Goal: Task Accomplishment & Management: Use online tool/utility

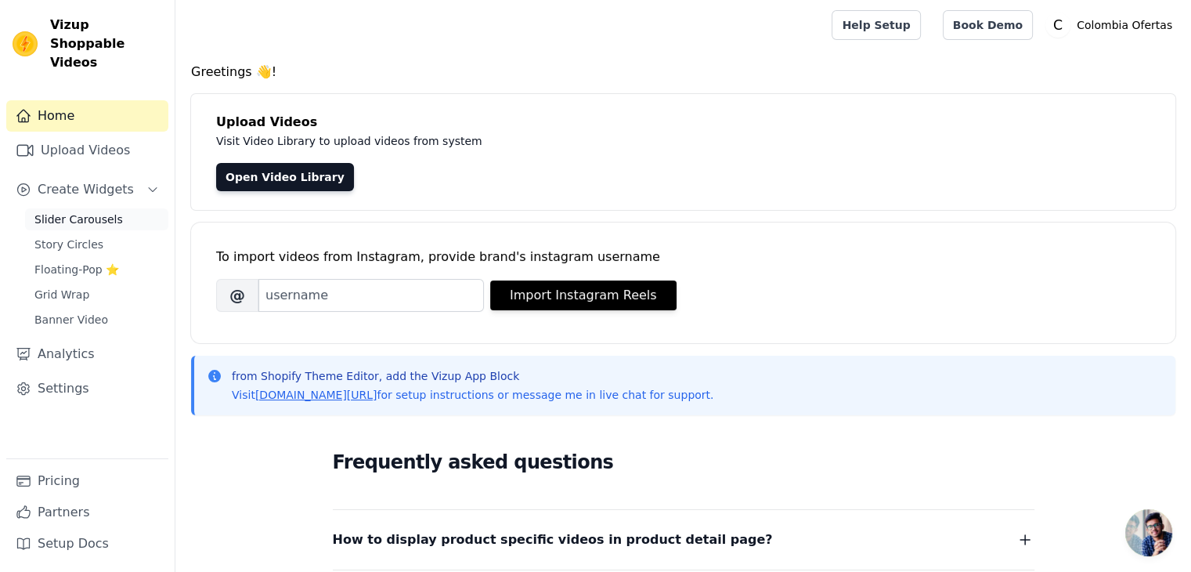
click at [75, 211] on span "Slider Carousels" at bounding box center [78, 219] width 89 height 16
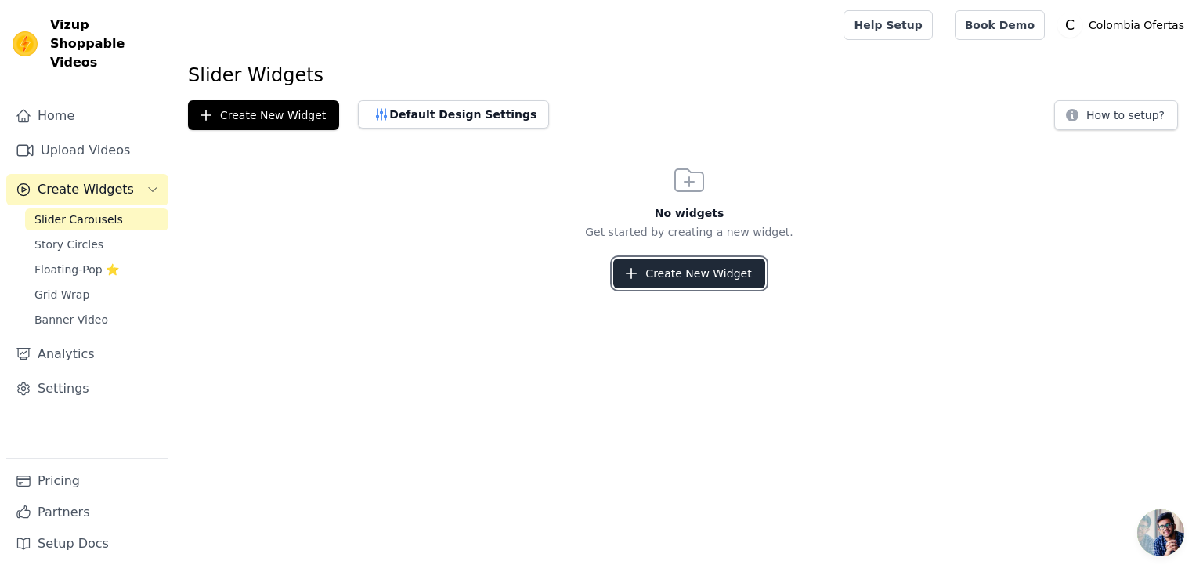
click at [675, 273] on button "Create New Widget" at bounding box center [688, 273] width 151 height 30
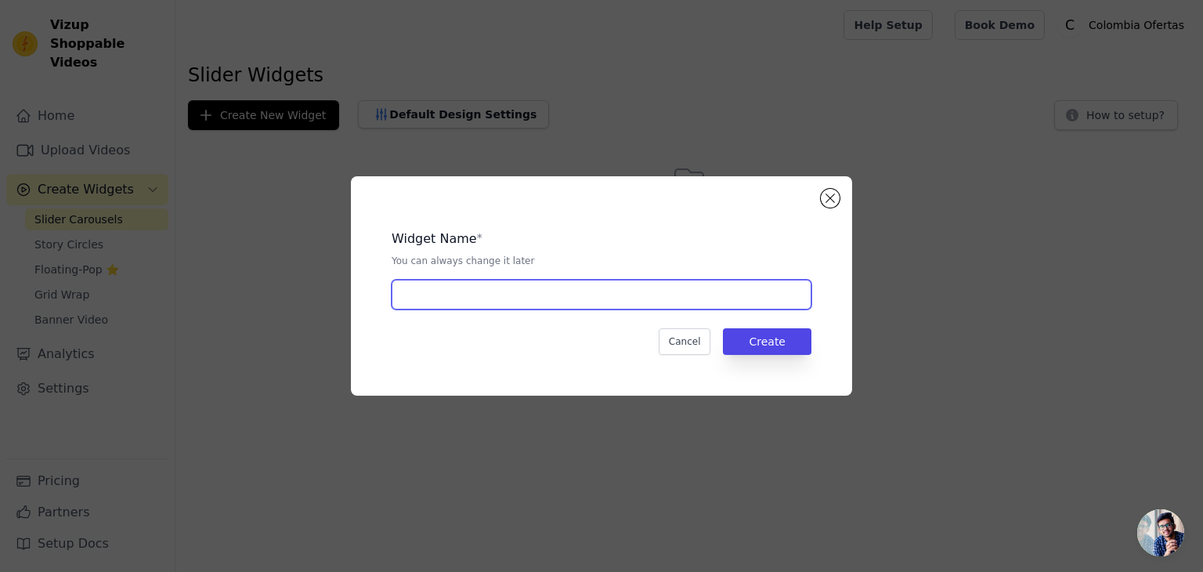
click at [479, 293] on input "text" at bounding box center [602, 295] width 420 height 30
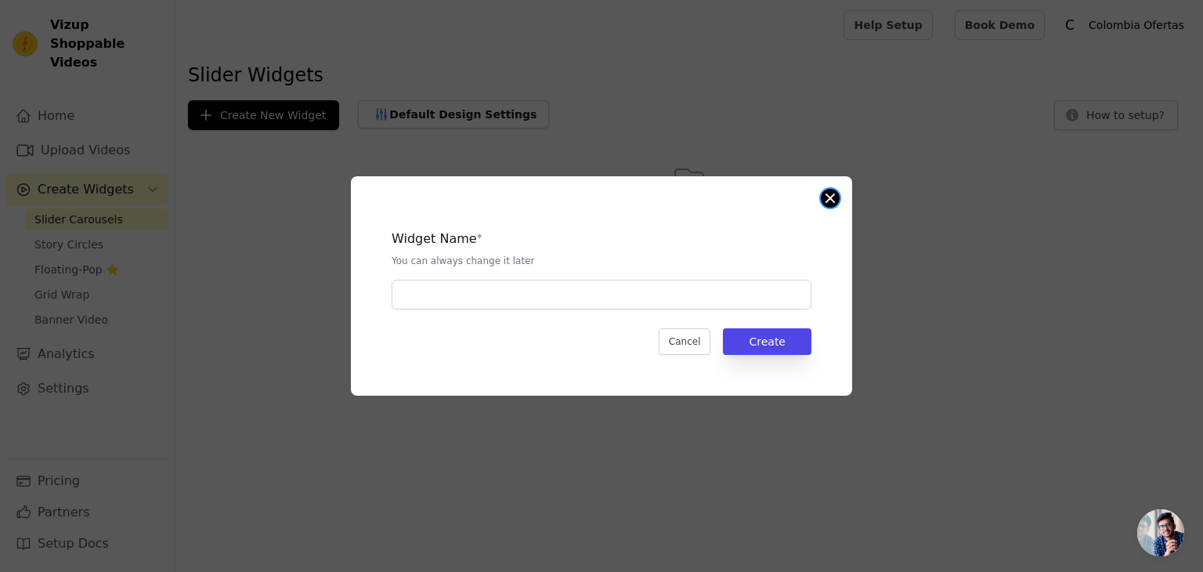
click at [825, 196] on button "Close modal" at bounding box center [830, 198] width 19 height 19
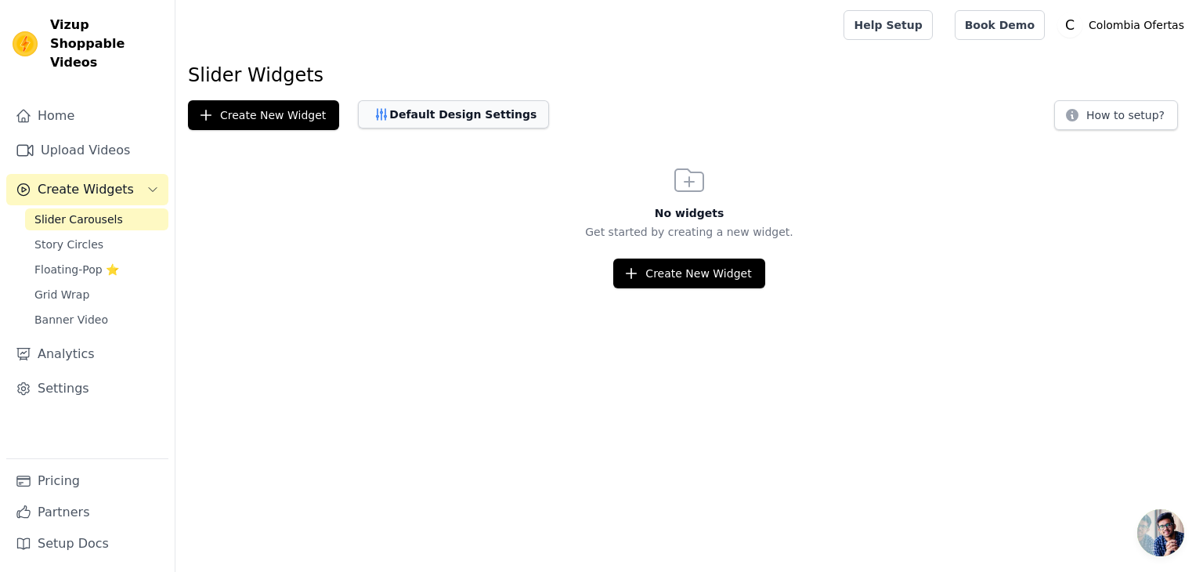
click at [439, 110] on button "Default Design Settings" at bounding box center [453, 114] width 191 height 28
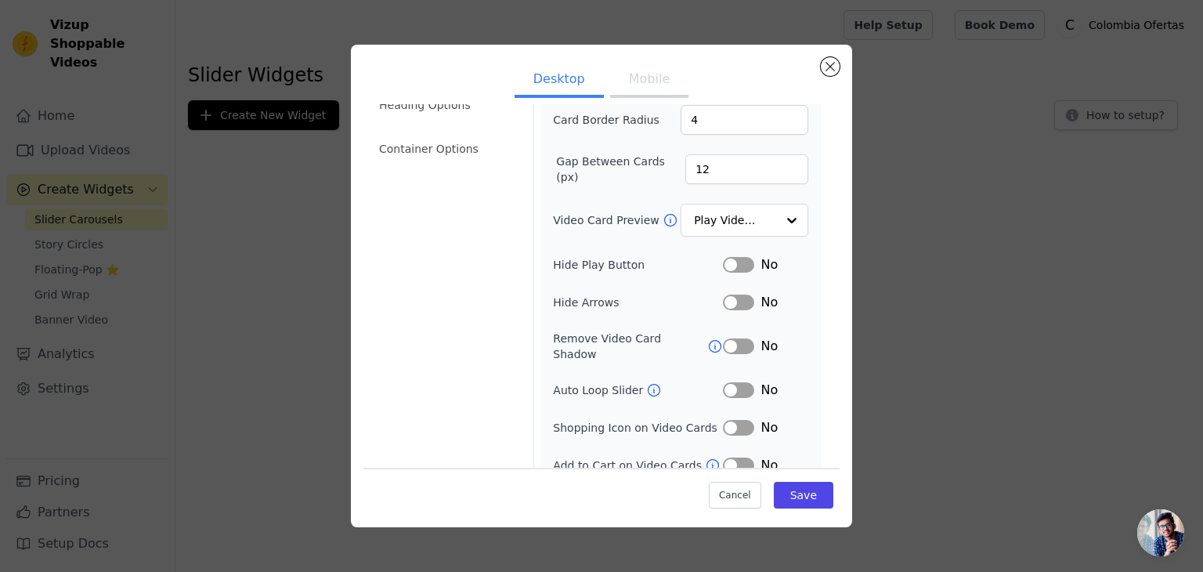
scroll to position [154, 0]
click at [738, 454] on button "Label" at bounding box center [738, 462] width 31 height 16
click at [728, 215] on input "Video Card Preview" at bounding box center [735, 217] width 81 height 31
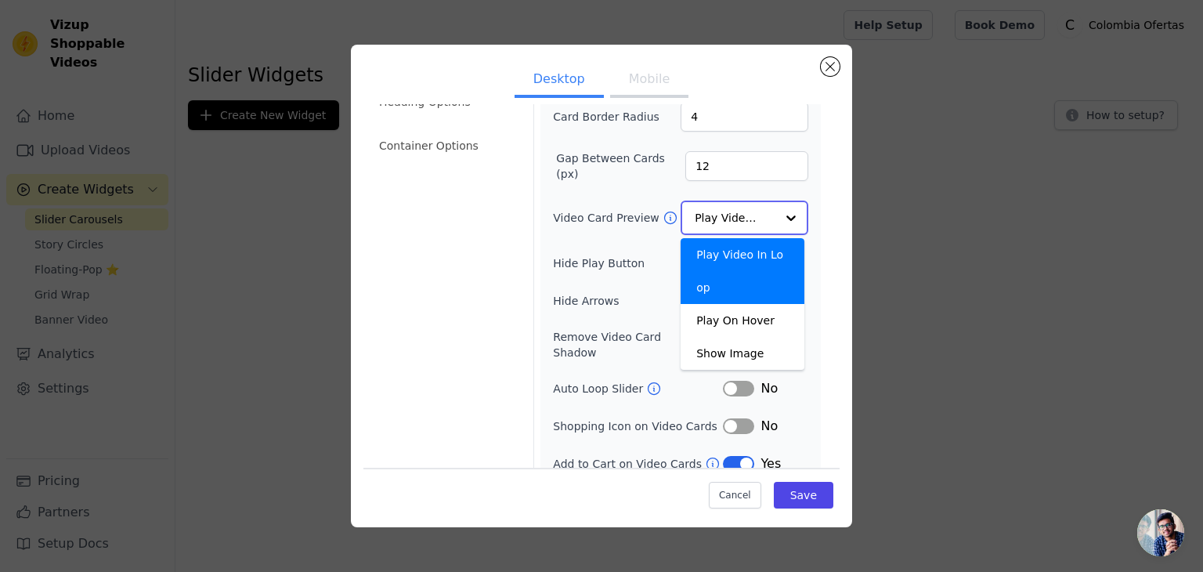
click at [728, 215] on input "Video Card Preview" at bounding box center [735, 217] width 81 height 31
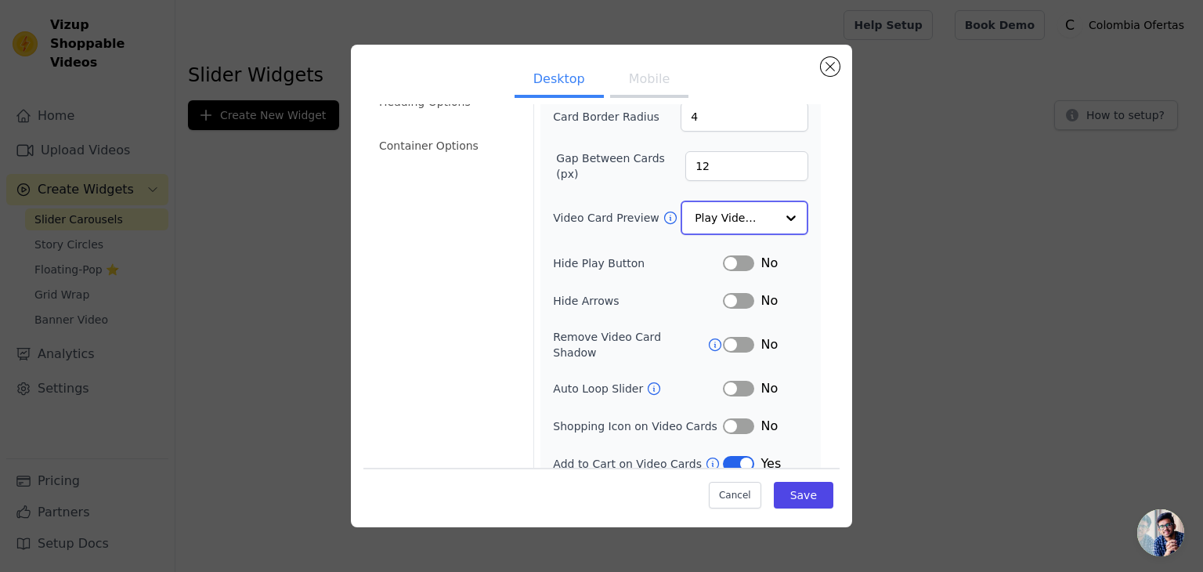
click at [728, 215] on input "Video Card Preview" at bounding box center [735, 217] width 81 height 31
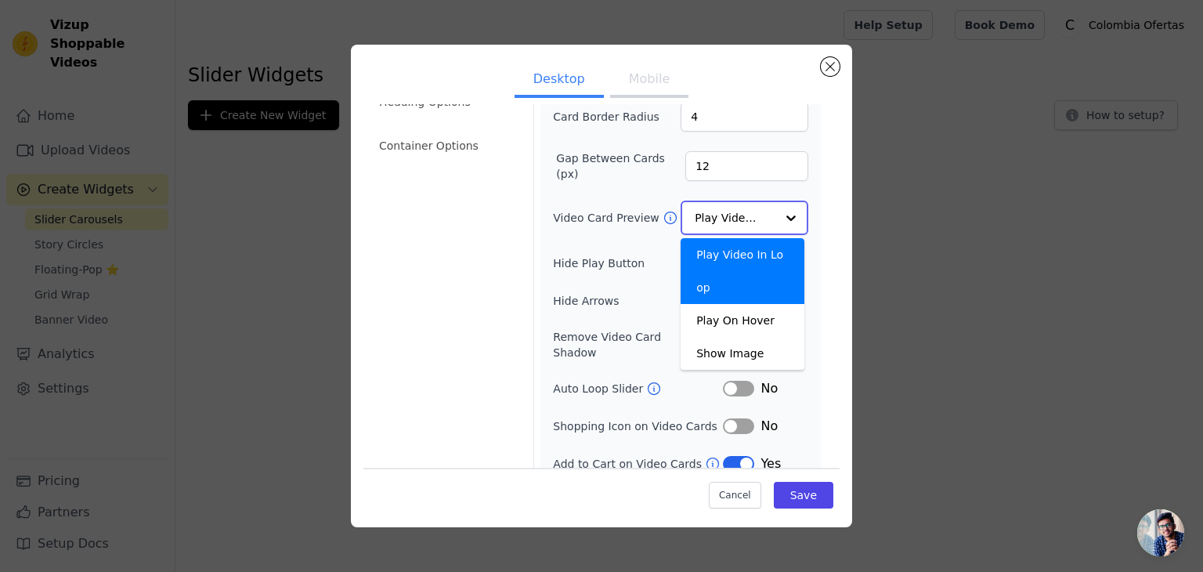
click at [728, 215] on input "Video Card Preview" at bounding box center [735, 217] width 81 height 31
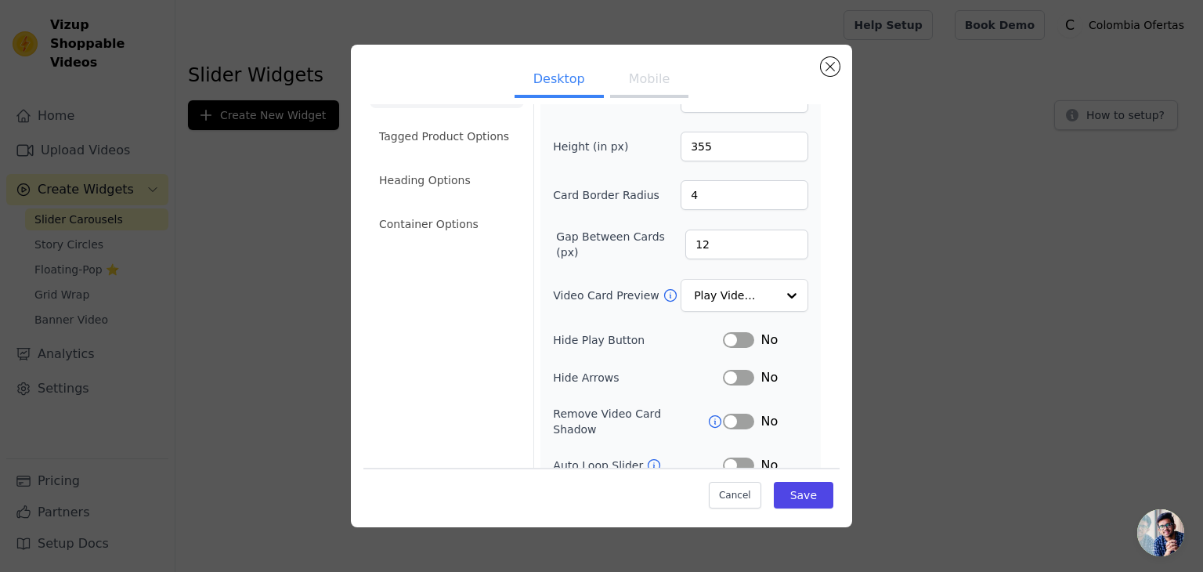
scroll to position [0, 0]
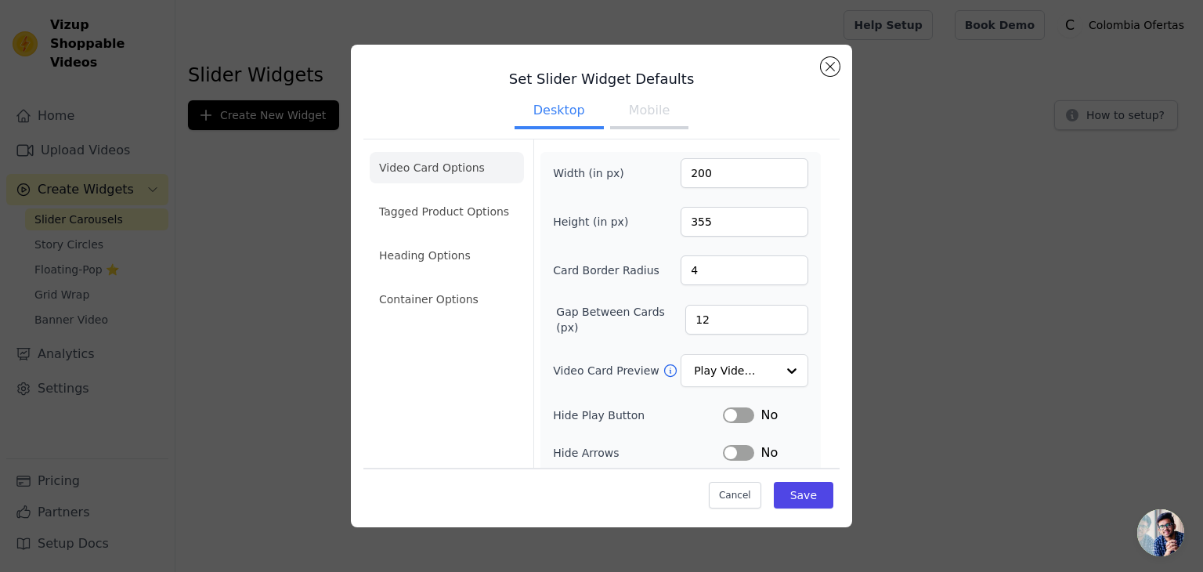
click at [633, 111] on button "Mobile" at bounding box center [649, 112] width 78 height 34
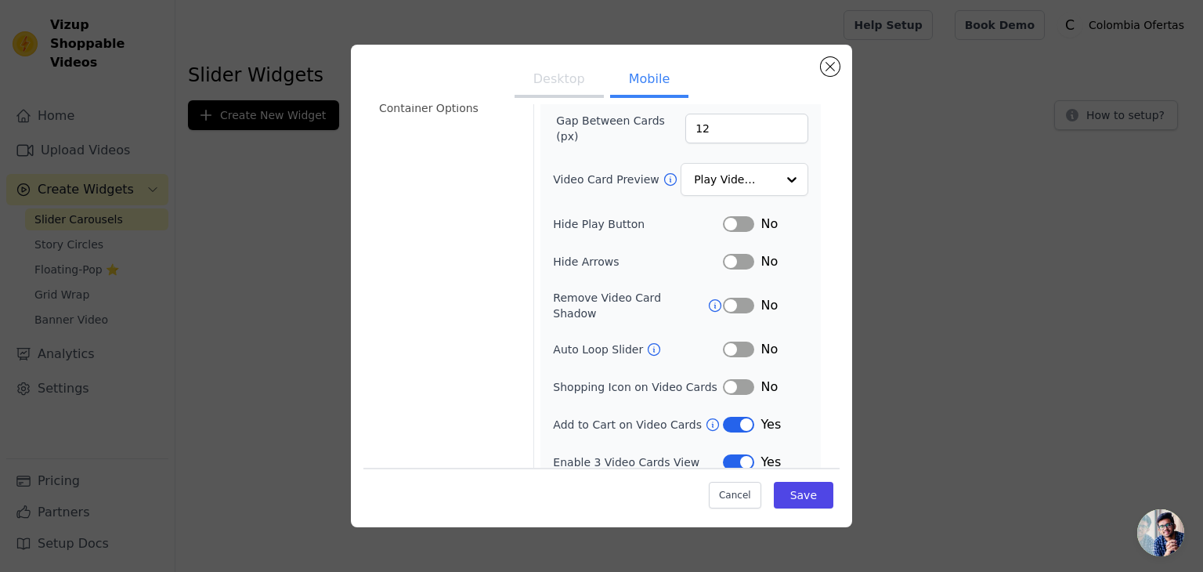
click at [726, 417] on button "Label" at bounding box center [738, 425] width 31 height 16
click at [720, 183] on input "Video Card Preview" at bounding box center [735, 179] width 81 height 31
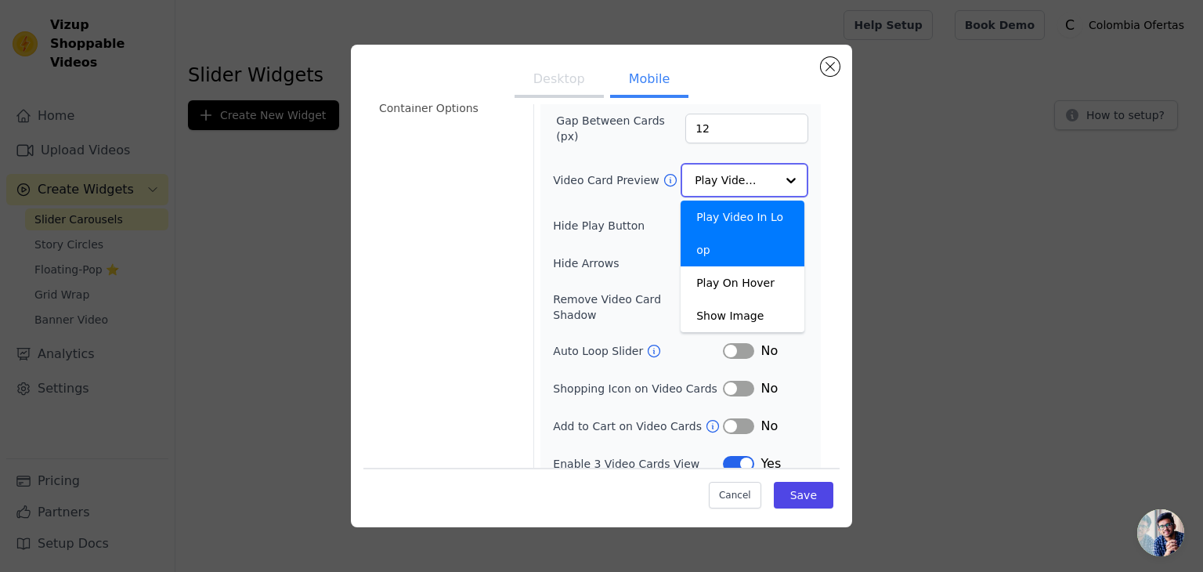
click at [720, 183] on input "Video Card Preview" at bounding box center [735, 179] width 81 height 31
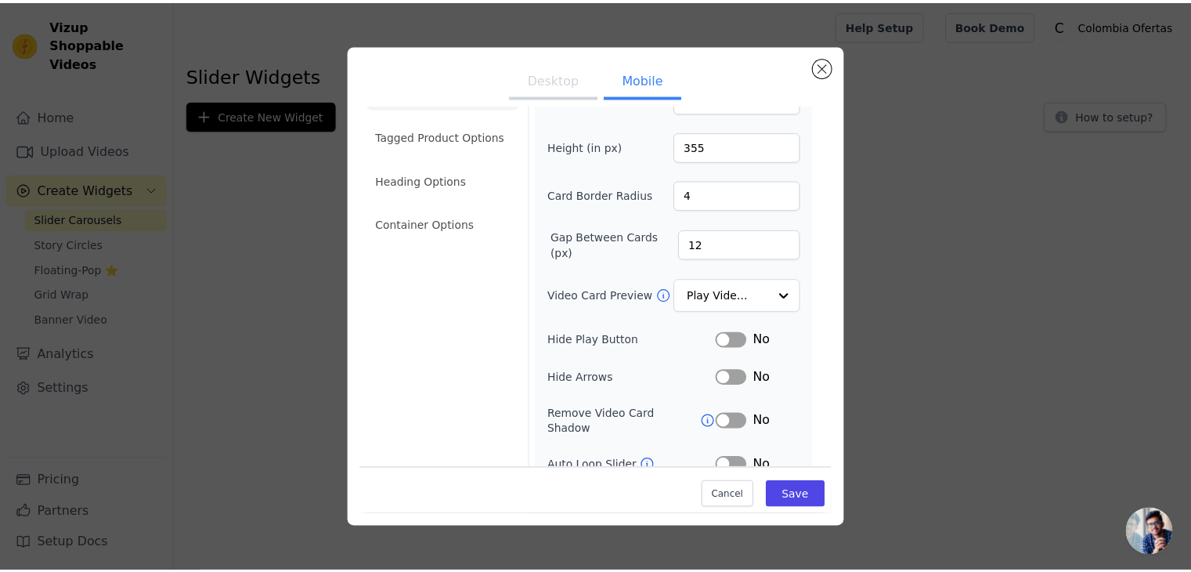
scroll to position [0, 0]
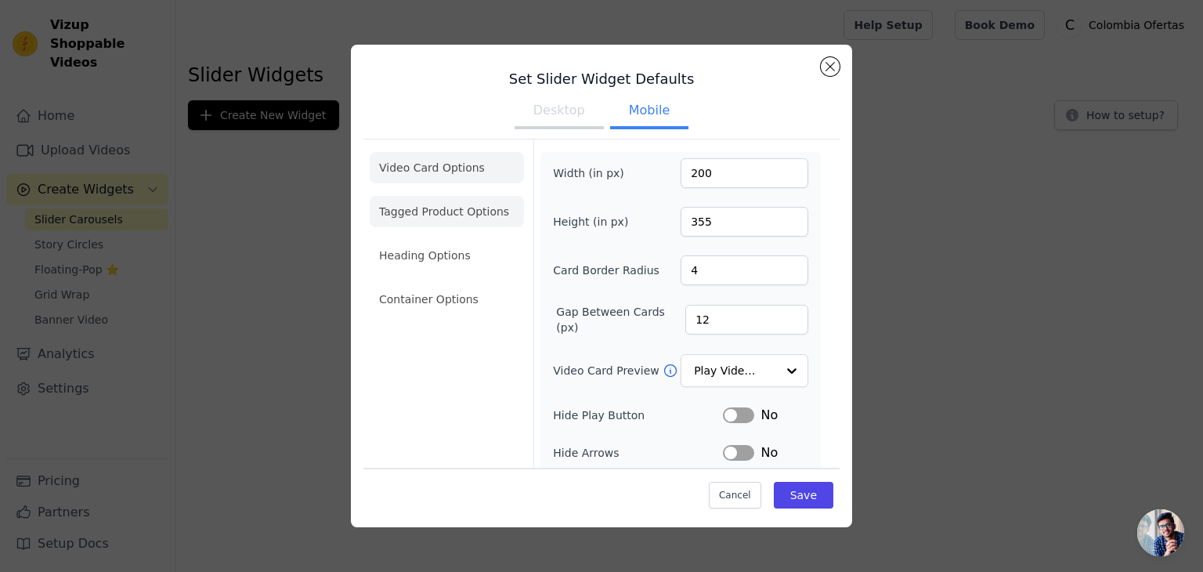
click at [450, 284] on li "Tagged Product Options" at bounding box center [447, 299] width 154 height 31
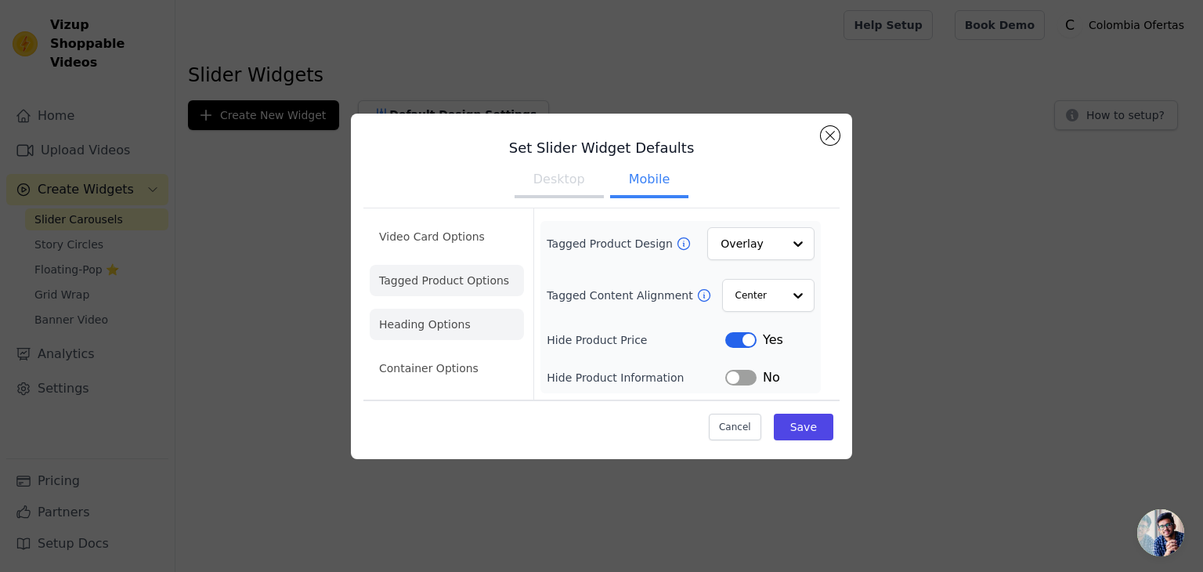
click at [432, 327] on li "Heading Options" at bounding box center [447, 324] width 154 height 31
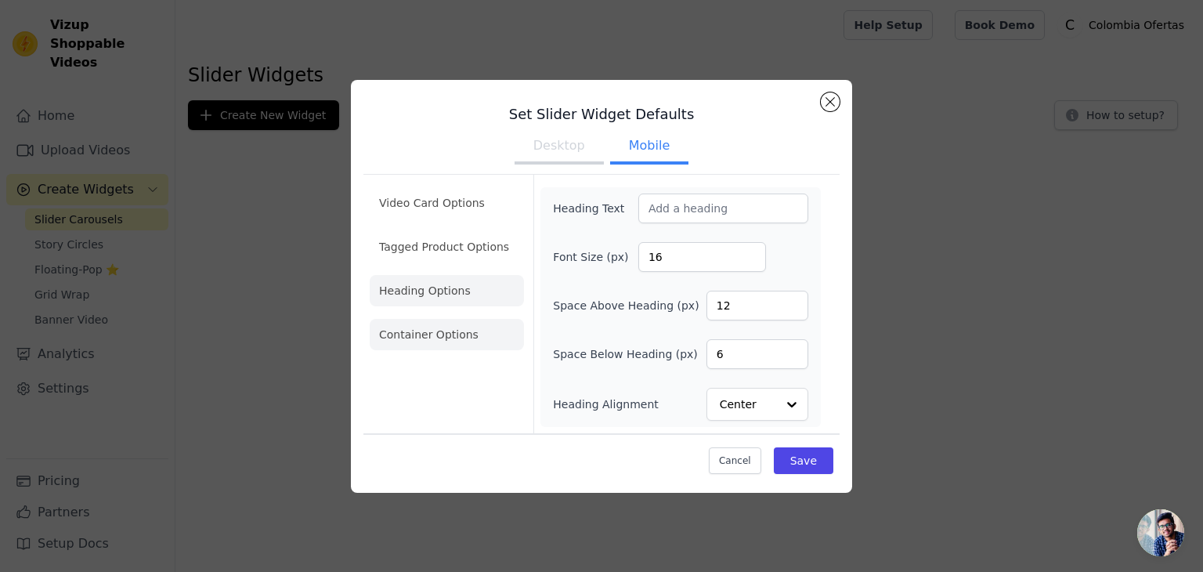
click at [410, 334] on li "Container Options" at bounding box center [447, 334] width 154 height 31
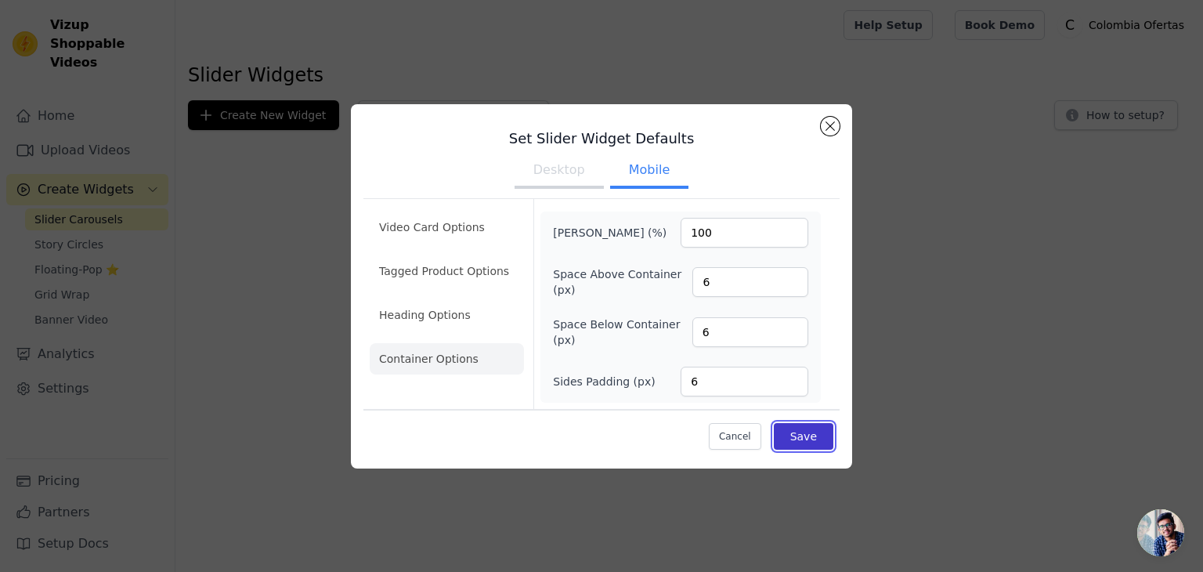
click at [803, 443] on button "Save" at bounding box center [804, 436] width 60 height 27
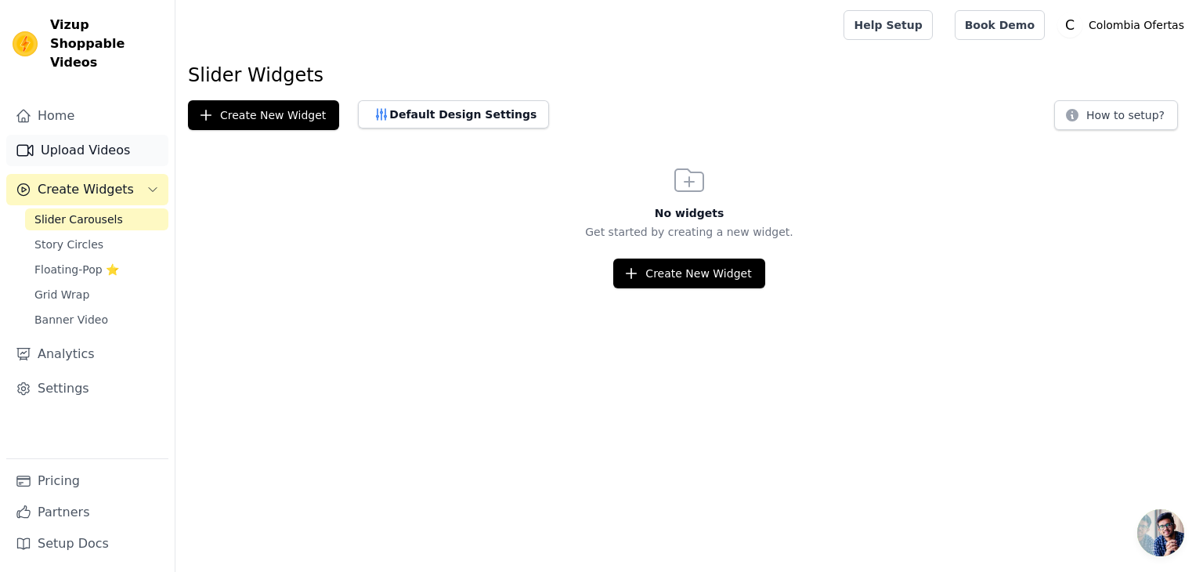
click at [75, 135] on link "Upload Videos" at bounding box center [87, 150] width 162 height 31
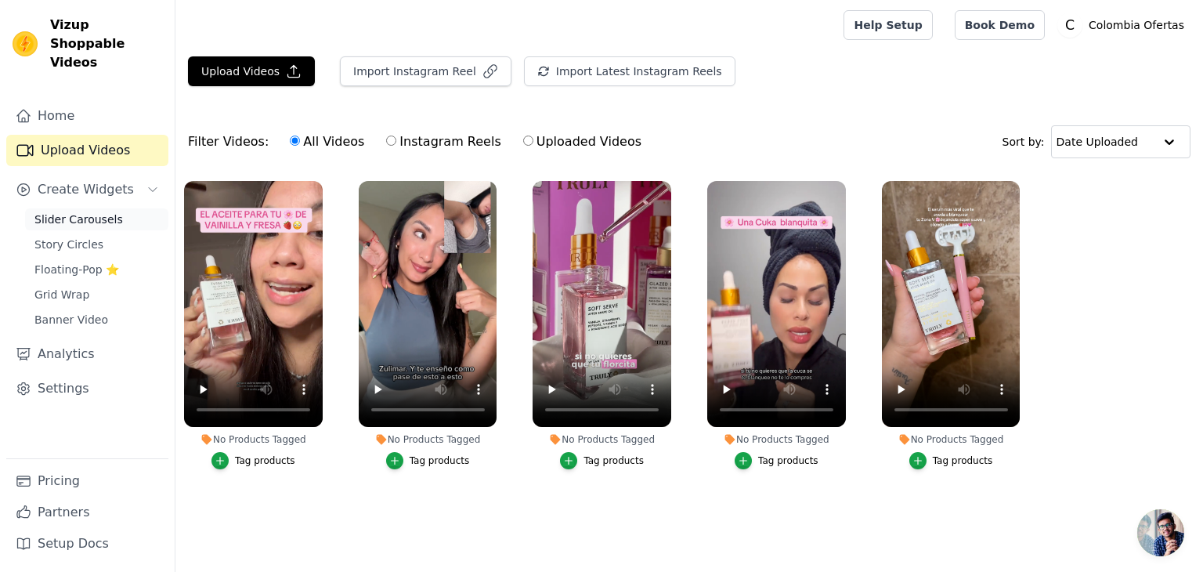
click at [69, 211] on span "Slider Carousels" at bounding box center [78, 219] width 89 height 16
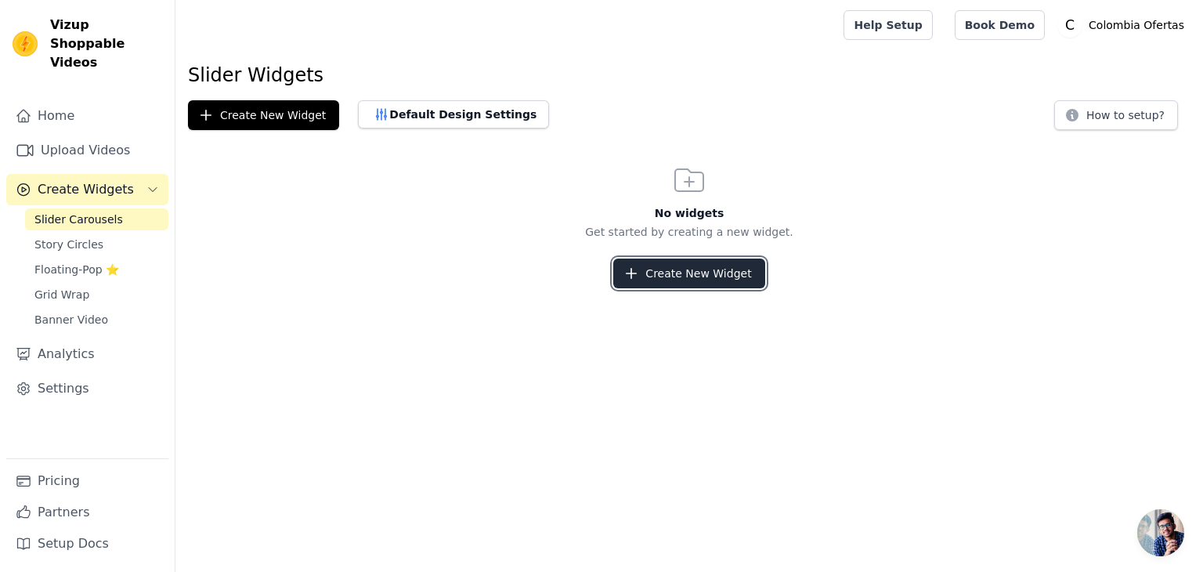
click at [674, 279] on button "Create New Widget" at bounding box center [688, 273] width 151 height 30
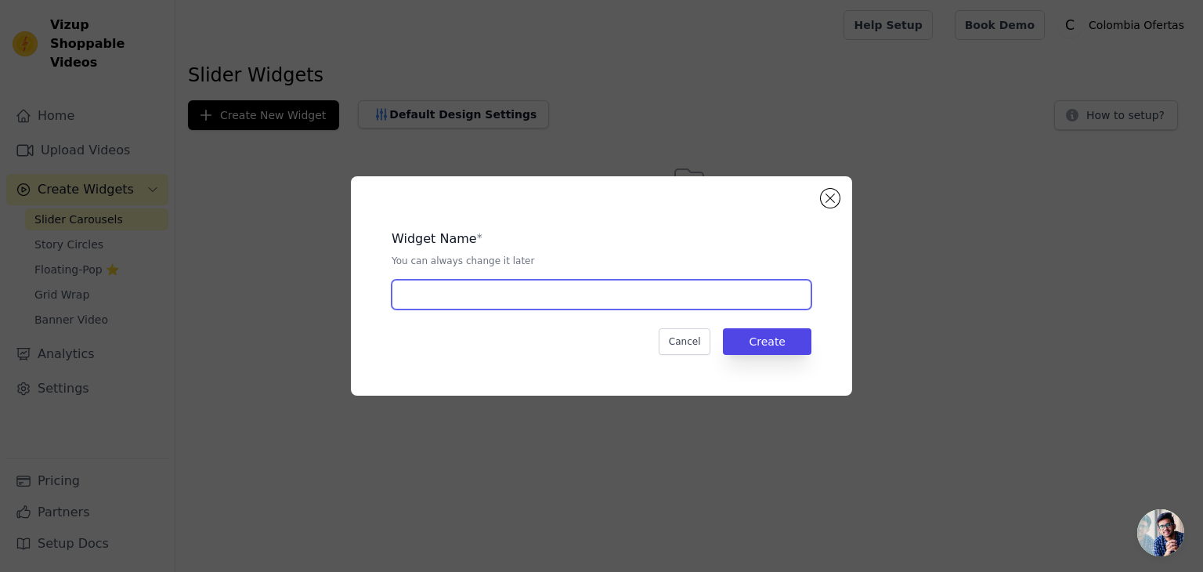
click at [442, 291] on input "text" at bounding box center [602, 295] width 420 height 30
type input "Truly"
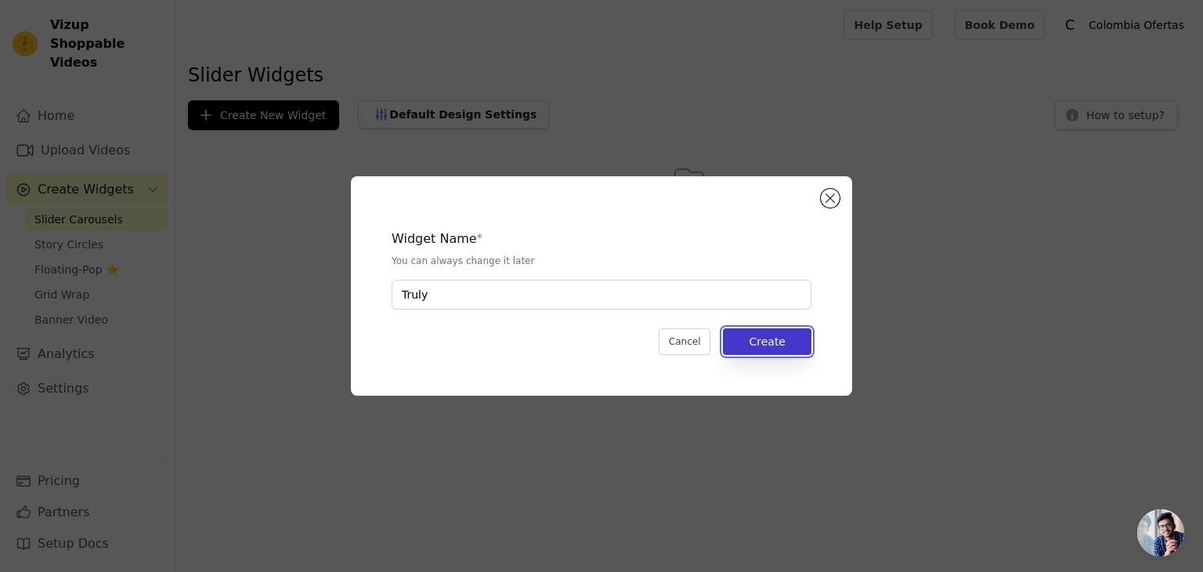
click at [761, 338] on button "Create" at bounding box center [767, 341] width 89 height 27
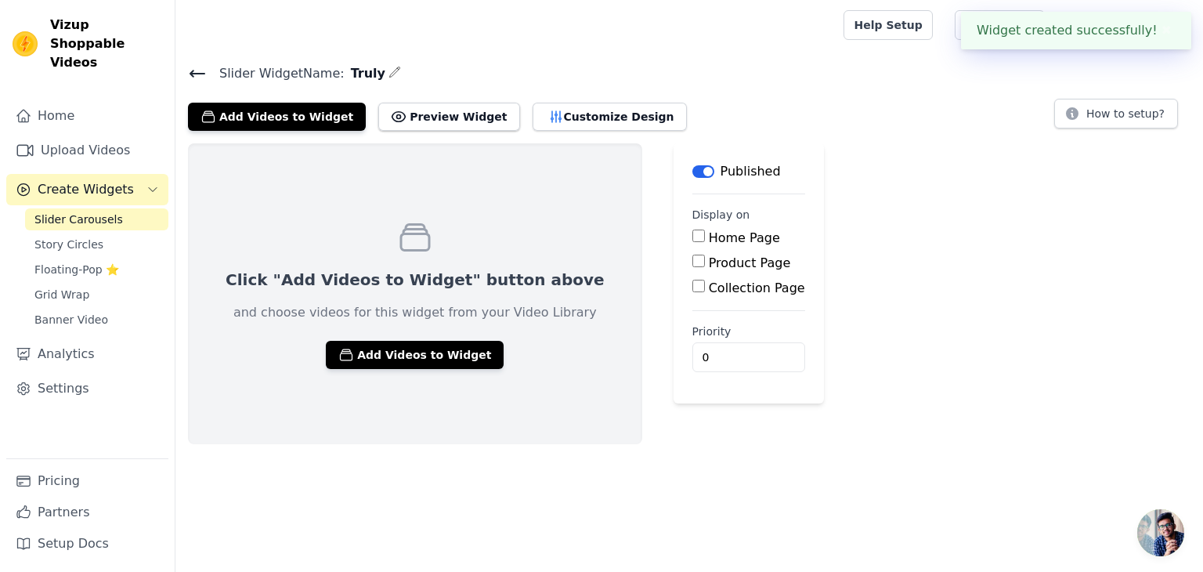
click at [692, 261] on input "Product Page" at bounding box center [698, 261] width 13 height 13
checkbox input "true"
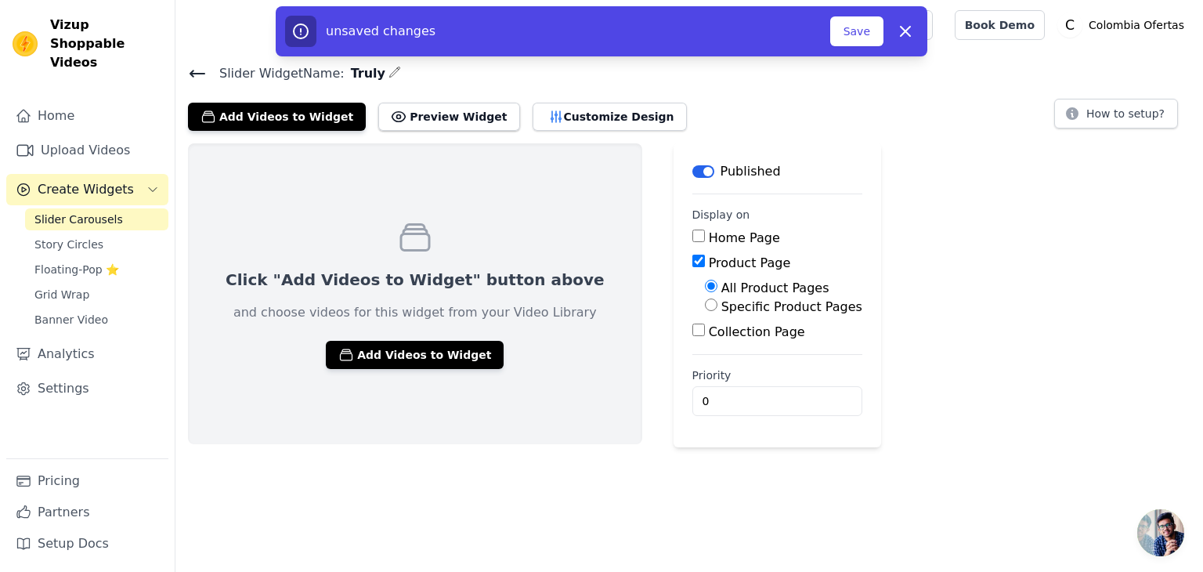
click at [721, 309] on label "Specific Product Pages" at bounding box center [791, 306] width 141 height 15
click at [705, 309] on input "Specific Product Pages" at bounding box center [711, 304] width 13 height 13
radio input "true"
click at [705, 342] on button "Select Products" at bounding box center [757, 342] width 105 height 27
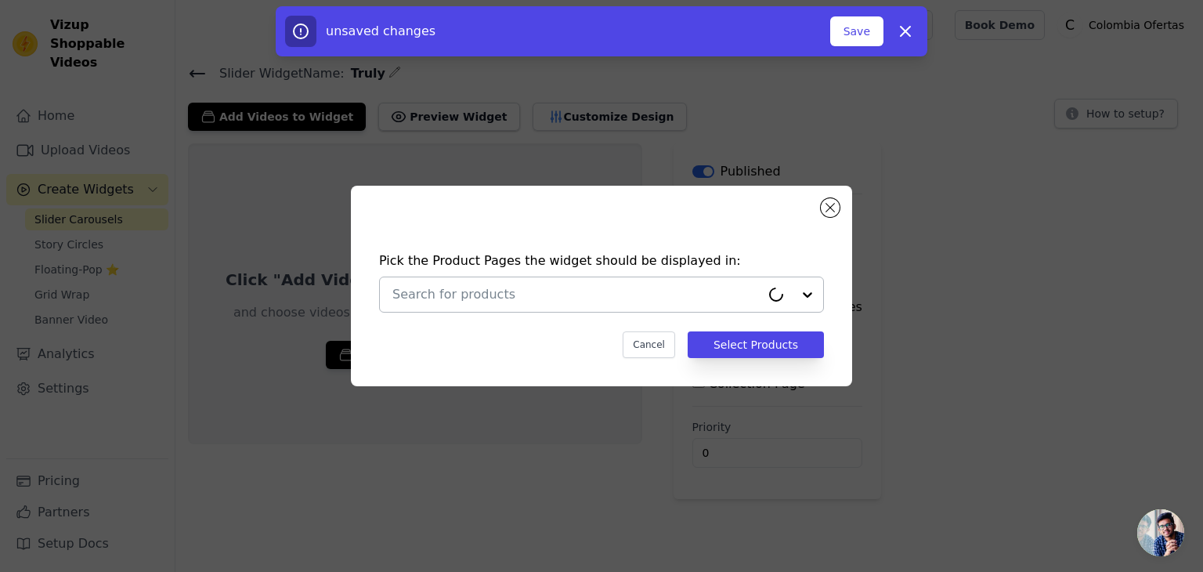
click at [508, 295] on input "text" at bounding box center [576, 294] width 368 height 19
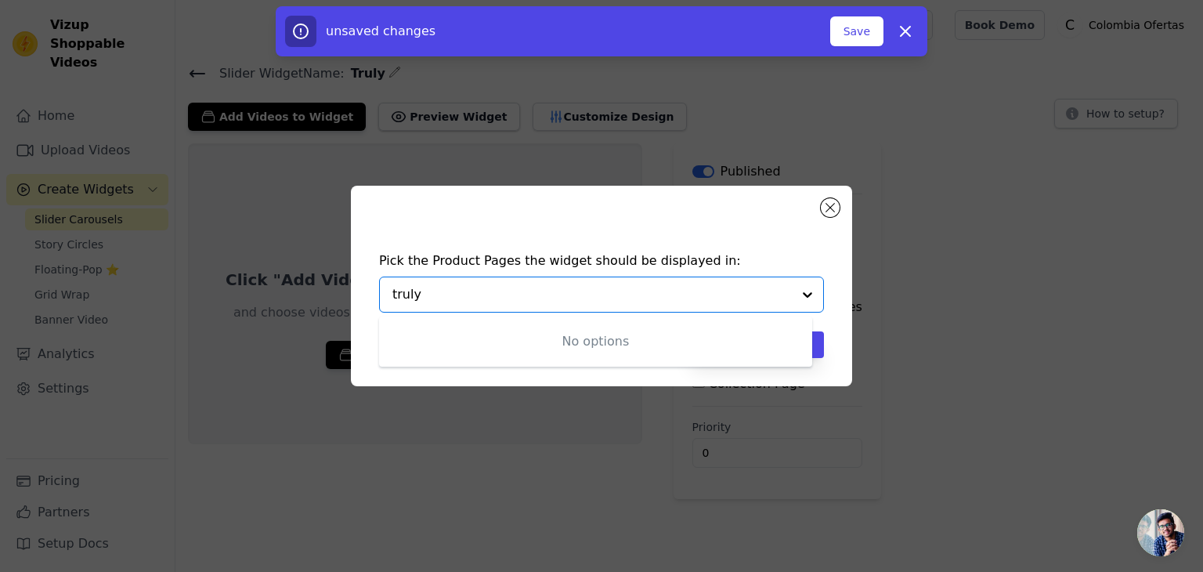
click at [505, 295] on input "truly" at bounding box center [591, 294] width 399 height 19
type input "aceite"
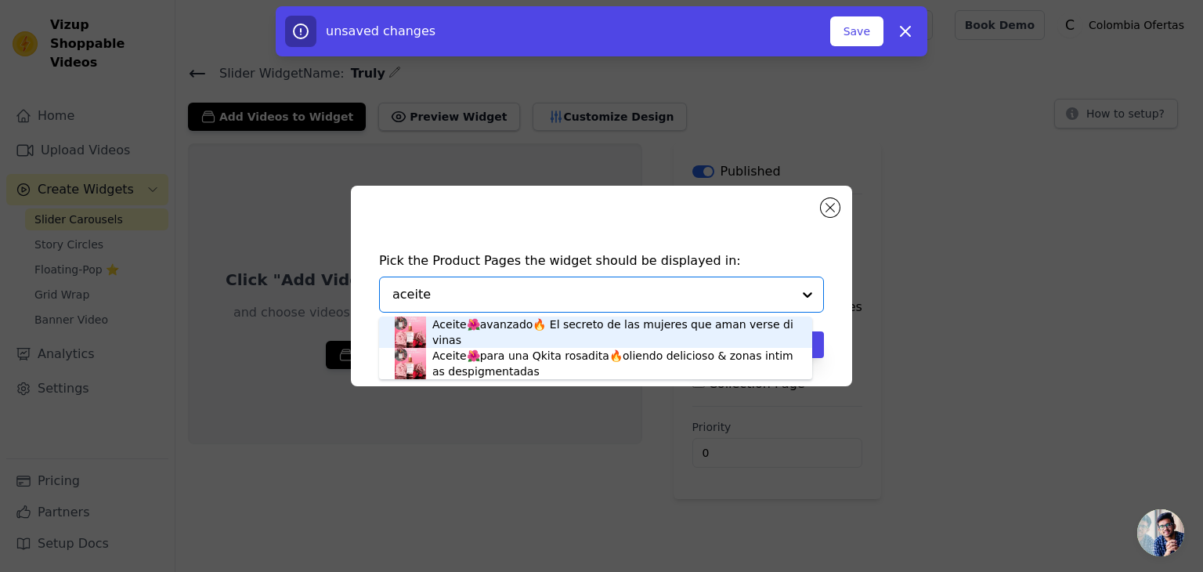
click at [502, 333] on div "Aceite🌺avanzado🔥 El secreto de las mujeres que aman verse divinas" at bounding box center [614, 331] width 364 height 31
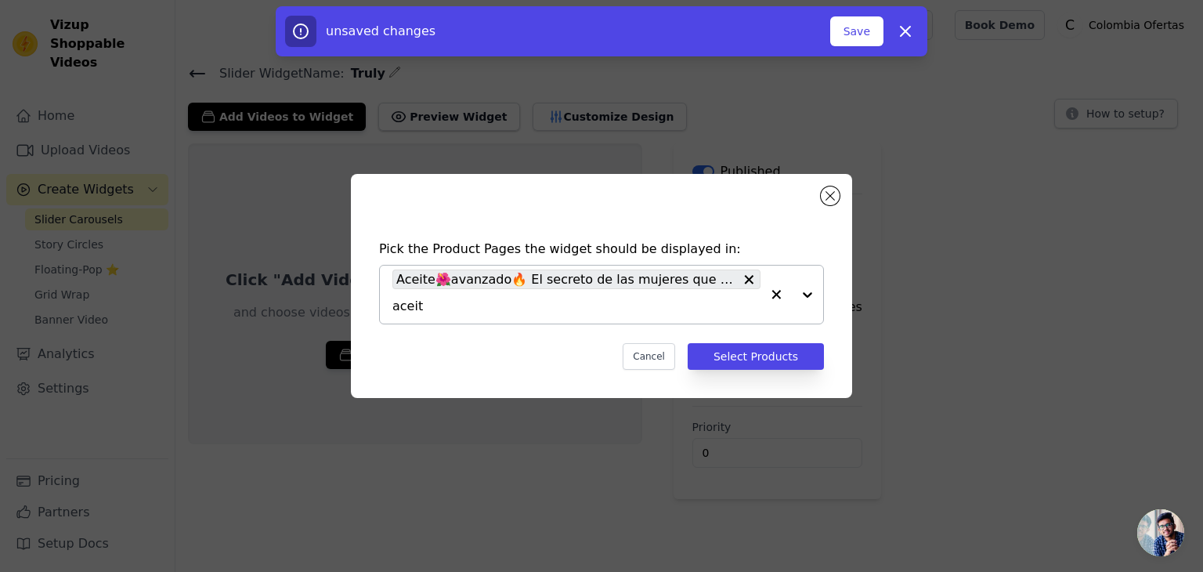
type input "aceite"
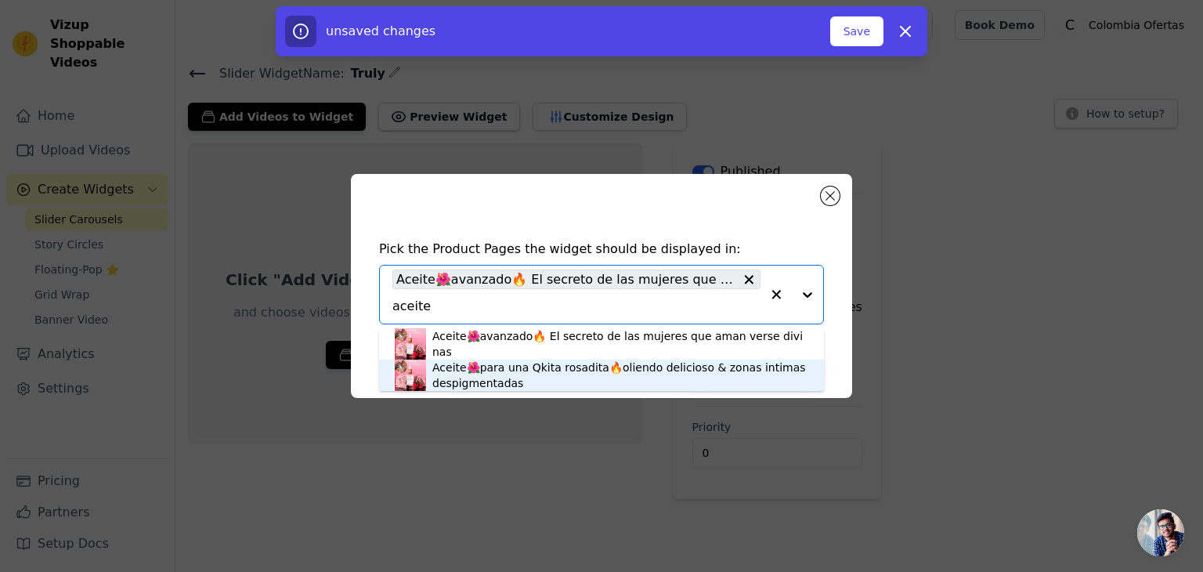
click at [456, 377] on div "Aceite🌺para una Qkita rosadita🔥oliendo delicioso & zonas intimas despigmentadas" at bounding box center [620, 374] width 376 height 31
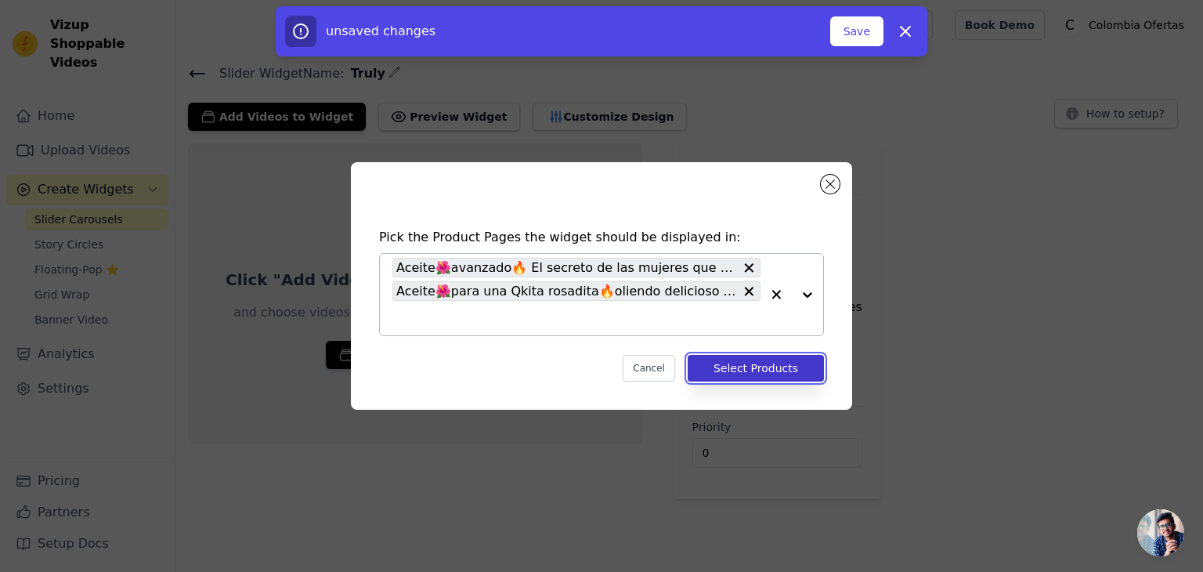
click at [766, 370] on button "Select Products" at bounding box center [756, 368] width 136 height 27
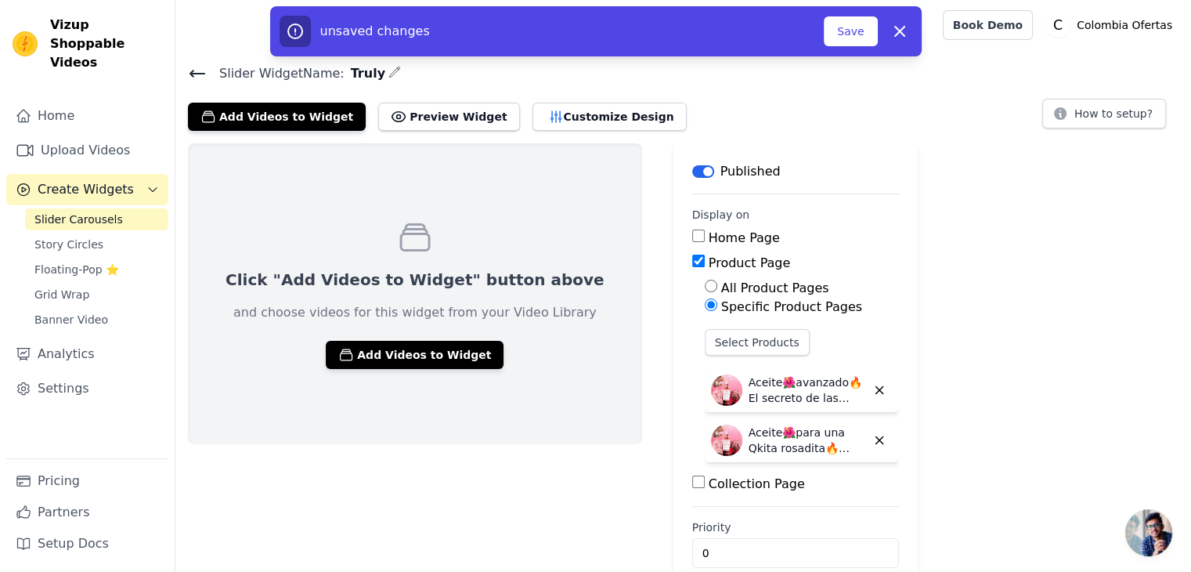
scroll to position [25, 0]
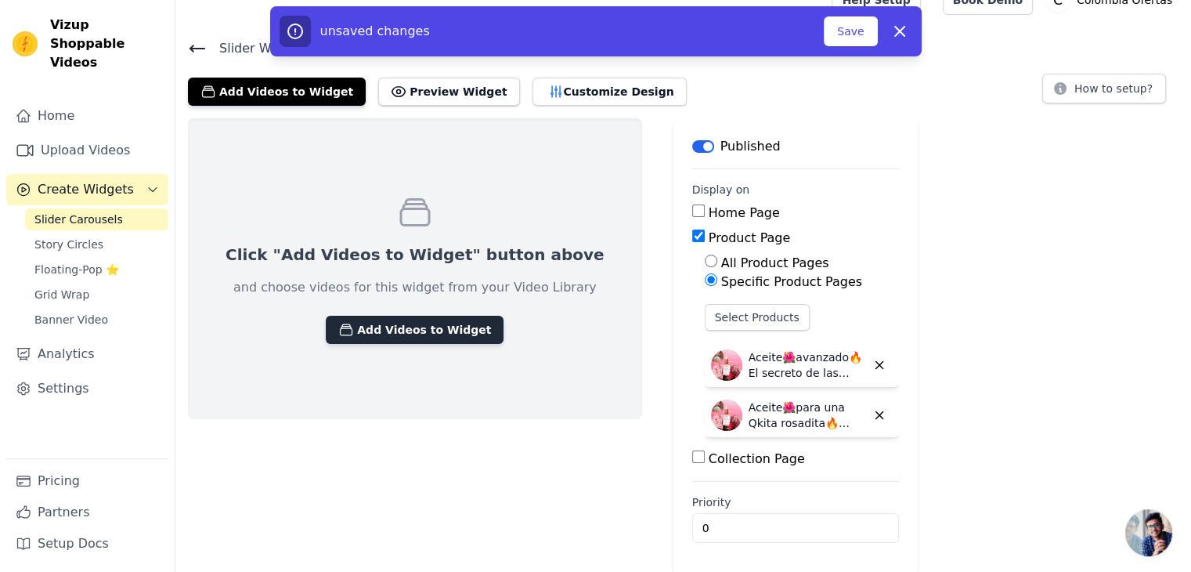
click at [381, 329] on button "Add Videos to Widget" at bounding box center [415, 330] width 178 height 28
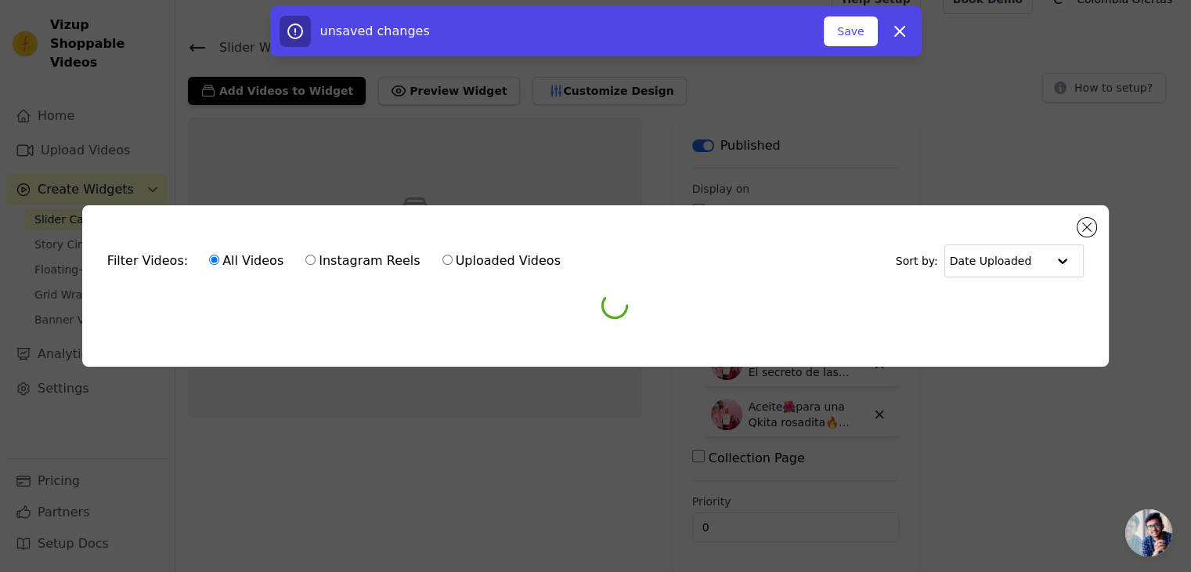
scroll to position [0, 0]
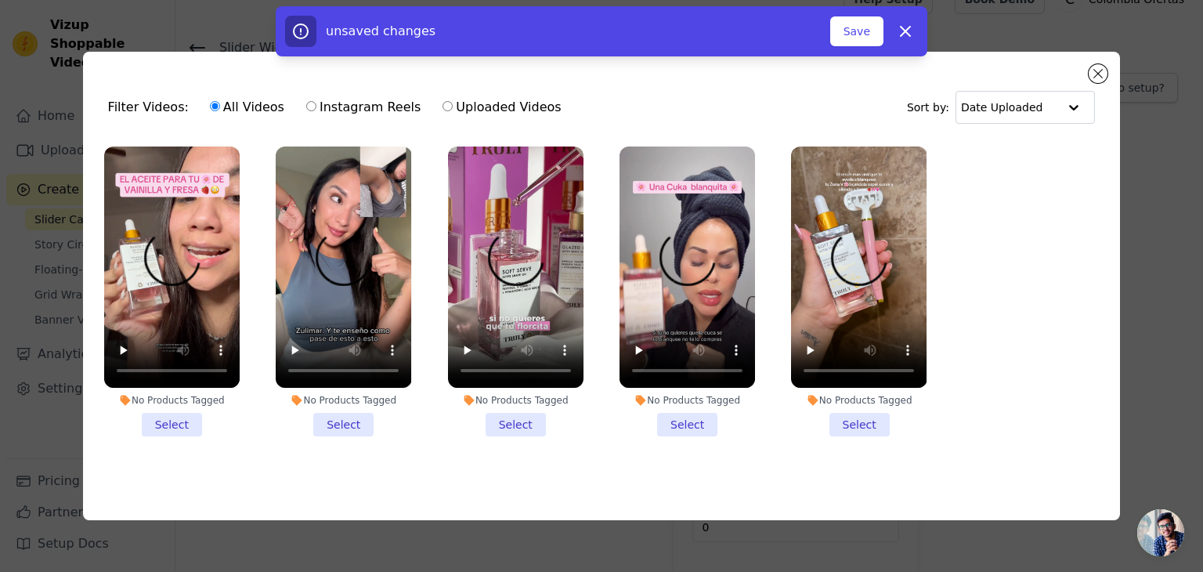
click at [338, 423] on li "No Products Tagged Select" at bounding box center [343, 291] width 135 height 290
click at [0, 0] on input "No Products Tagged Select" at bounding box center [0, 0] width 0 height 0
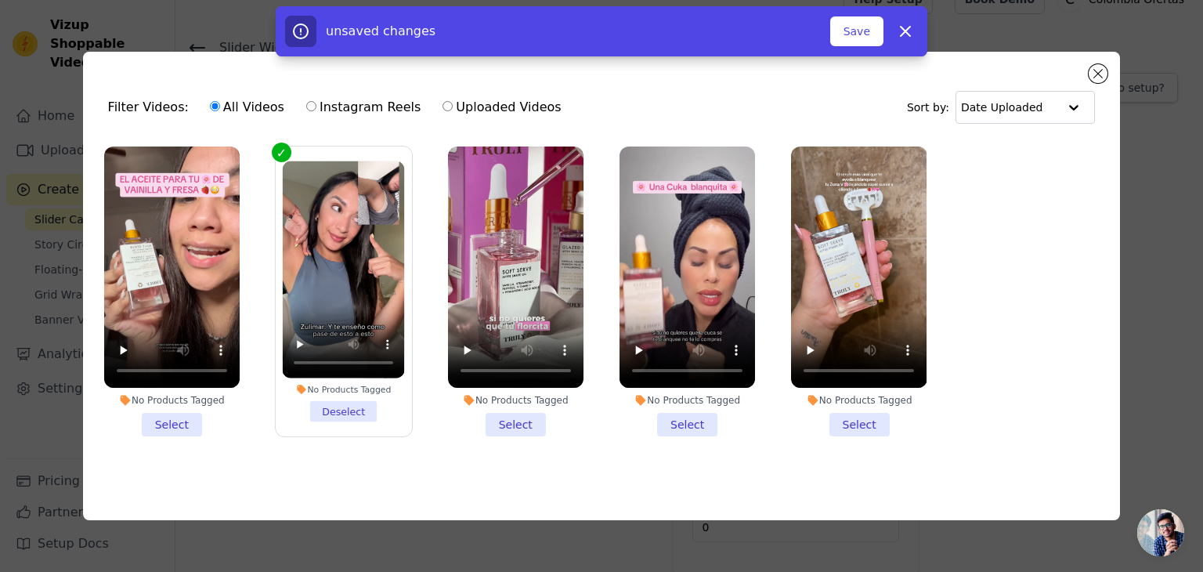
click at [172, 424] on li "No Products Tagged Select" at bounding box center [171, 291] width 135 height 290
click at [0, 0] on input "No Products Tagged Select" at bounding box center [0, 0] width 0 height 0
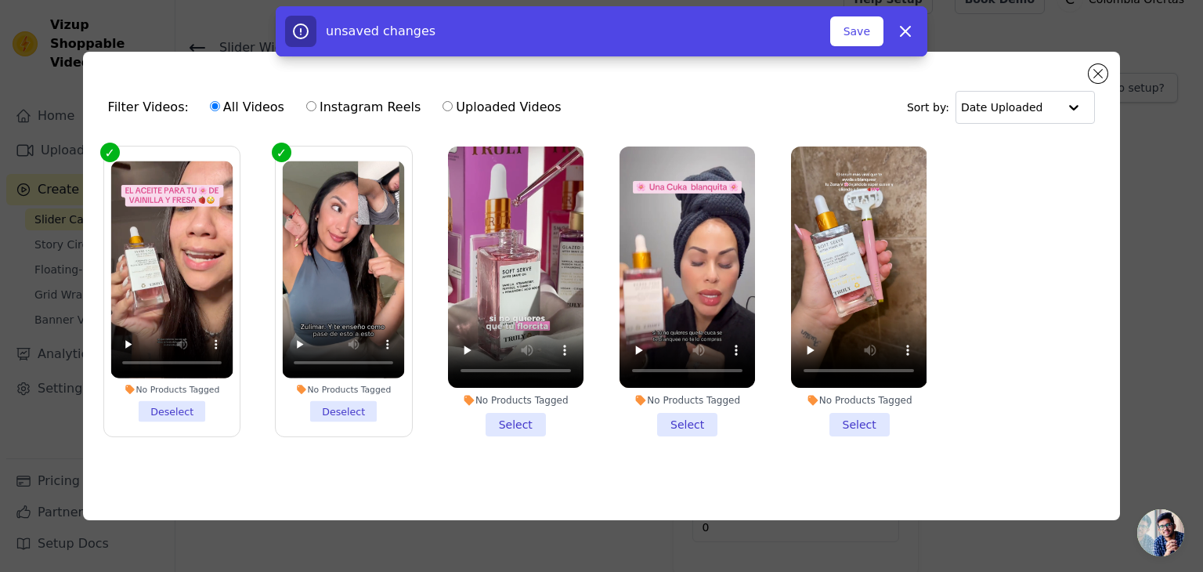
click at [518, 421] on li "No Products Tagged Select" at bounding box center [515, 291] width 135 height 290
click at [0, 0] on input "No Products Tagged Select" at bounding box center [0, 0] width 0 height 0
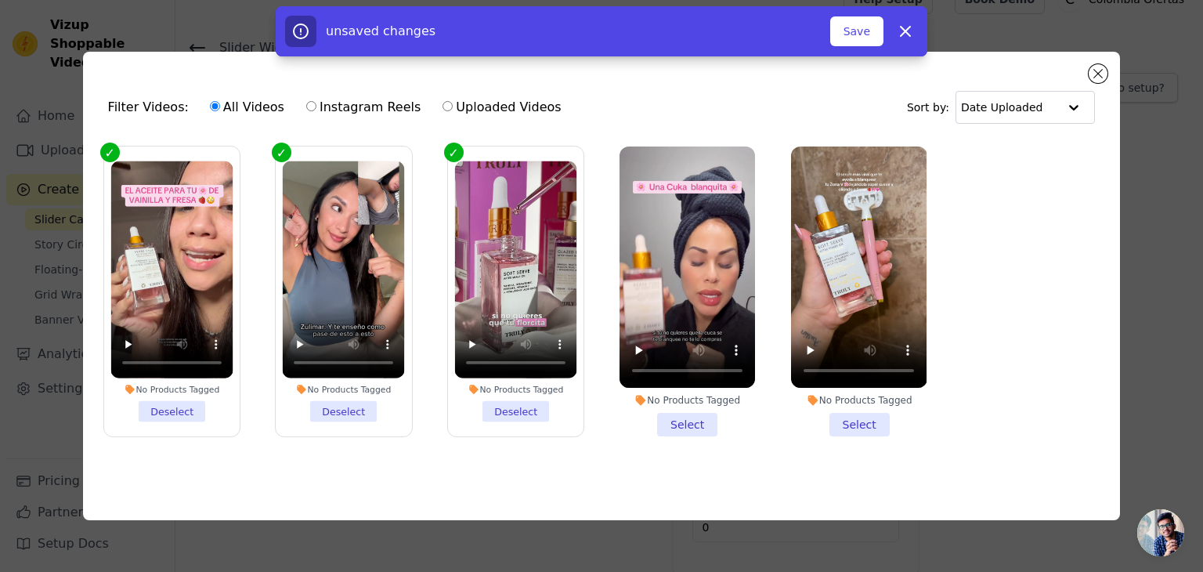
click at [709, 424] on li "No Products Tagged Select" at bounding box center [687, 291] width 135 height 290
click at [0, 0] on input "No Products Tagged Select" at bounding box center [0, 0] width 0 height 0
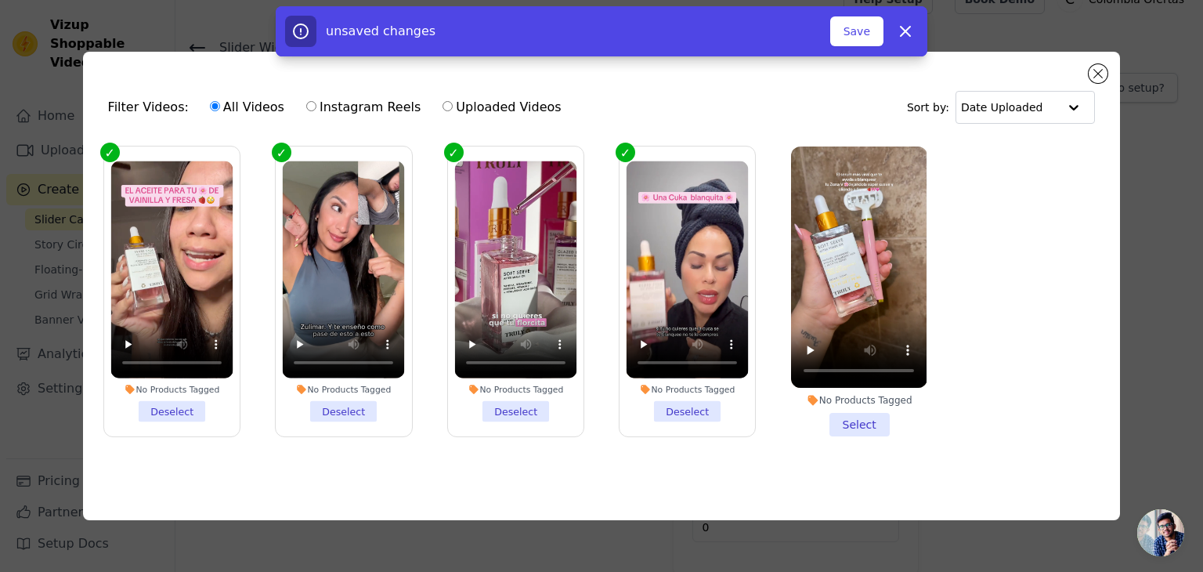
click at [855, 424] on li "No Products Tagged Select" at bounding box center [858, 291] width 135 height 290
click at [0, 0] on input "No Products Tagged Select" at bounding box center [0, 0] width 0 height 0
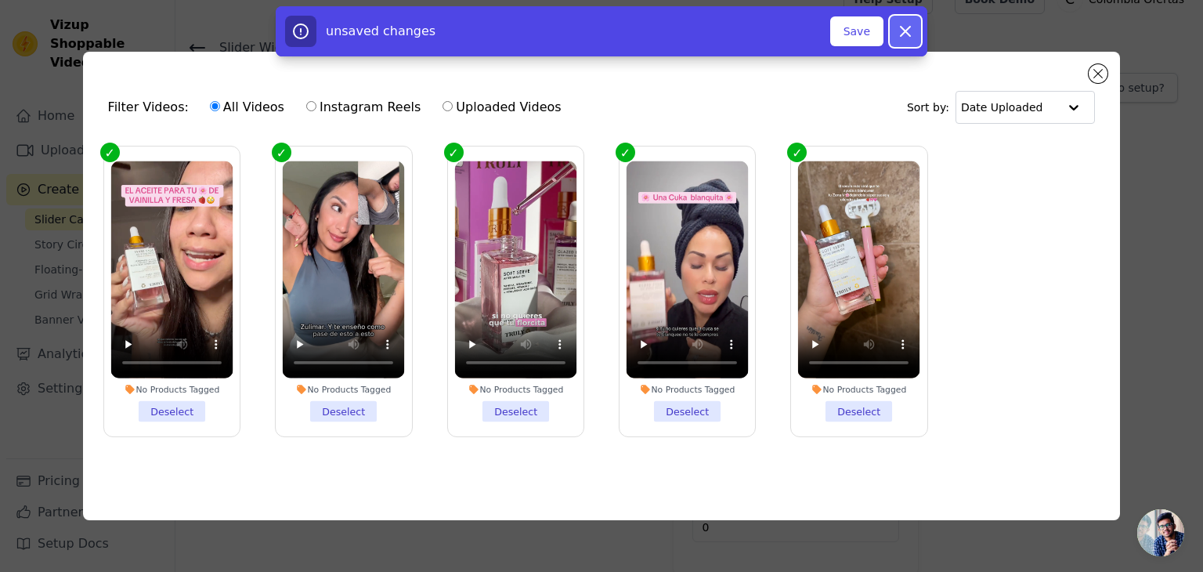
click at [901, 33] on icon "button" at bounding box center [905, 31] width 19 height 19
click at [901, 31] on icon at bounding box center [905, 31] width 19 height 19
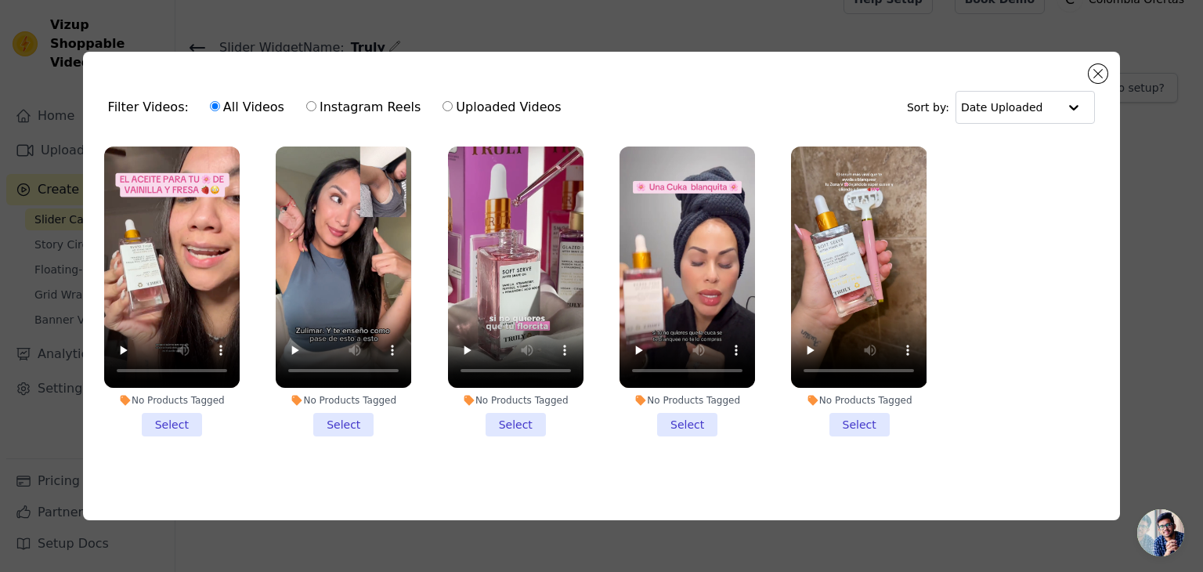
click at [336, 421] on li "No Products Tagged Select" at bounding box center [343, 291] width 135 height 290
click at [0, 0] on input "No Products Tagged Select" at bounding box center [0, 0] width 0 height 0
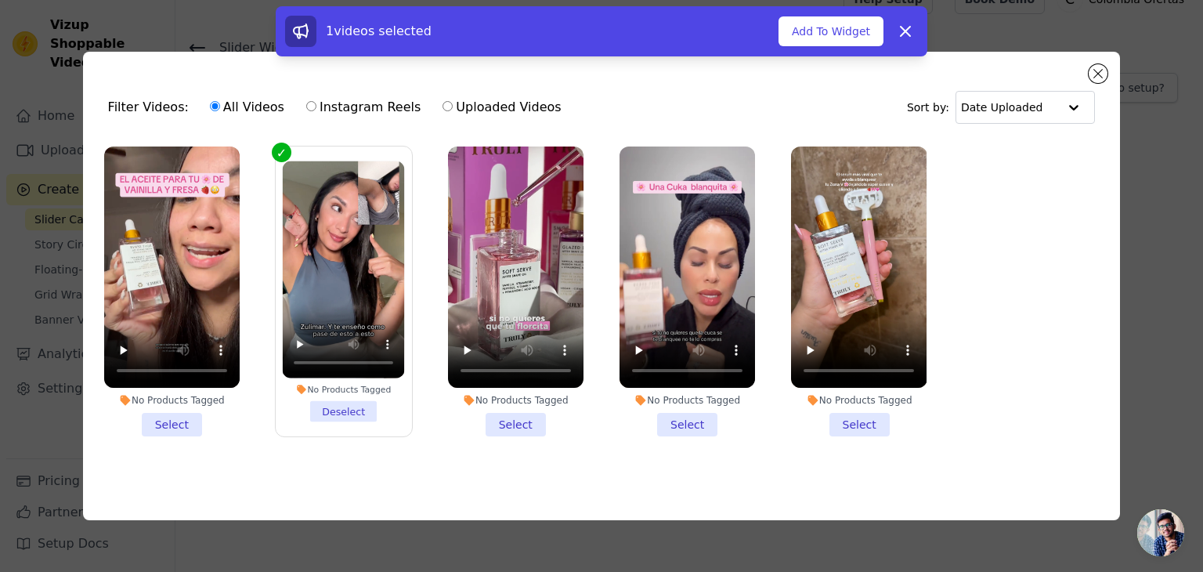
click at [168, 417] on li "No Products Tagged Select" at bounding box center [171, 291] width 135 height 290
click at [0, 0] on input "No Products Tagged Select" at bounding box center [0, 0] width 0 height 0
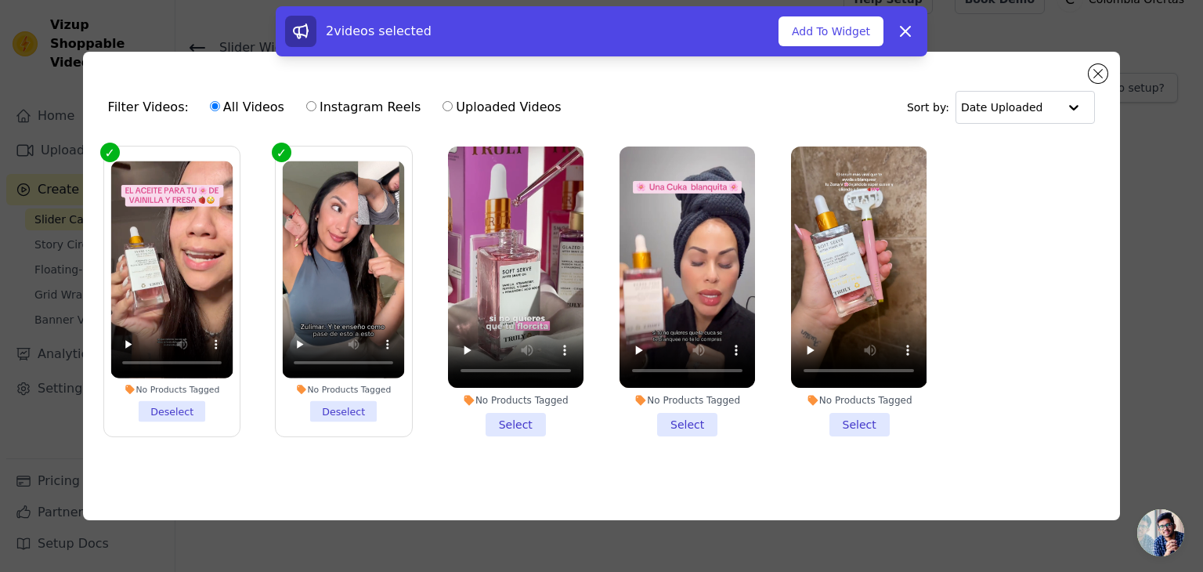
click at [532, 414] on li "No Products Tagged Select" at bounding box center [515, 291] width 135 height 290
click at [0, 0] on input "No Products Tagged Select" at bounding box center [0, 0] width 0 height 0
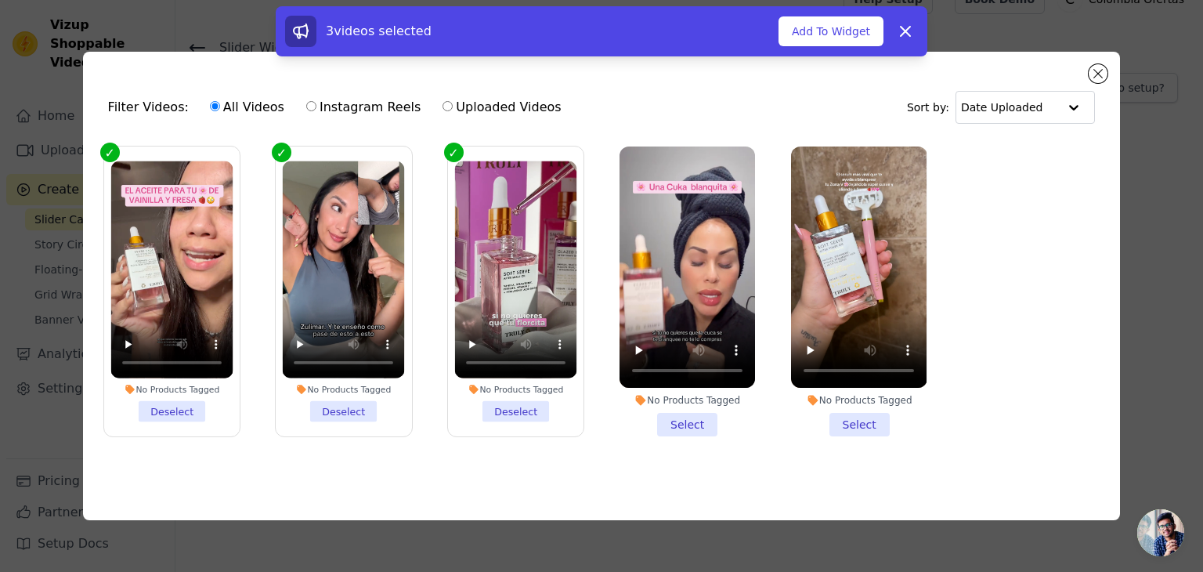
click at [675, 423] on li "No Products Tagged Select" at bounding box center [687, 291] width 135 height 290
click at [0, 0] on input "No Products Tagged Select" at bounding box center [0, 0] width 0 height 0
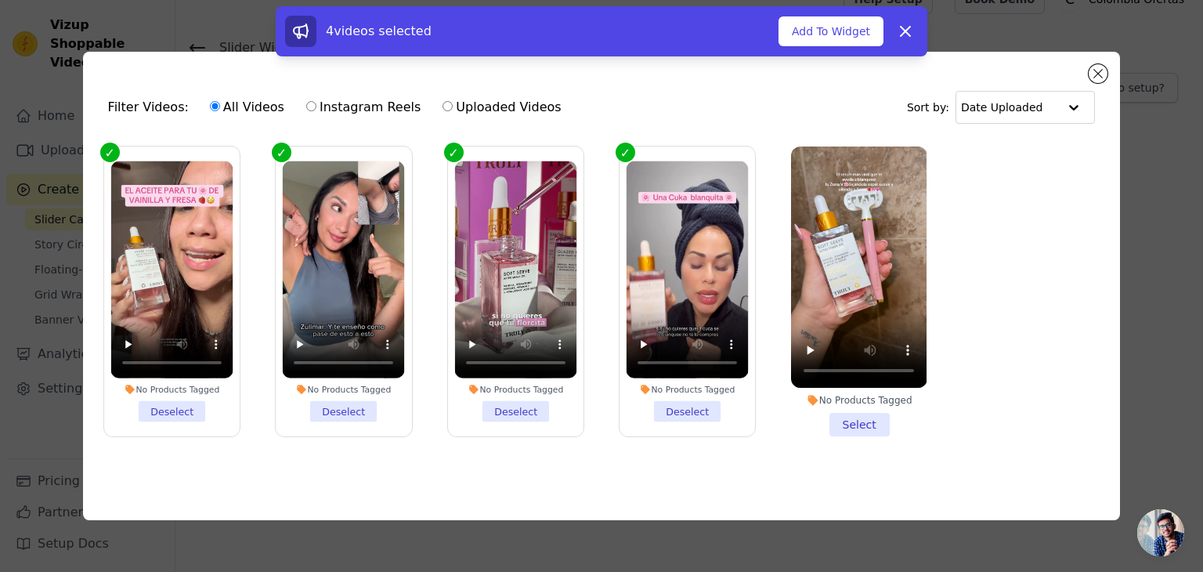
drag, startPoint x: 858, startPoint y: 421, endPoint x: 859, endPoint y: 399, distance: 21.9
click at [858, 421] on li "No Products Tagged Select" at bounding box center [858, 291] width 135 height 290
click at [0, 0] on input "No Products Tagged Select" at bounding box center [0, 0] width 0 height 0
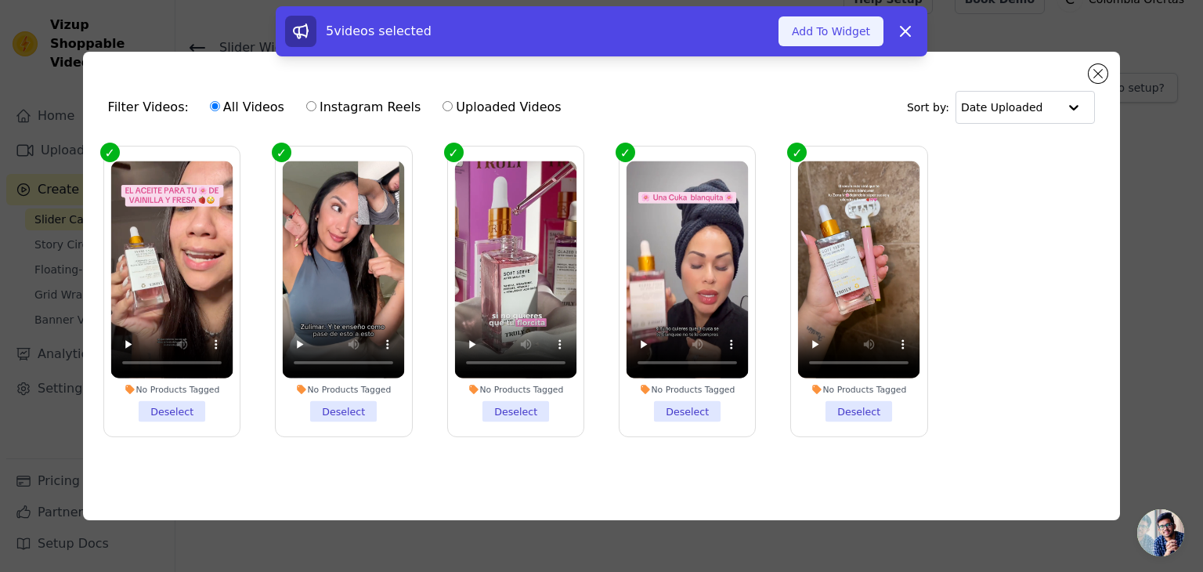
click at [829, 32] on button "Add To Widget" at bounding box center [831, 31] width 105 height 30
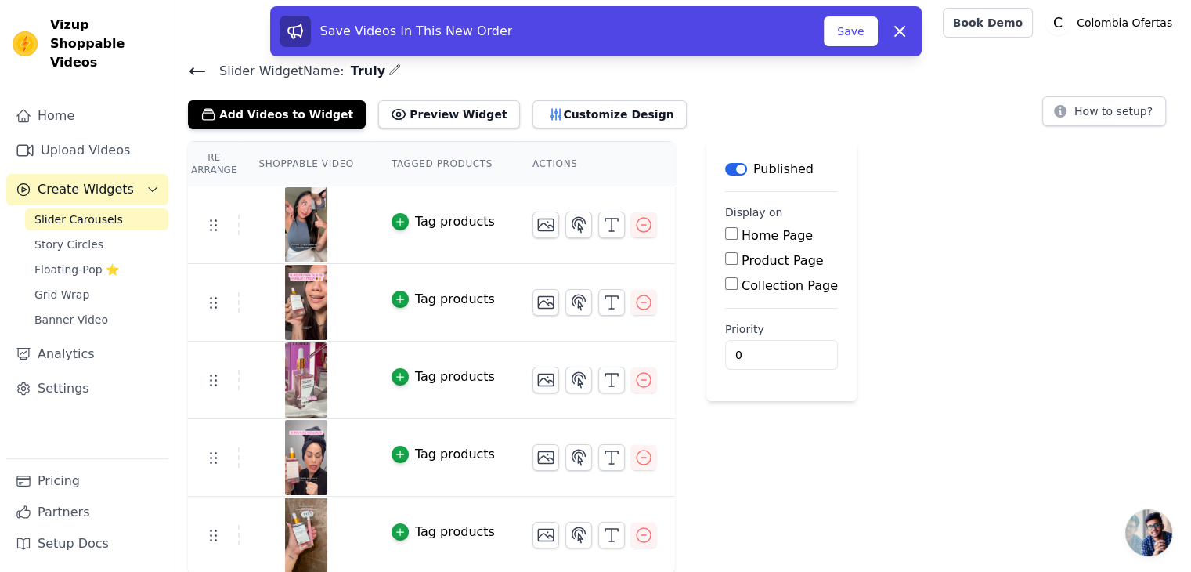
scroll to position [3, 0]
click at [725, 256] on input "Product Page" at bounding box center [731, 257] width 13 height 13
checkbox input "true"
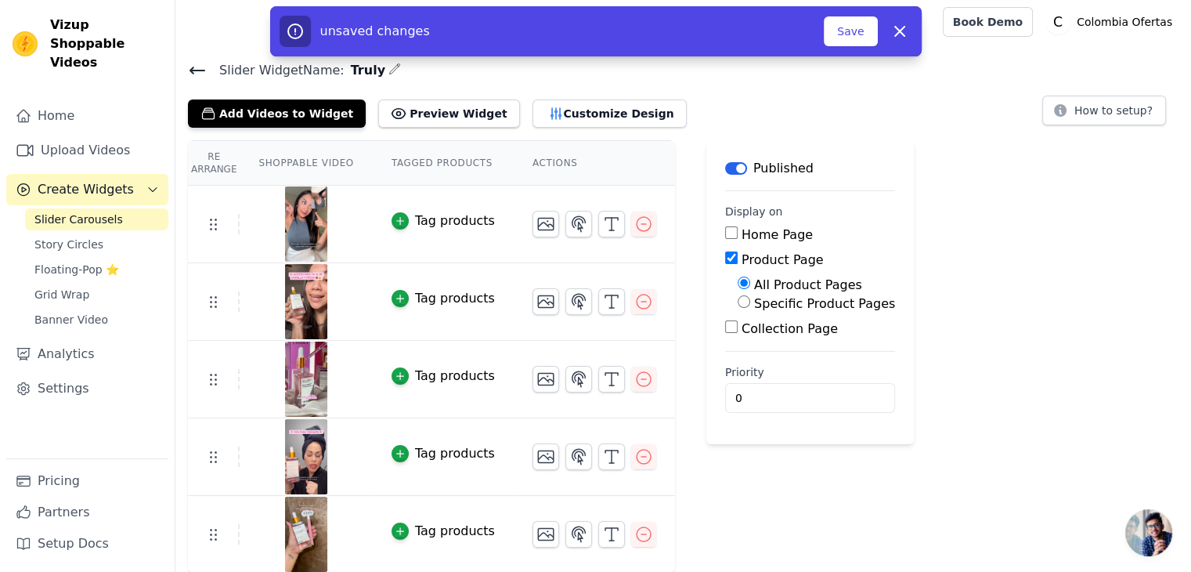
click at [738, 302] on input "Specific Product Pages" at bounding box center [744, 301] width 13 height 13
radio input "true"
click at [738, 337] on button "Select Products" at bounding box center [790, 339] width 105 height 27
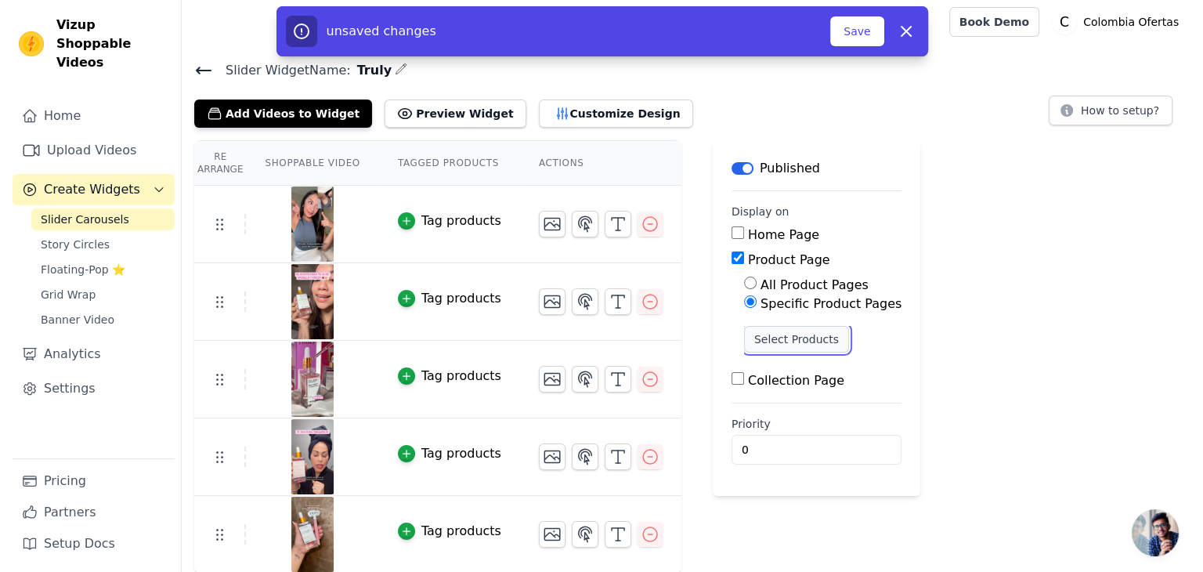
scroll to position [0, 0]
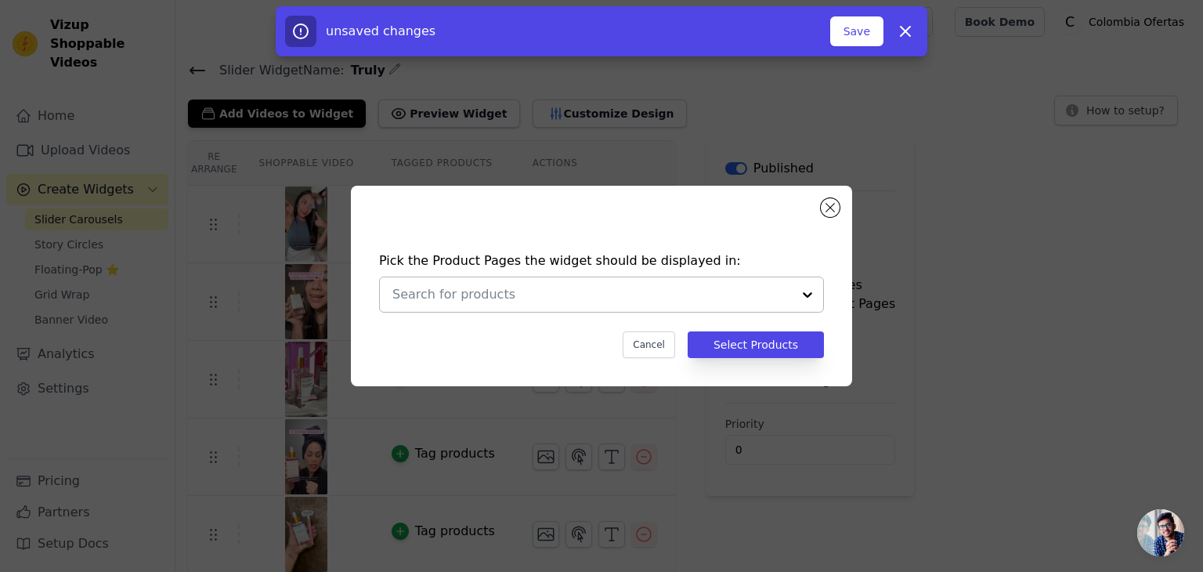
click at [463, 289] on input "text" at bounding box center [591, 294] width 399 height 19
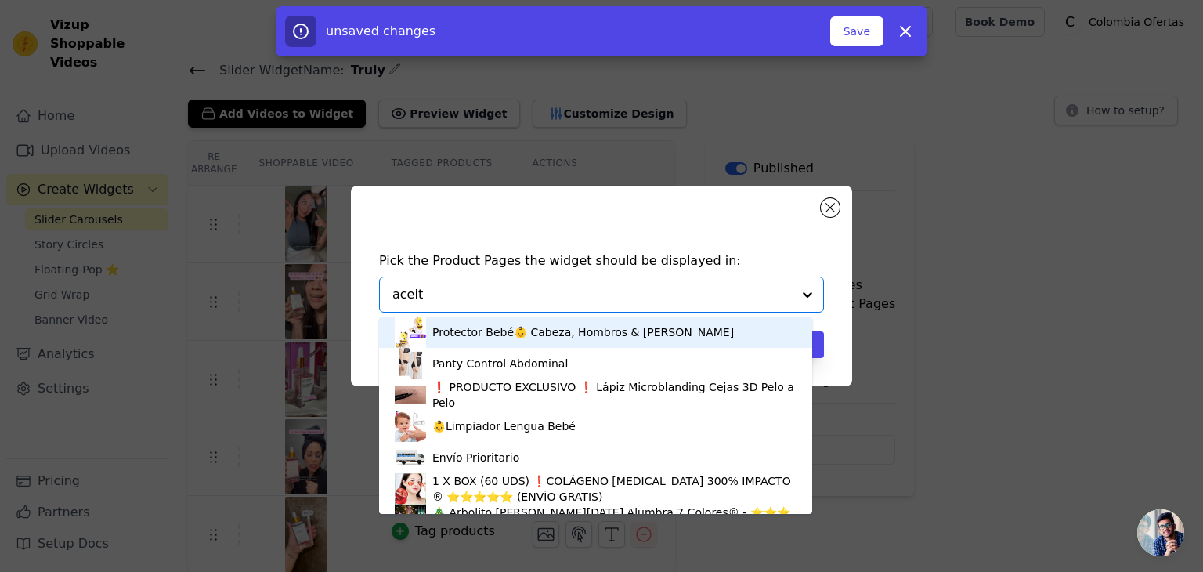
type input "aceite"
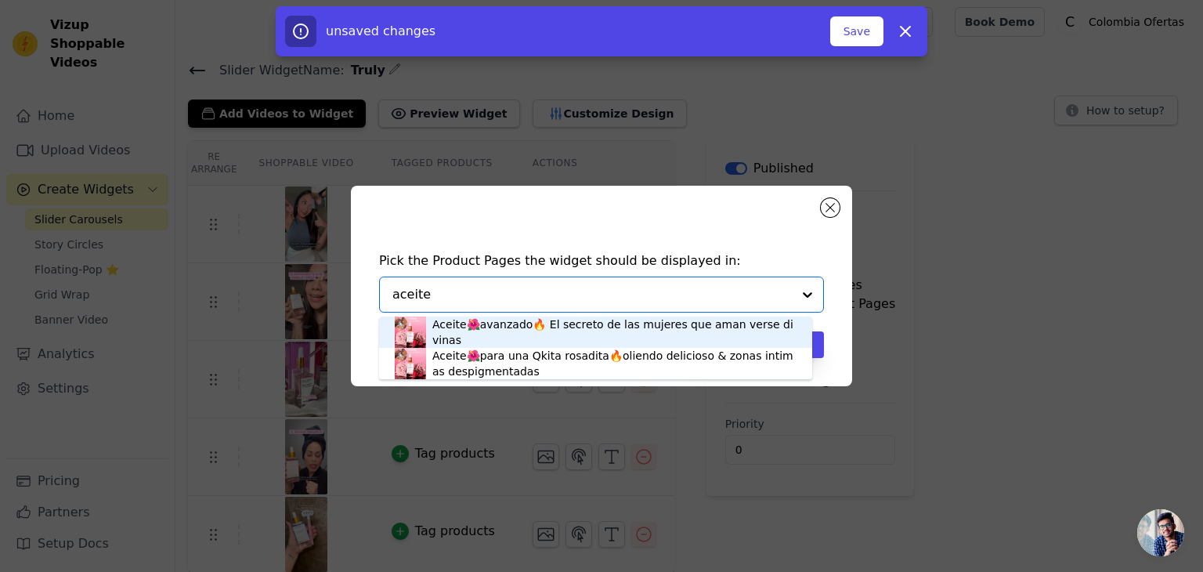
click at [464, 336] on div "Aceite🌺avanzado🔥 El secreto de las mujeres que aman verse divinas" at bounding box center [614, 331] width 364 height 31
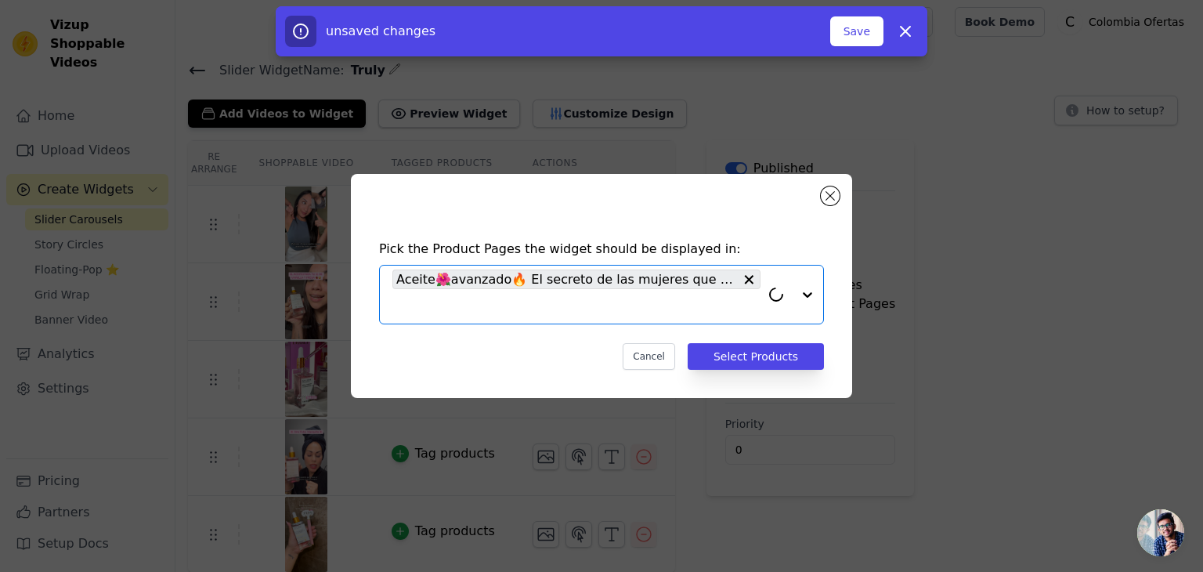
click at [456, 309] on input "text" at bounding box center [576, 306] width 368 height 19
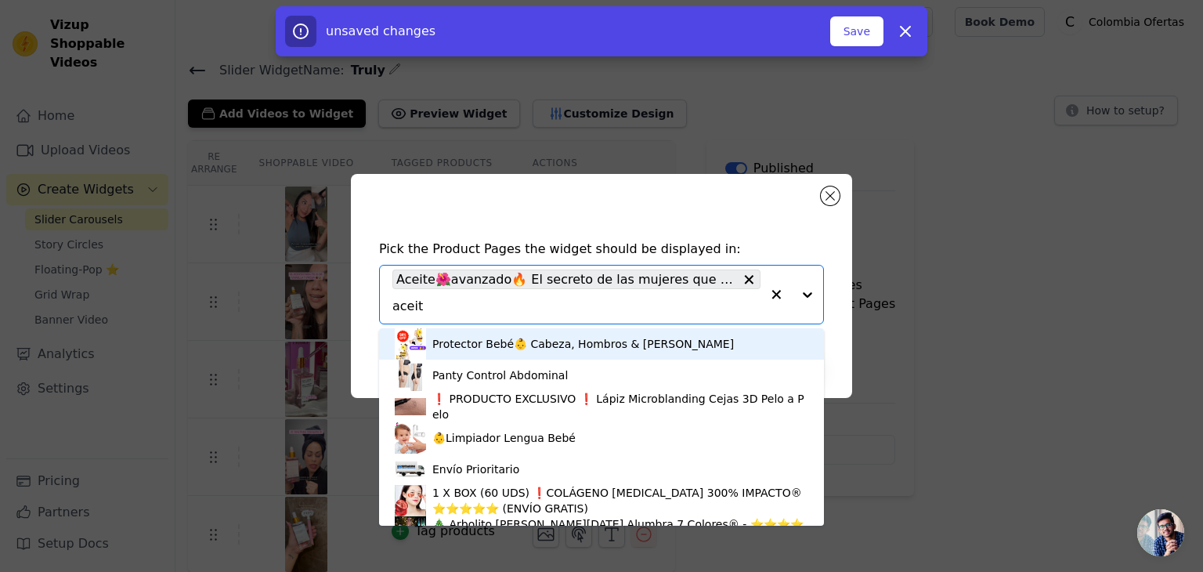
type input "aceite"
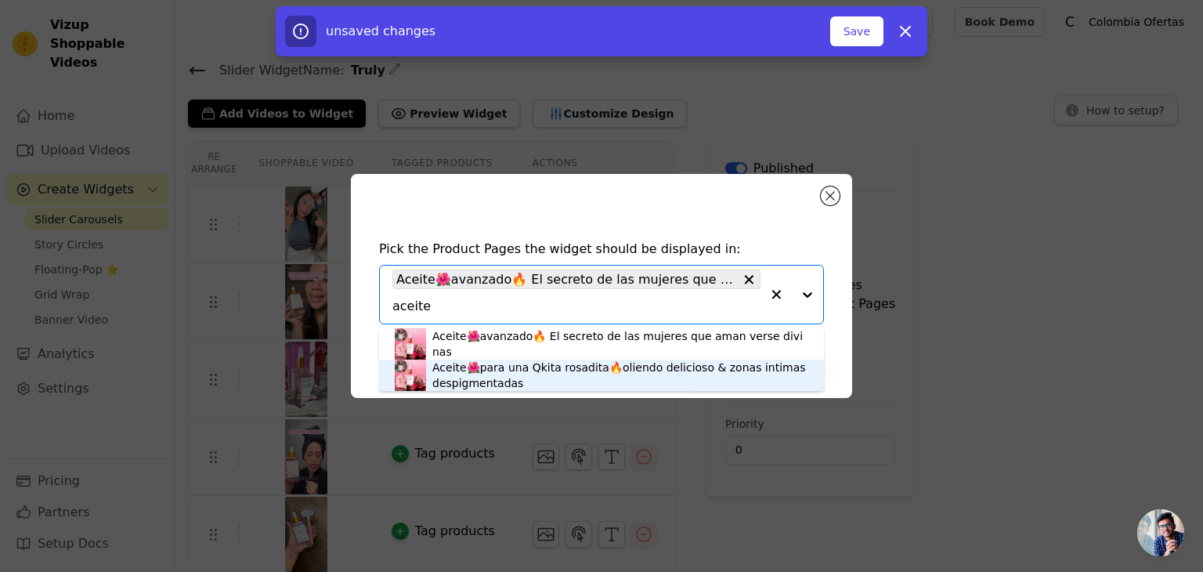
click at [460, 373] on div "Aceite🌺para una Qkita rosadita🔥oliendo delicioso & zonas intimas despigmentadas" at bounding box center [620, 374] width 376 height 31
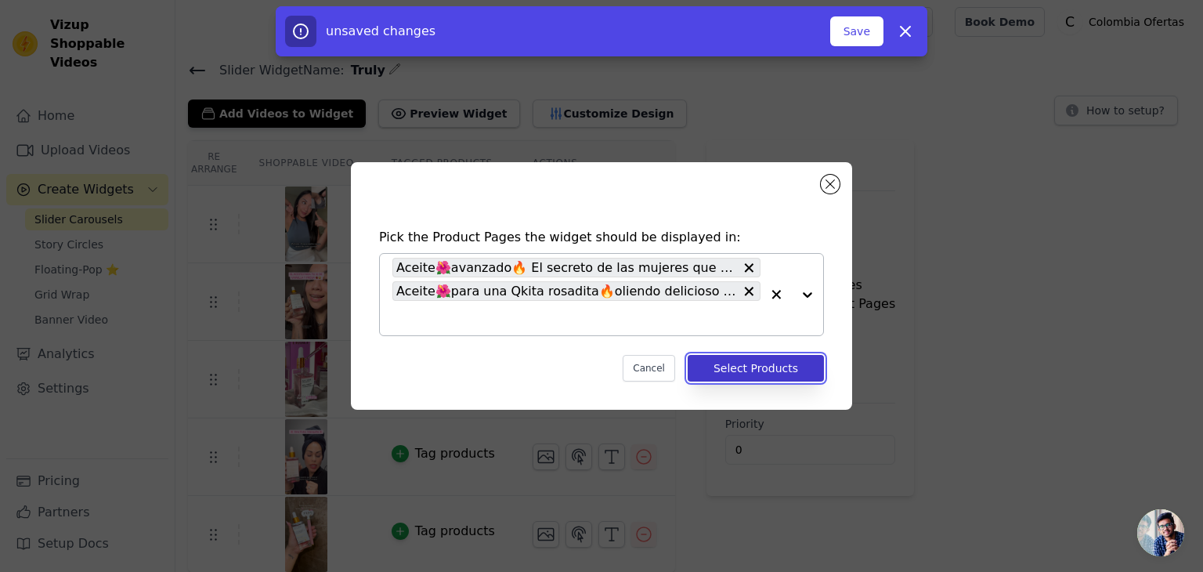
click at [770, 370] on button "Select Products" at bounding box center [756, 368] width 136 height 27
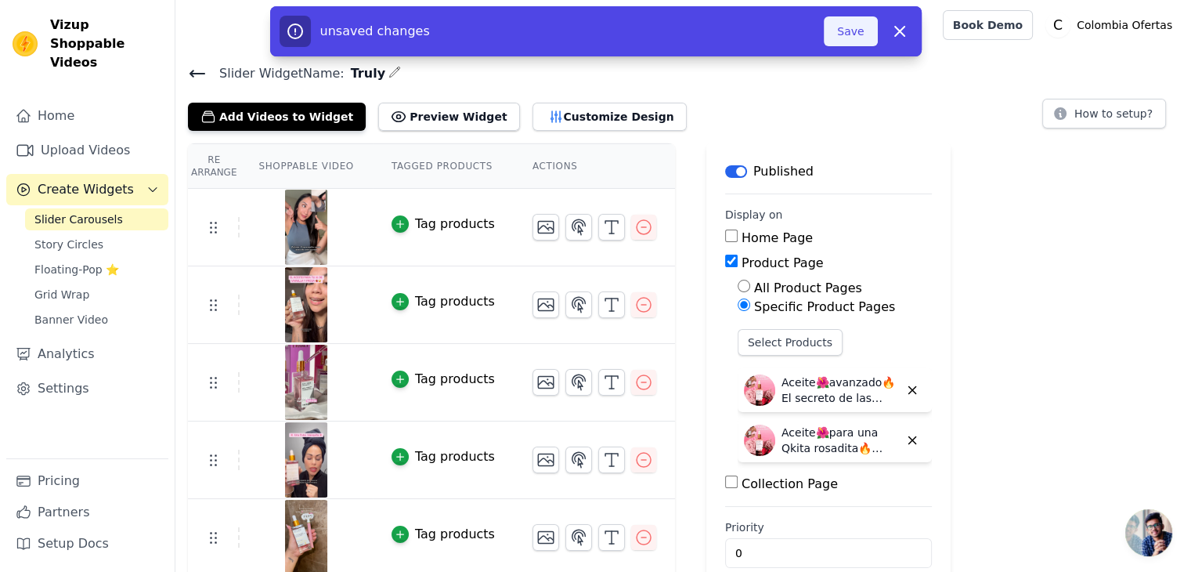
click at [851, 34] on button "Save" at bounding box center [850, 31] width 53 height 30
click at [565, 110] on button "Customize Design" at bounding box center [610, 117] width 154 height 28
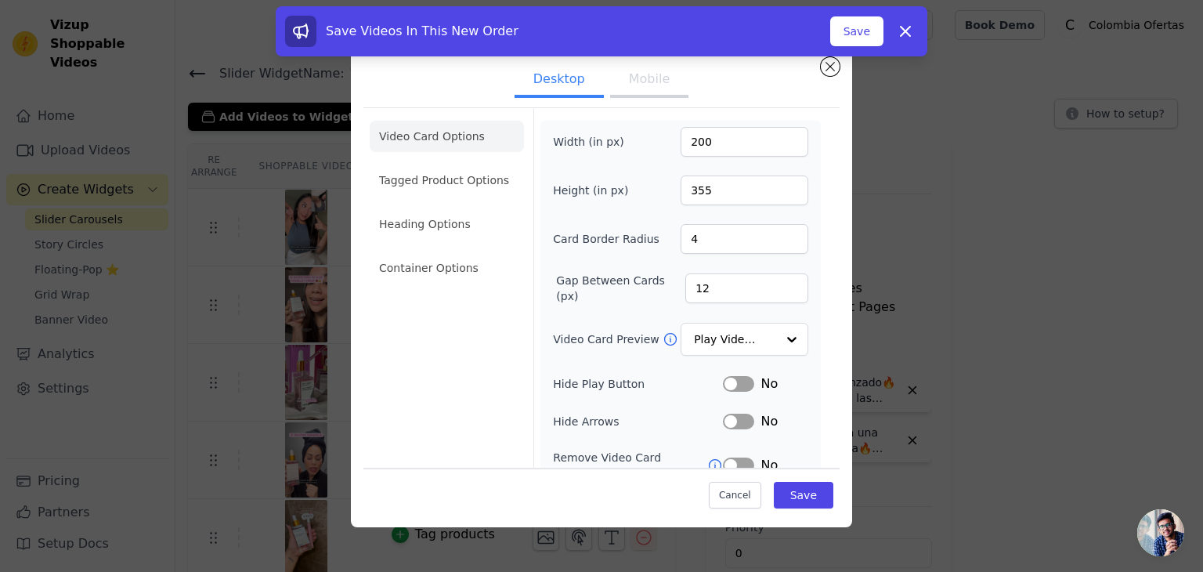
click at [632, 83] on button "Mobile" at bounding box center [649, 80] width 78 height 34
click at [695, 138] on input "200" at bounding box center [745, 142] width 128 height 30
type input "50"
click at [685, 186] on input "355" at bounding box center [745, 190] width 128 height 30
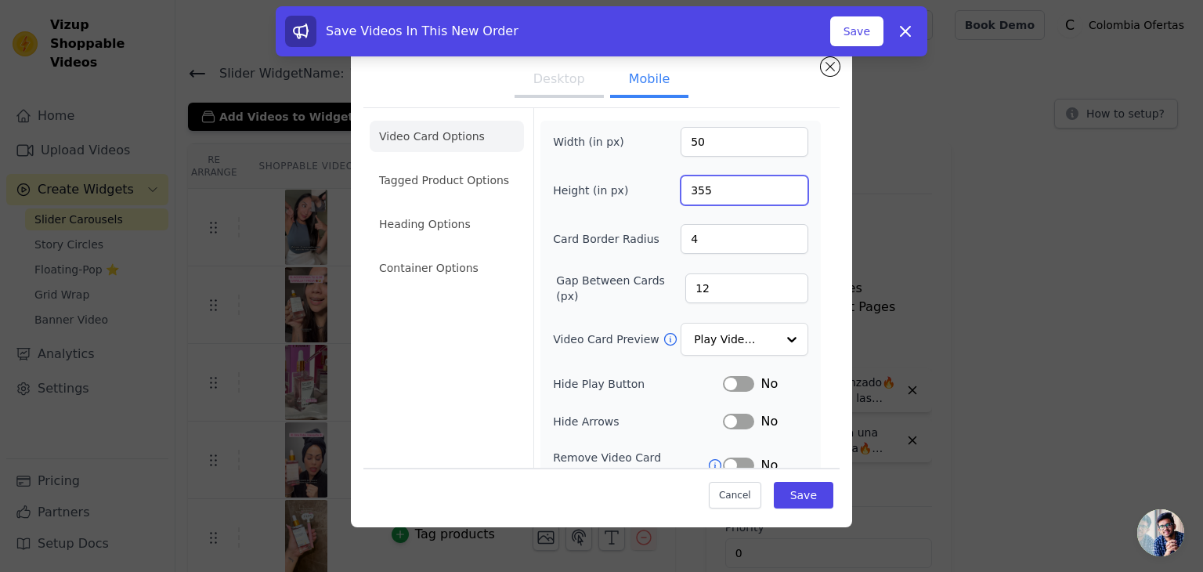
click at [685, 186] on input "355" at bounding box center [745, 190] width 128 height 30
type input "300"
type input "5"
drag, startPoint x: 705, startPoint y: 280, endPoint x: 650, endPoint y: 284, distance: 55.0
click at [650, 284] on div "Gap Between Cards (px) 12" at bounding box center [680, 288] width 255 height 31
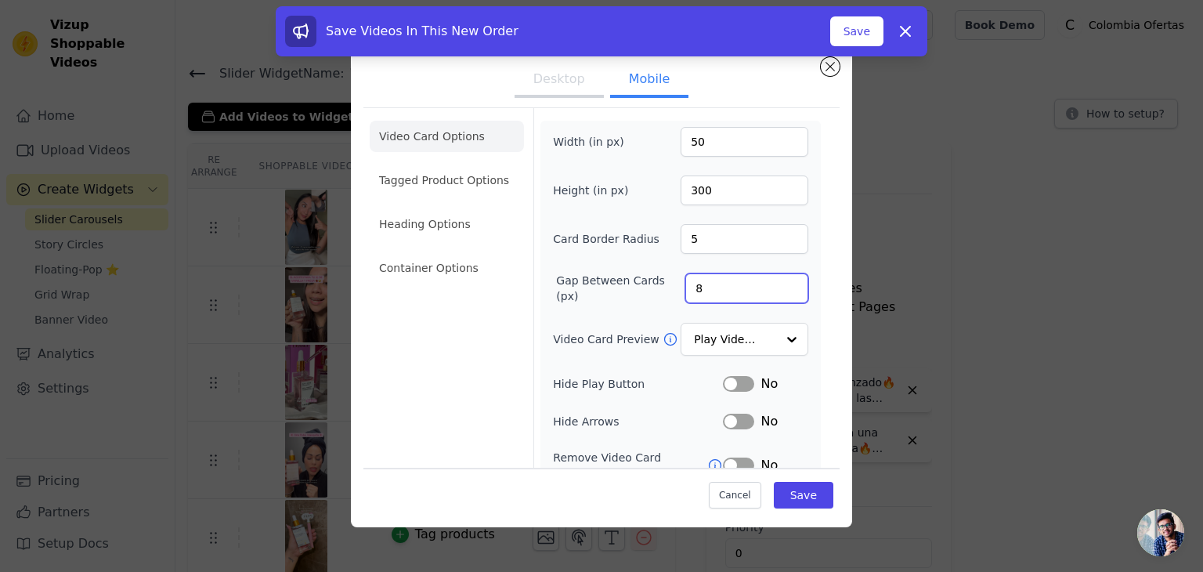
type input "8"
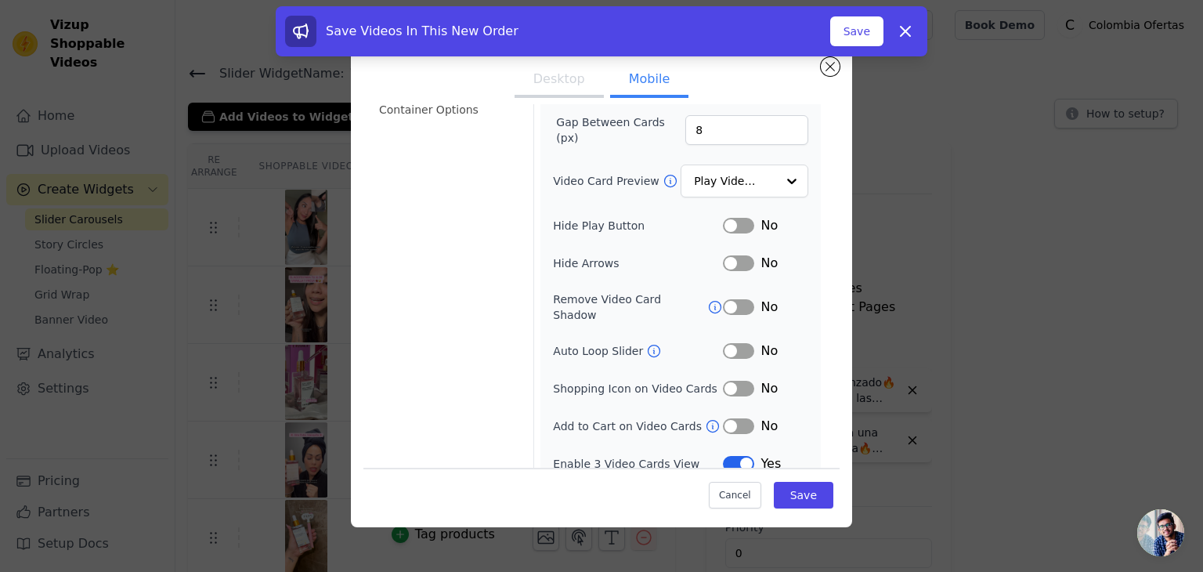
scroll to position [160, 0]
click at [739, 341] on button "Label" at bounding box center [738, 349] width 31 height 16
click at [789, 492] on button "Save" at bounding box center [804, 495] width 60 height 27
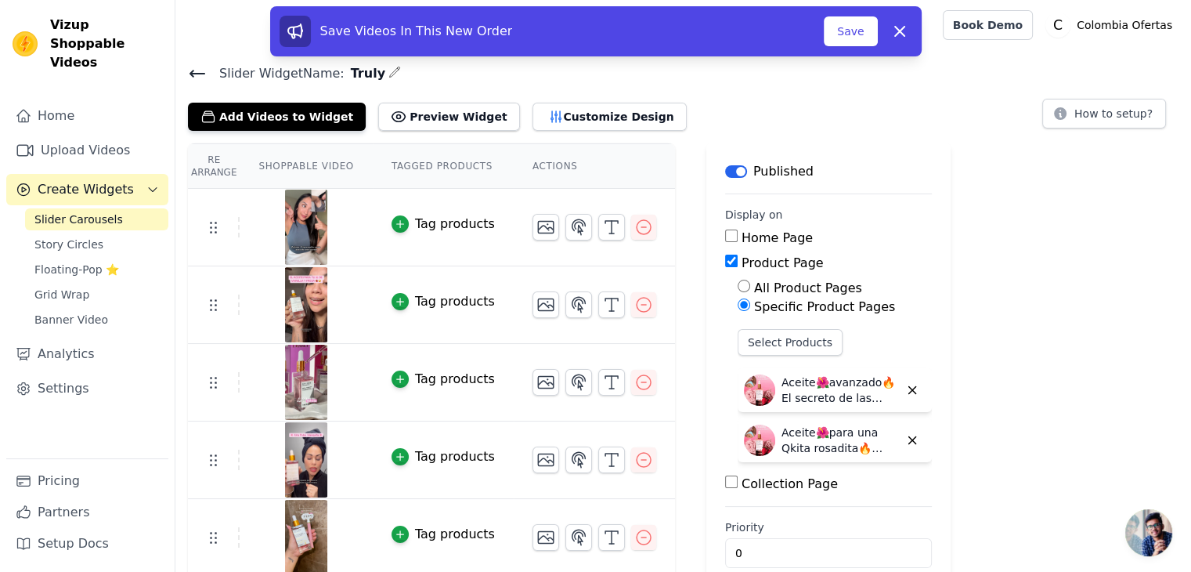
scroll to position [25, 0]
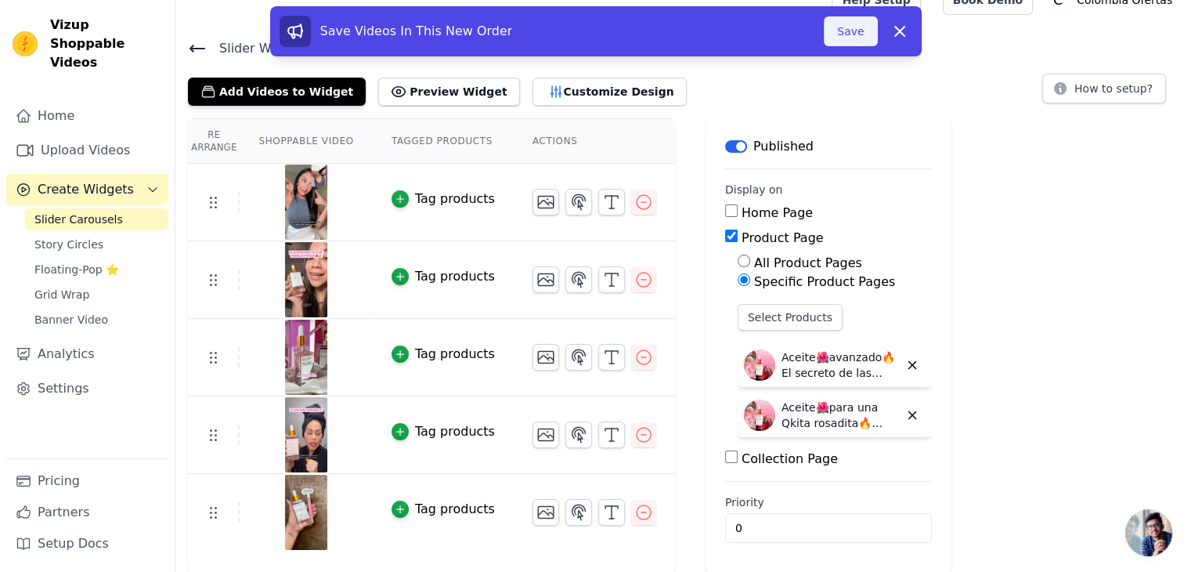
click at [856, 33] on button "Save" at bounding box center [850, 31] width 53 height 30
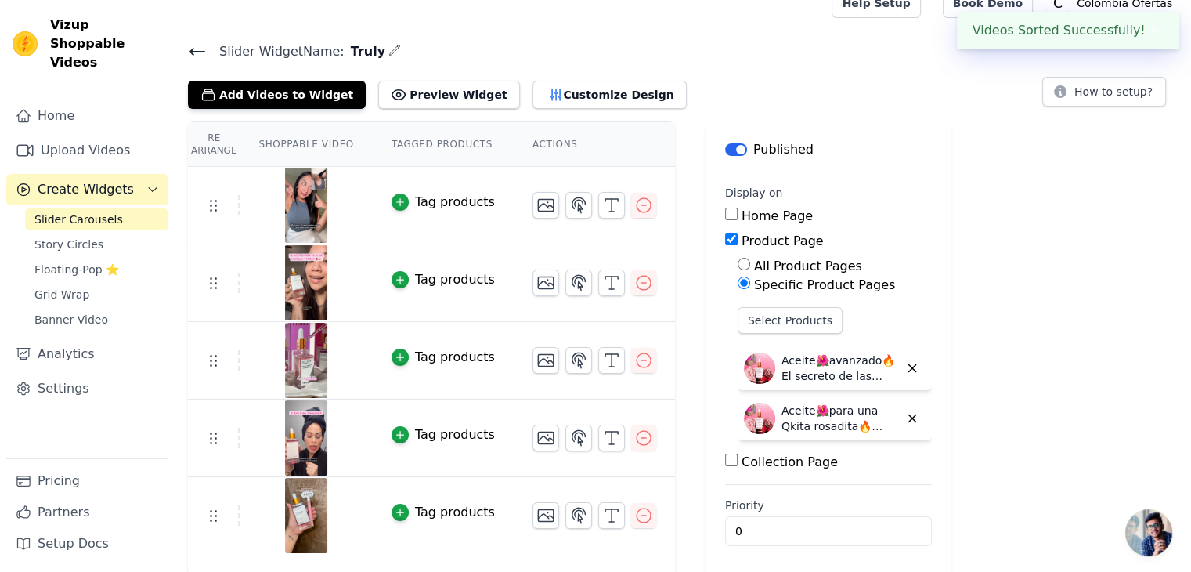
scroll to position [0, 0]
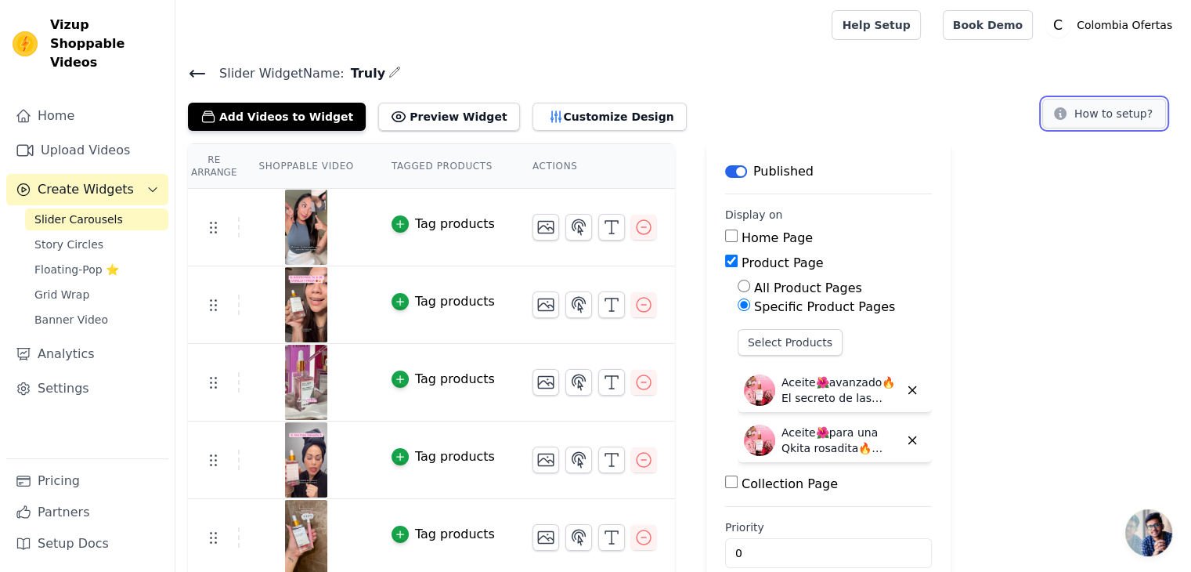
click at [1068, 117] on icon at bounding box center [1061, 114] width 16 height 16
click at [69, 373] on link "Settings" at bounding box center [87, 388] width 162 height 31
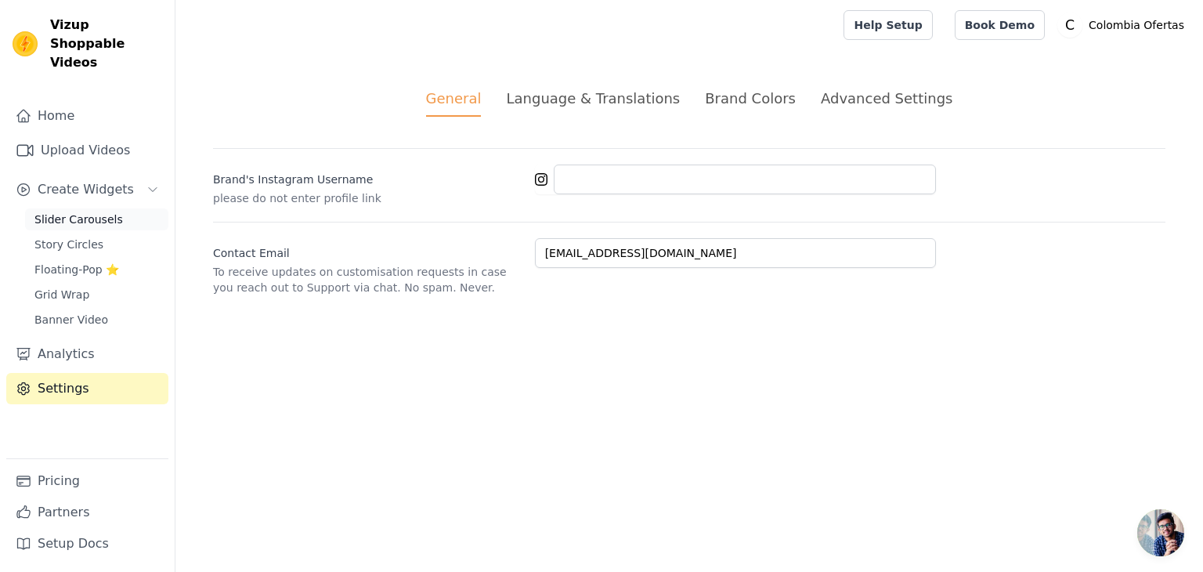
click at [78, 211] on span "Slider Carousels" at bounding box center [78, 219] width 89 height 16
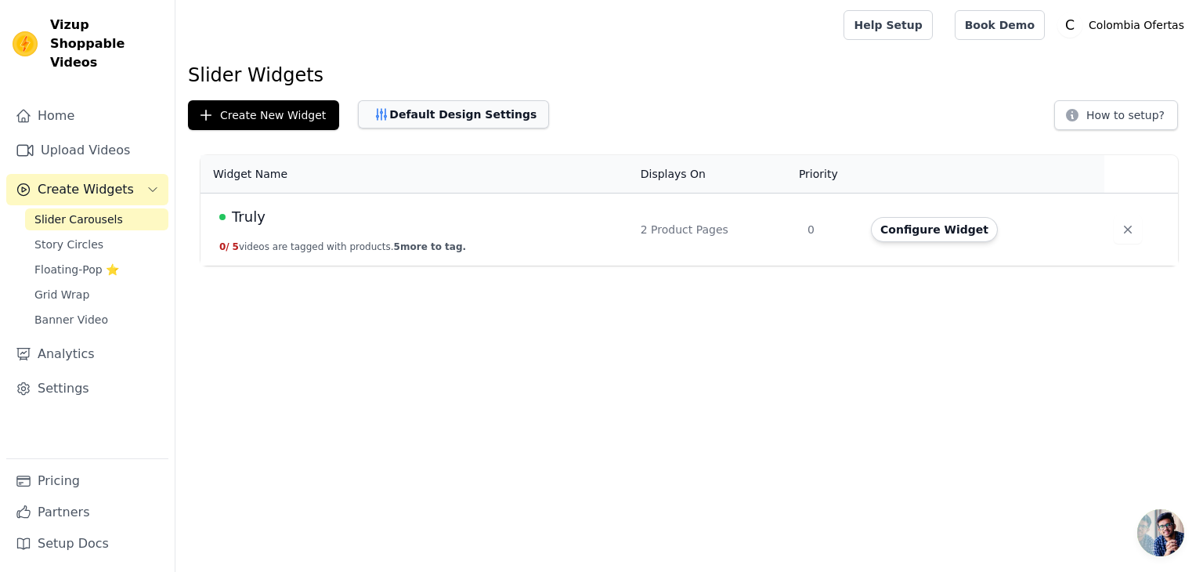
click at [435, 112] on button "Default Design Settings" at bounding box center [453, 114] width 191 height 28
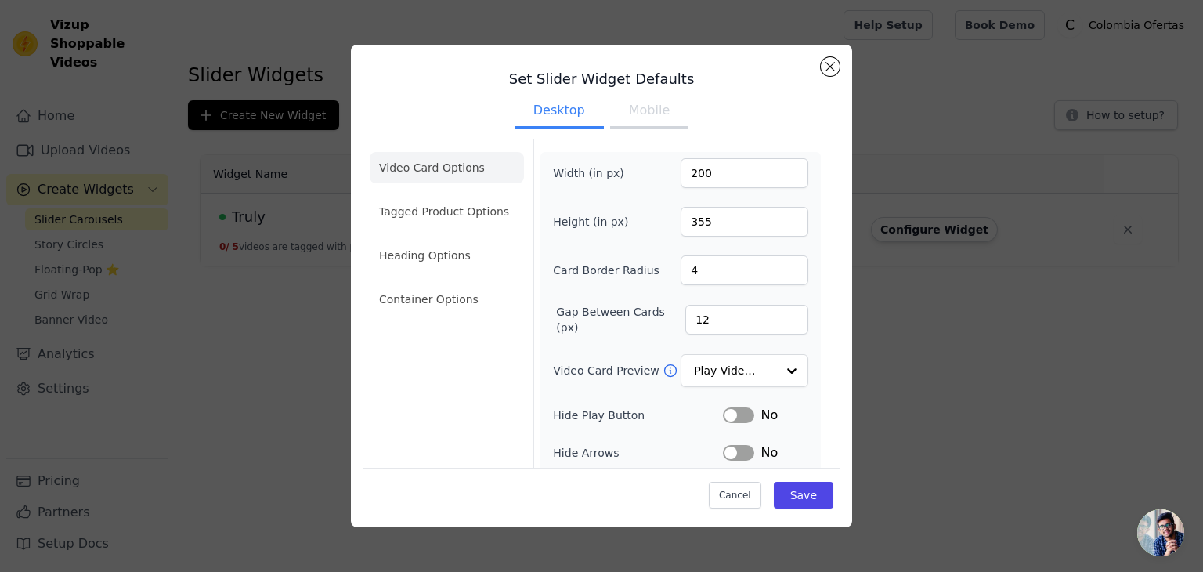
click at [631, 117] on button "Mobile" at bounding box center [649, 112] width 78 height 34
click at [699, 179] on input "200" at bounding box center [745, 173] width 128 height 30
click at [692, 175] on input "200" at bounding box center [745, 173] width 128 height 30
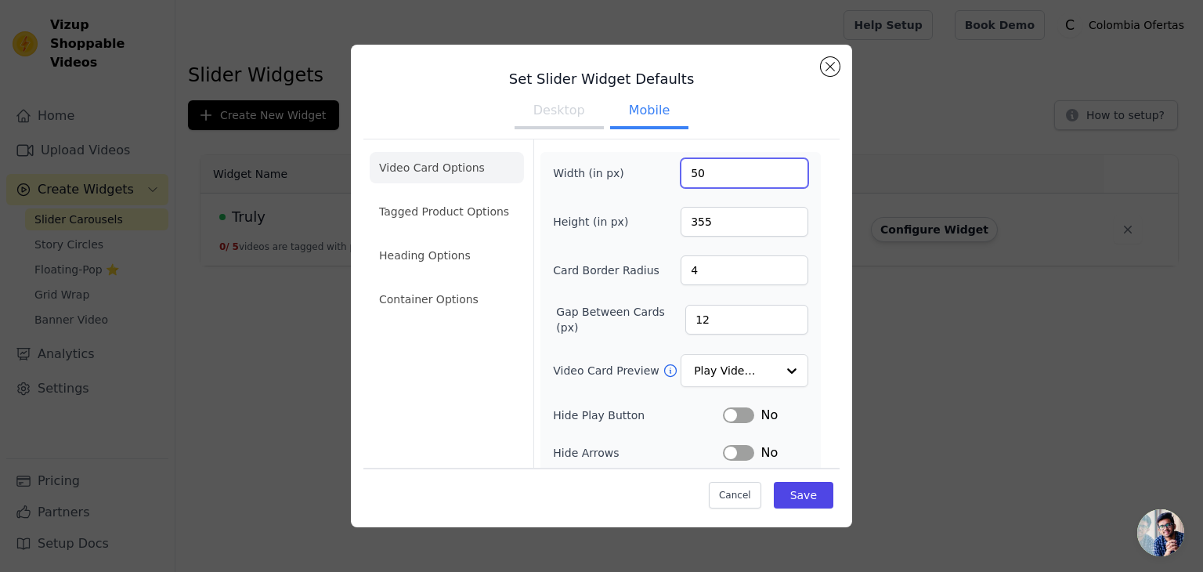
type input "50"
type input "300"
type input "5"
click at [691, 320] on input "12" at bounding box center [746, 320] width 123 height 30
click at [690, 320] on input "12" at bounding box center [746, 320] width 123 height 30
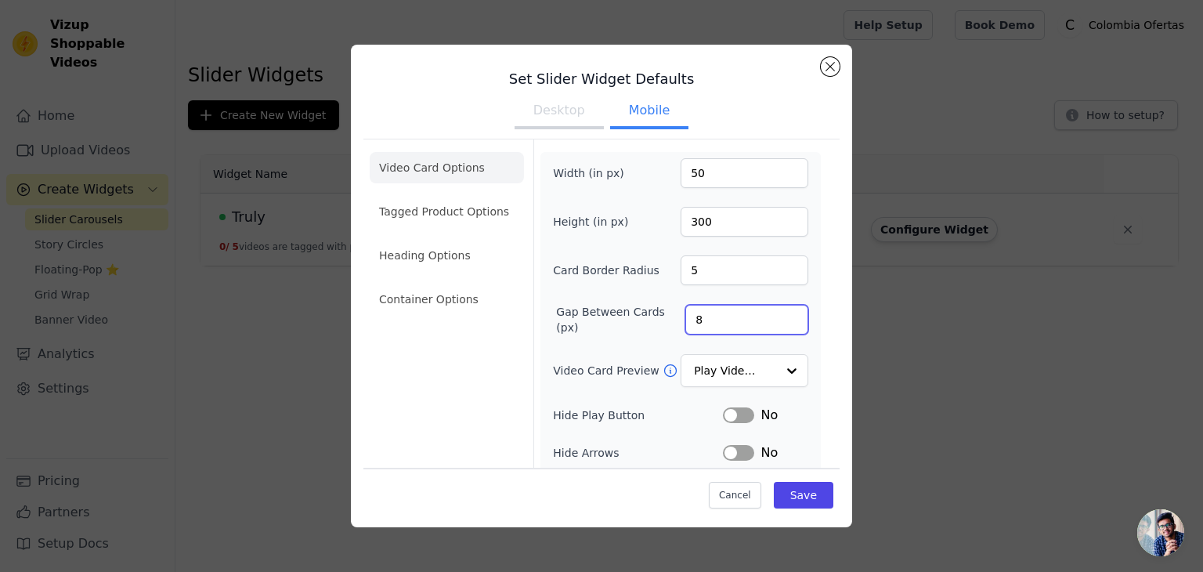
type input "8"
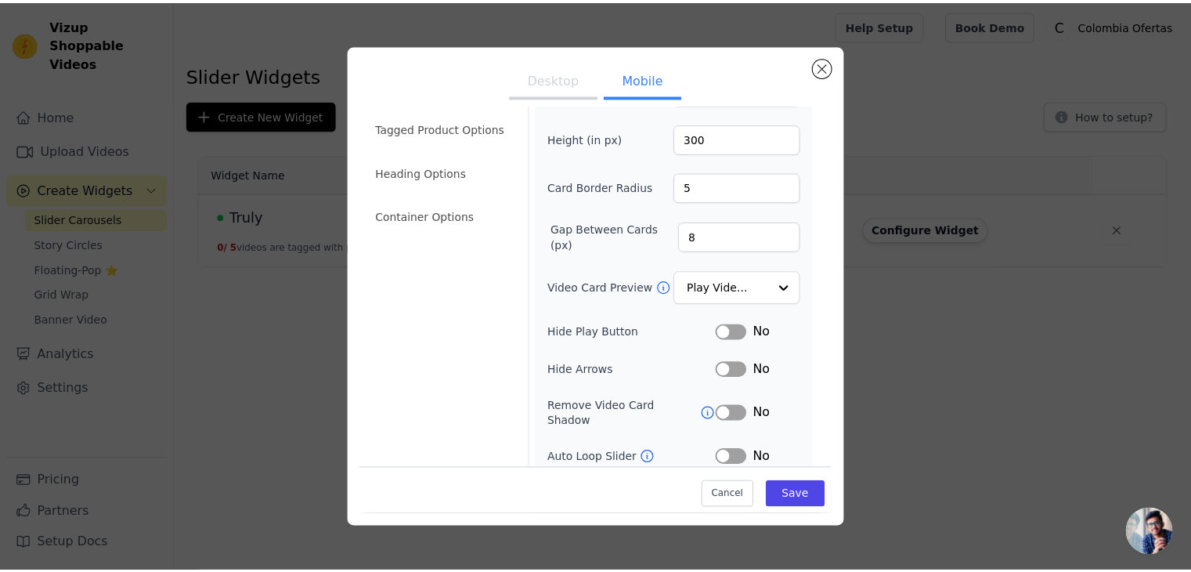
scroll to position [191, 0]
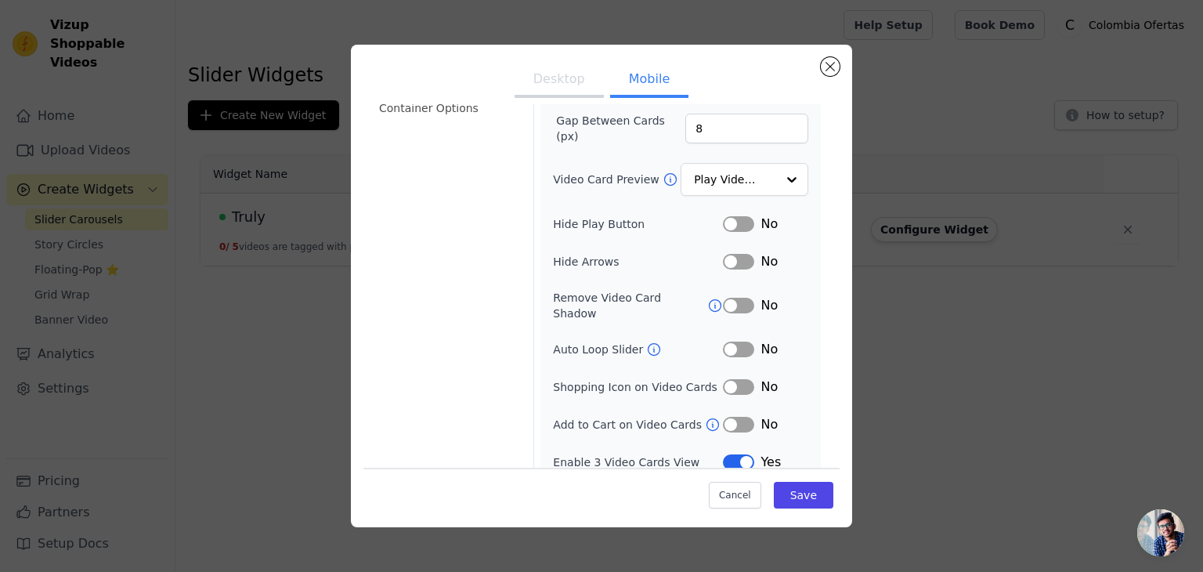
click at [734, 341] on button "Label" at bounding box center [738, 349] width 31 height 16
click at [789, 494] on button "Save" at bounding box center [804, 495] width 60 height 27
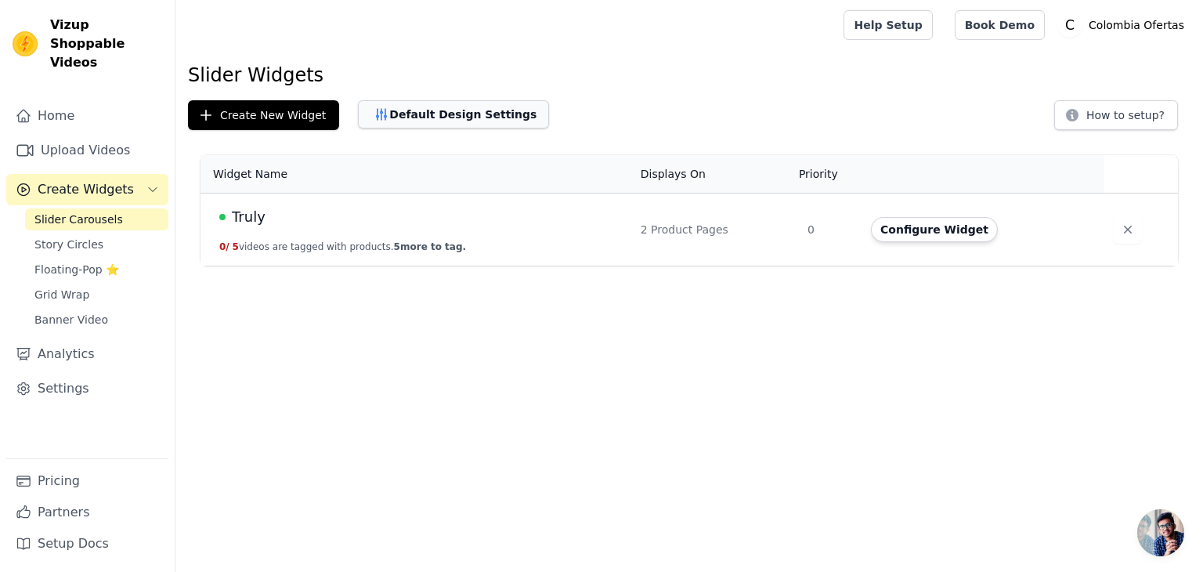
click at [445, 117] on button "Default Design Settings" at bounding box center [453, 114] width 191 height 28
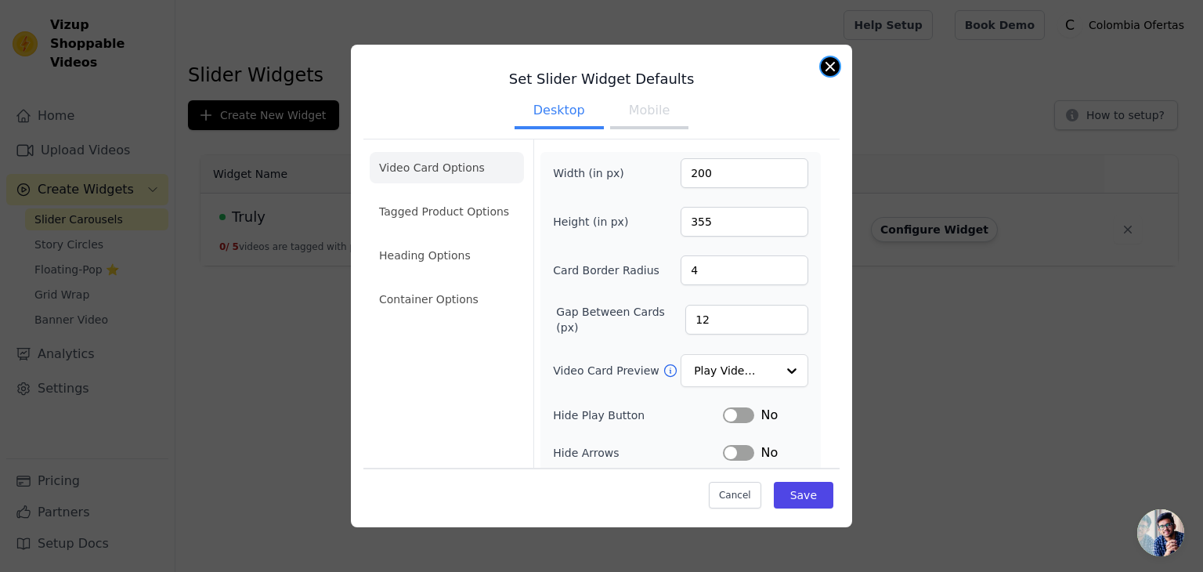
click at [824, 70] on button "Close modal" at bounding box center [830, 66] width 19 height 19
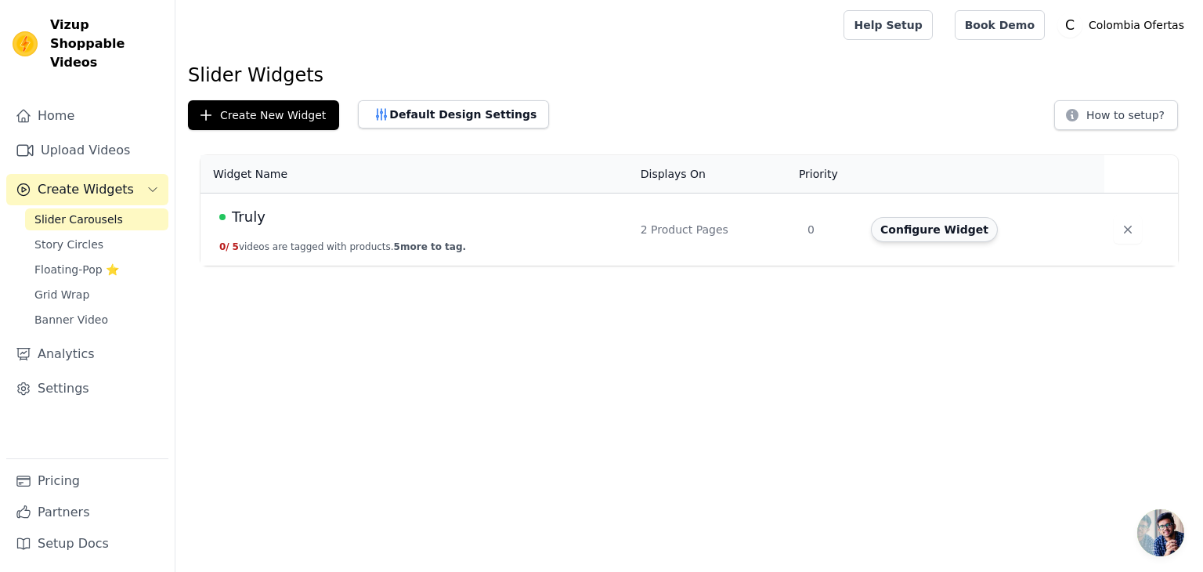
click at [931, 236] on button "Configure Widget" at bounding box center [934, 229] width 127 height 25
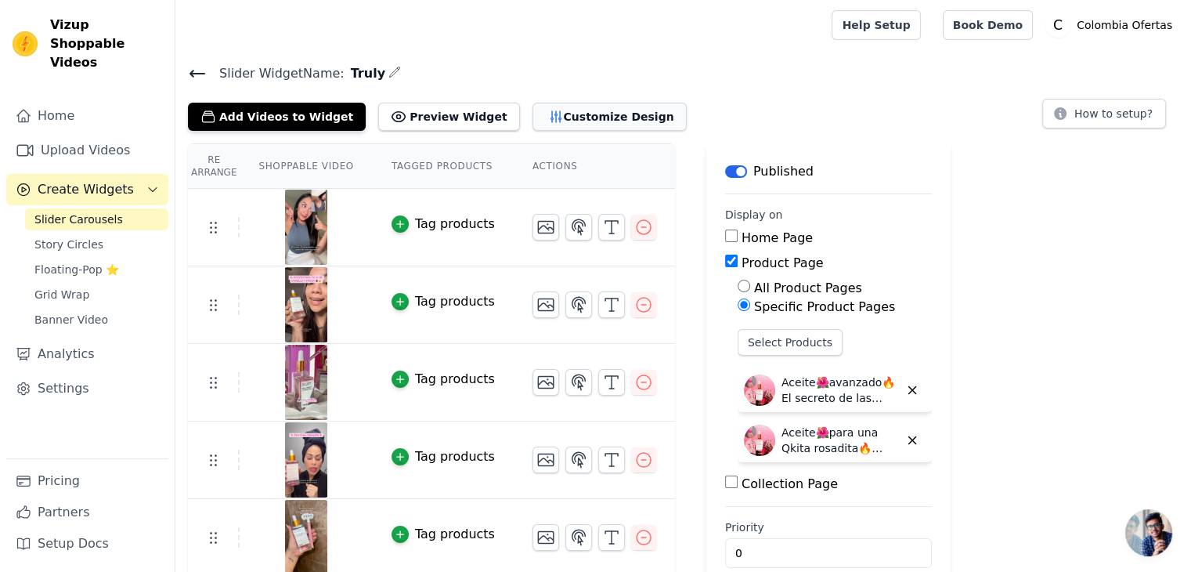
click at [557, 114] on button "Customize Design" at bounding box center [610, 117] width 154 height 28
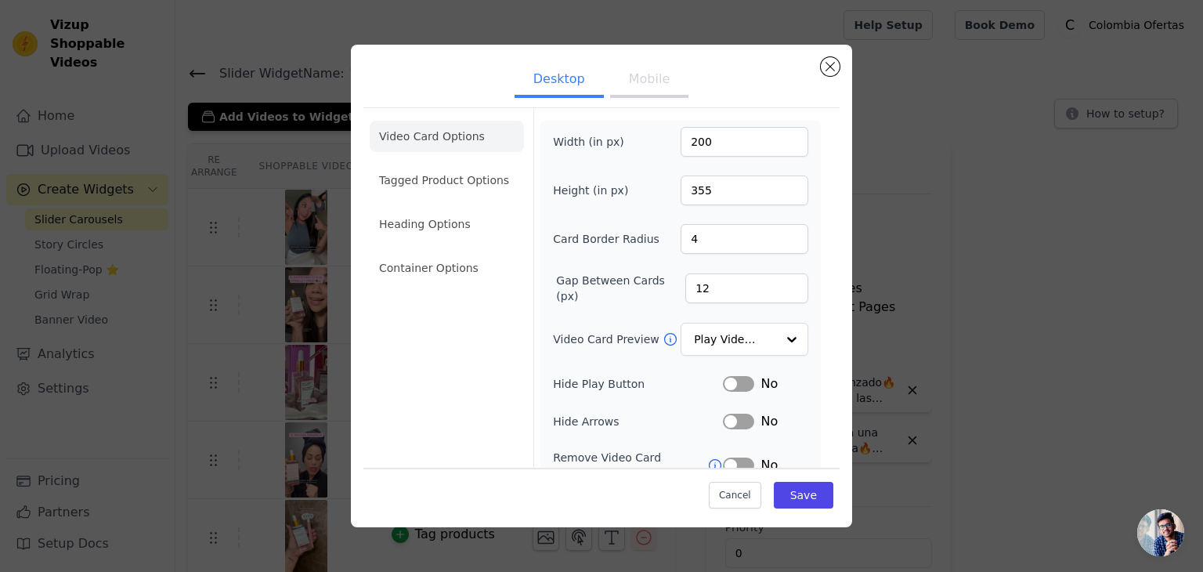
click at [624, 80] on button "Mobile" at bounding box center [649, 80] width 78 height 34
click at [691, 142] on input "50" at bounding box center [745, 142] width 128 height 30
type input "40"
click at [688, 191] on input "300" at bounding box center [745, 190] width 128 height 30
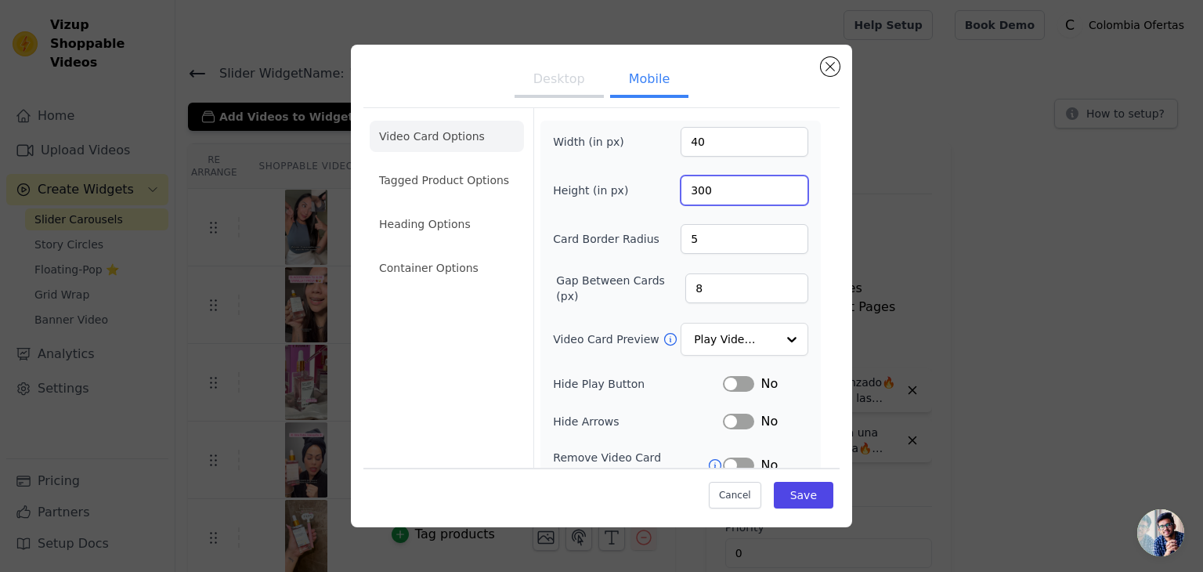
click at [688, 191] on input "300" at bounding box center [745, 190] width 128 height 30
type input "280"
click at [797, 495] on button "Save" at bounding box center [804, 495] width 60 height 27
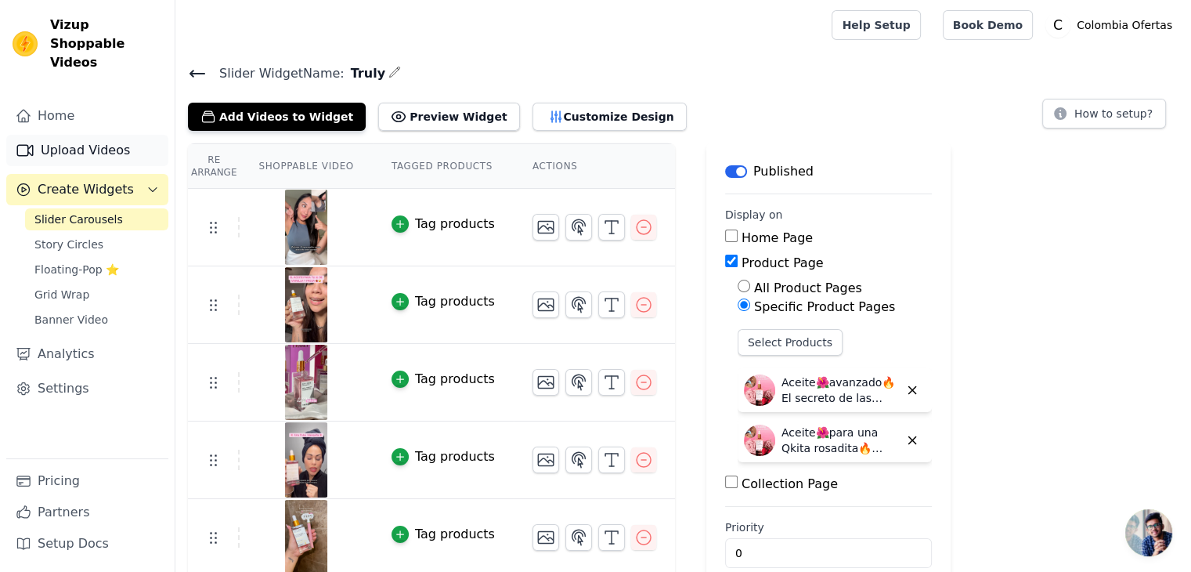
click at [71, 135] on link "Upload Videos" at bounding box center [87, 150] width 162 height 31
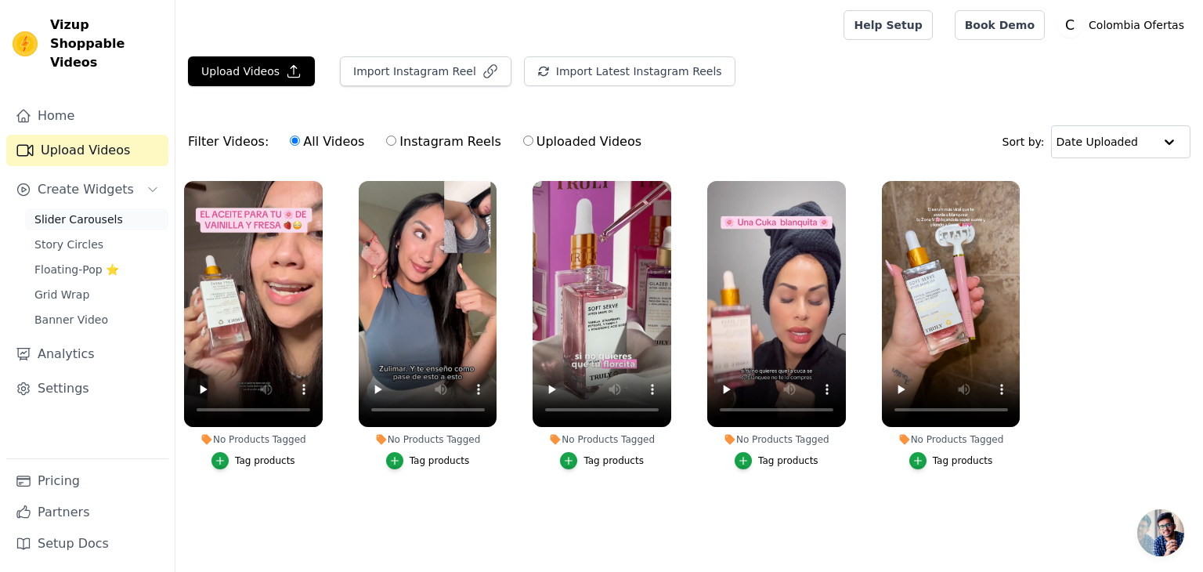
click at [78, 211] on span "Slider Carousels" at bounding box center [78, 219] width 89 height 16
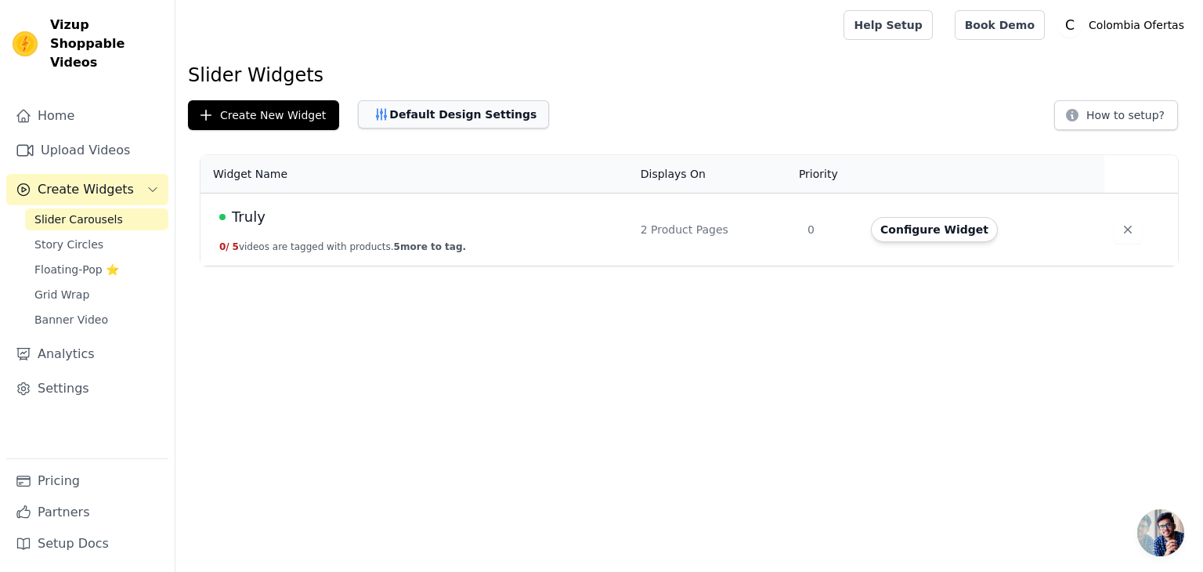
click at [435, 115] on button "Default Design Settings" at bounding box center [453, 114] width 191 height 28
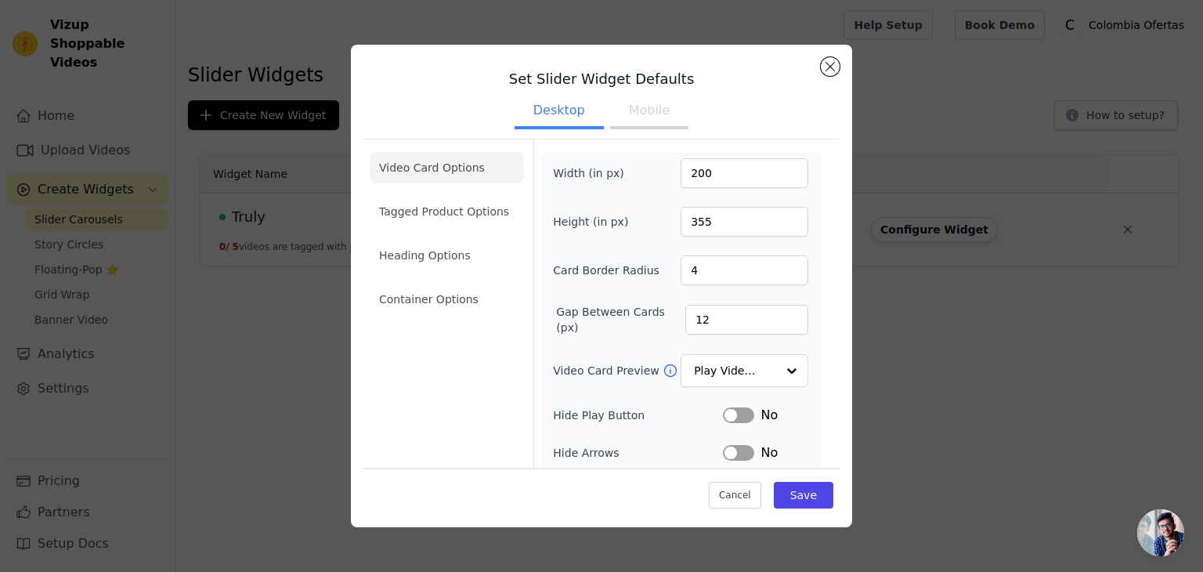
click at [636, 113] on button "Mobile" at bounding box center [649, 112] width 78 height 34
click at [799, 499] on button "Save" at bounding box center [804, 495] width 60 height 27
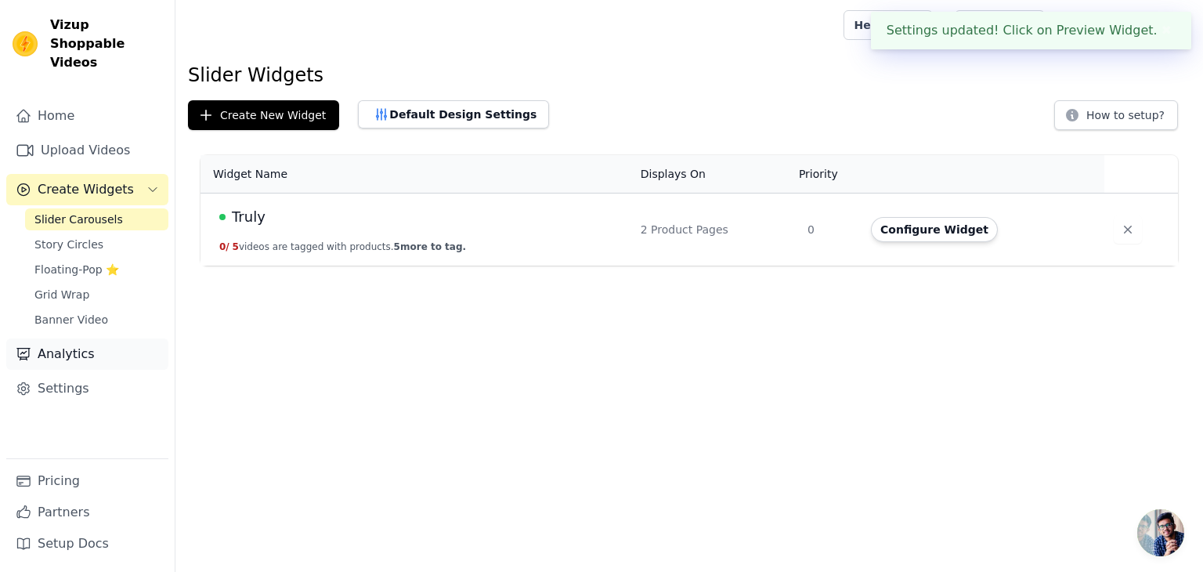
click at [60, 338] on link "Analytics" at bounding box center [87, 353] width 162 height 31
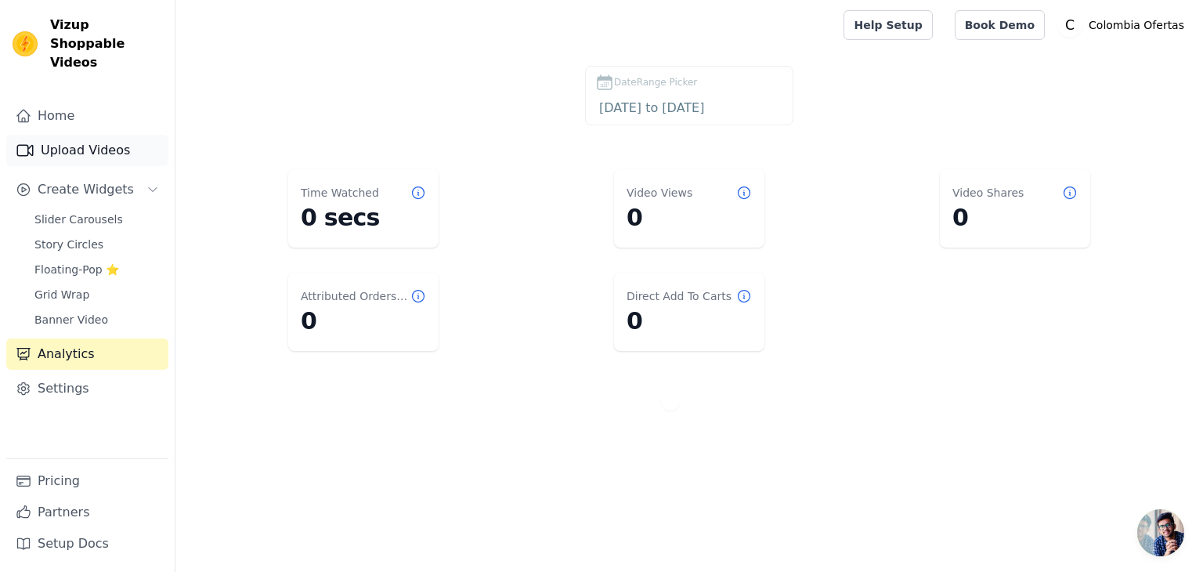
click at [67, 135] on link "Upload Videos" at bounding box center [87, 150] width 162 height 31
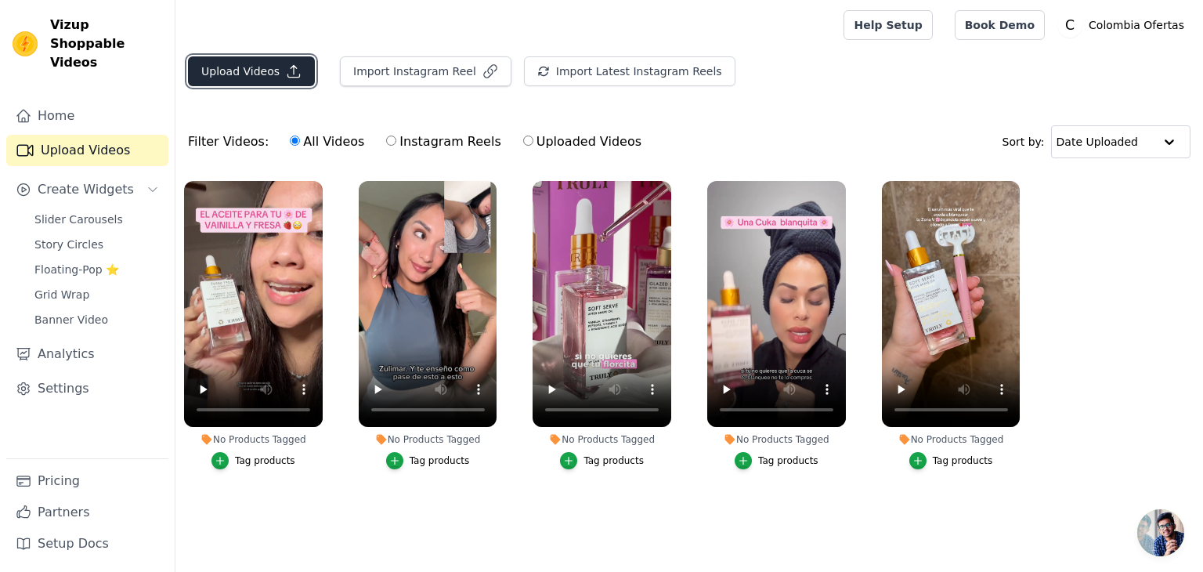
click at [286, 70] on icon "button" at bounding box center [294, 71] width 16 height 16
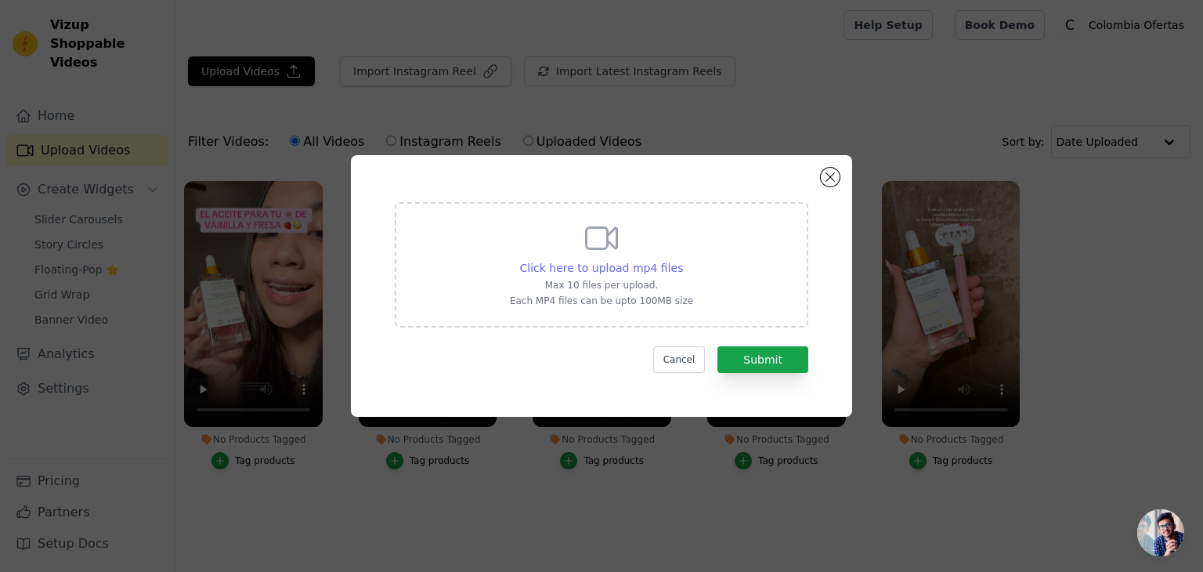
click at [620, 270] on span "Click here to upload mp4 files" at bounding box center [602, 268] width 164 height 13
click at [682, 260] on input "Click here to upload mp4 files Max 10 files per upload. Each MP4 files can be u…" at bounding box center [682, 259] width 1 height 1
type input "C:\fakepath\mineral 011111.mp4"
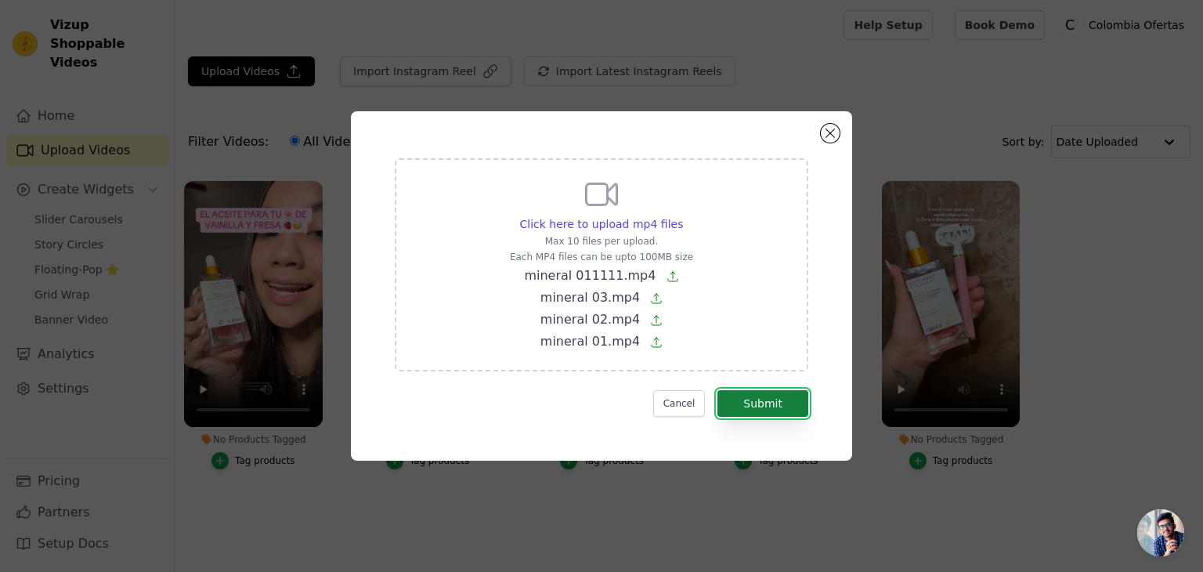
click at [773, 408] on button "Submit" at bounding box center [762, 403] width 91 height 27
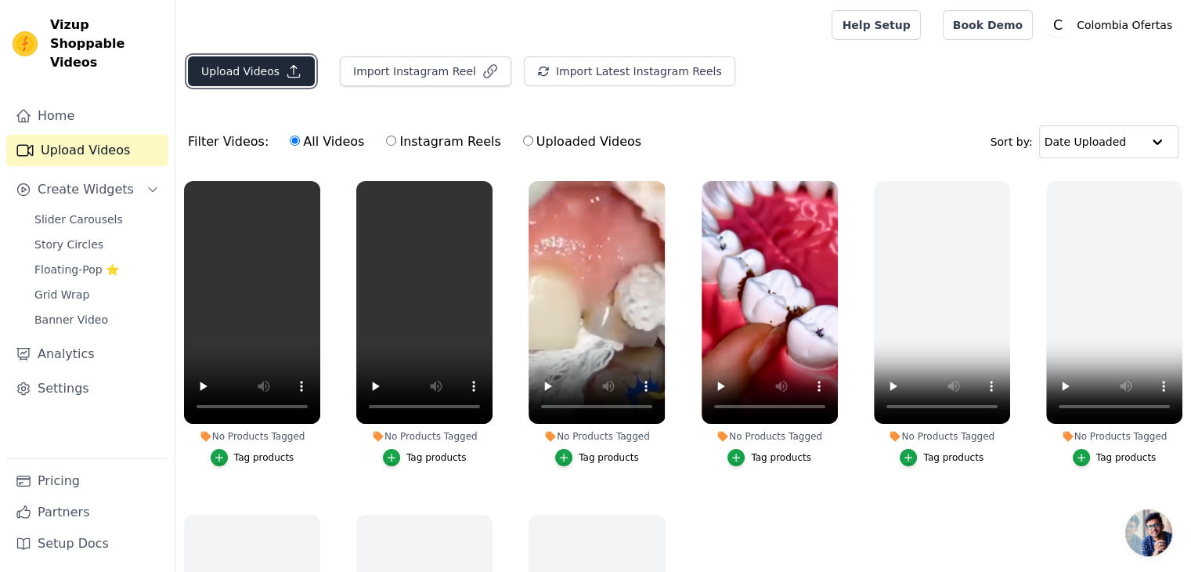
click at [244, 74] on button "Upload Videos" at bounding box center [251, 71] width 127 height 30
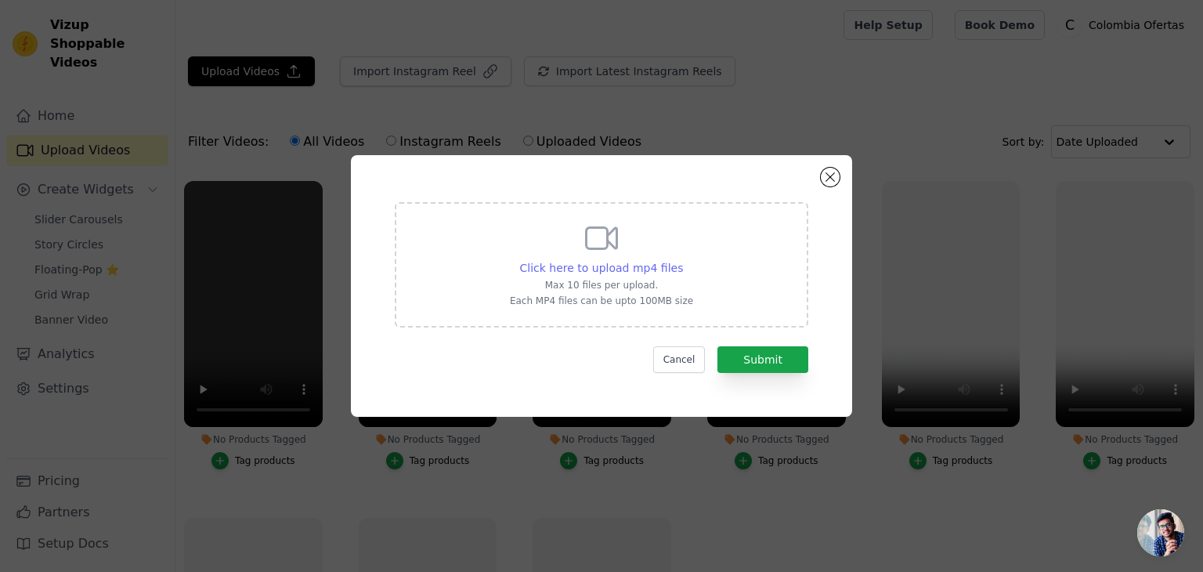
click at [593, 262] on span "Click here to upload mp4 files" at bounding box center [602, 268] width 164 height 13
click at [682, 260] on input "Click here to upload mp4 files Max 10 files per upload. Each MP4 files can be u…" at bounding box center [682, 259] width 1 height 1
type input "C:\fakepath\ponvhi 02.mp4"
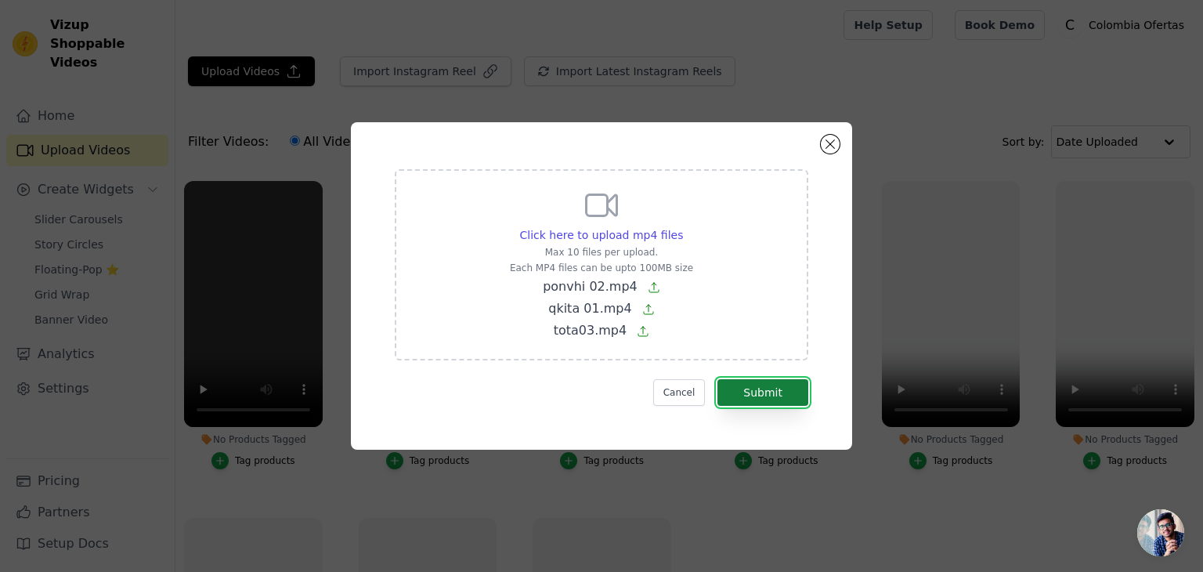
click at [761, 392] on button "Submit" at bounding box center [762, 392] width 91 height 27
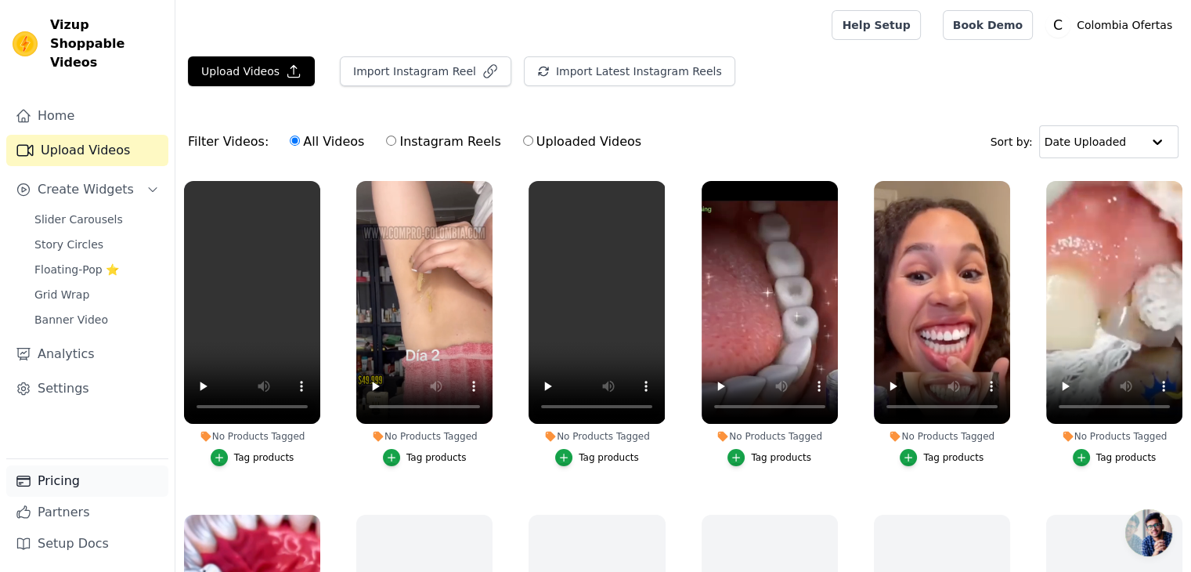
click at [68, 483] on link "Pricing" at bounding box center [87, 480] width 162 height 31
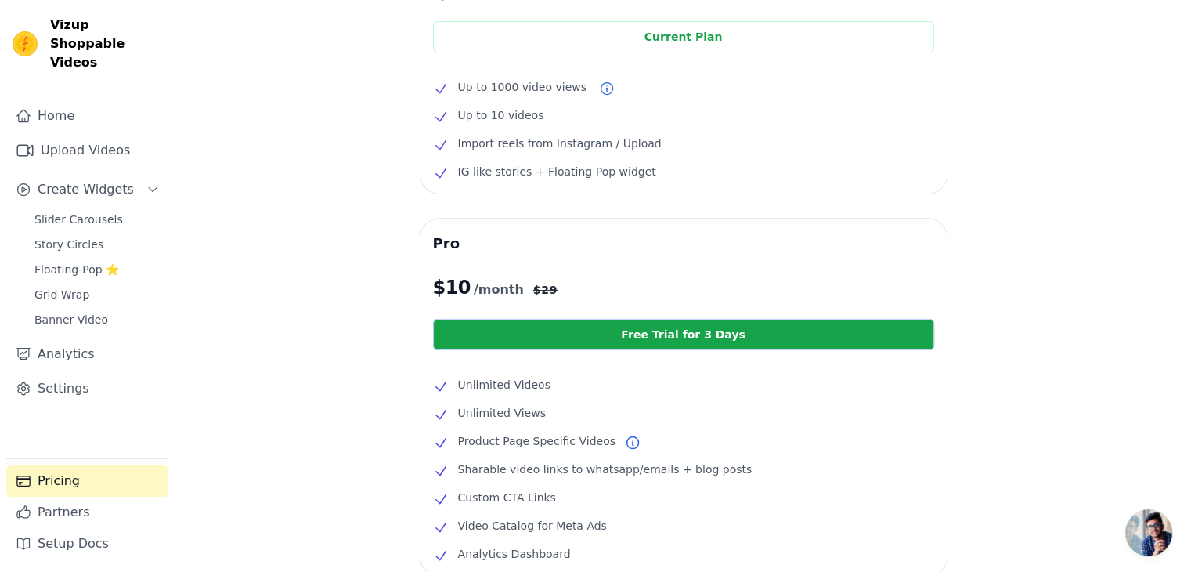
scroll to position [351, 0]
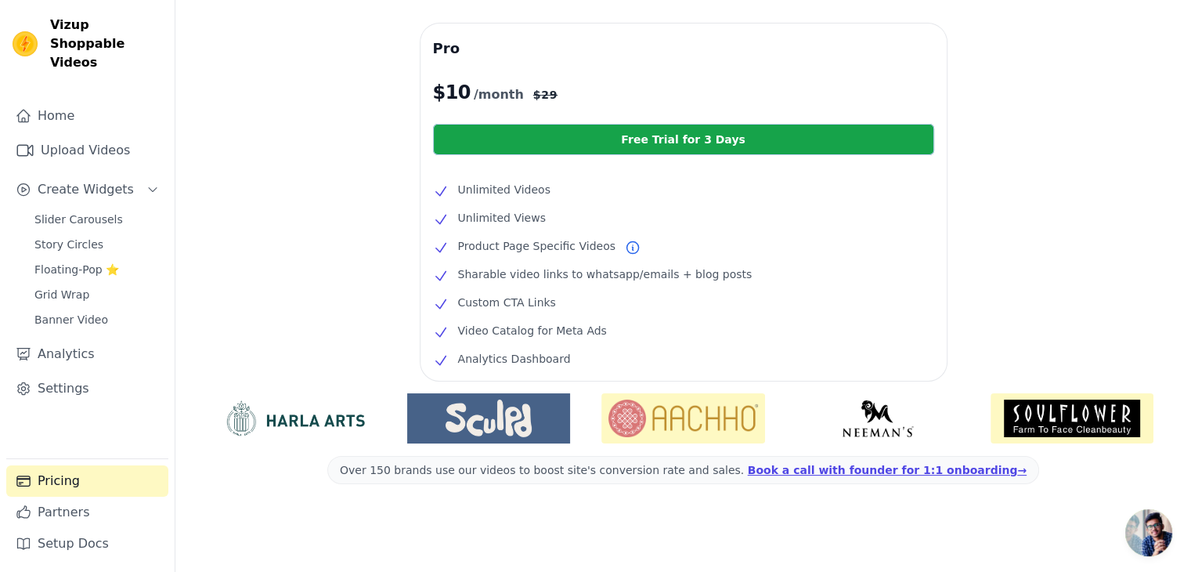
click at [872, 424] on img at bounding box center [878, 418] width 163 height 38
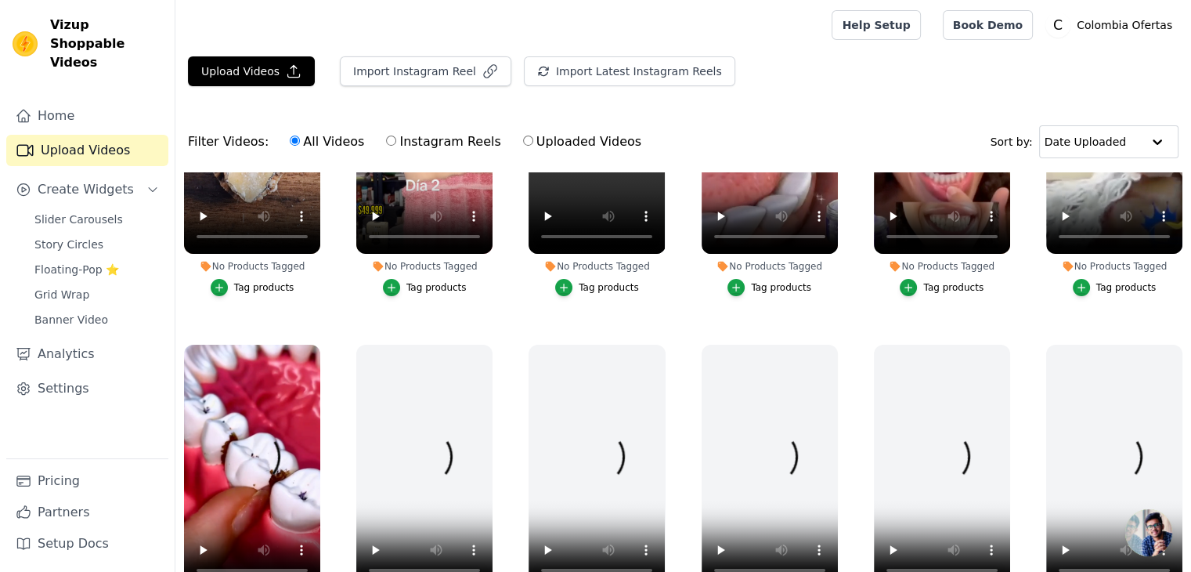
scroll to position [174, 0]
click at [63, 484] on link "Pricing" at bounding box center [87, 480] width 162 height 31
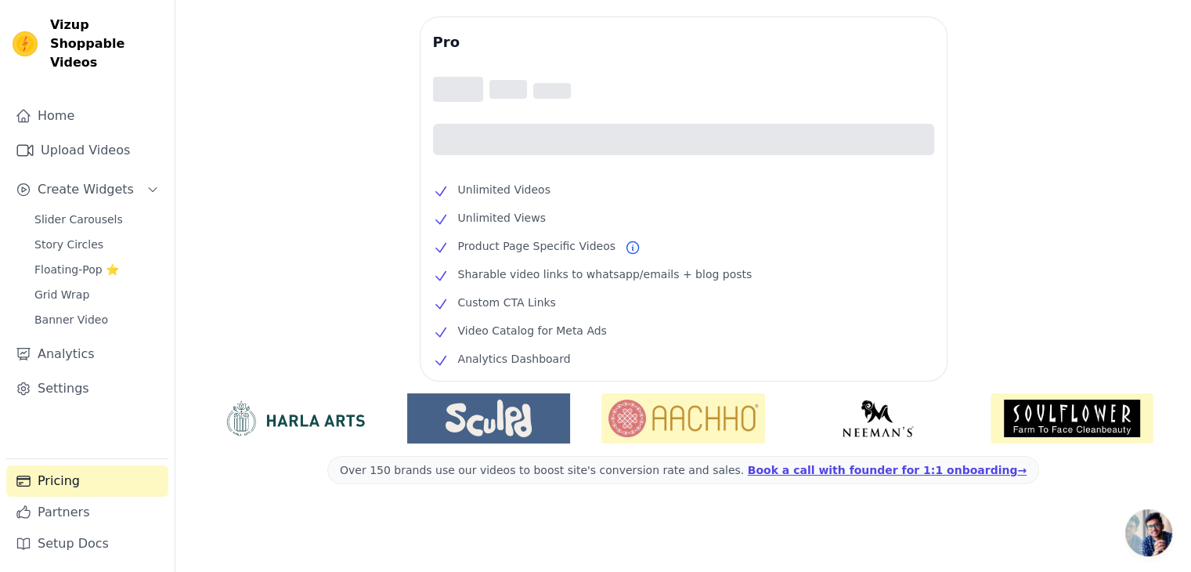
scroll to position [351, 0]
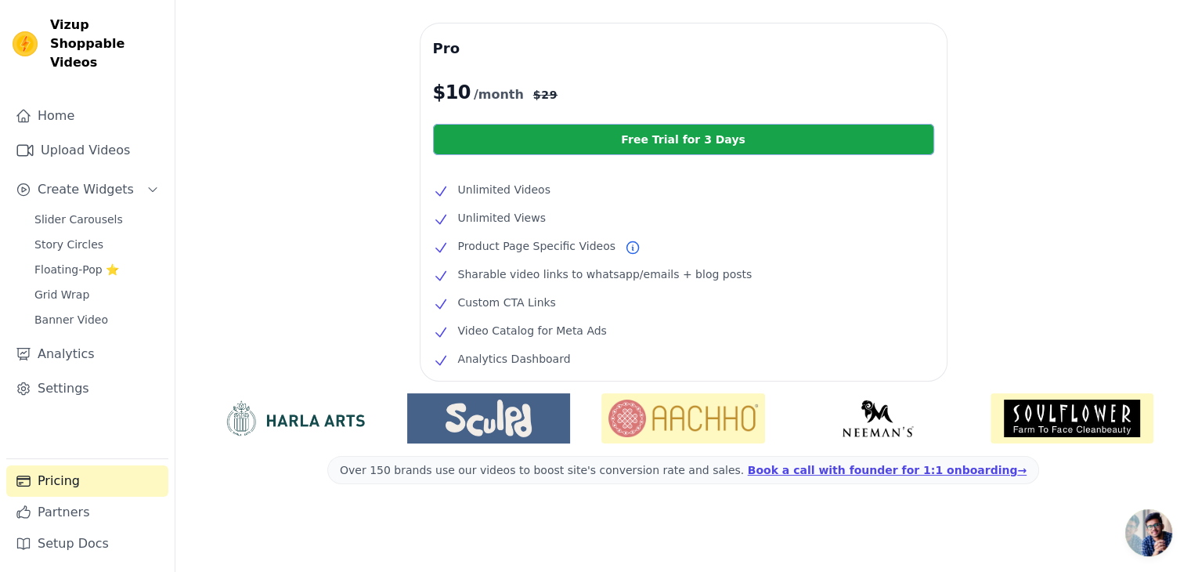
click at [602, 135] on link "Free Trial for 3 Days" at bounding box center [683, 139] width 501 height 31
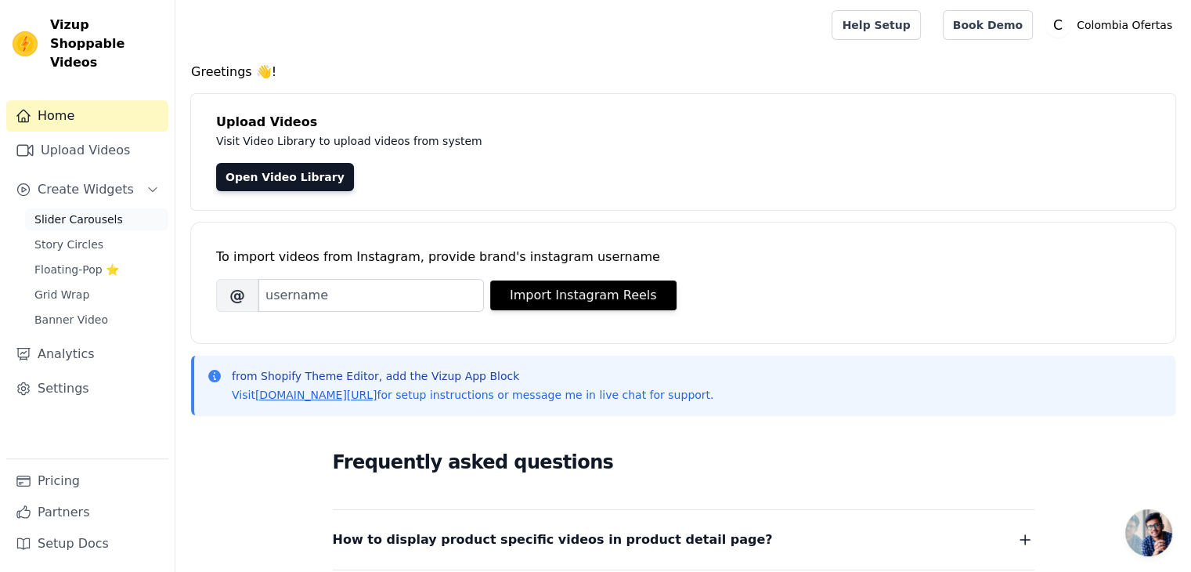
click at [45, 211] on span "Slider Carousels" at bounding box center [78, 219] width 89 height 16
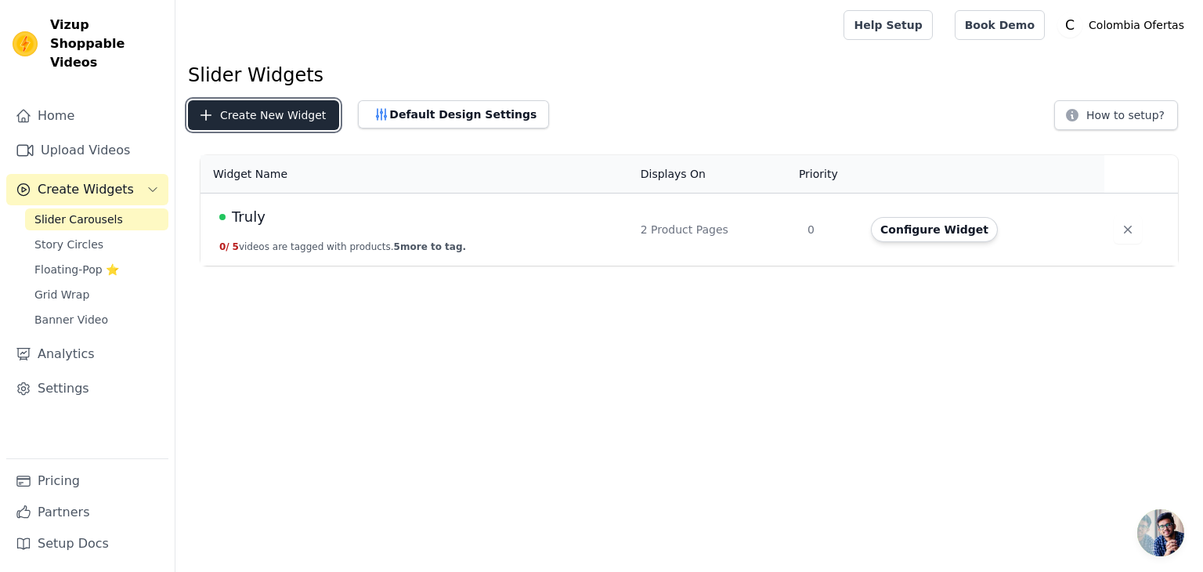
click at [232, 119] on button "Create New Widget" at bounding box center [263, 115] width 151 height 30
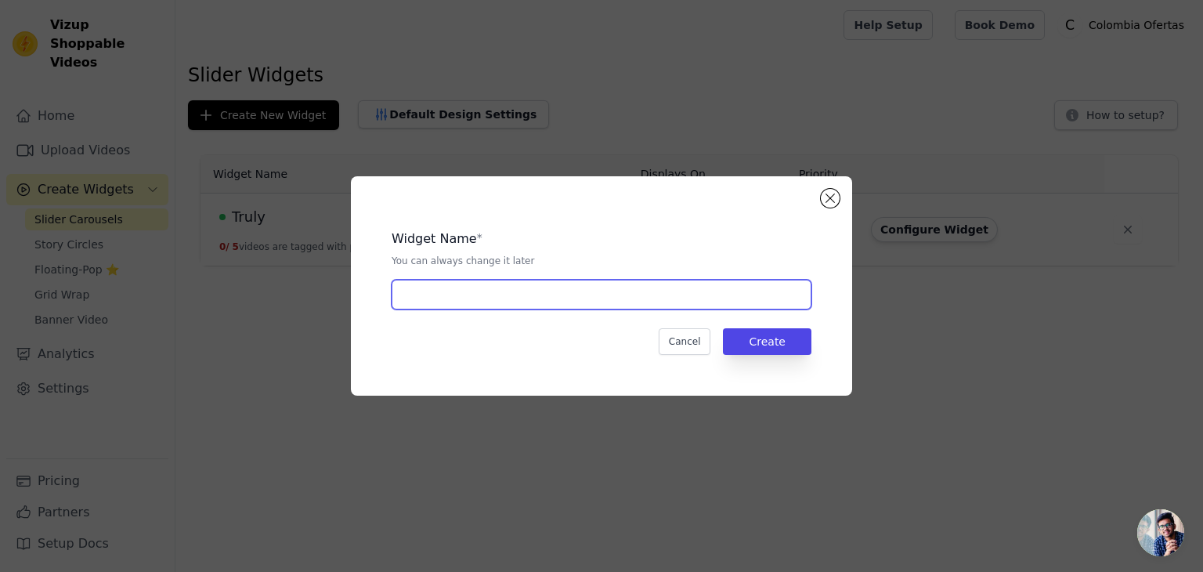
click at [477, 303] on input "text" at bounding box center [602, 295] width 420 height 30
type input "Platinado"
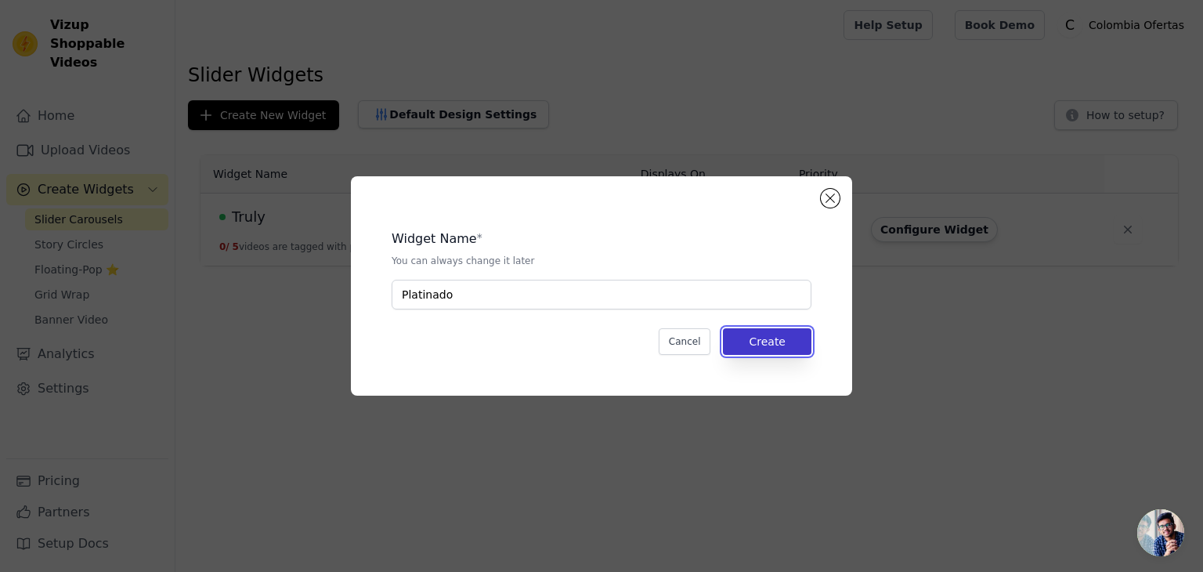
click at [760, 341] on button "Create" at bounding box center [767, 341] width 89 height 27
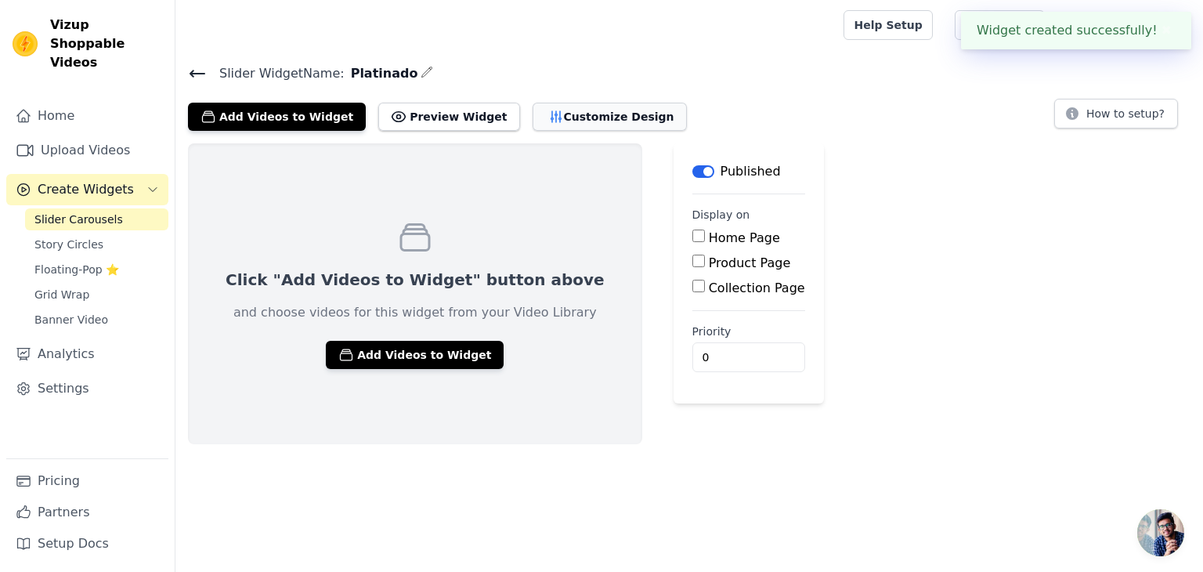
click at [533, 117] on button "Customize Design" at bounding box center [610, 117] width 154 height 28
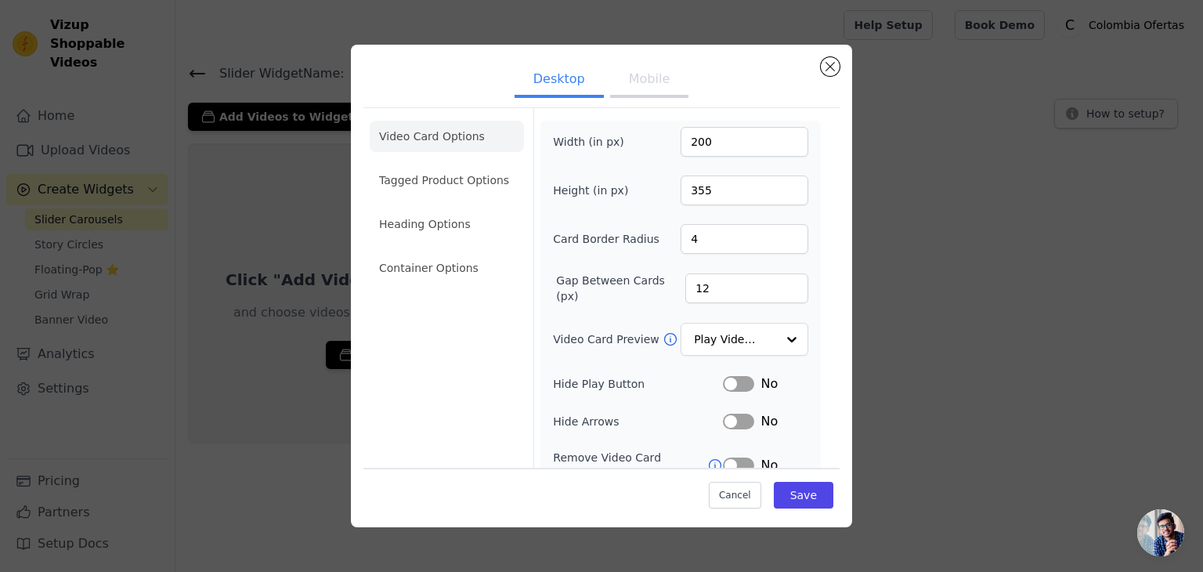
click at [642, 86] on button "Mobile" at bounding box center [649, 80] width 78 height 34
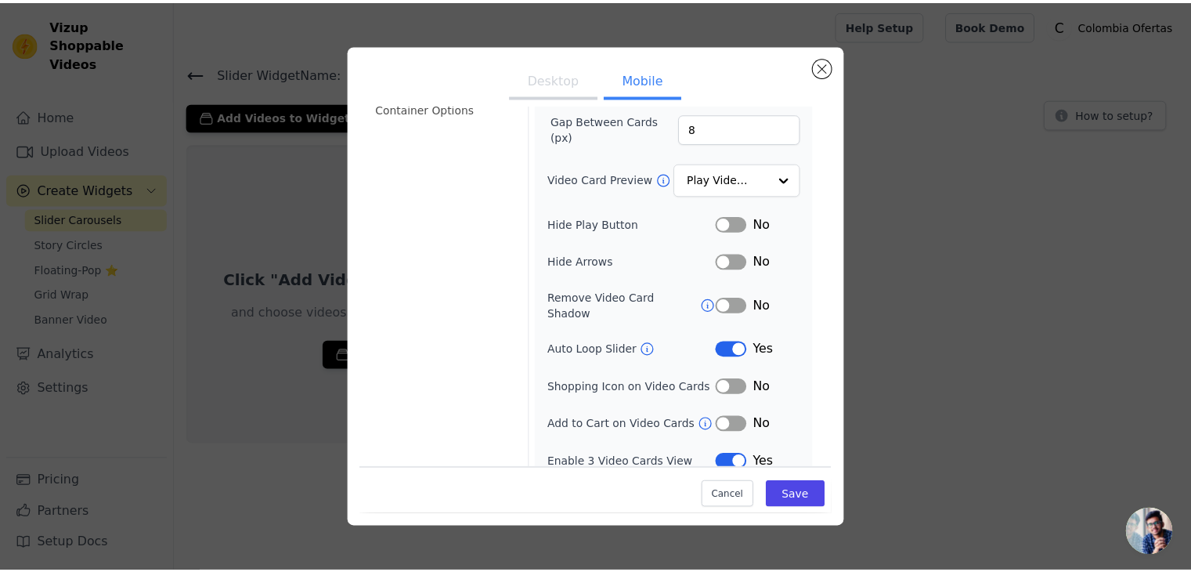
scroll to position [160, 0]
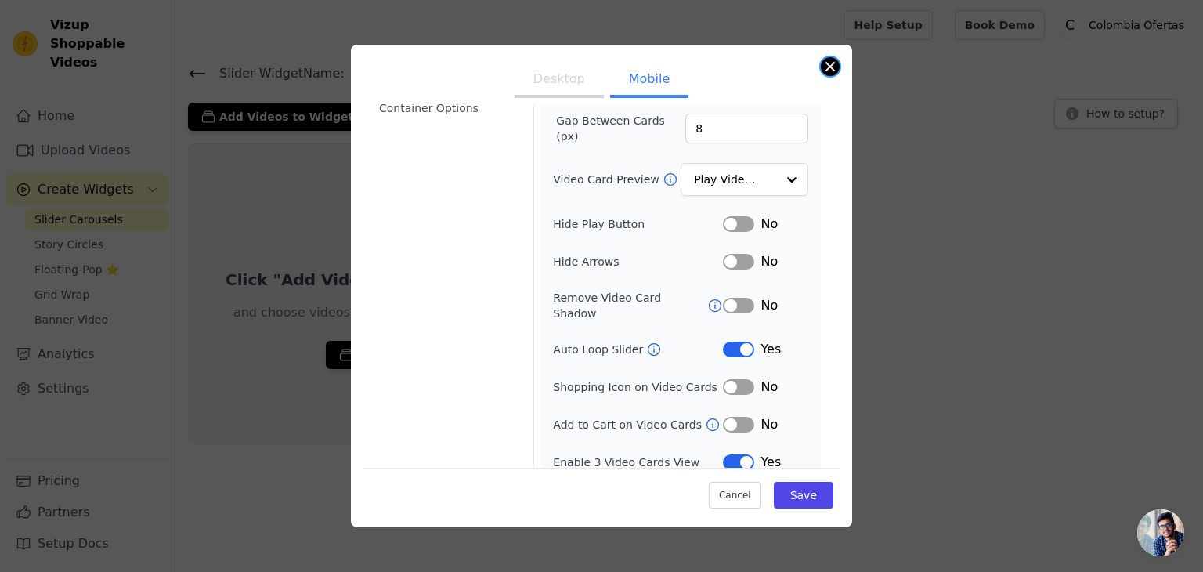
click at [827, 73] on button "Close modal" at bounding box center [830, 66] width 19 height 19
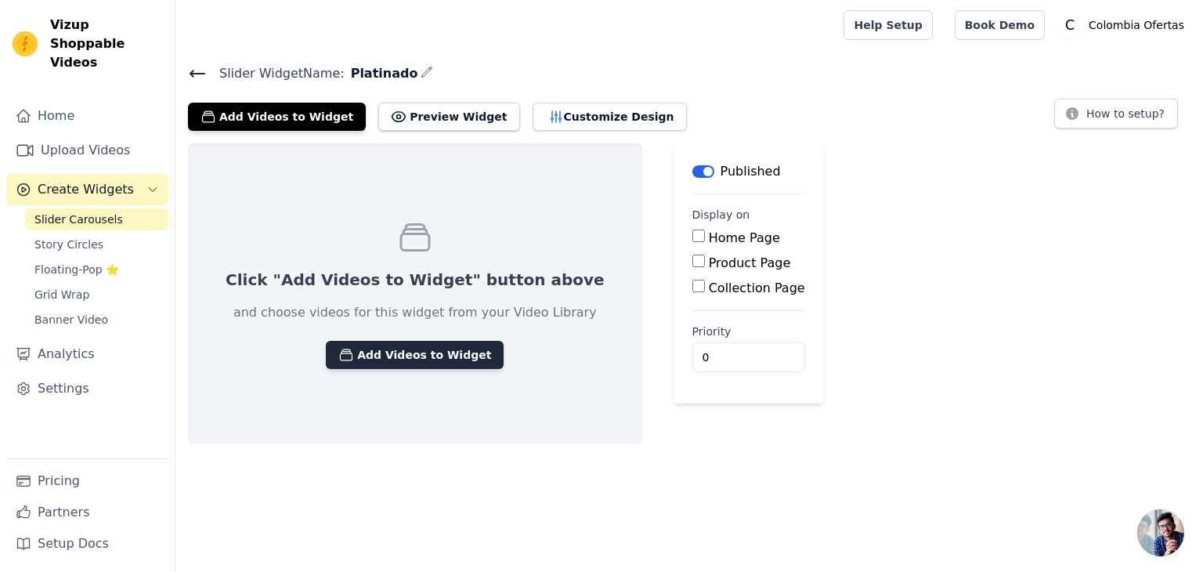
click at [414, 352] on button "Add Videos to Widget" at bounding box center [415, 355] width 178 height 28
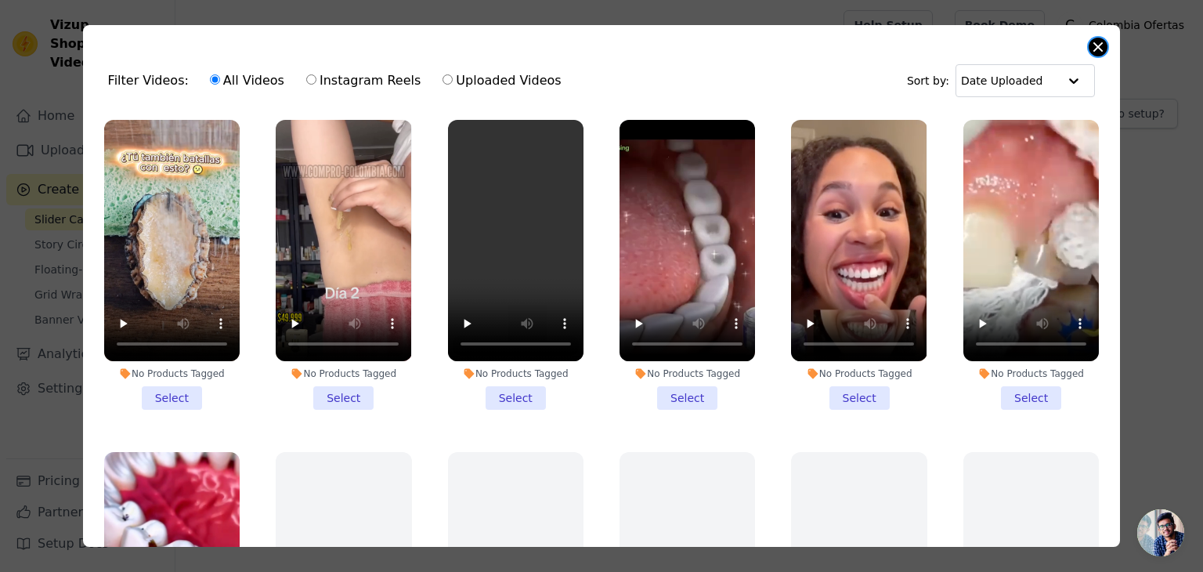
click at [1095, 48] on button "Close modal" at bounding box center [1098, 47] width 19 height 19
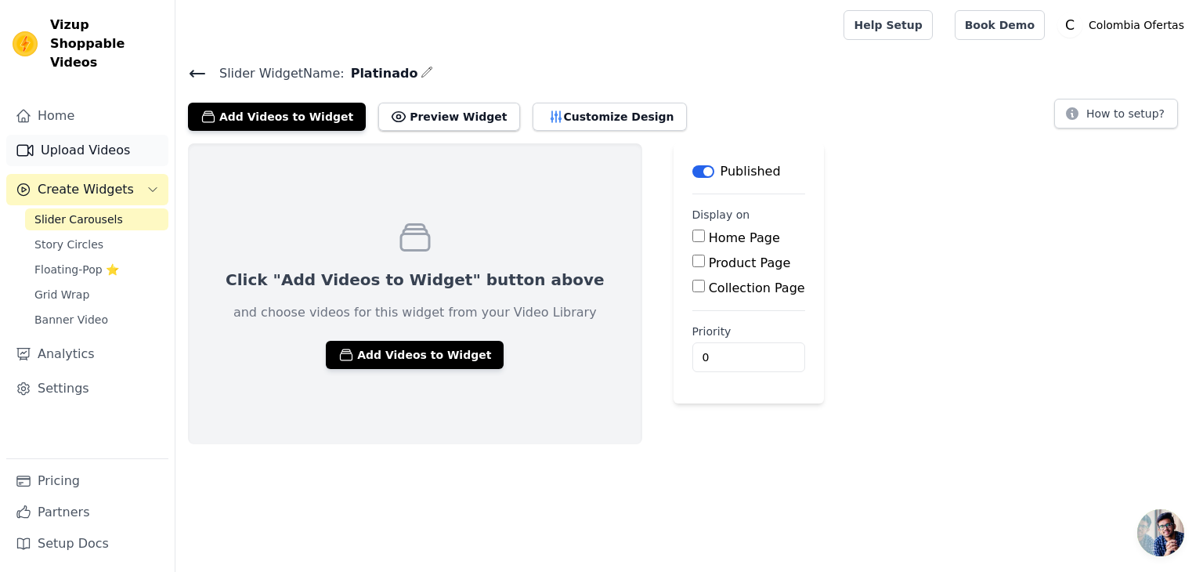
click at [57, 135] on link "Upload Videos" at bounding box center [87, 150] width 162 height 31
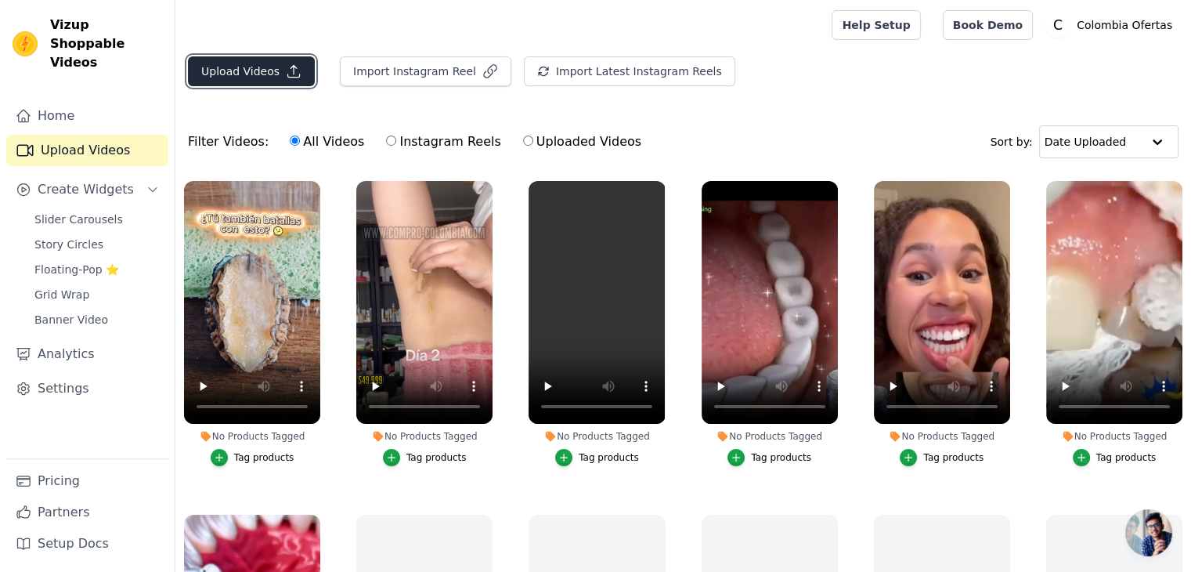
click at [247, 69] on button "Upload Videos" at bounding box center [251, 71] width 127 height 30
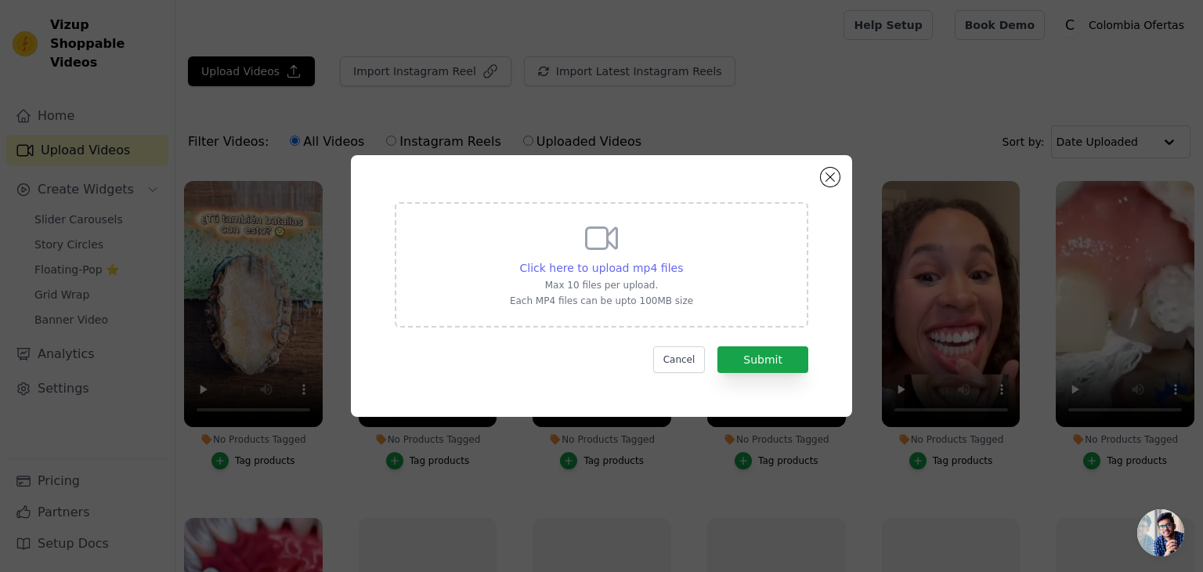
click at [580, 264] on span "Click here to upload mp4 files" at bounding box center [602, 268] width 164 height 13
click at [598, 266] on span "Click here to upload mp4 files" at bounding box center [602, 268] width 164 height 13
click at [682, 260] on input "Click here to upload mp4 files Max 10 files per upload. Each MP4 files can be u…" at bounding box center [682, 259] width 1 height 1
type input "C:\fakepath\001 silver.mp4"
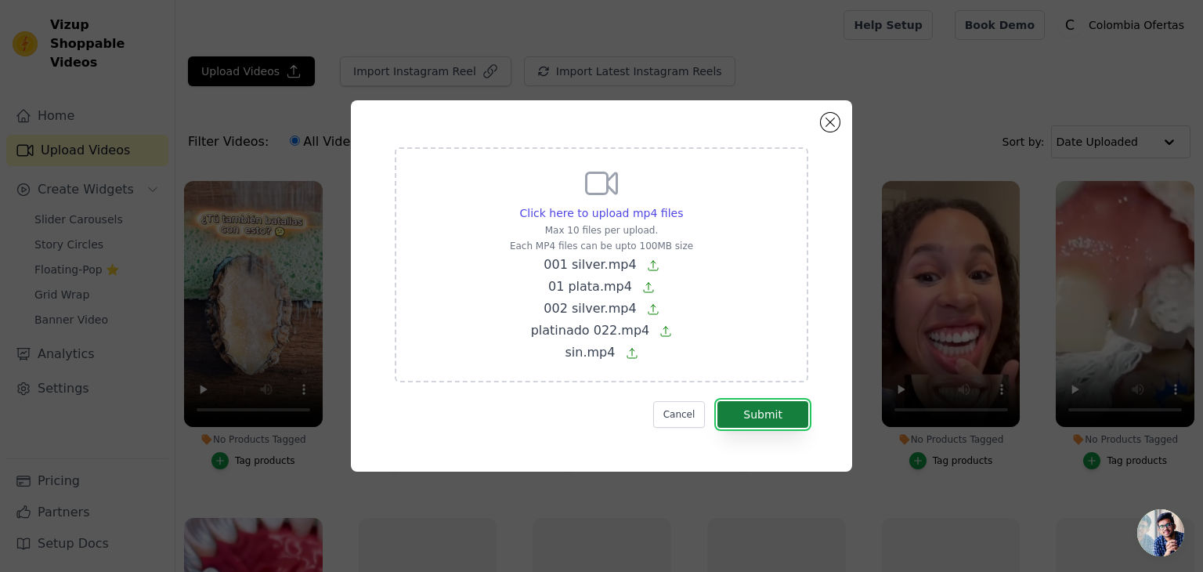
click at [771, 417] on button "Submit" at bounding box center [762, 414] width 91 height 27
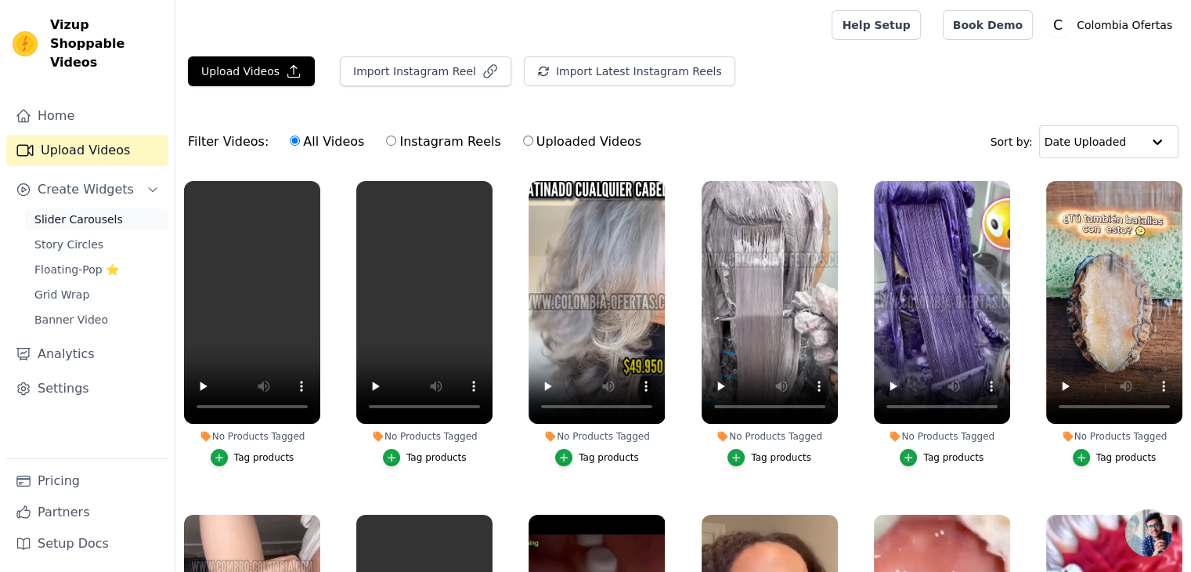
click at [84, 211] on span "Slider Carousels" at bounding box center [78, 219] width 89 height 16
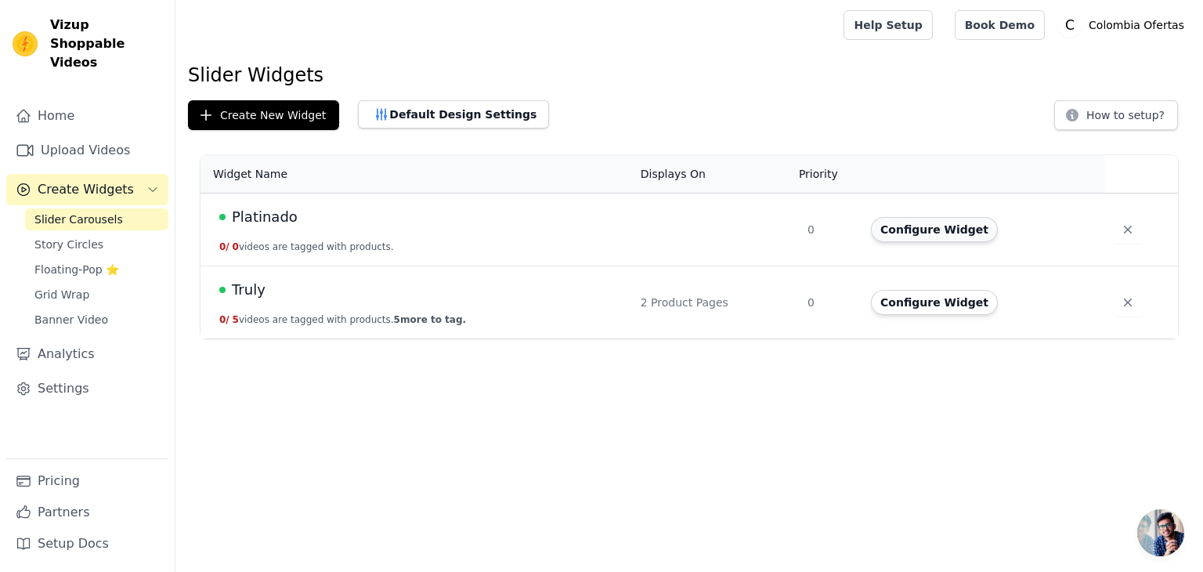
click at [909, 226] on button "Configure Widget" at bounding box center [934, 229] width 127 height 25
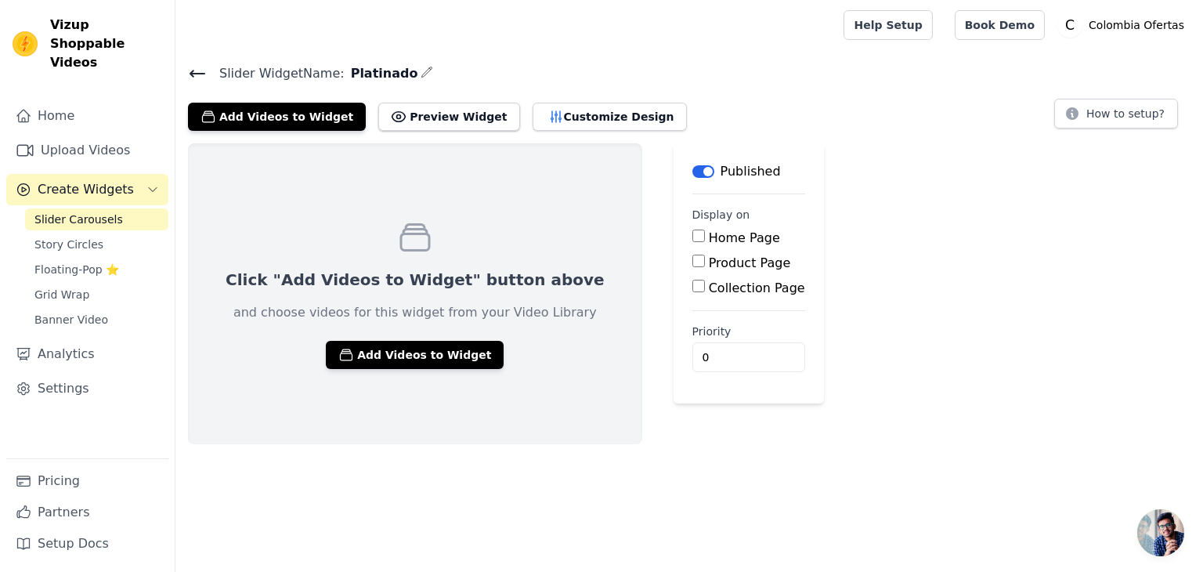
click at [692, 262] on input "Product Page" at bounding box center [698, 261] width 13 height 13
checkbox input "true"
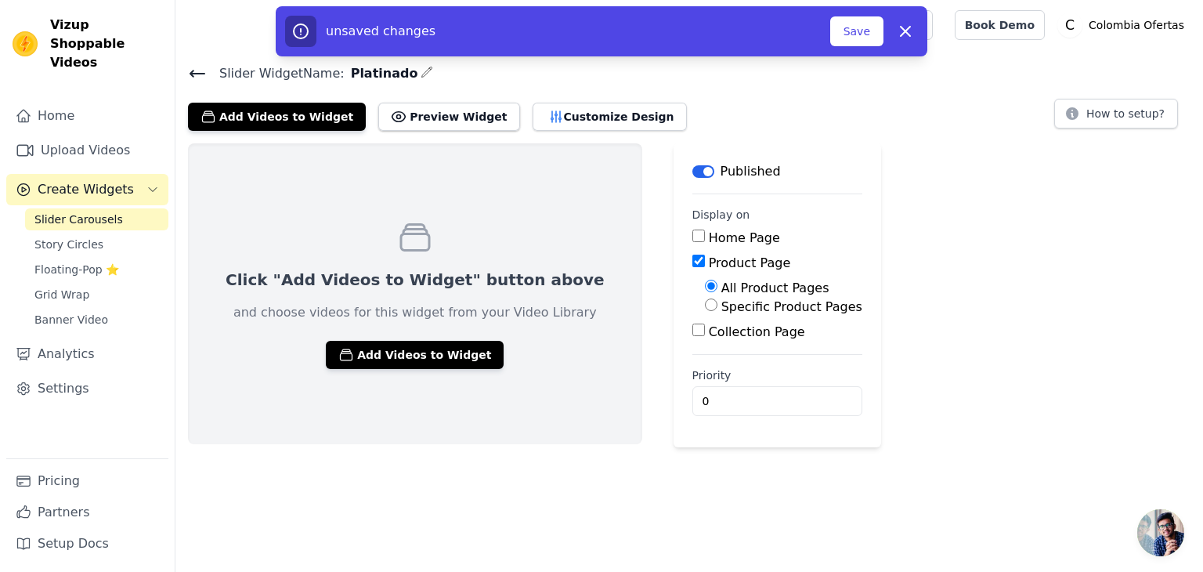
click at [721, 305] on label "Specific Product Pages" at bounding box center [791, 306] width 141 height 15
click at [705, 305] on input "Specific Product Pages" at bounding box center [711, 304] width 13 height 13
radio input "true"
click at [705, 340] on button "Select Products" at bounding box center [757, 342] width 105 height 27
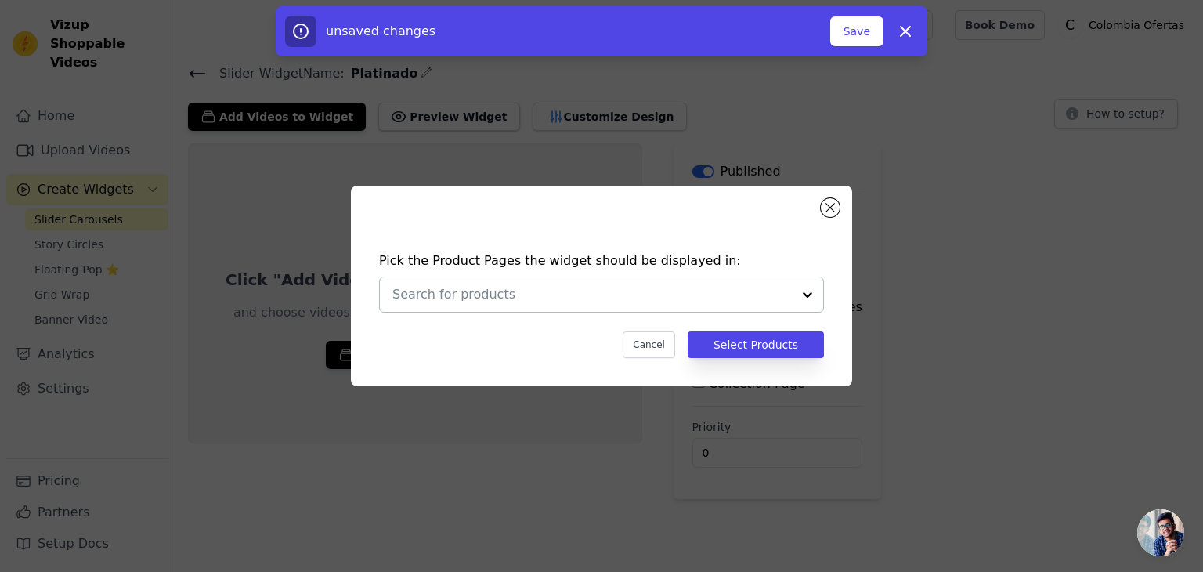
click at [514, 298] on input "text" at bounding box center [591, 294] width 399 height 19
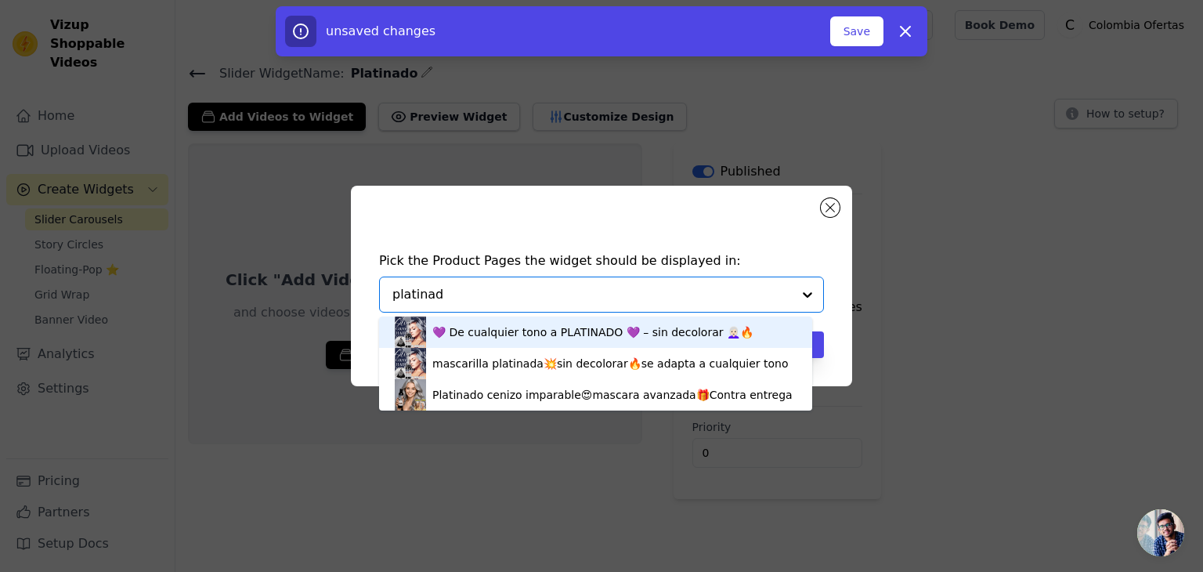
type input "platinado"
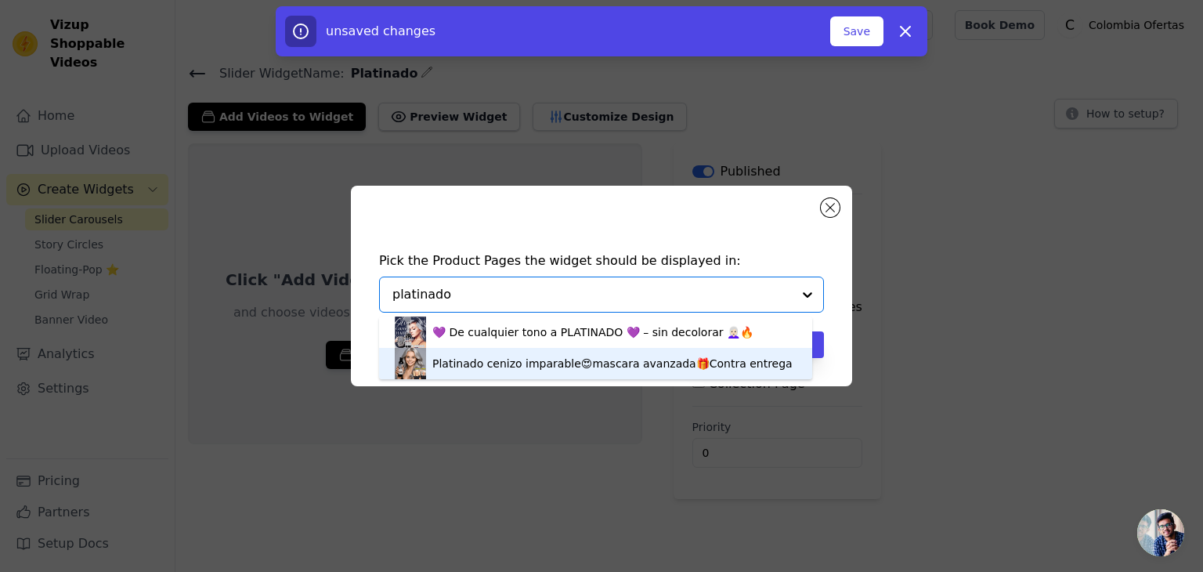
click at [471, 366] on div "Platinado cenizo imparable😍mascara avanzada🎁Contra entrega" at bounding box center [612, 364] width 360 height 16
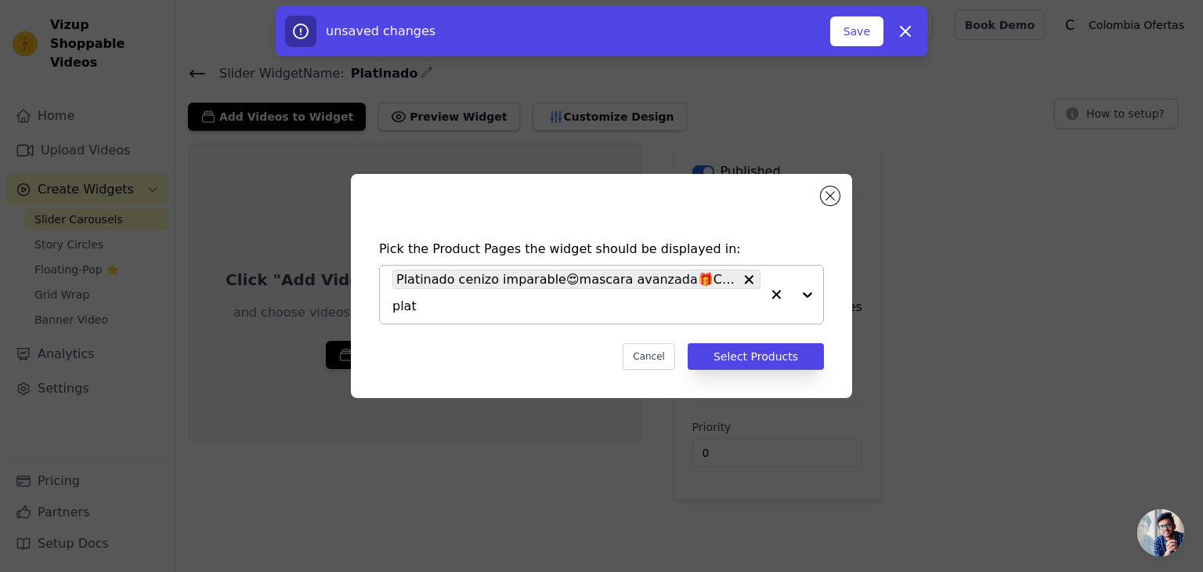
type input "plata"
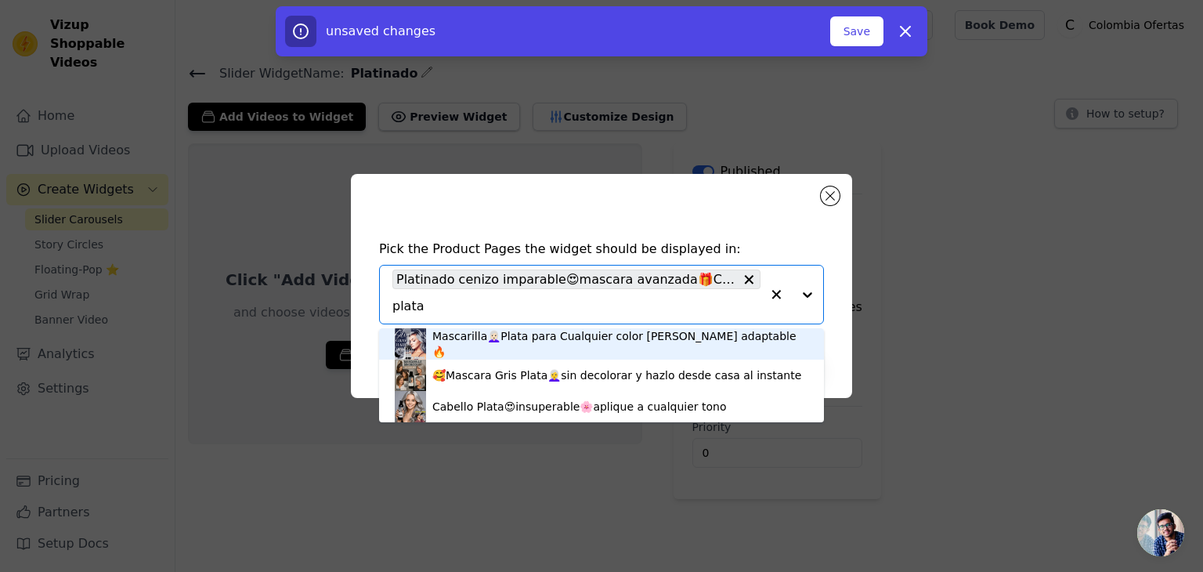
click at [443, 345] on div "Mascarilla👩🏻‍🦳Plata para Cualquier color de Cabello adaptable🔥" at bounding box center [620, 343] width 376 height 31
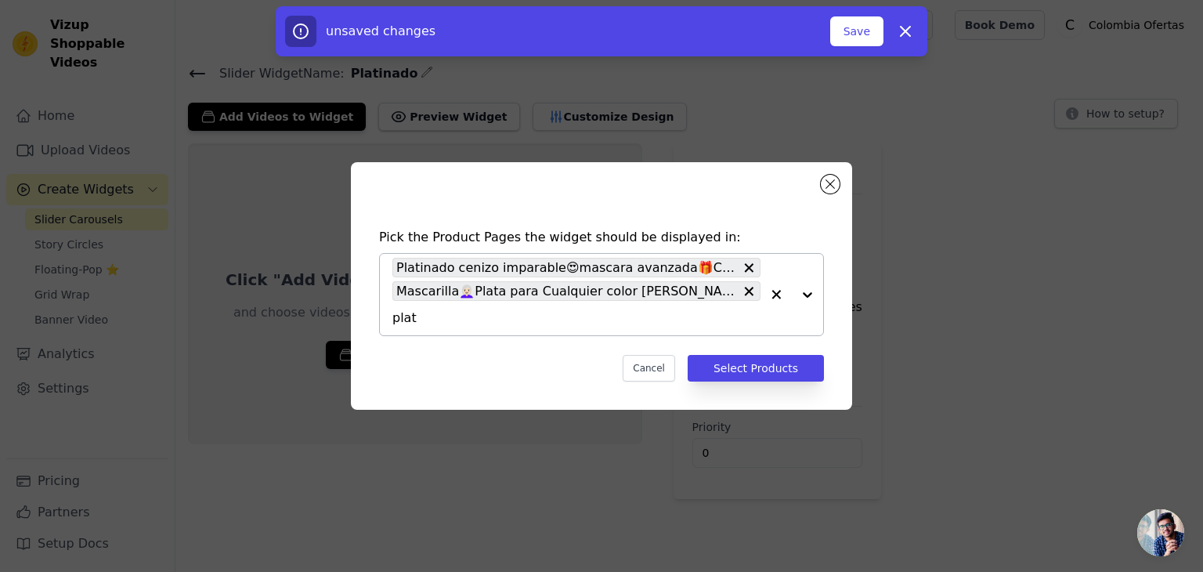
type input "plata"
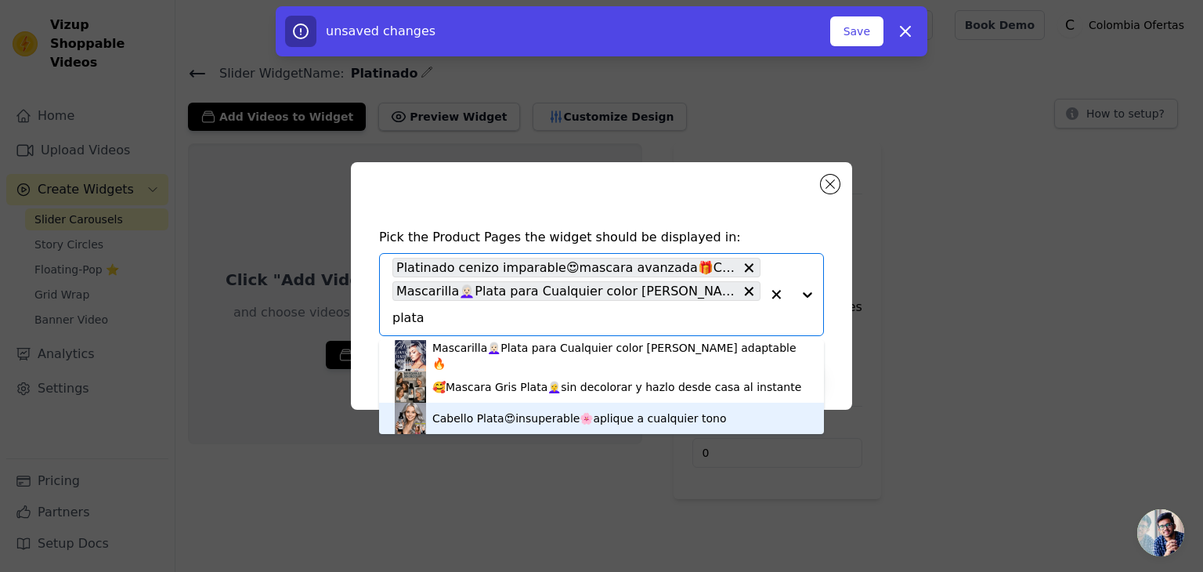
click at [471, 414] on div "Cabello Plata😍insuperable🌸aplique a cualquier tono" at bounding box center [579, 418] width 294 height 16
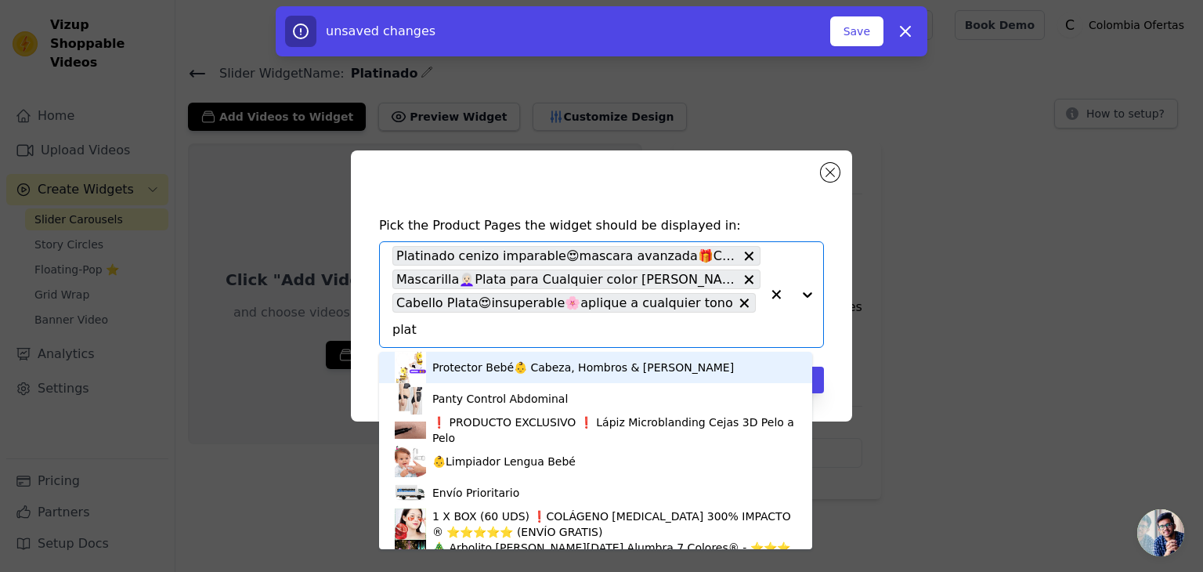
type input "plata"
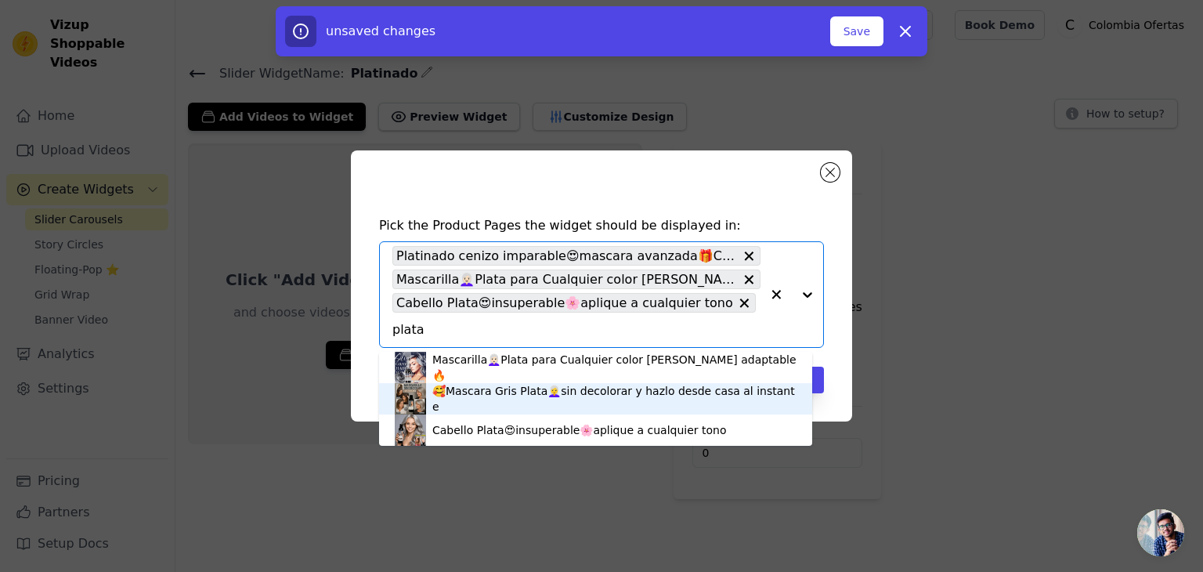
click at [474, 402] on div "🥰Mascara Gris Plata👩‍🦳sin decolorar y hazlo desde casa al instante" at bounding box center [614, 398] width 364 height 31
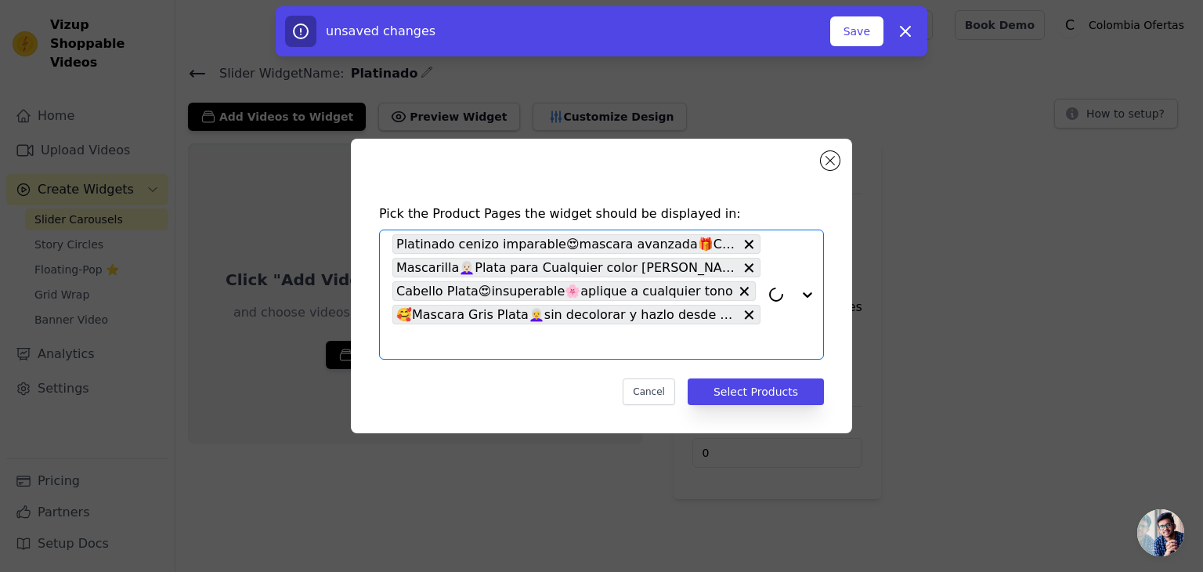
click at [450, 341] on input "text" at bounding box center [576, 341] width 368 height 19
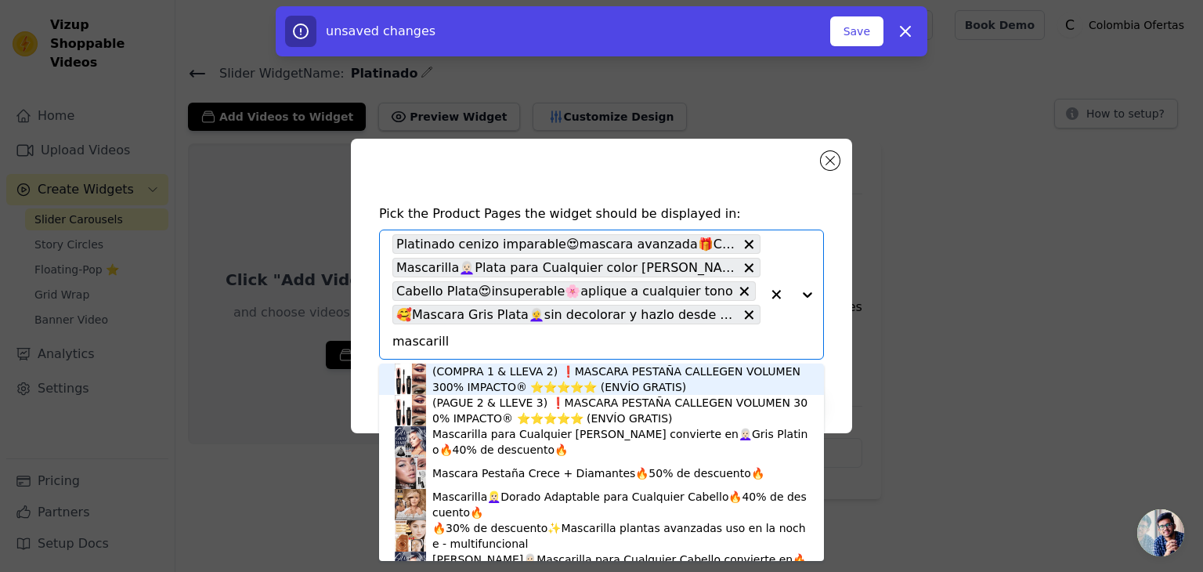
type input "mascarilla"
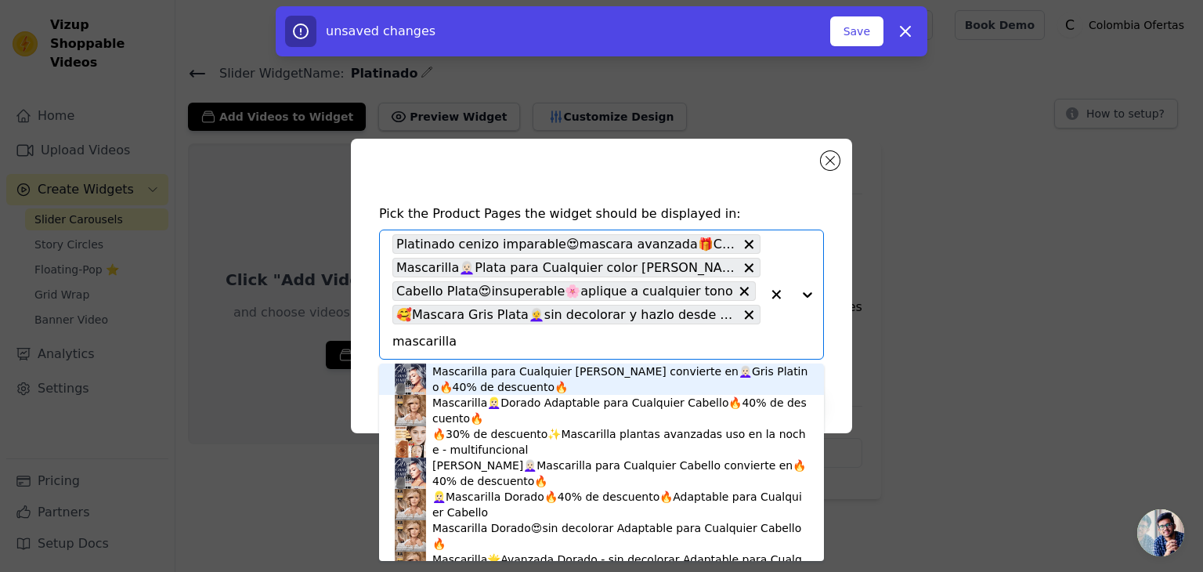
click at [425, 345] on input "mascarilla" at bounding box center [576, 341] width 368 height 19
click at [468, 379] on div "Mascarilla para Cualquier Cabello convierte en👩🏻‍🦳Gris Platino🔥40% de descuento🔥" at bounding box center [620, 378] width 376 height 31
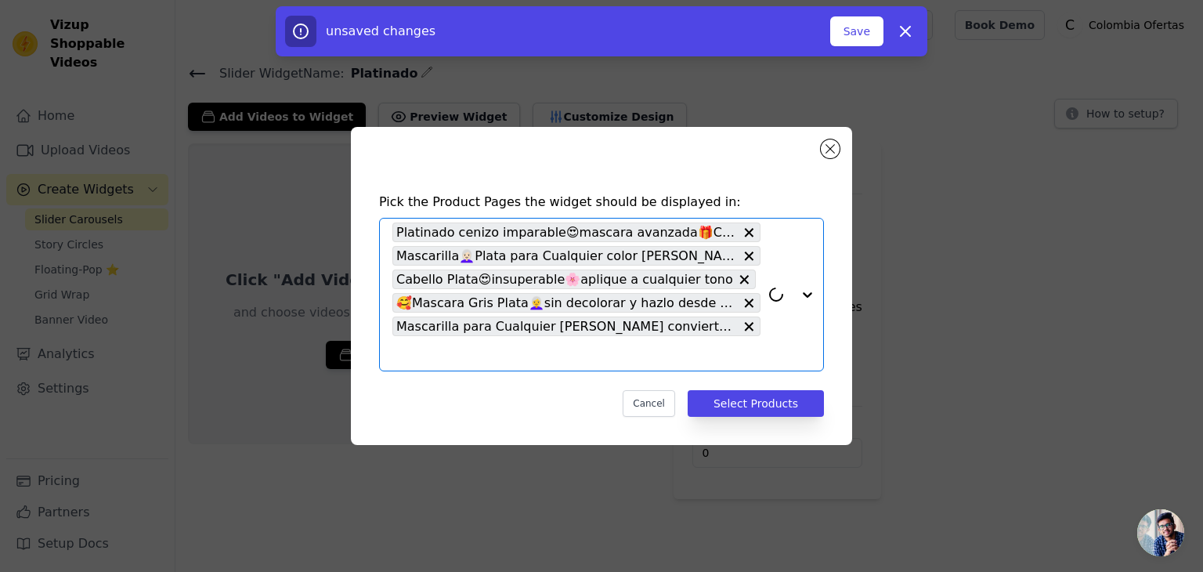
paste input "mascarilla"
type input "mascarilla"
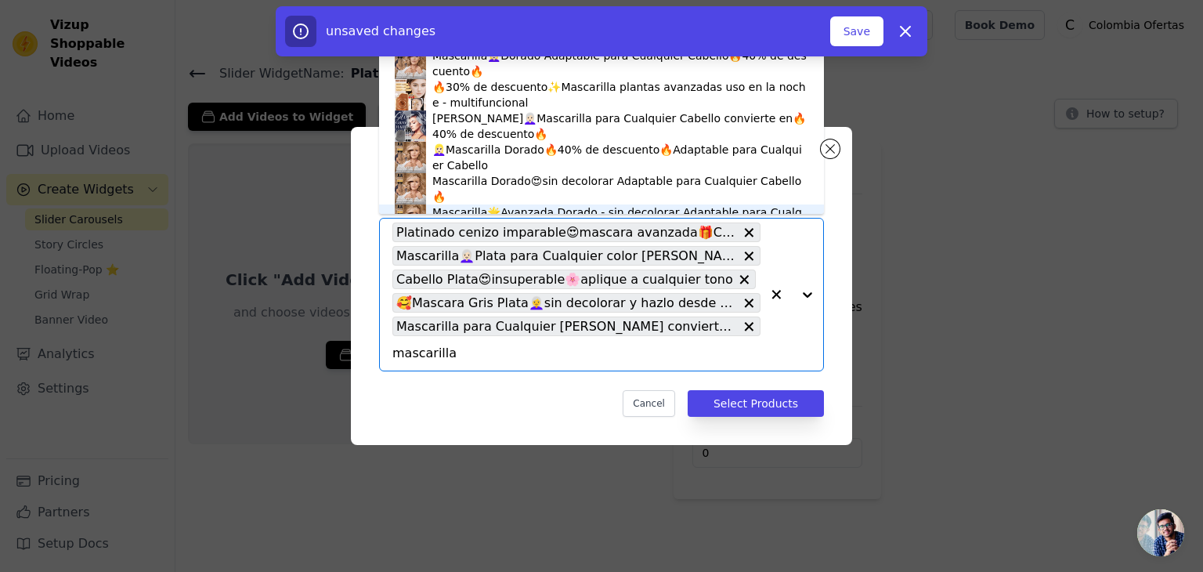
scroll to position [22, 0]
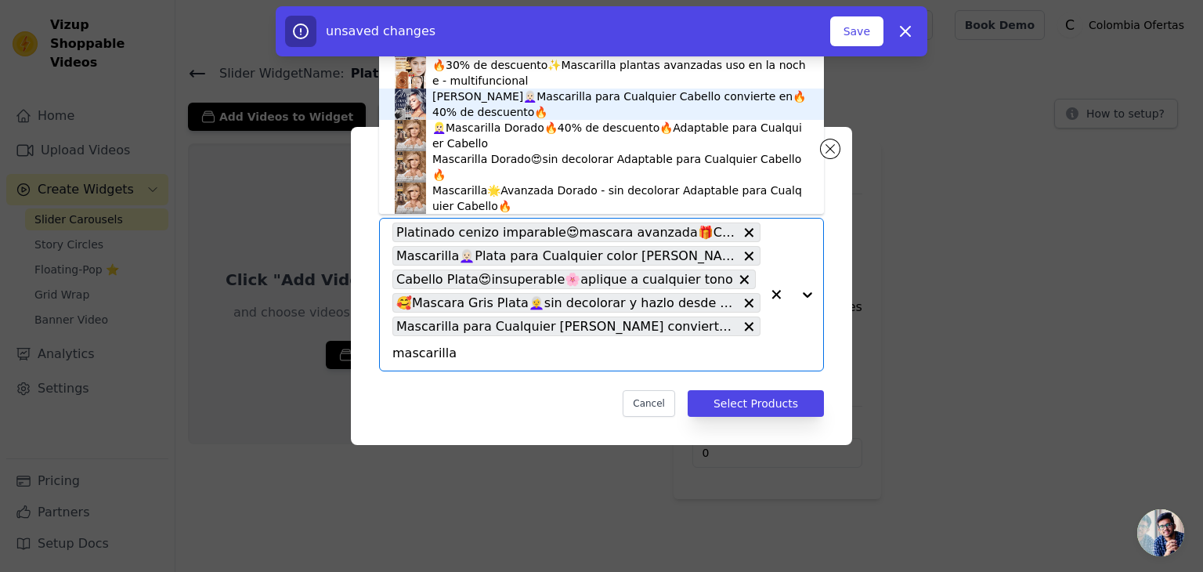
click at [518, 103] on div "Gris Platino👩🏻‍🦳Mascarilla para Cualquier Cabello convierte en🔥40% de descuento🔥" at bounding box center [620, 104] width 376 height 31
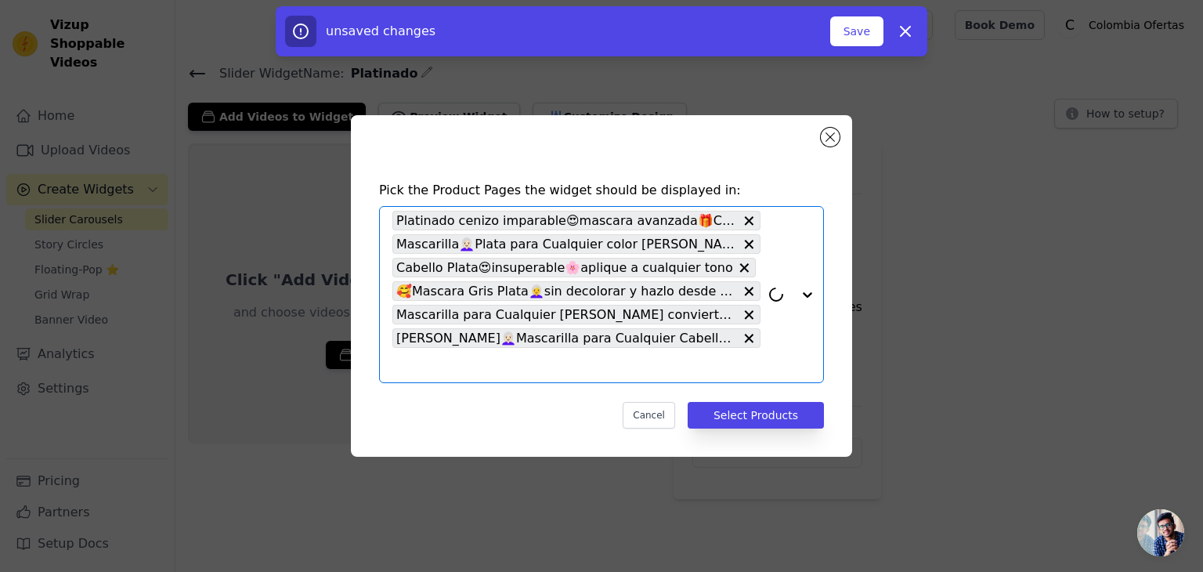
paste input "mascarilla"
type input "mascarilla"
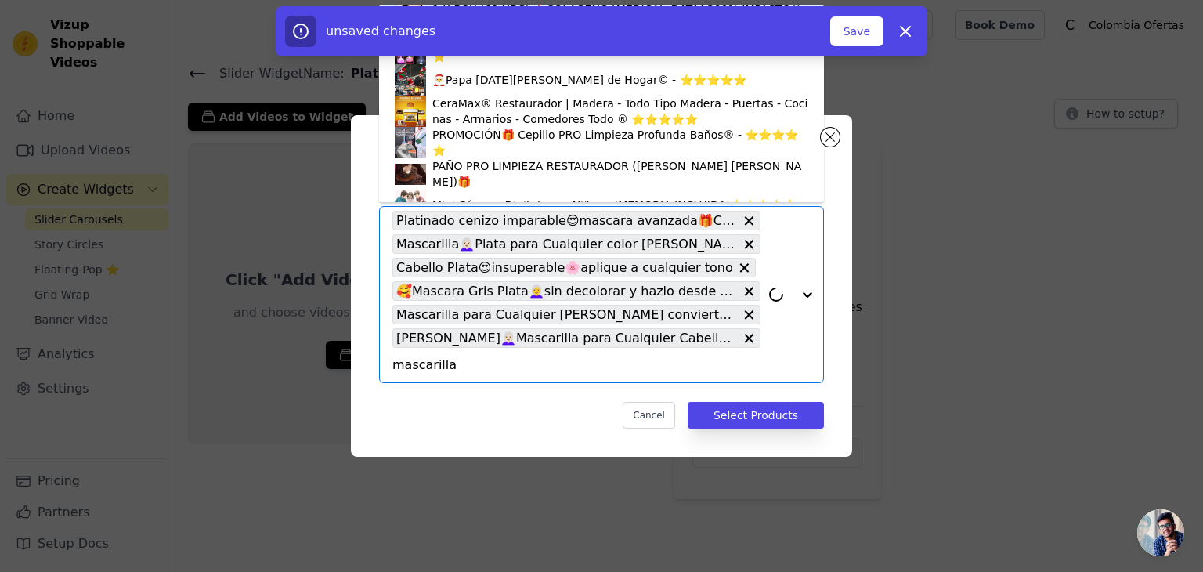
scroll to position [179, 0]
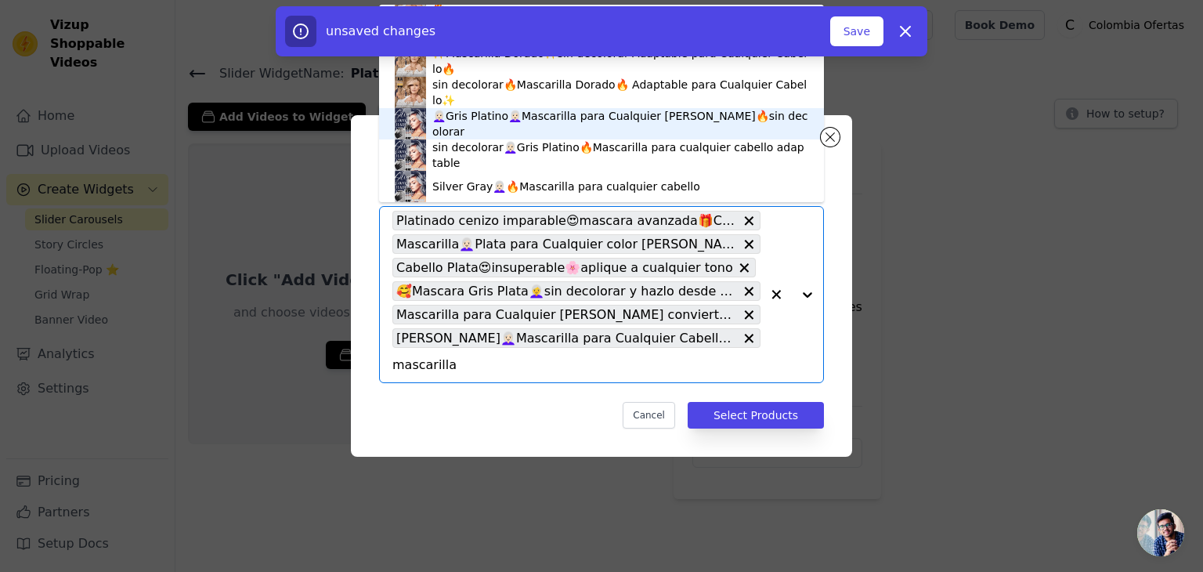
click at [474, 121] on div "👩🏻‍🦳Gris Platino👩🏻‍🦳Mascarilla para Cualquier Cabello🔥sin decolorar" at bounding box center [620, 123] width 376 height 31
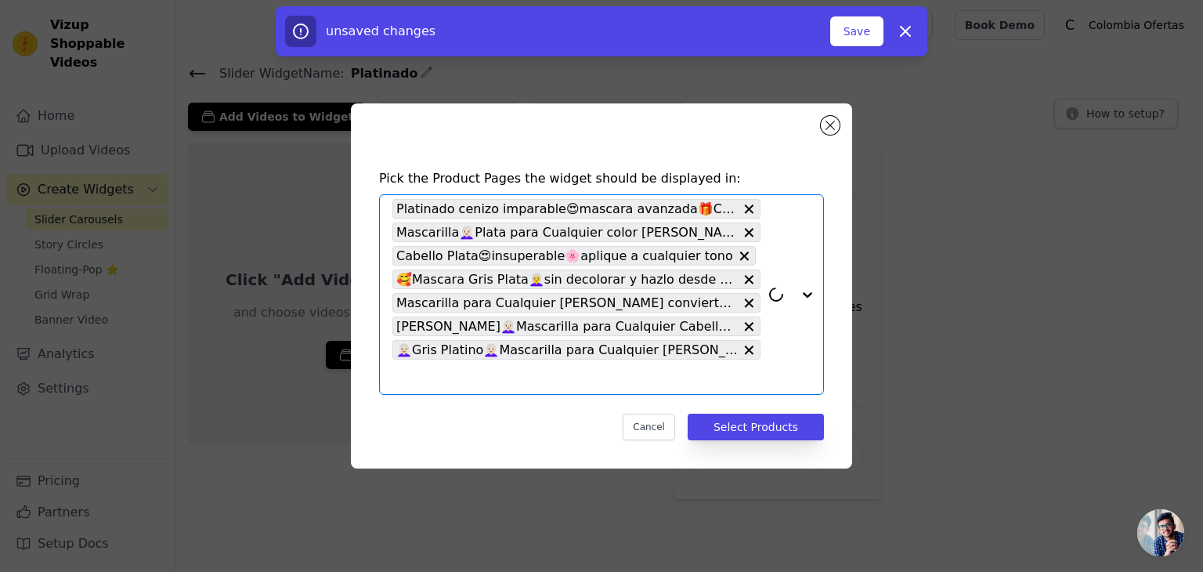
paste input "mascarilla"
type input "mascarilla"
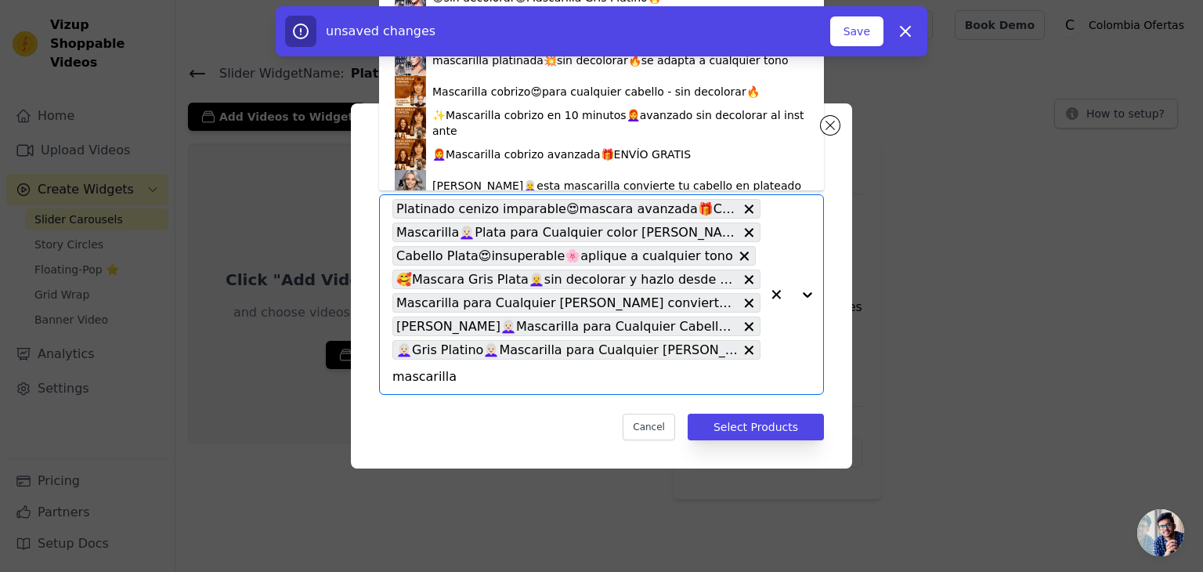
scroll to position [433, 0]
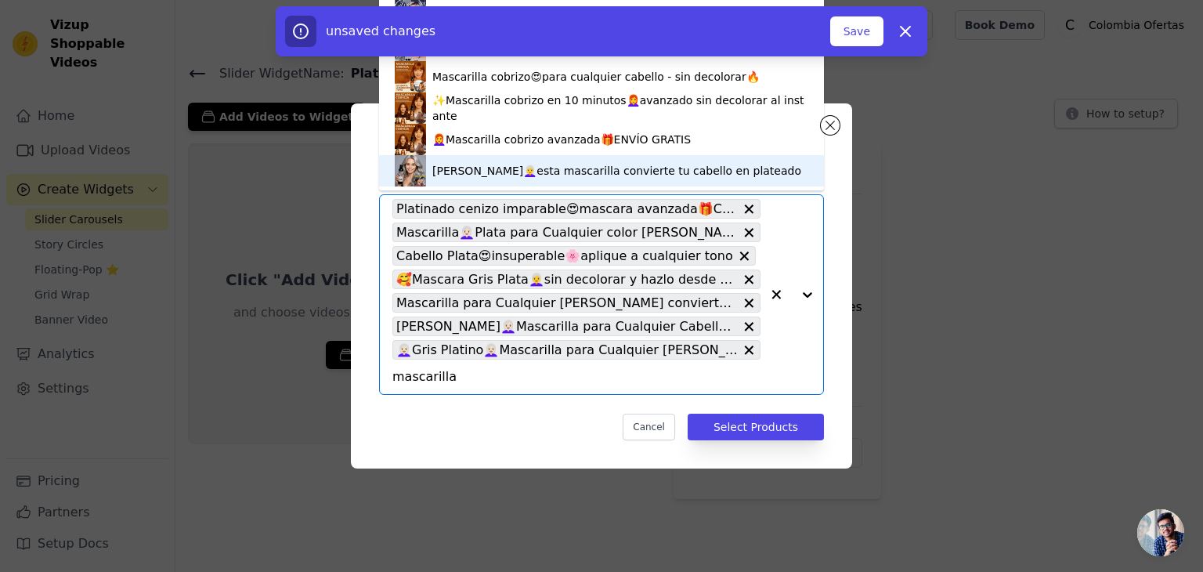
click at [511, 173] on div "Cabello👩‍🦳esta mascarilla convierte tu cabello en plateado" at bounding box center [616, 171] width 369 height 16
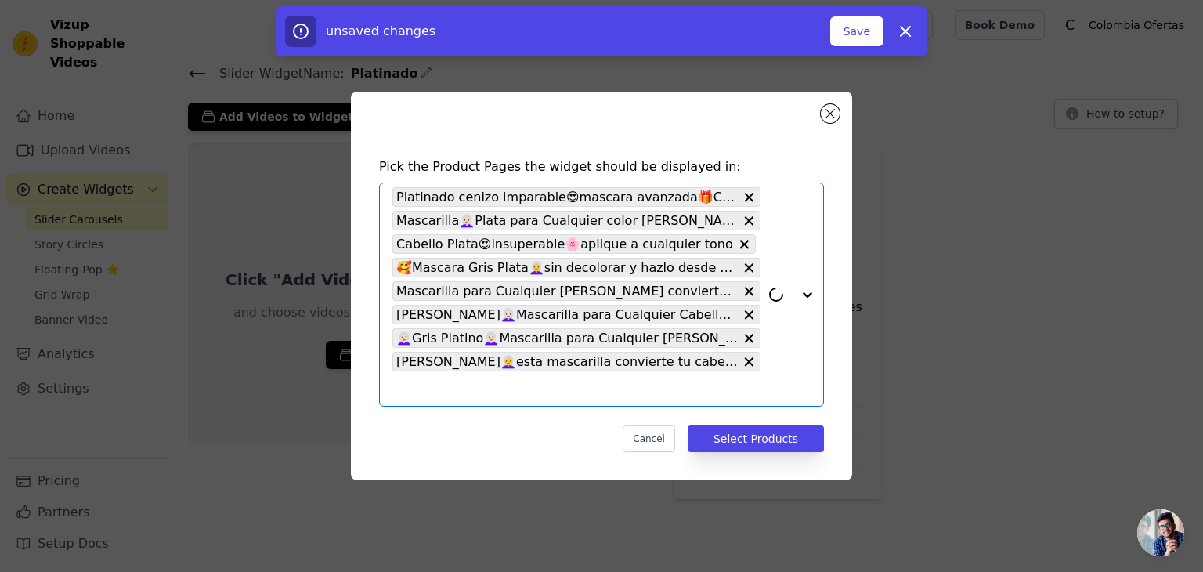
paste input "mascarilla"
type input "mascarilla"
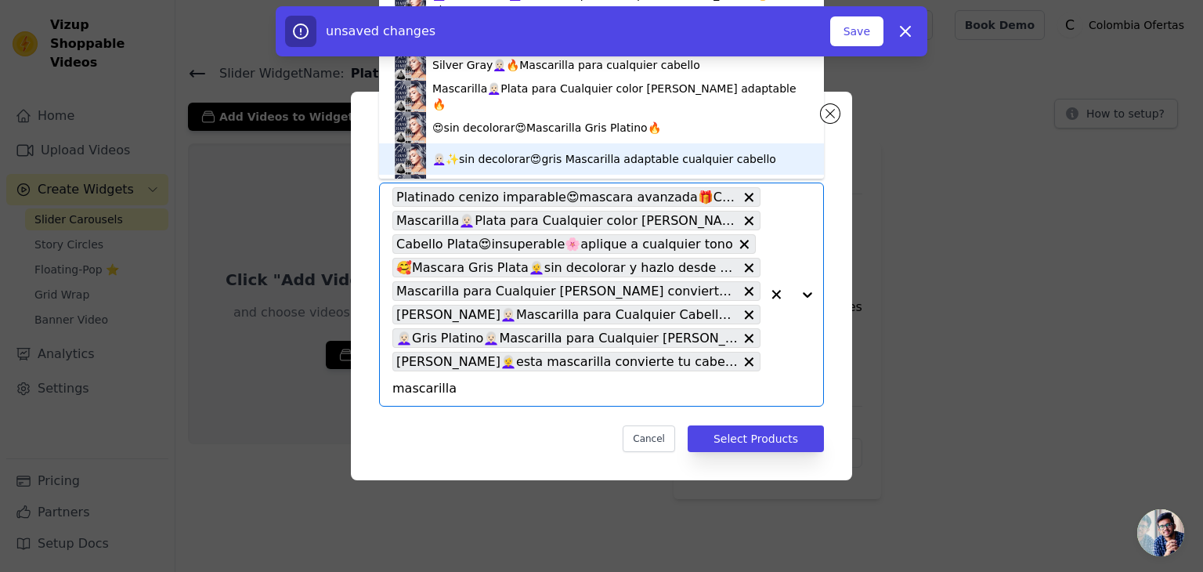
scroll to position [198, 0]
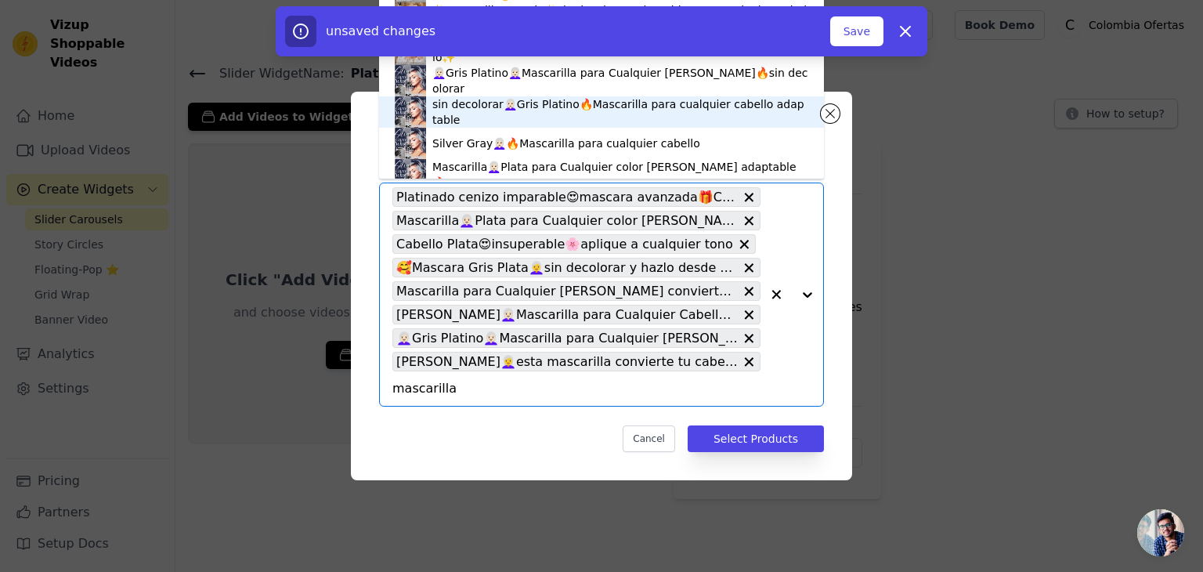
click at [497, 114] on div "sin decolorar👩🏻‍🦳Gris Platino🔥Mascarilla para cualquier cabello adaptable" at bounding box center [620, 111] width 376 height 31
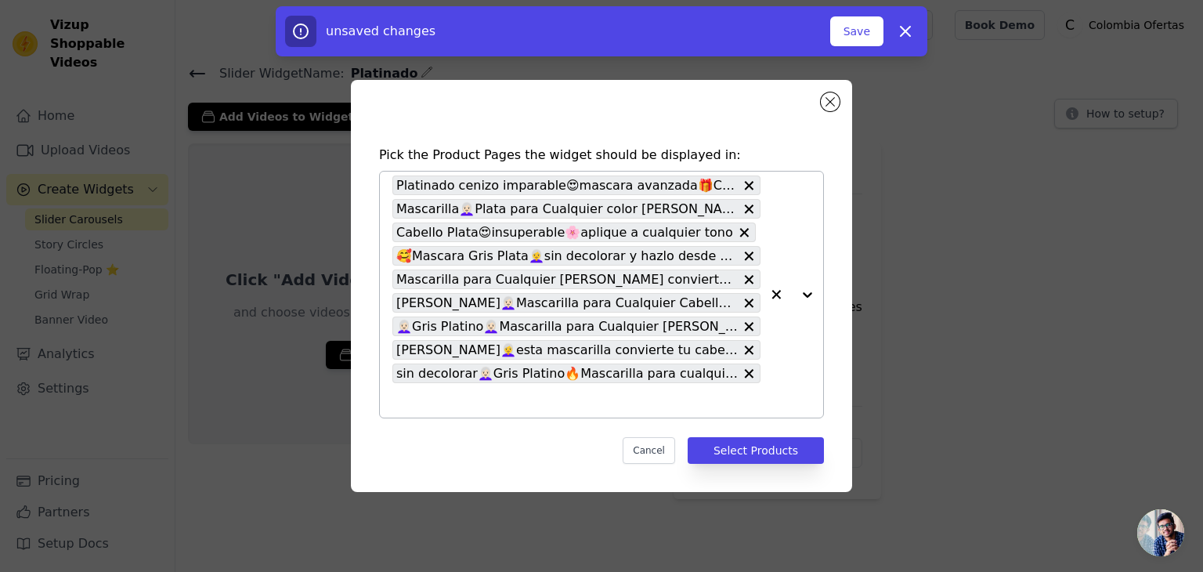
paste input "mascarilla"
type input "mascarilla"
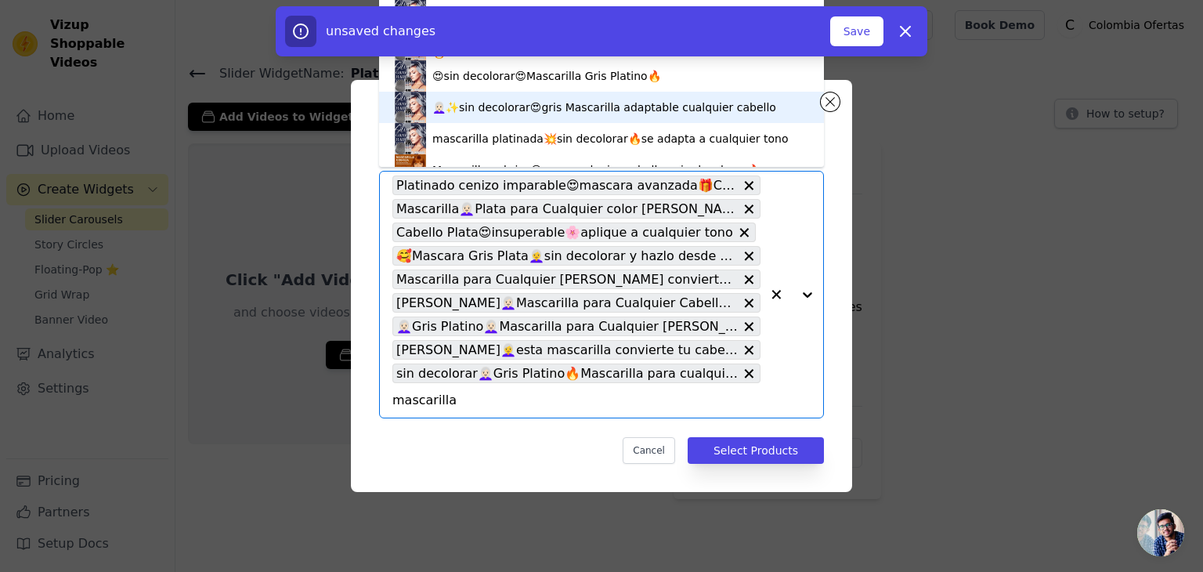
scroll to position [355, 0]
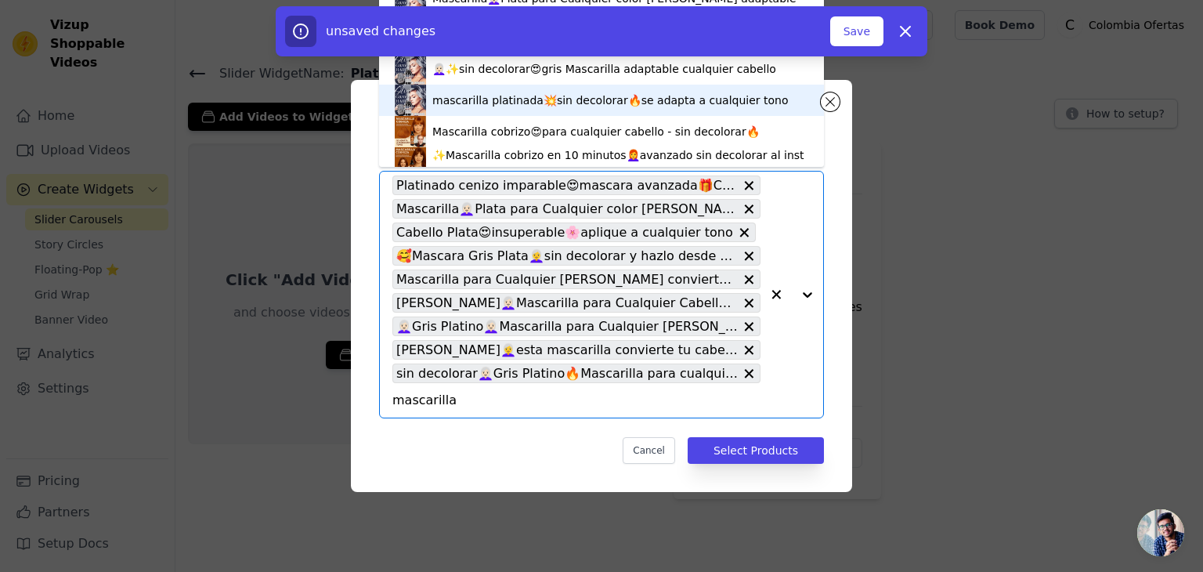
click at [523, 103] on div "mascarilla platinada💥sin decolorar🔥se adapta a cualquier tono" at bounding box center [610, 100] width 356 height 16
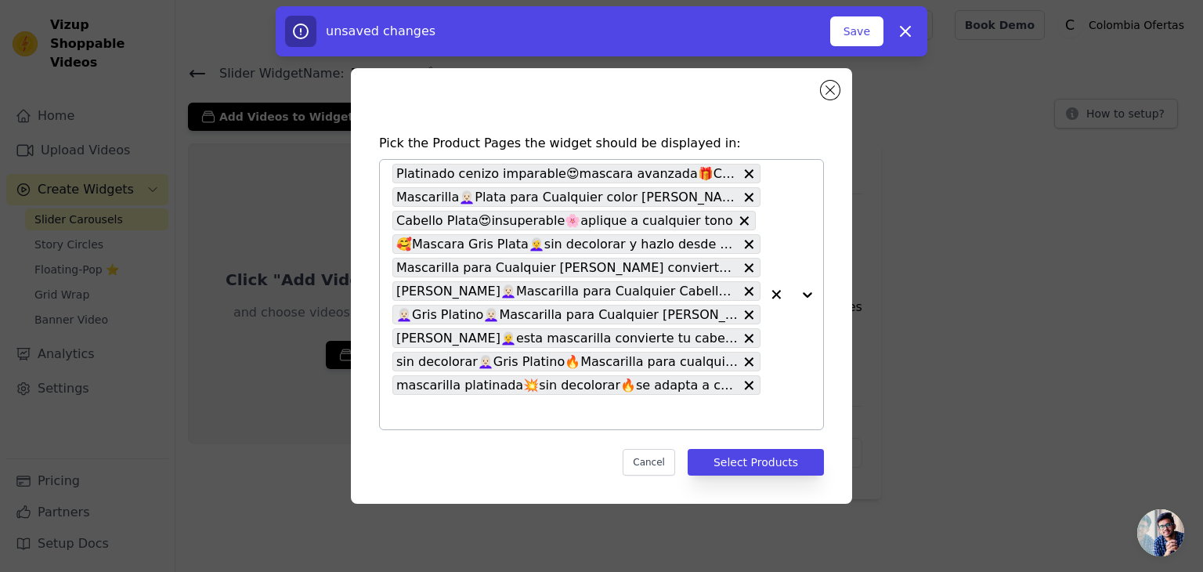
paste input "mascarilla"
type input "mascarilla"
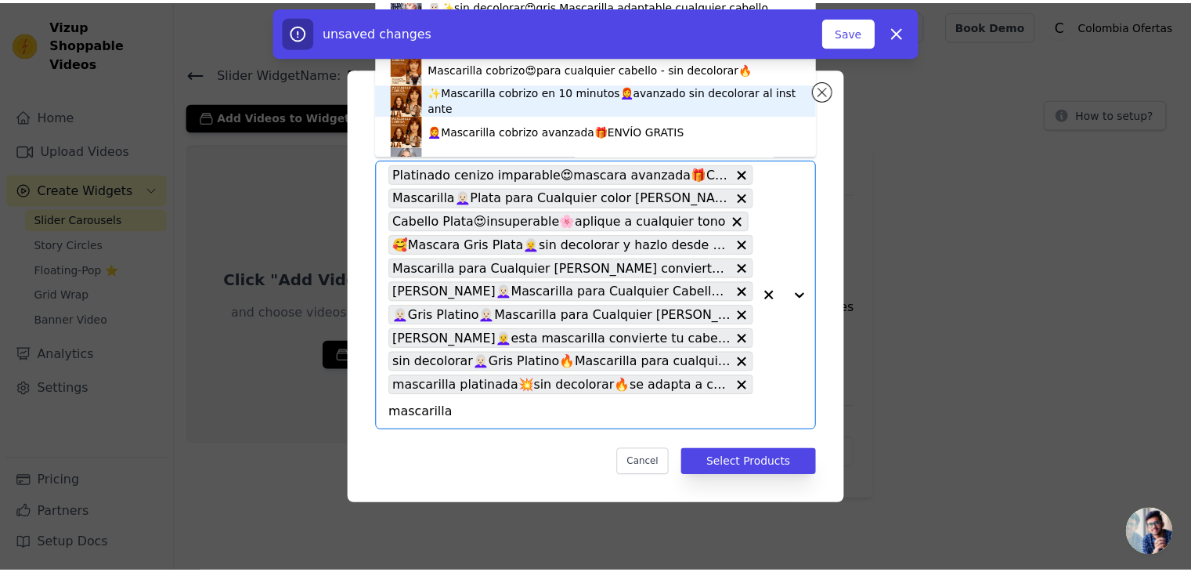
scroll to position [433, 0]
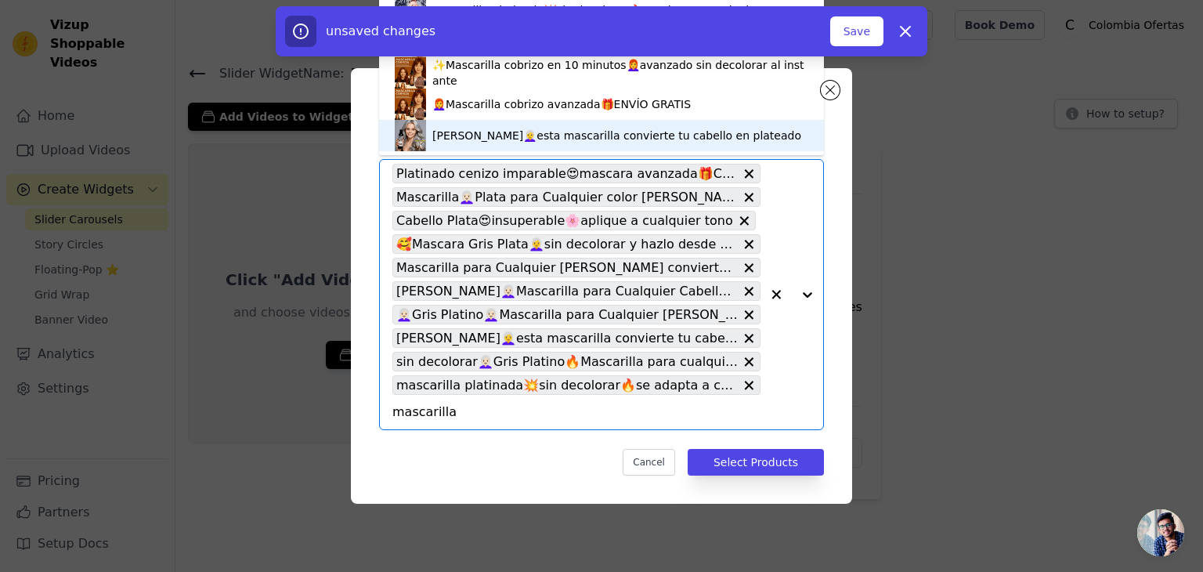
click at [432, 413] on input "mascarilla" at bounding box center [576, 412] width 368 height 19
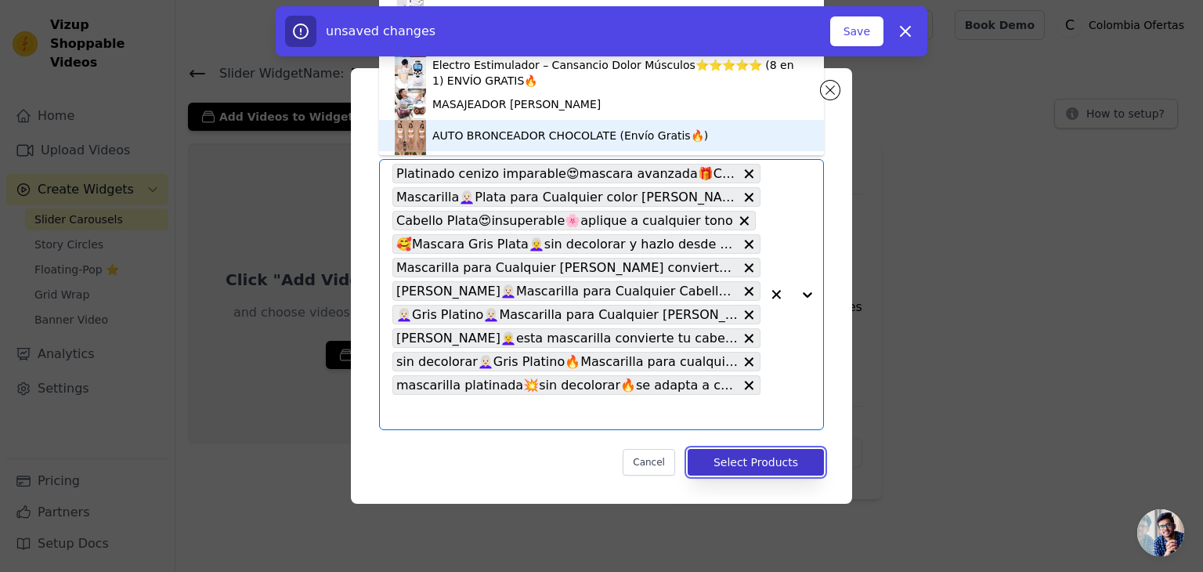
click at [760, 465] on button "Select Products" at bounding box center [756, 462] width 136 height 27
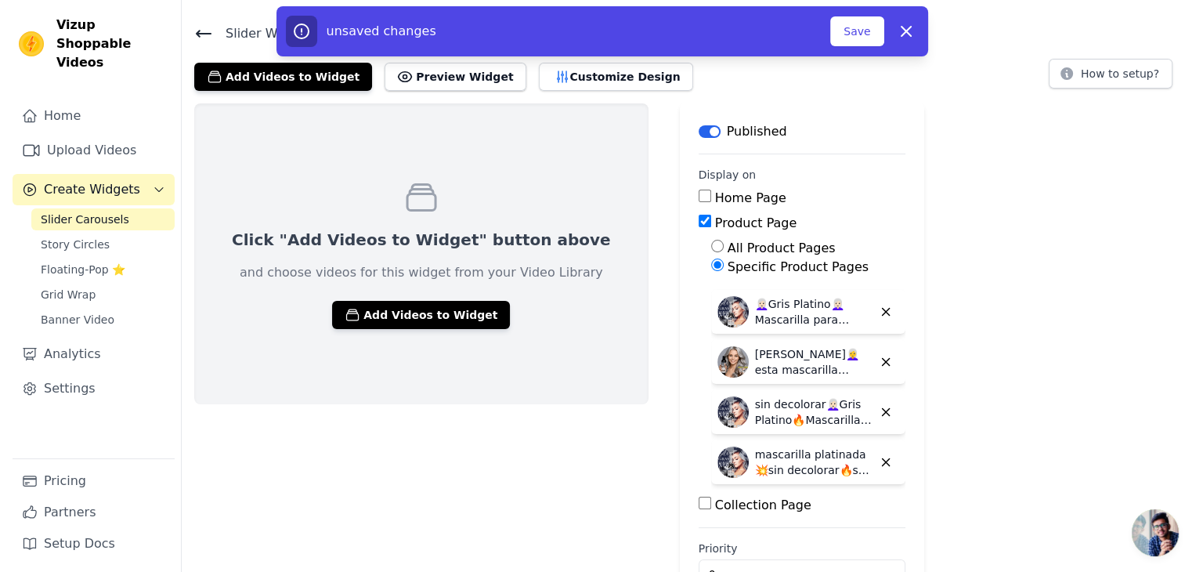
scroll to position [0, 0]
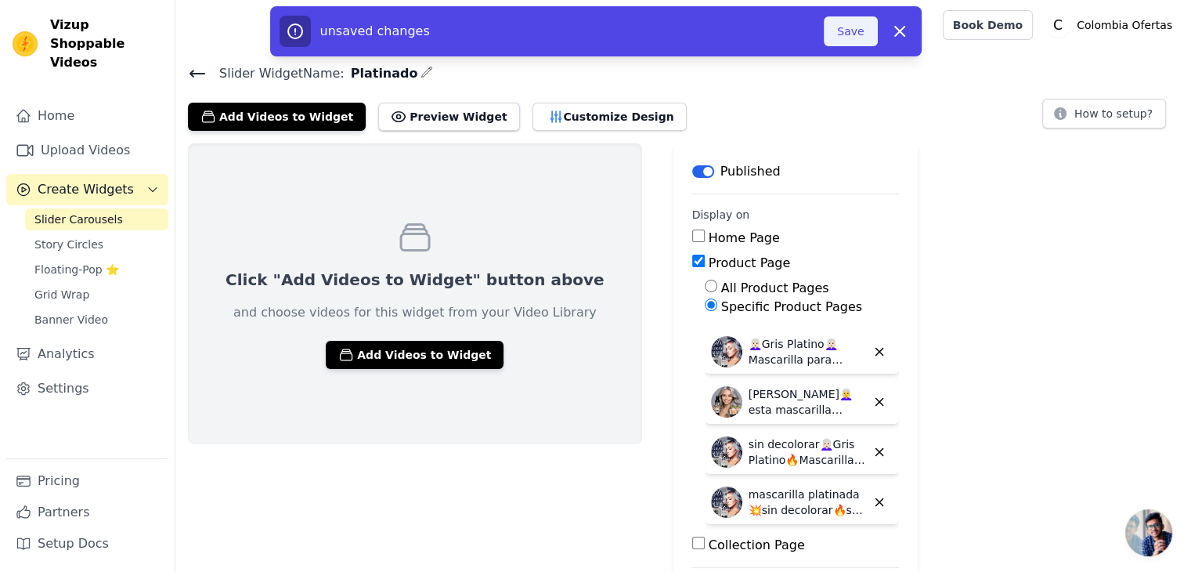
click at [846, 31] on button "Save" at bounding box center [850, 31] width 53 height 30
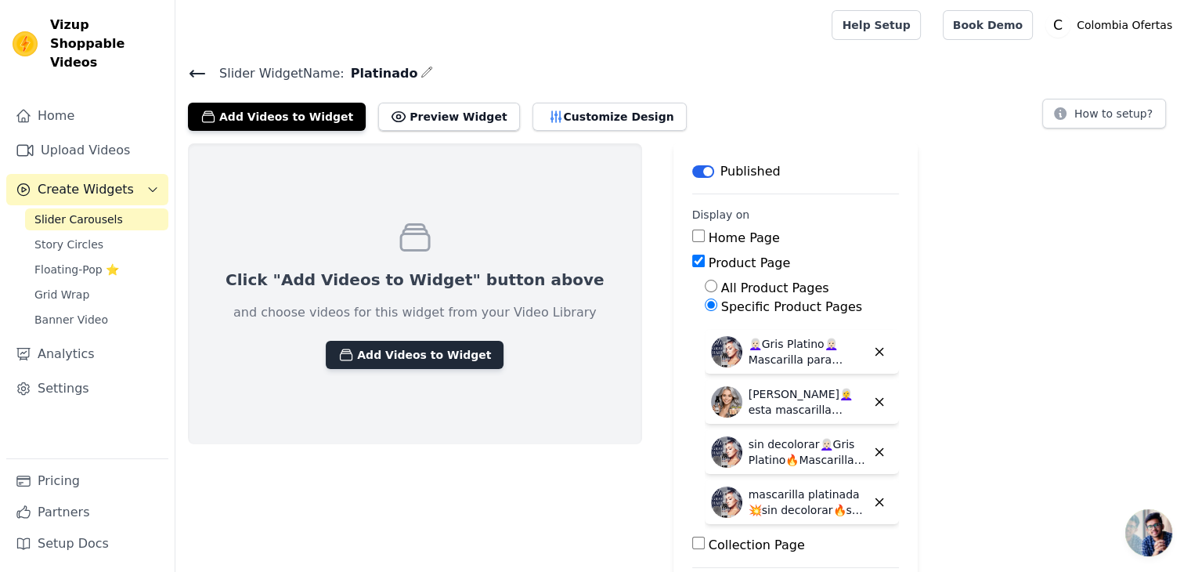
click at [374, 352] on button "Add Videos to Widget" at bounding box center [415, 355] width 178 height 28
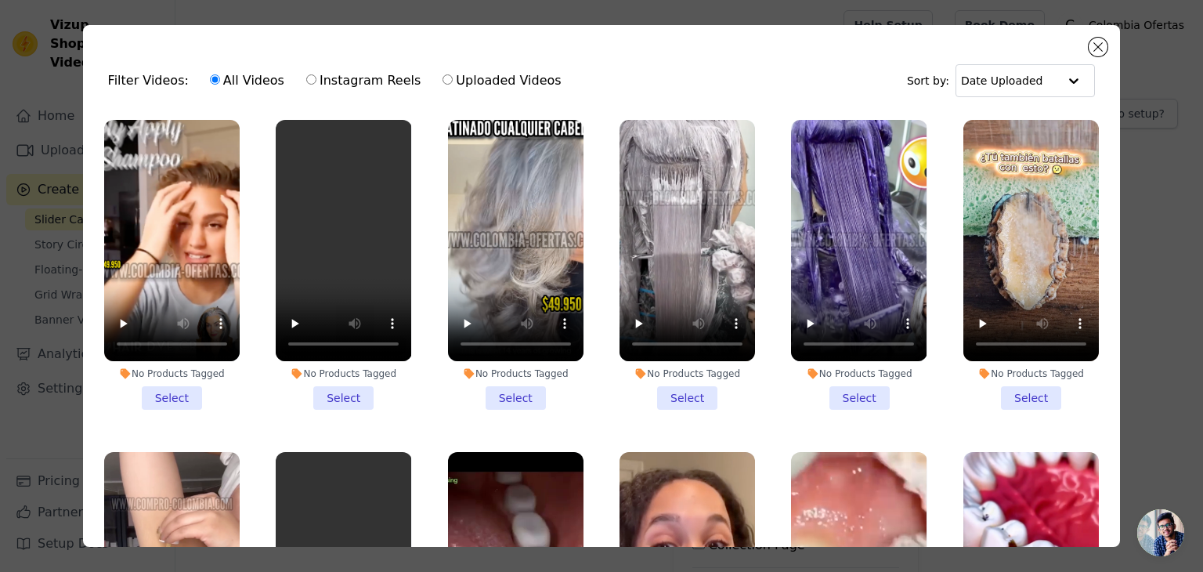
click at [677, 392] on li "No Products Tagged Select" at bounding box center [687, 265] width 135 height 290
click at [0, 0] on input "No Products Tagged Select" at bounding box center [0, 0] width 0 height 0
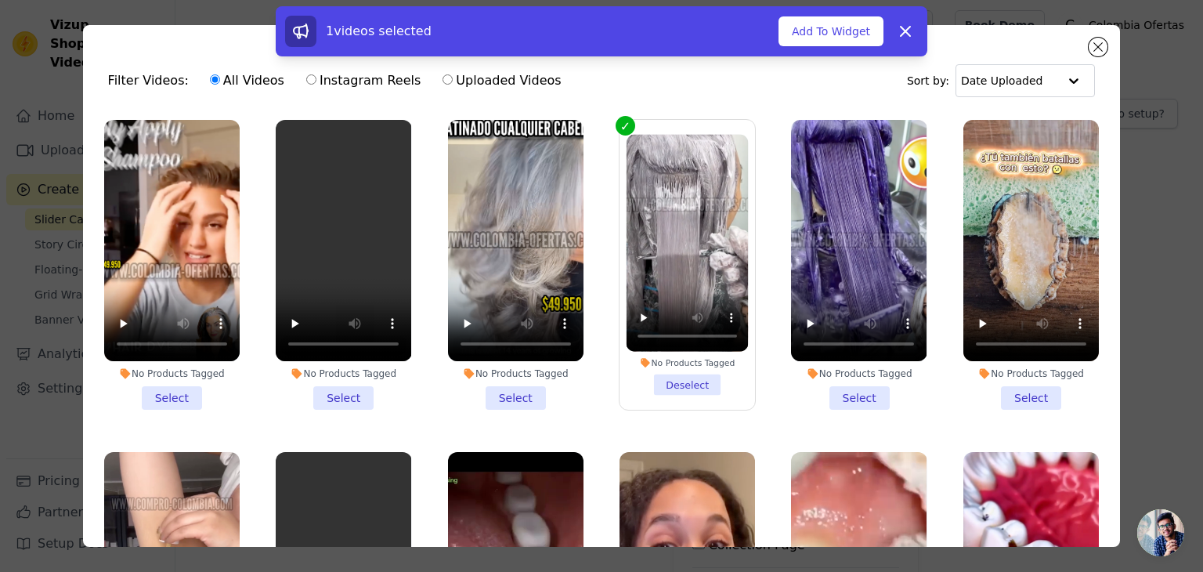
click at [840, 392] on li "No Products Tagged Select" at bounding box center [858, 265] width 135 height 290
click at [0, 0] on input "No Products Tagged Select" at bounding box center [0, 0] width 0 height 0
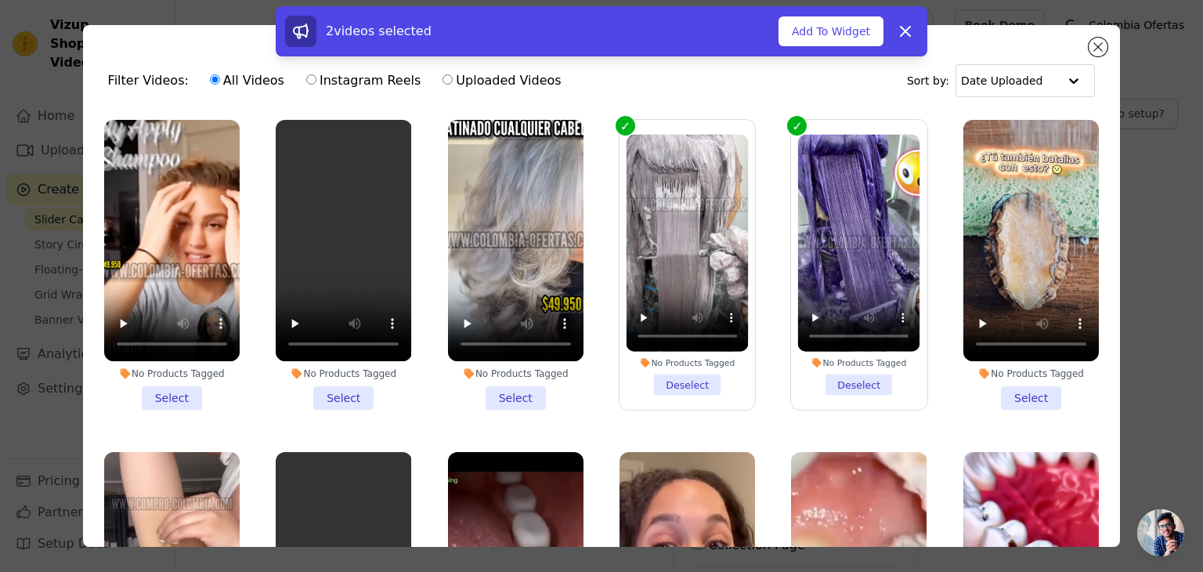
click at [492, 395] on li "No Products Tagged Select" at bounding box center [515, 265] width 135 height 290
click at [0, 0] on input "No Products Tagged Select" at bounding box center [0, 0] width 0 height 0
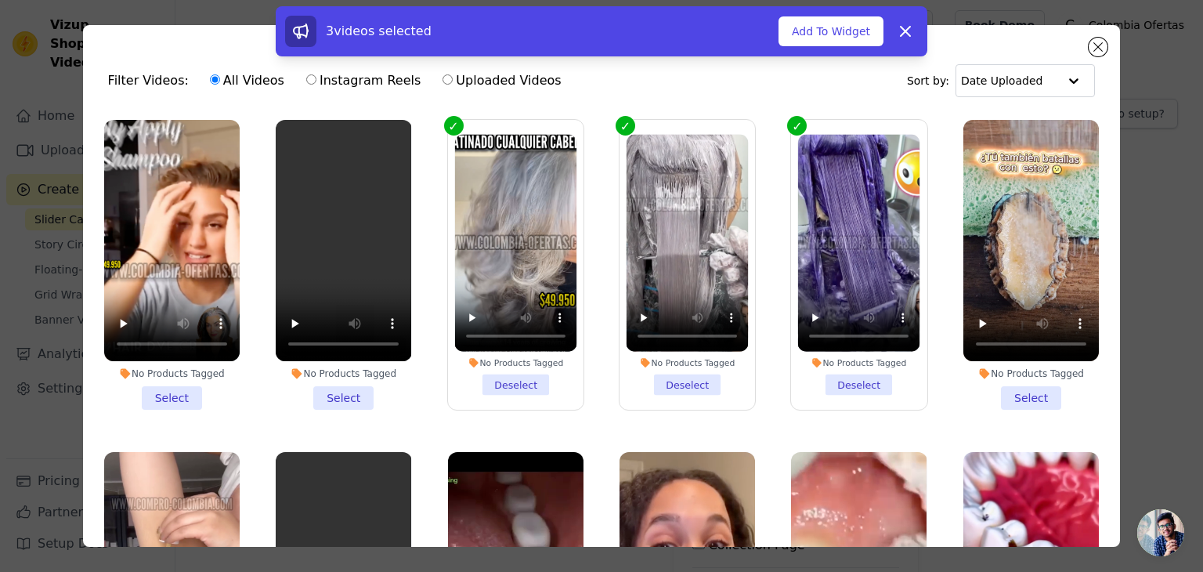
click at [335, 395] on li "No Products Tagged Select" at bounding box center [343, 265] width 135 height 290
click at [0, 0] on input "No Products Tagged Select" at bounding box center [0, 0] width 0 height 0
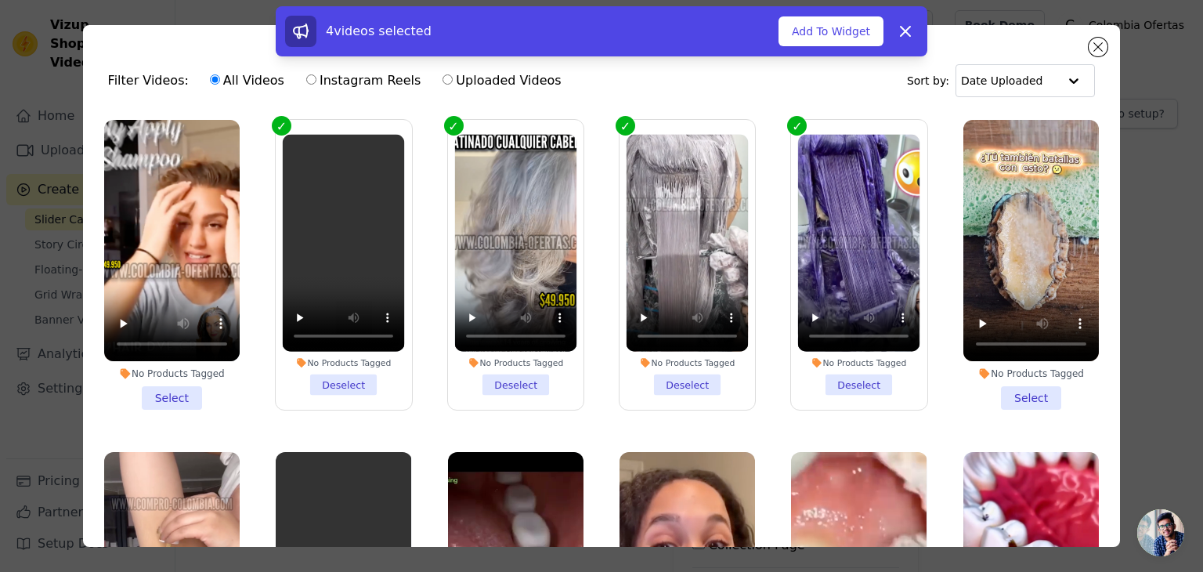
click at [160, 395] on li "No Products Tagged Select" at bounding box center [171, 265] width 135 height 290
click at [0, 0] on input "No Products Tagged Select" at bounding box center [0, 0] width 0 height 0
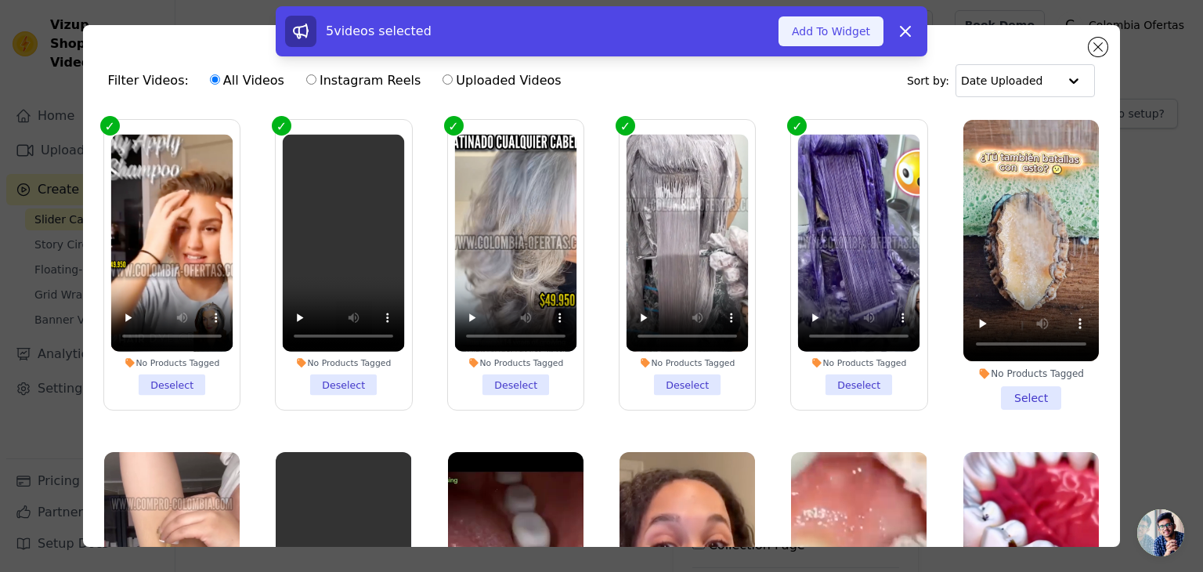
click at [824, 34] on button "Add To Widget" at bounding box center [831, 31] width 105 height 30
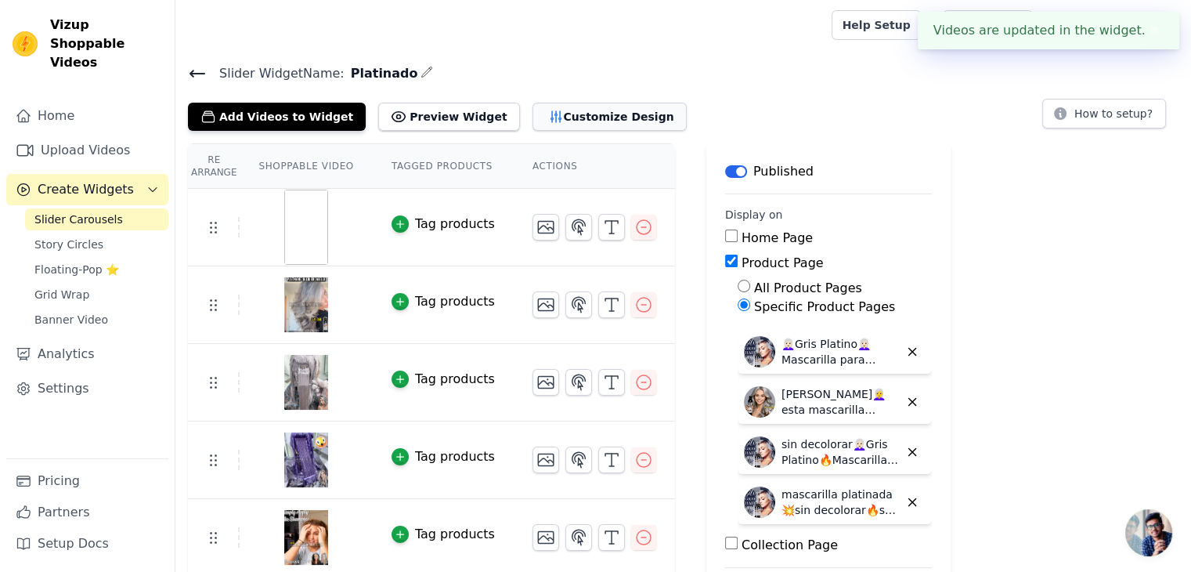
click at [556, 110] on button "Customize Design" at bounding box center [610, 117] width 154 height 28
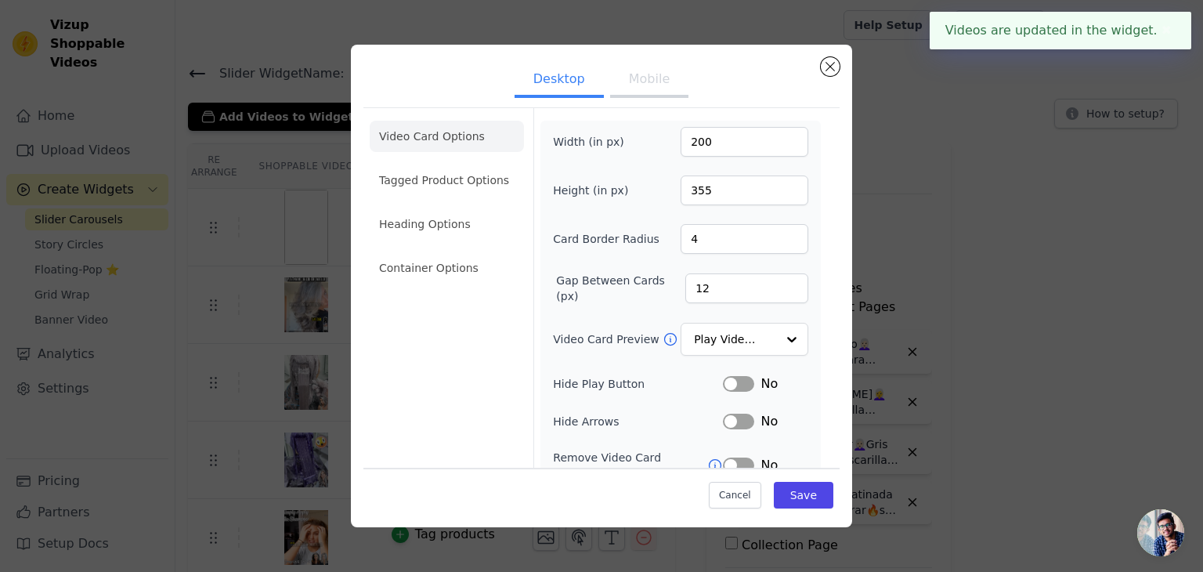
click at [643, 82] on button "Mobile" at bounding box center [649, 80] width 78 height 34
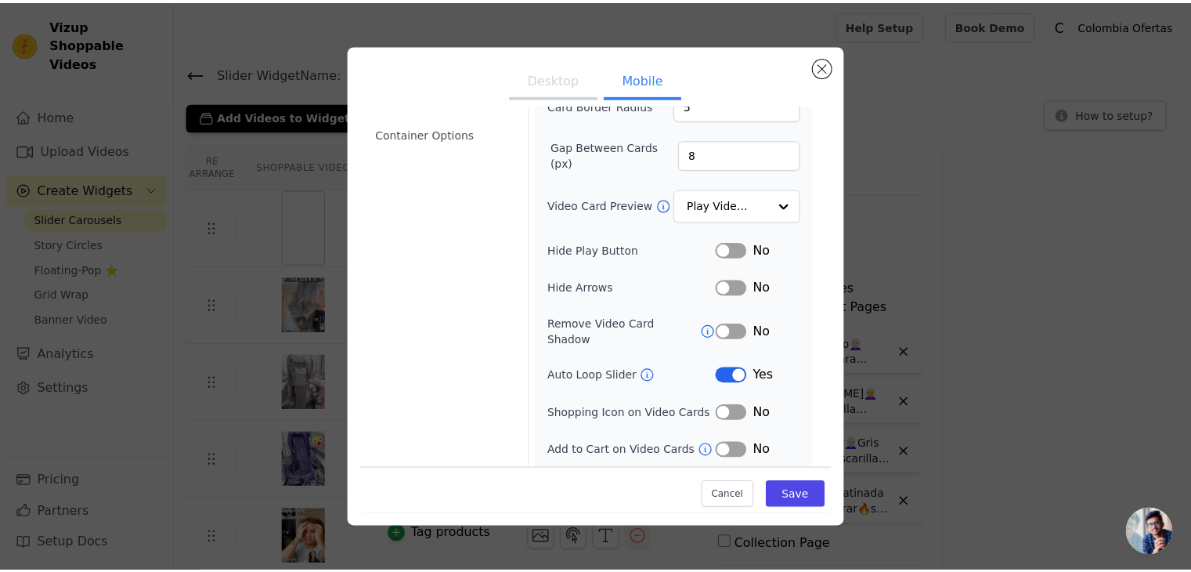
scroll to position [160, 0]
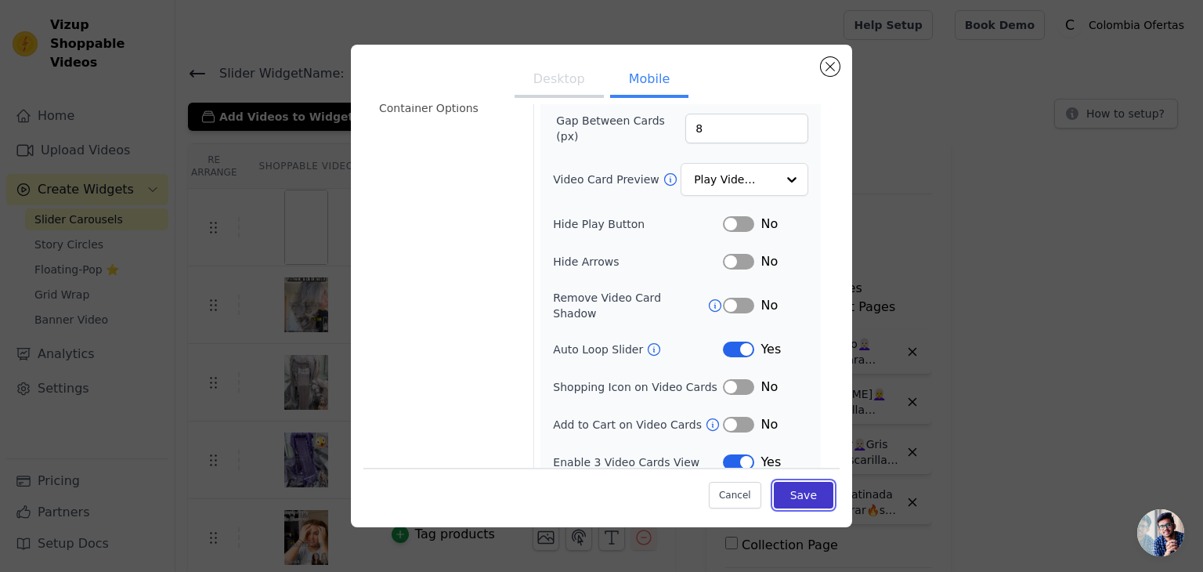
click at [792, 488] on button "Save" at bounding box center [804, 495] width 60 height 27
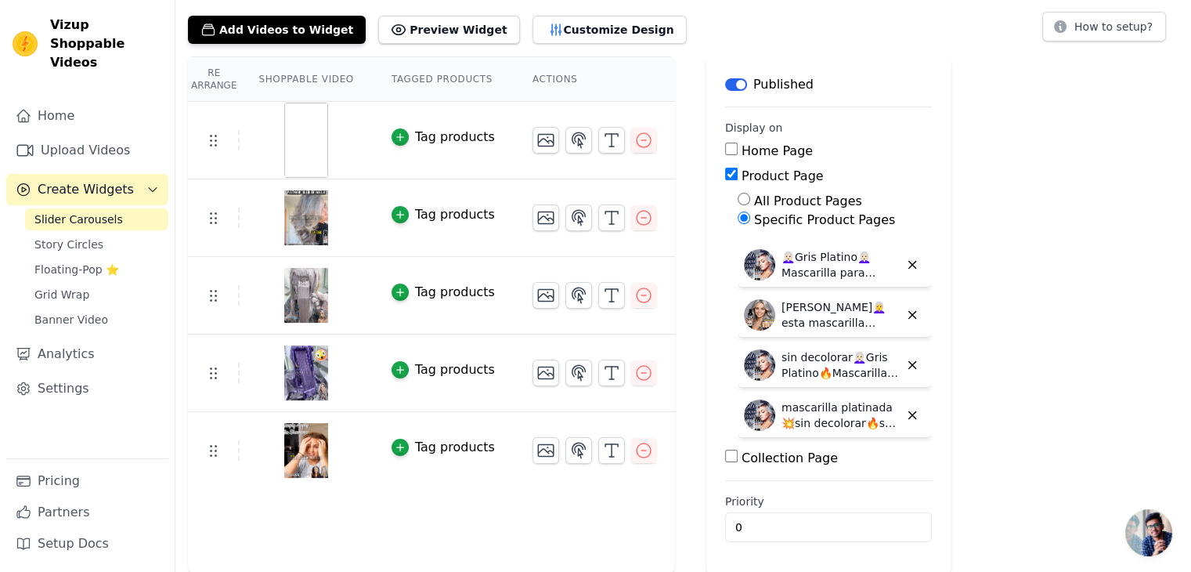
scroll to position [0, 0]
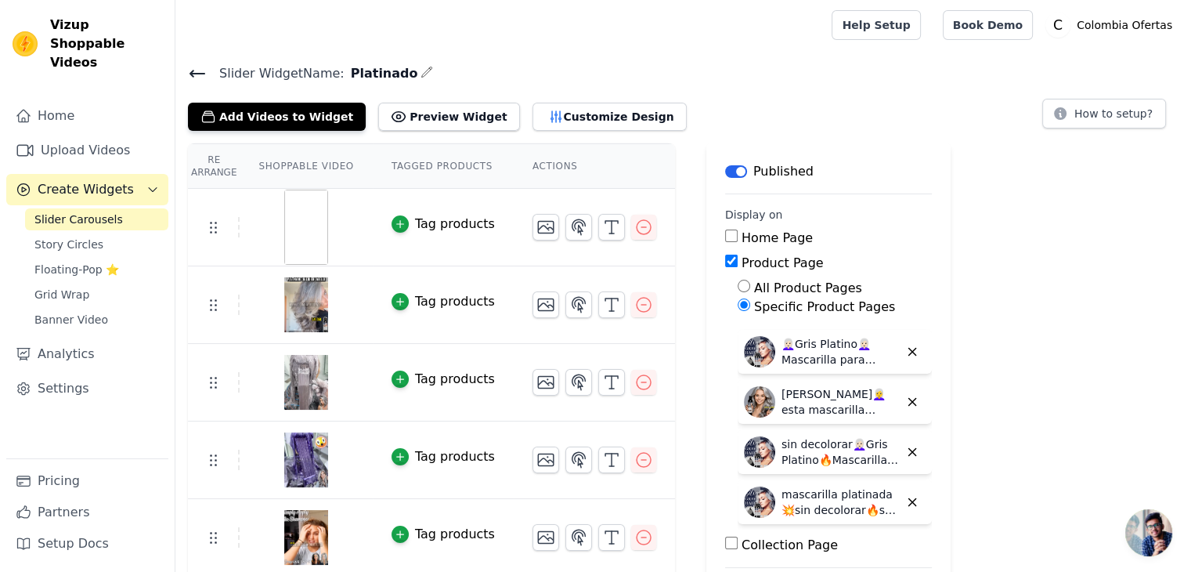
click at [198, 73] on icon at bounding box center [197, 73] width 14 height 6
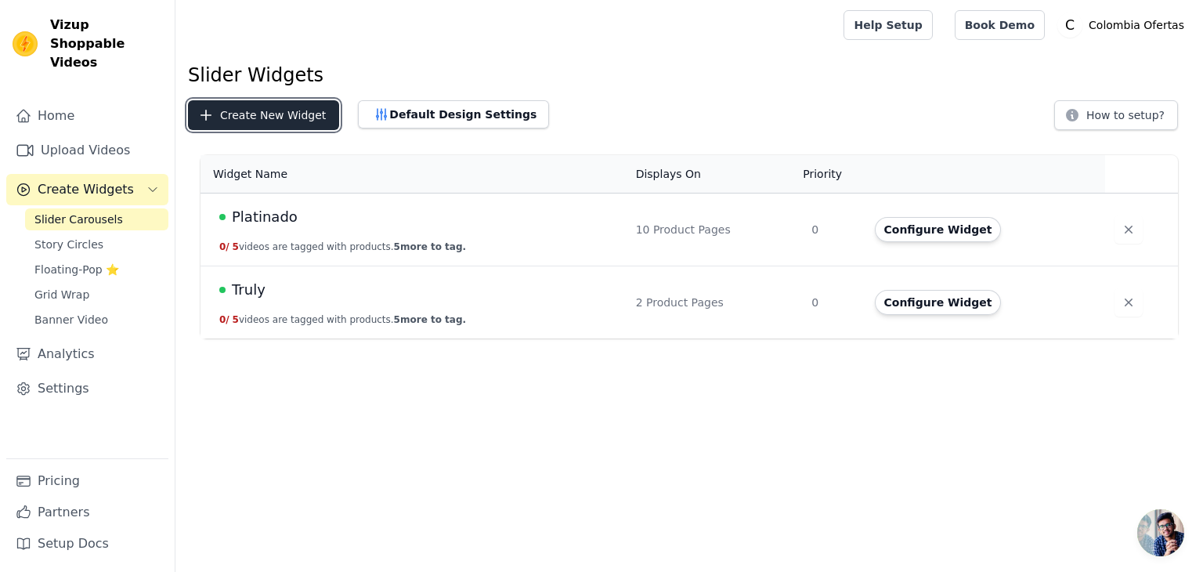
click at [276, 118] on button "Create New Widget" at bounding box center [263, 115] width 151 height 30
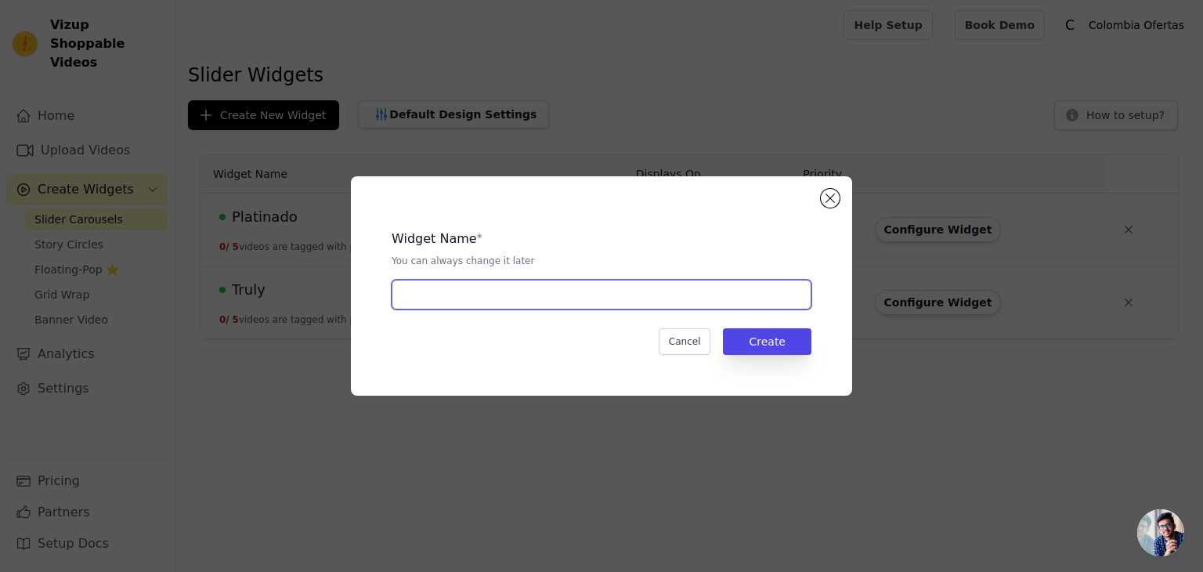
click at [576, 294] on input "text" at bounding box center [602, 295] width 420 height 30
type input "Dorado"
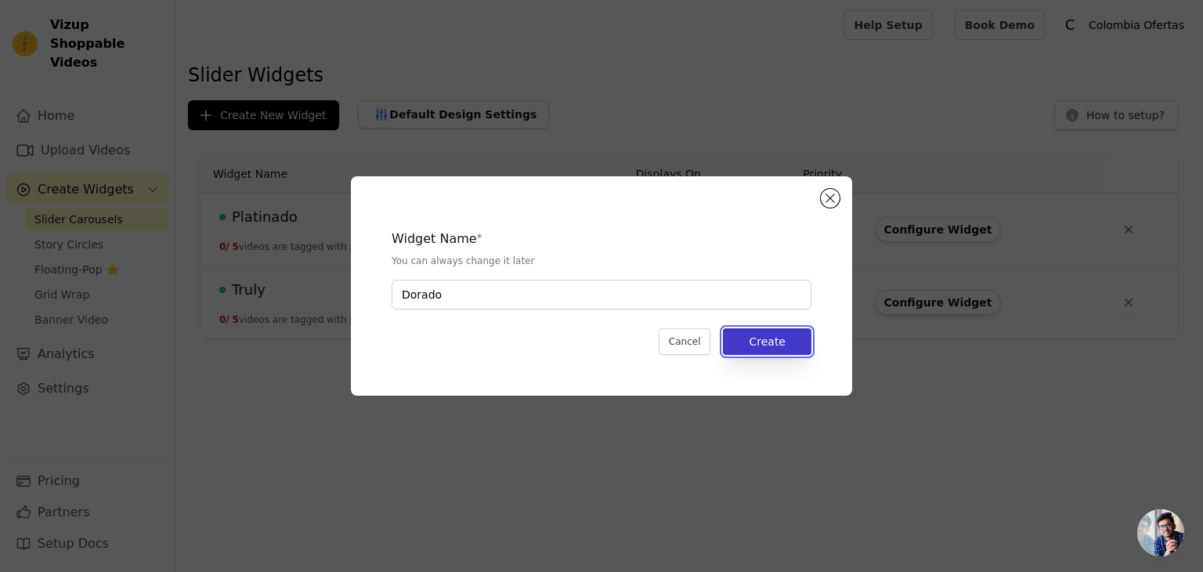
click at [781, 342] on button "Create" at bounding box center [767, 341] width 89 height 27
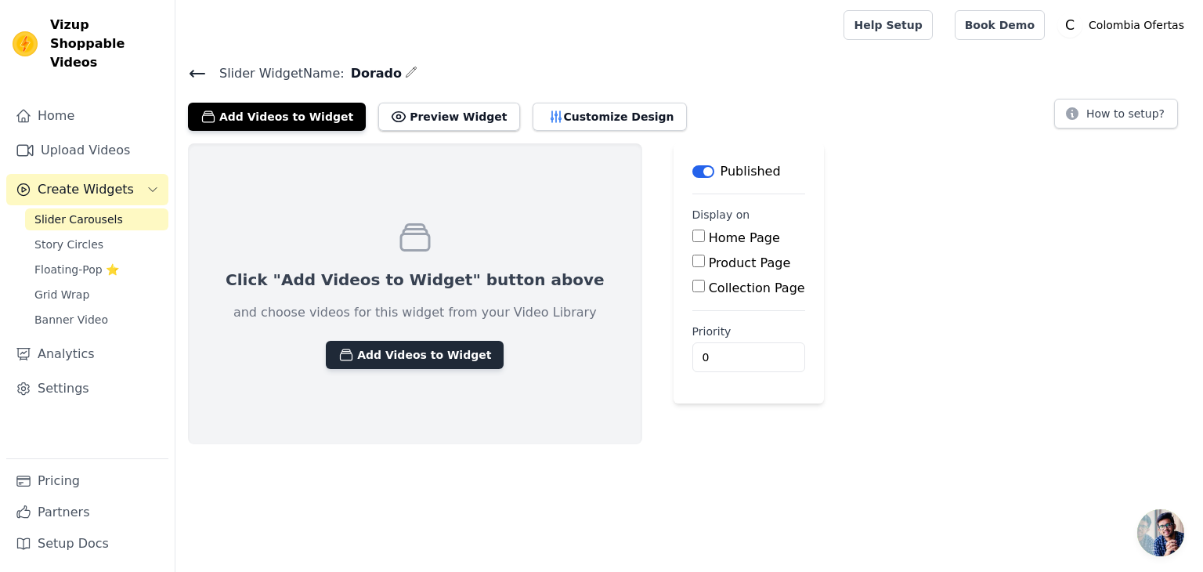
click at [380, 352] on button "Add Videos to Widget" at bounding box center [415, 355] width 178 height 28
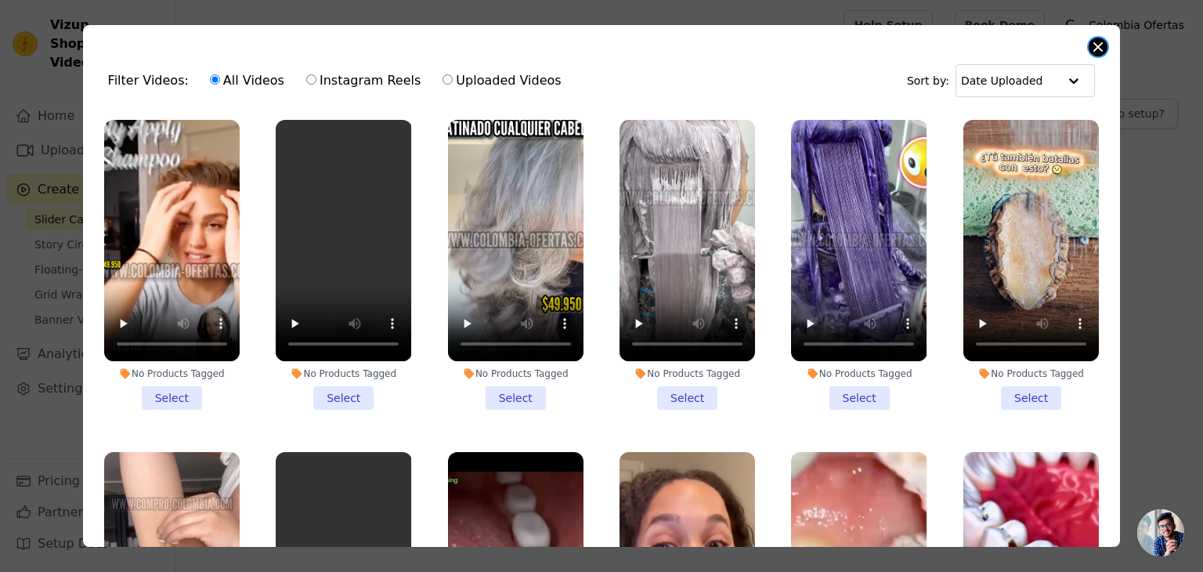
click at [1097, 45] on button "Close modal" at bounding box center [1098, 47] width 19 height 19
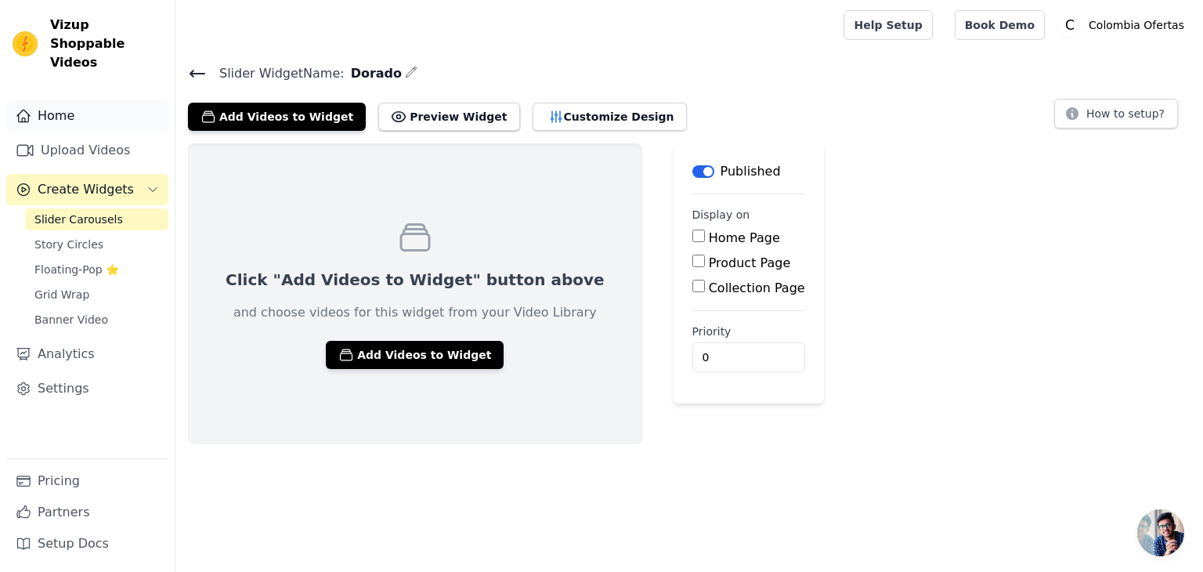
click at [56, 100] on link "Home" at bounding box center [87, 115] width 162 height 31
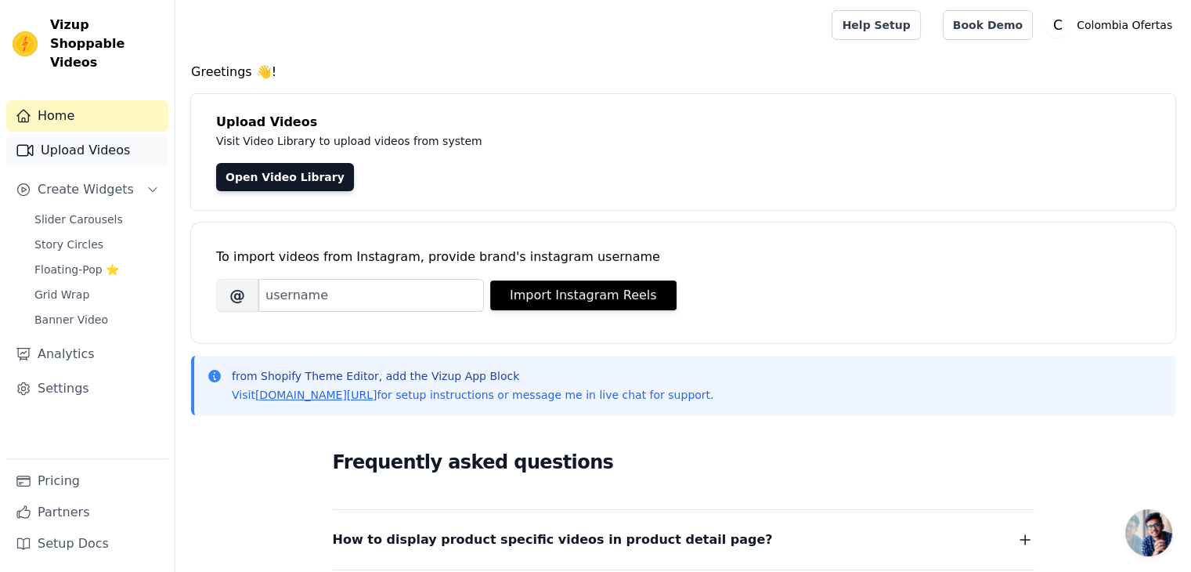
click at [69, 135] on link "Upload Videos" at bounding box center [87, 150] width 162 height 31
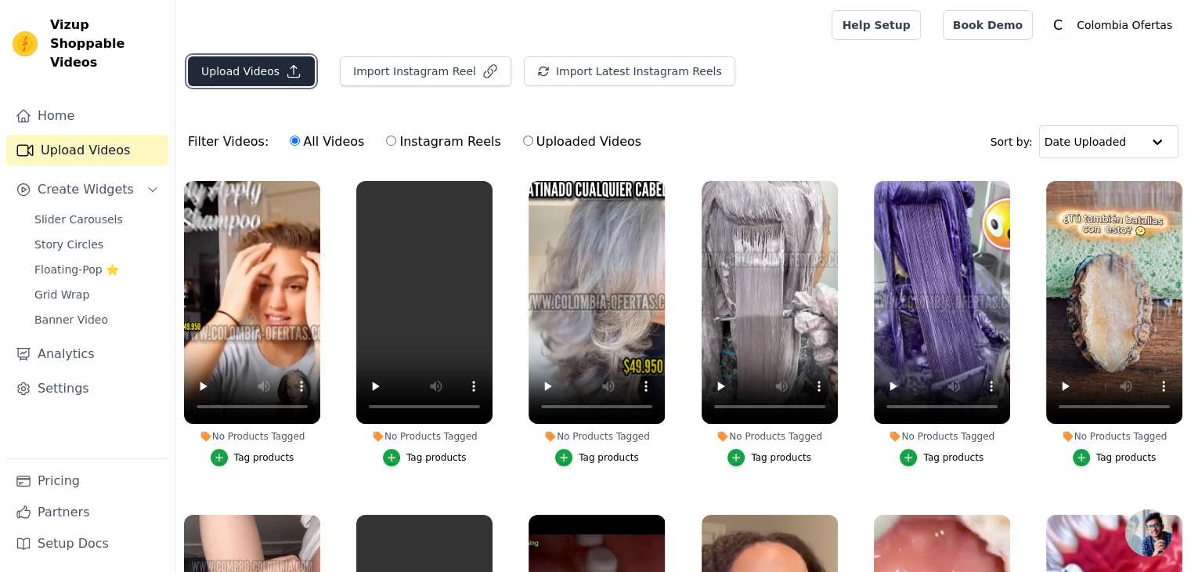
click at [237, 71] on button "Upload Videos" at bounding box center [251, 71] width 127 height 30
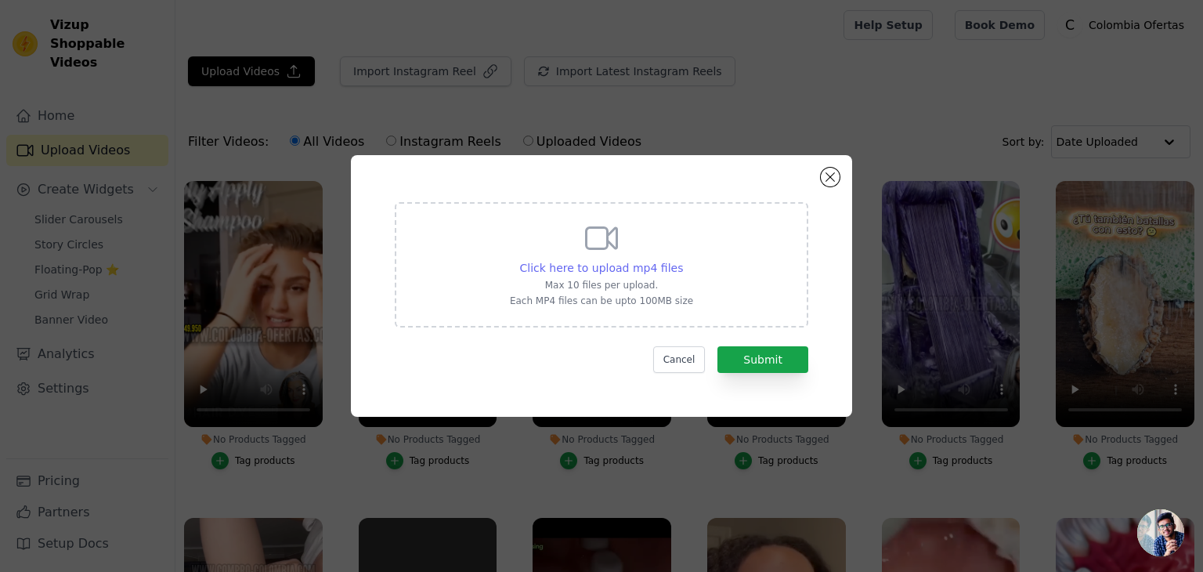
click at [636, 265] on span "Click here to upload mp4 files" at bounding box center [602, 268] width 164 height 13
click at [682, 260] on input "Click here to upload mp4 files Max 10 files per upload. Each MP4 files can be u…" at bounding box center [682, 259] width 1 height 1
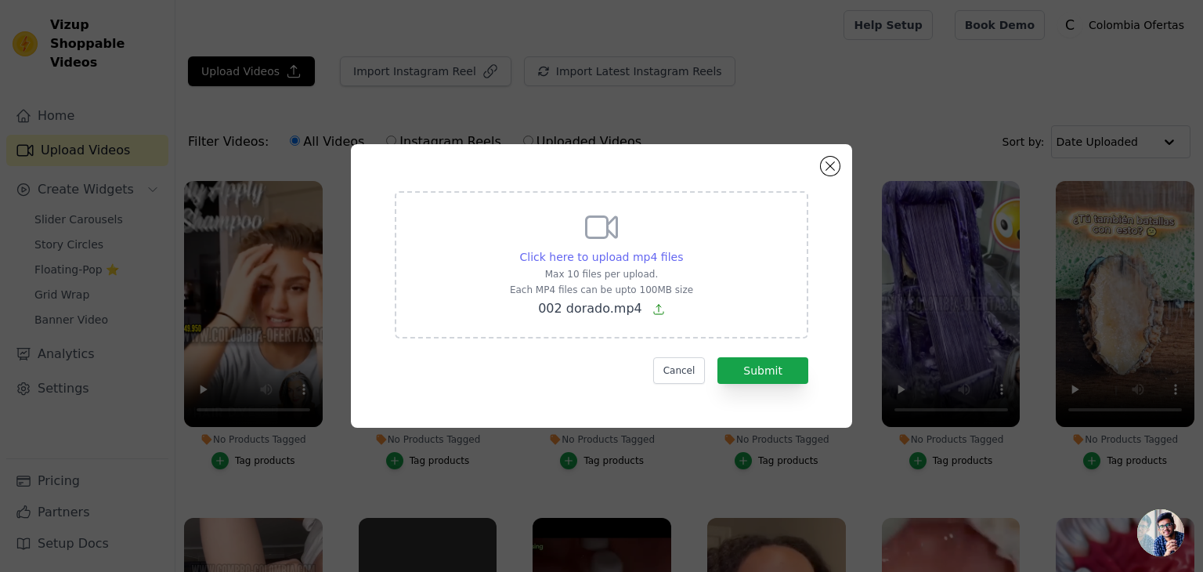
click at [580, 254] on span "Click here to upload mp4 files" at bounding box center [602, 257] width 164 height 13
click at [682, 249] on input "Click here to upload mp4 files Max 10 files per upload. Each MP4 files can be u…" at bounding box center [682, 248] width 1 height 1
type input "C:\fakepath\01.mp4"
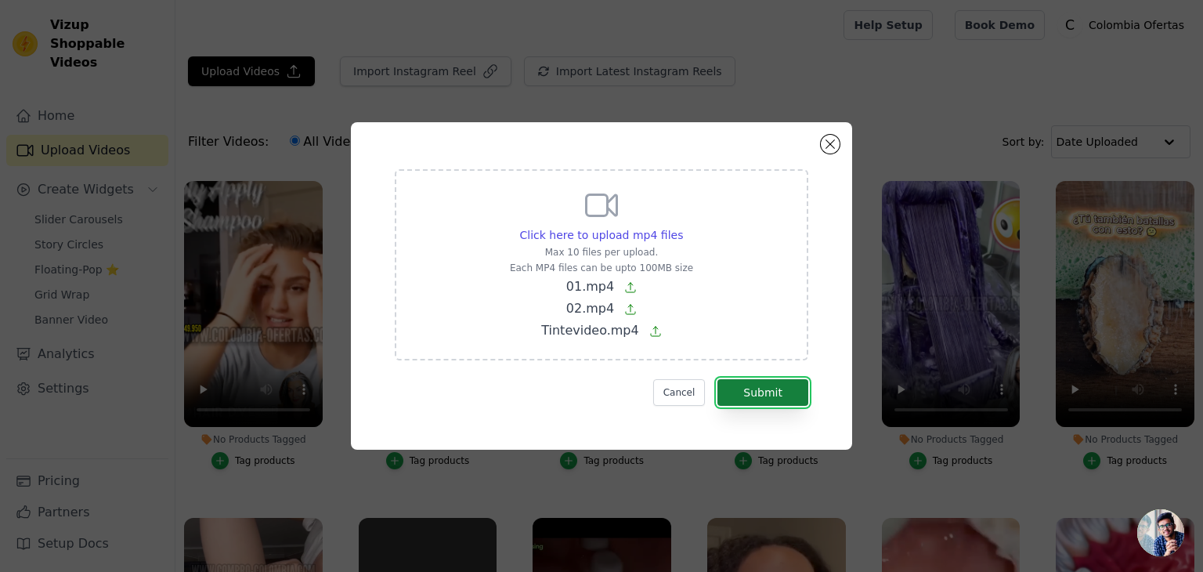
click at [748, 382] on button "Submit" at bounding box center [762, 392] width 91 height 27
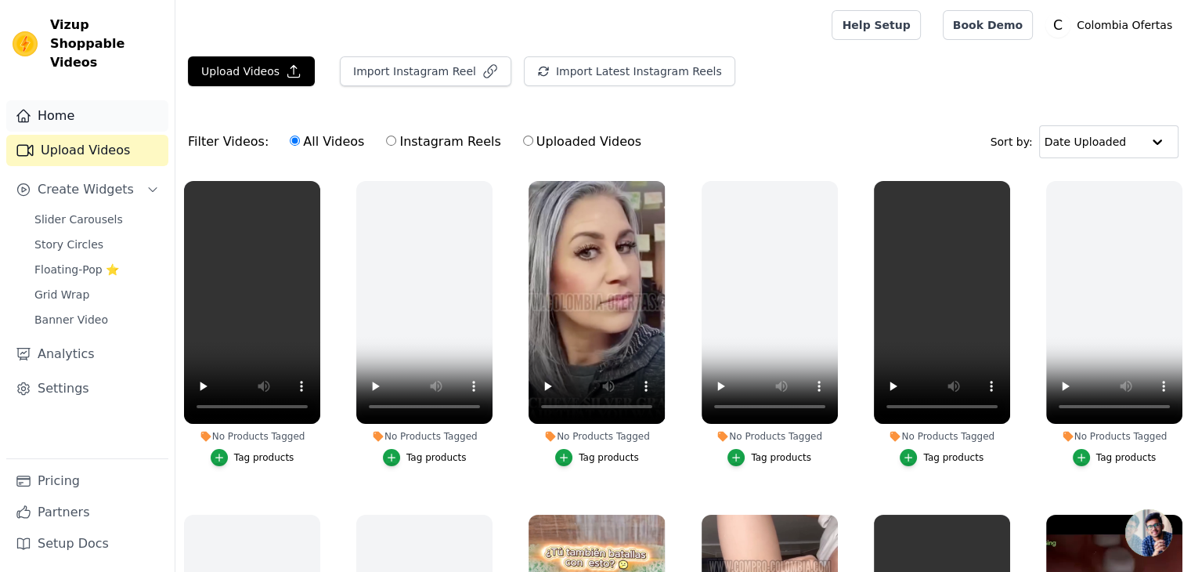
click at [73, 100] on link "Home" at bounding box center [87, 115] width 162 height 31
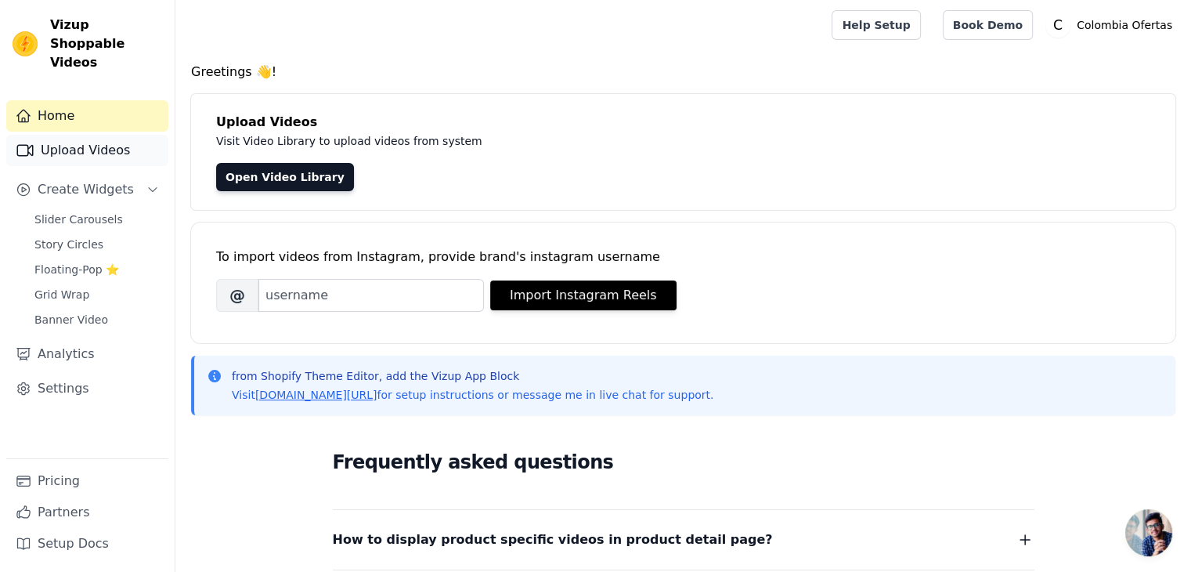
click at [69, 139] on link "Upload Videos" at bounding box center [87, 150] width 162 height 31
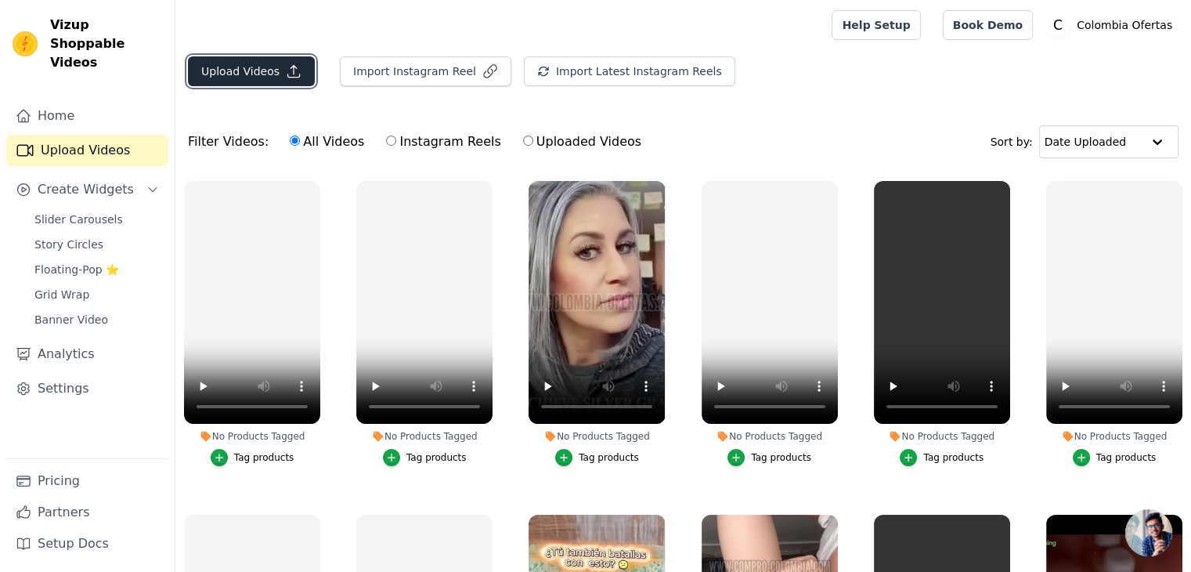
click at [246, 60] on button "Upload Videos" at bounding box center [251, 71] width 127 height 30
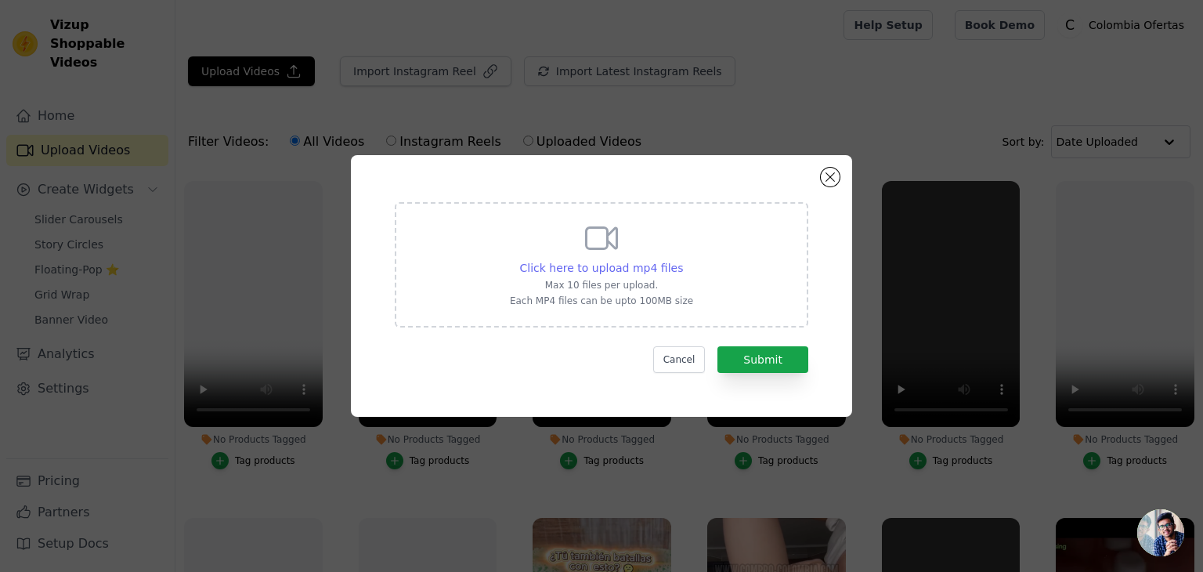
click at [577, 270] on span "Click here to upload mp4 files" at bounding box center [602, 268] width 164 height 13
click at [682, 260] on input "Click here to upload mp4 files Max 10 files per upload. Each MP4 files can be u…" at bounding box center [682, 259] width 1 height 1
type input "C:\fakepath\Tintevideo.mp4"
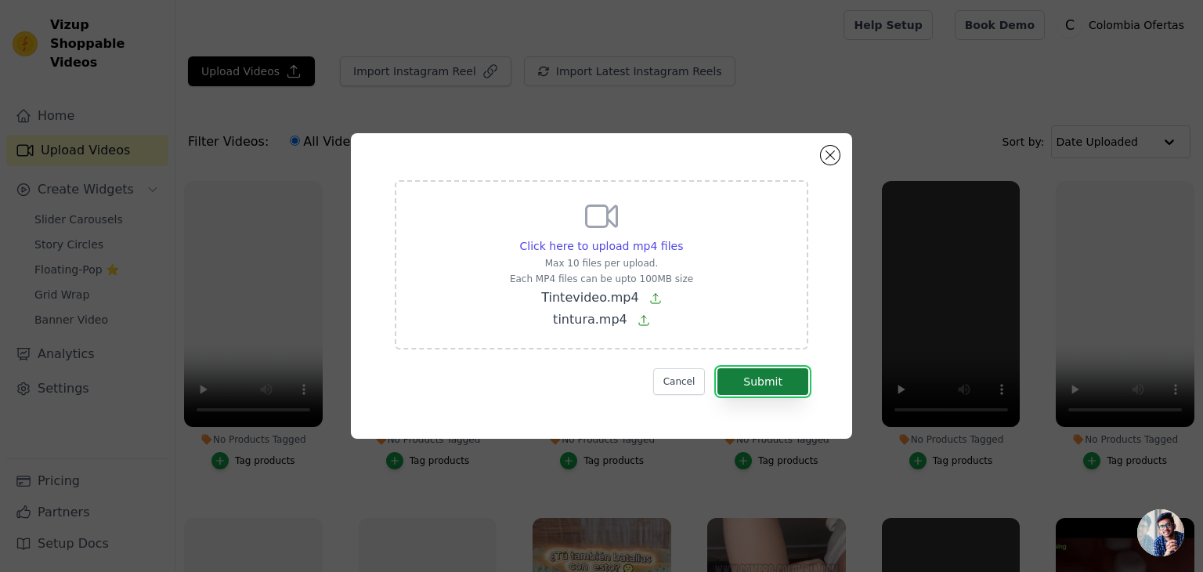
click at [761, 380] on button "Submit" at bounding box center [762, 381] width 91 height 27
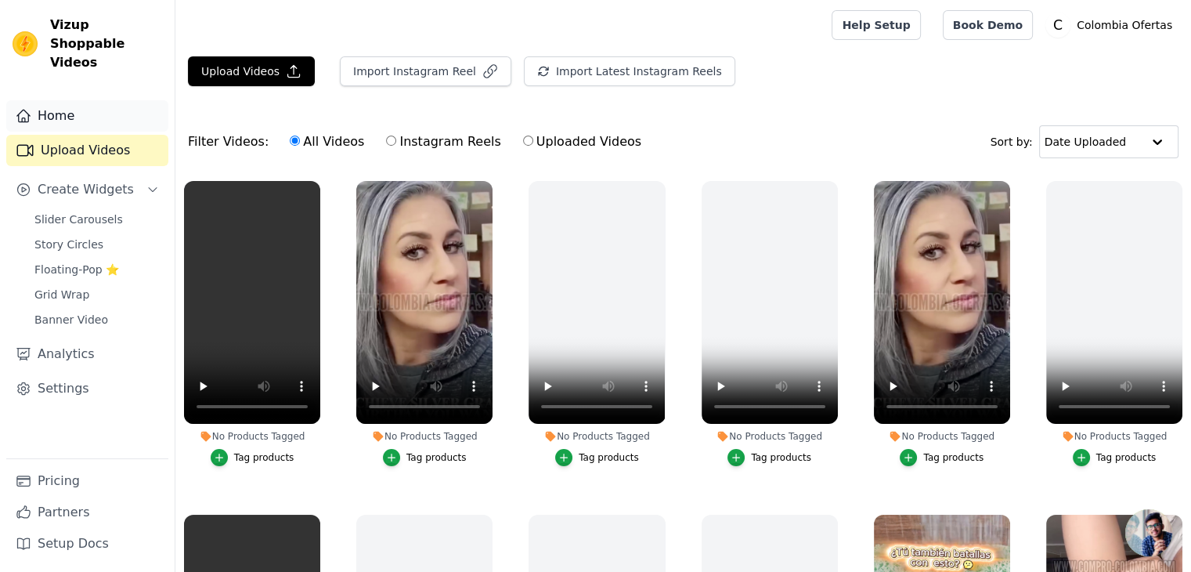
click at [80, 107] on link "Home" at bounding box center [87, 115] width 162 height 31
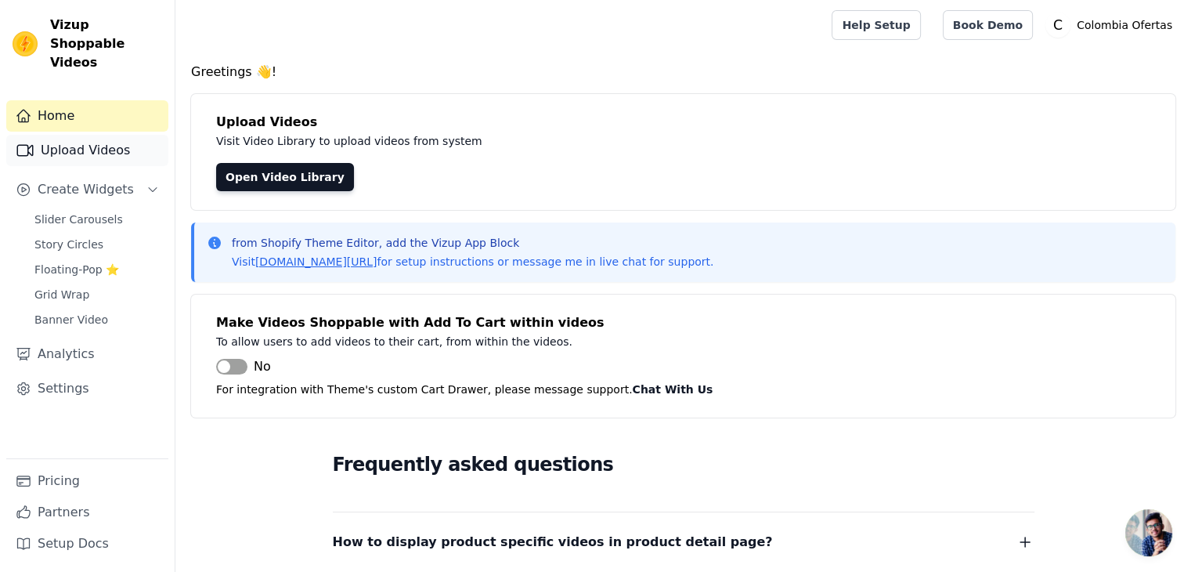
click at [70, 137] on link "Upload Videos" at bounding box center [87, 150] width 162 height 31
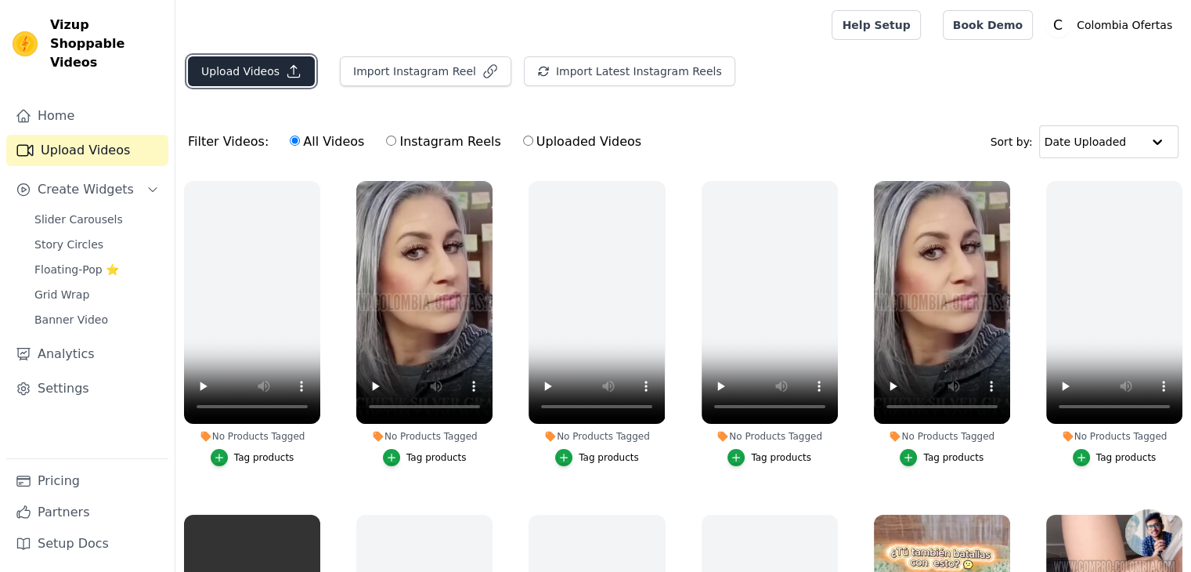
click at [259, 70] on button "Upload Videos" at bounding box center [251, 71] width 127 height 30
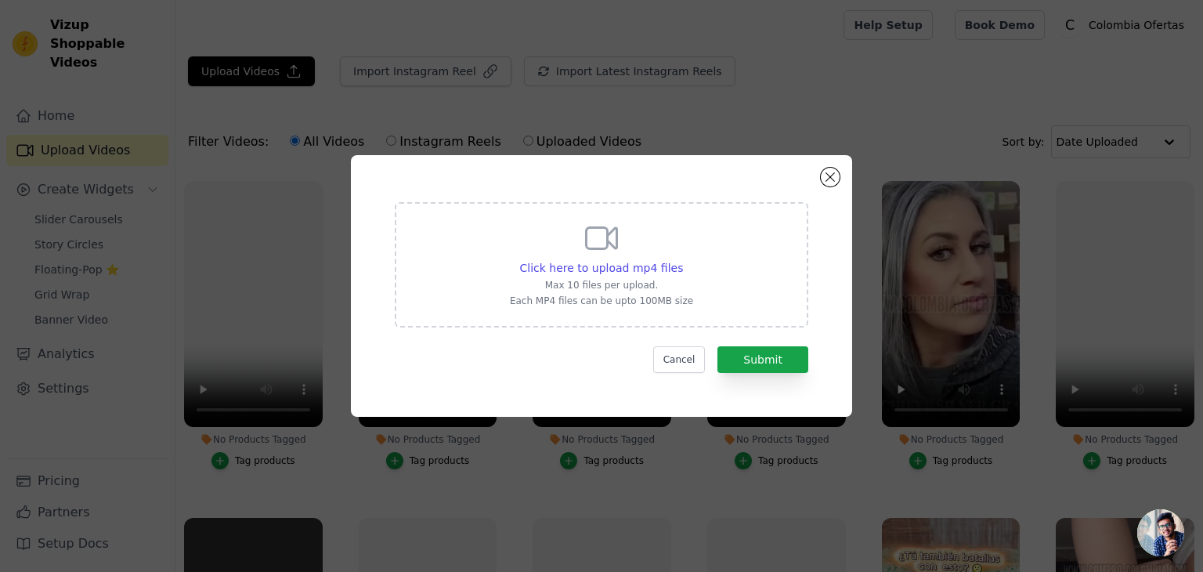
click at [609, 258] on div "Click here to upload mp4 files Max 10 files per upload. Each MP4 files can be u…" at bounding box center [601, 263] width 183 height 88
click at [682, 259] on input "Click here to upload mp4 files Max 10 files per upload. Each MP4 files can be u…" at bounding box center [682, 259] width 1 height 1
type input "C:\fakepath\001.mp4"
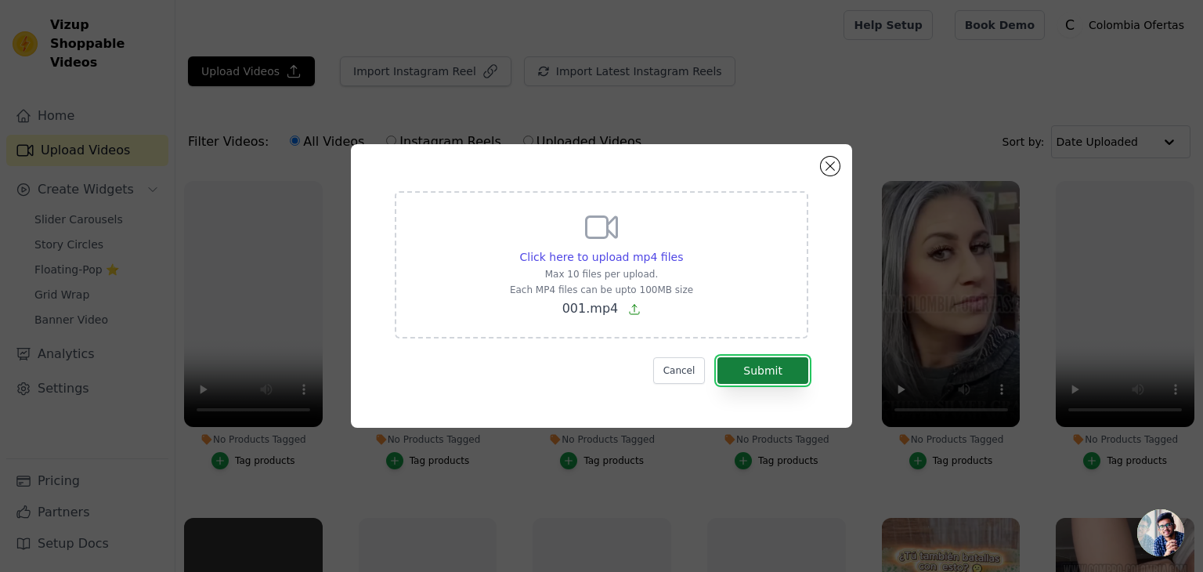
click at [775, 373] on button "Submit" at bounding box center [762, 370] width 91 height 27
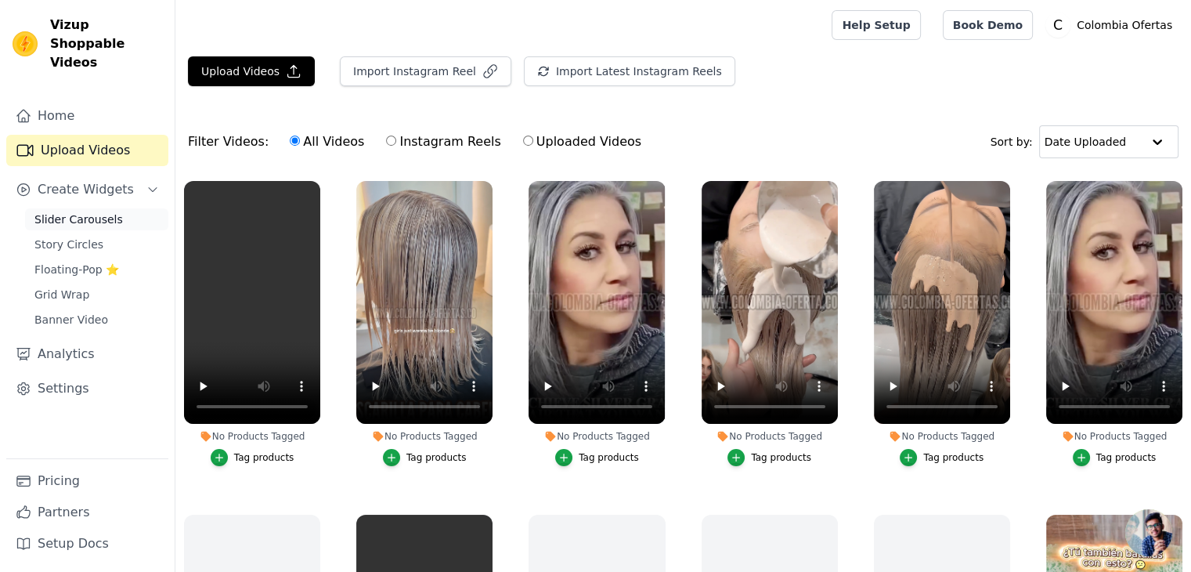
click at [93, 211] on span "Slider Carousels" at bounding box center [78, 219] width 89 height 16
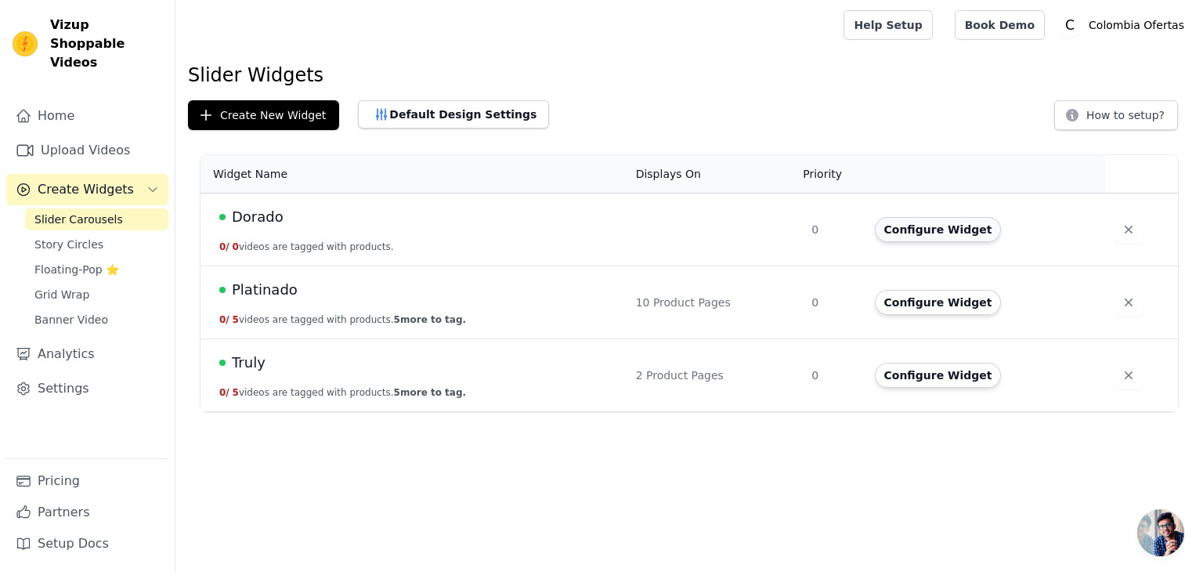
click at [915, 233] on button "Configure Widget" at bounding box center [938, 229] width 127 height 25
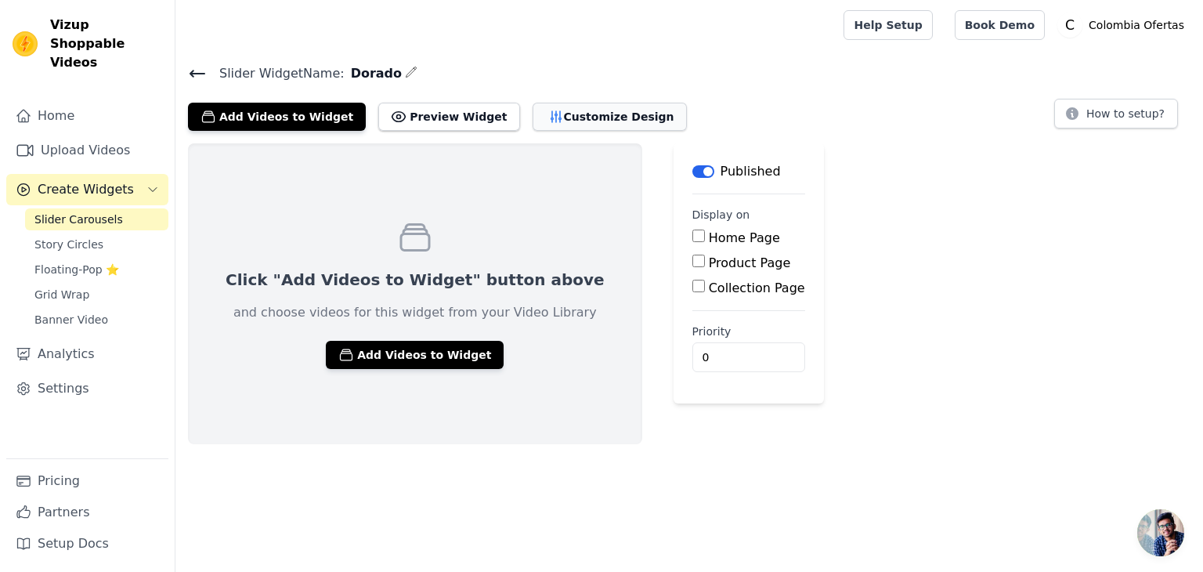
click at [565, 117] on button "Customize Design" at bounding box center [610, 117] width 154 height 28
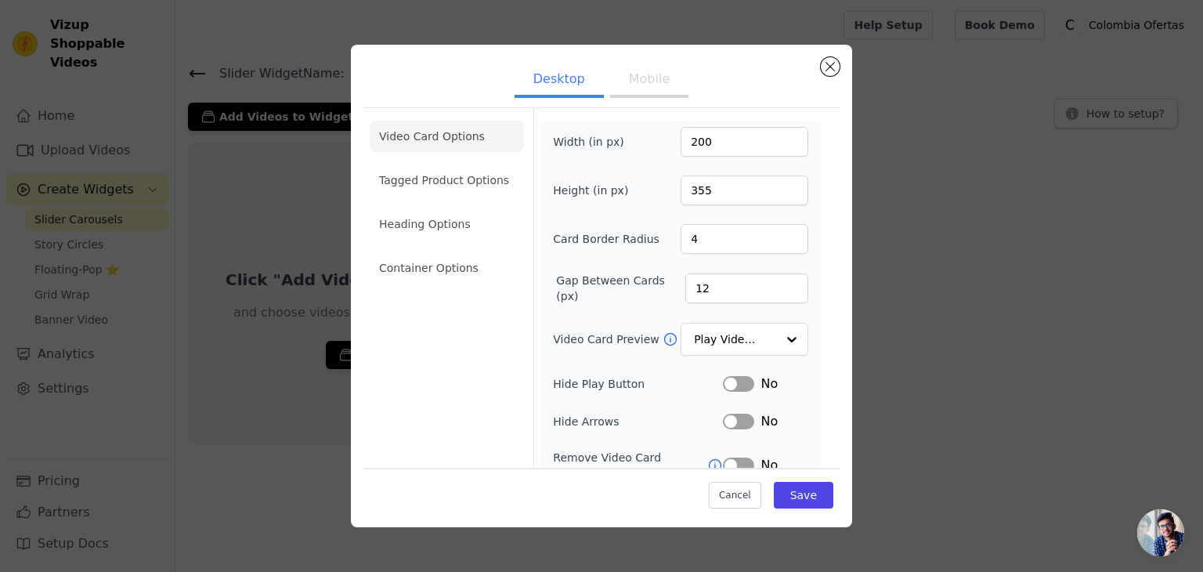
click at [638, 70] on button "Mobile" at bounding box center [649, 80] width 78 height 34
click at [829, 67] on button "Close modal" at bounding box center [830, 66] width 19 height 19
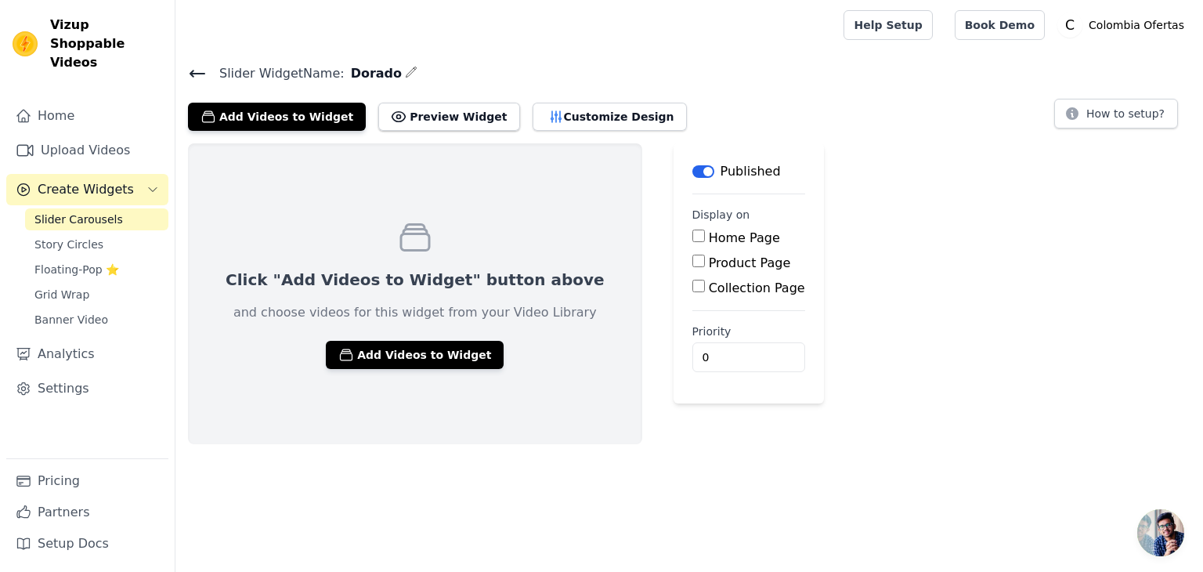
click at [692, 262] on input "Product Page" at bounding box center [698, 261] width 13 height 13
checkbox input "true"
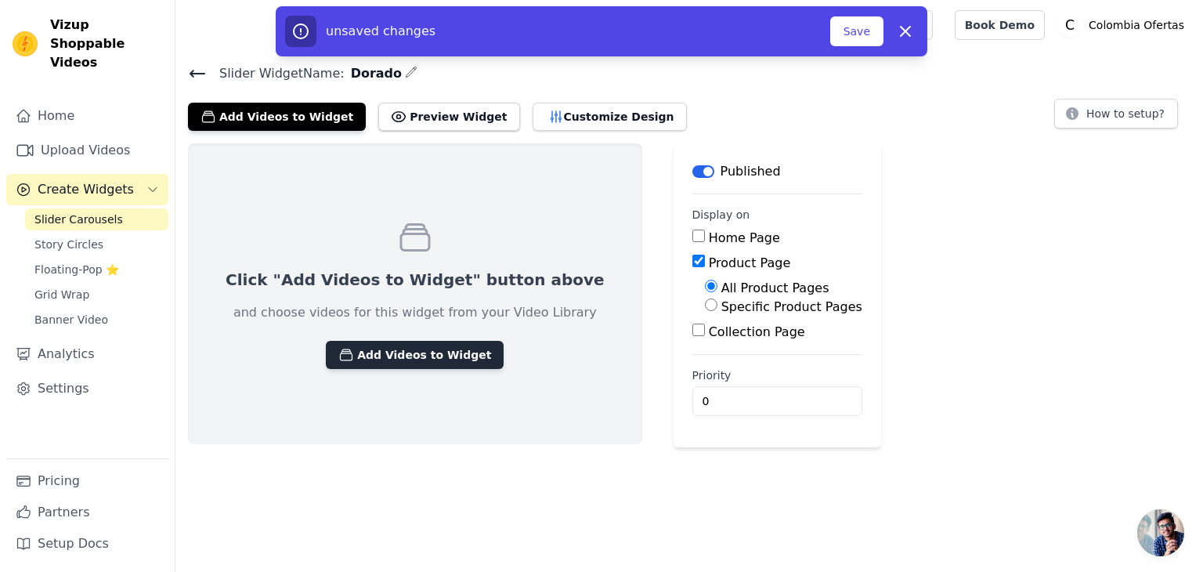
click at [392, 351] on button "Add Videos to Widget" at bounding box center [415, 355] width 178 height 28
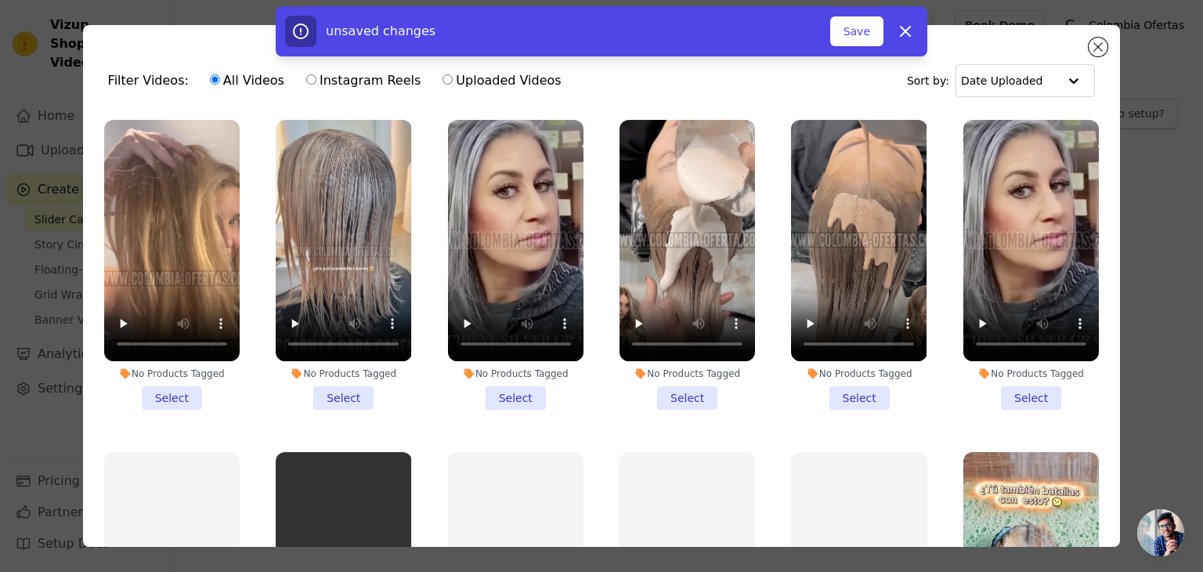
click at [166, 389] on li "No Products Tagged Select" at bounding box center [171, 265] width 135 height 290
click at [0, 0] on input "No Products Tagged Select" at bounding box center [0, 0] width 0 height 0
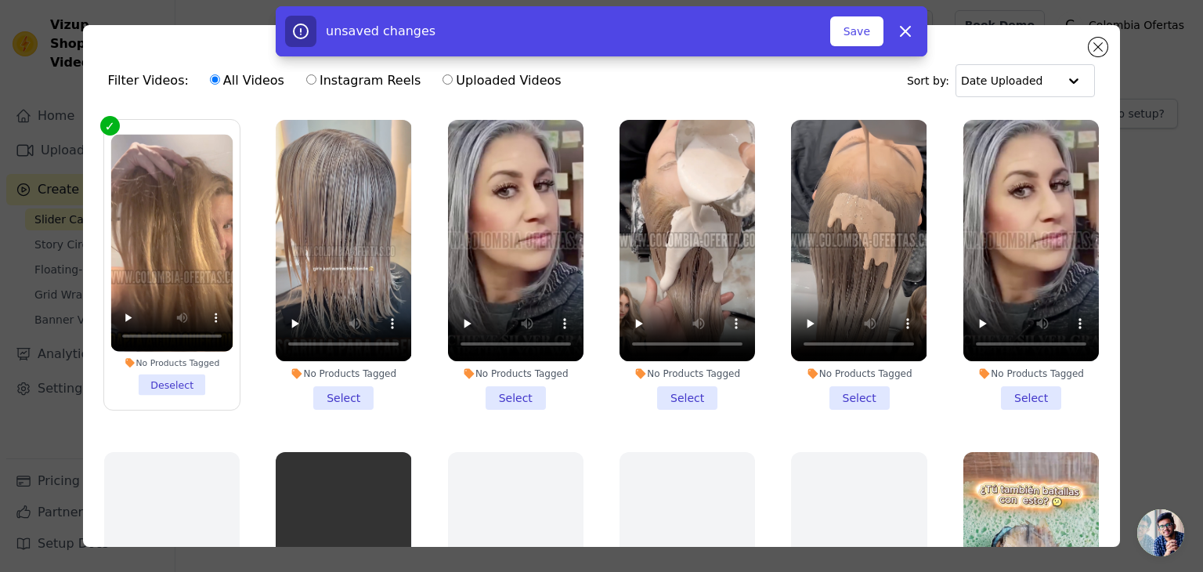
click at [175, 388] on li "No Products Tagged Deselect" at bounding box center [171, 265] width 122 height 261
click at [0, 0] on input "No Products Tagged Deselect" at bounding box center [0, 0] width 0 height 0
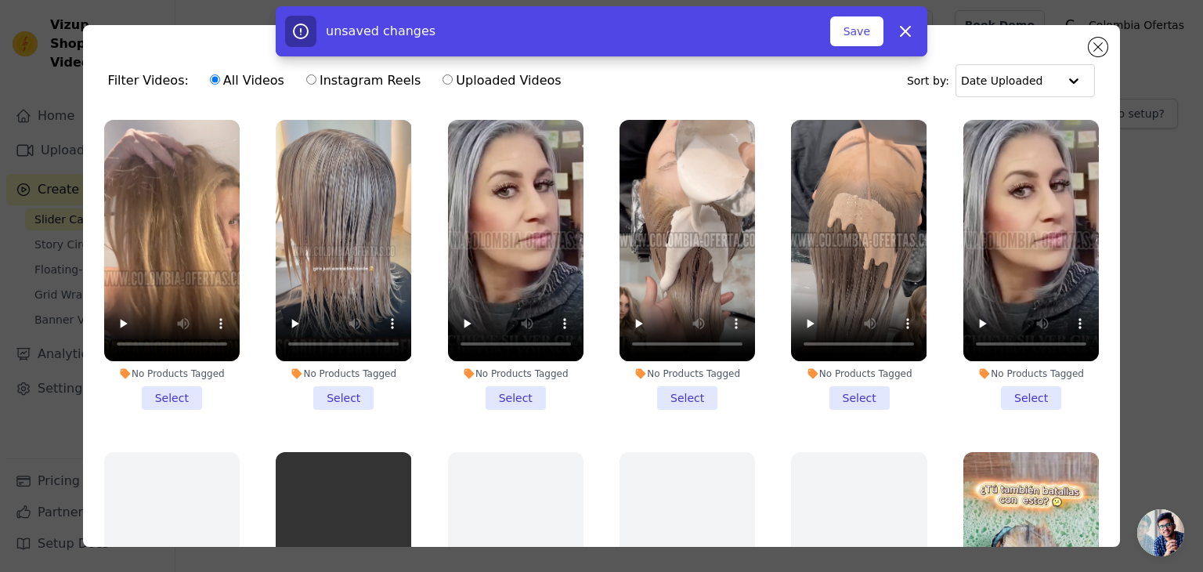
click at [840, 389] on li "No Products Tagged Select" at bounding box center [858, 265] width 135 height 290
click at [0, 0] on input "No Products Tagged Select" at bounding box center [0, 0] width 0 height 0
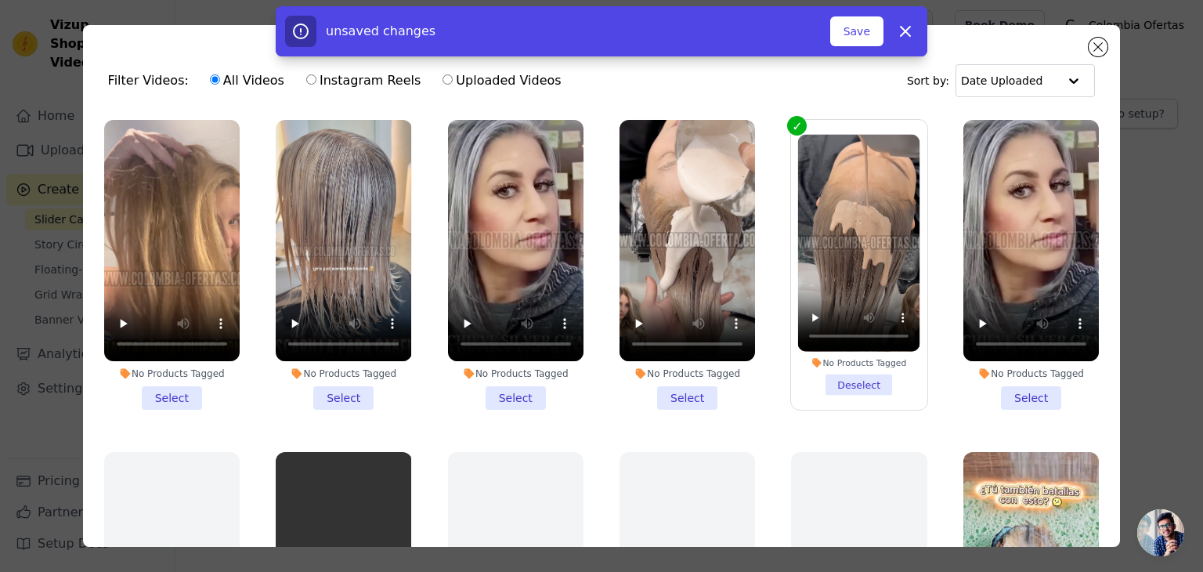
click at [341, 392] on li "No Products Tagged Select" at bounding box center [343, 265] width 135 height 290
click at [0, 0] on input "No Products Tagged Select" at bounding box center [0, 0] width 0 height 0
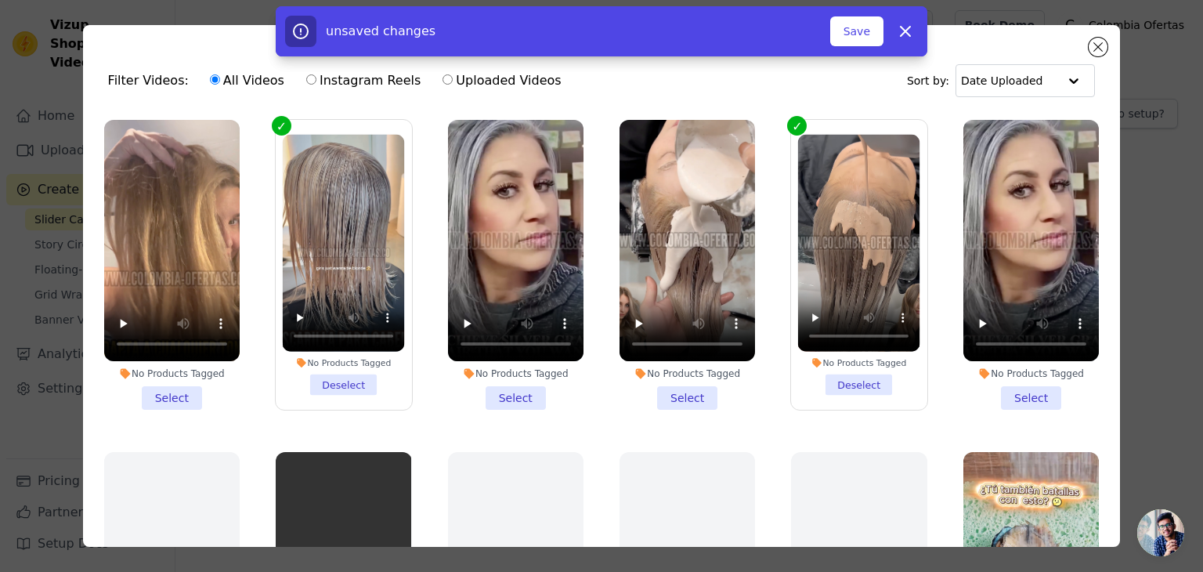
click at [682, 389] on li "No Products Tagged Select" at bounding box center [687, 265] width 135 height 290
click at [0, 0] on input "No Products Tagged Select" at bounding box center [0, 0] width 0 height 0
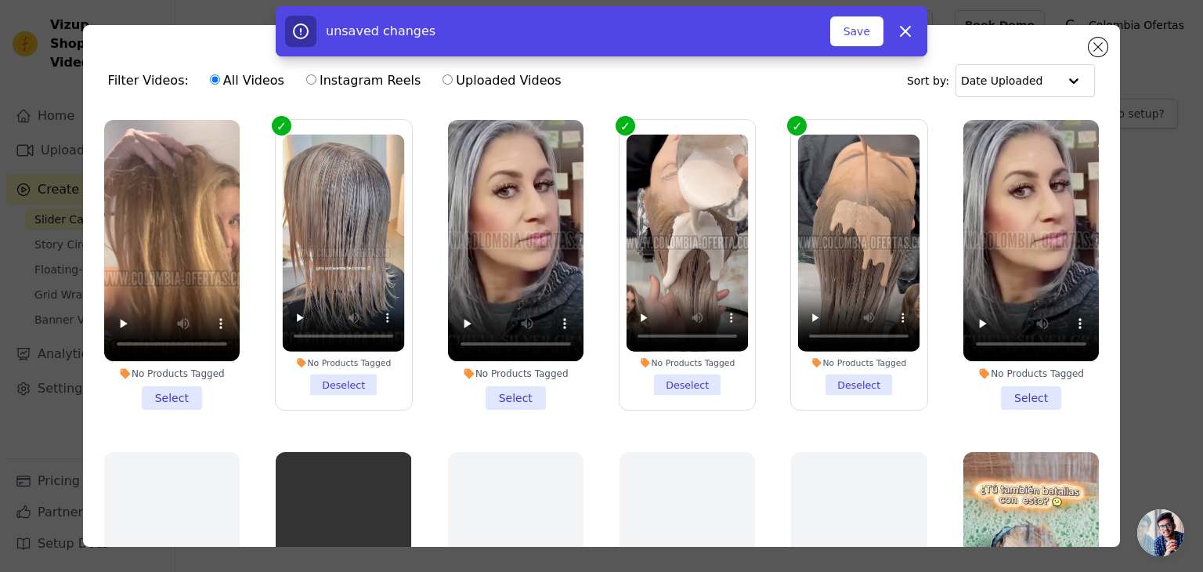
click at [176, 393] on li "No Products Tagged Select" at bounding box center [171, 265] width 135 height 290
click at [0, 0] on input "No Products Tagged Select" at bounding box center [0, 0] width 0 height 0
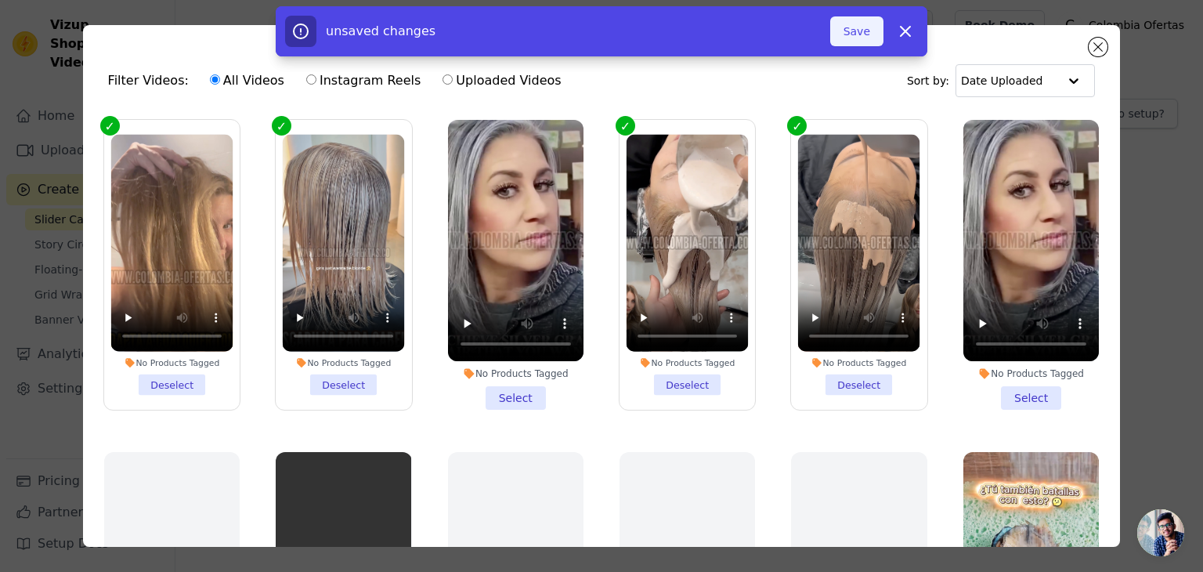
click at [862, 25] on button "Save" at bounding box center [856, 31] width 53 height 30
click at [826, 33] on button "Add To Widget" at bounding box center [831, 31] width 105 height 30
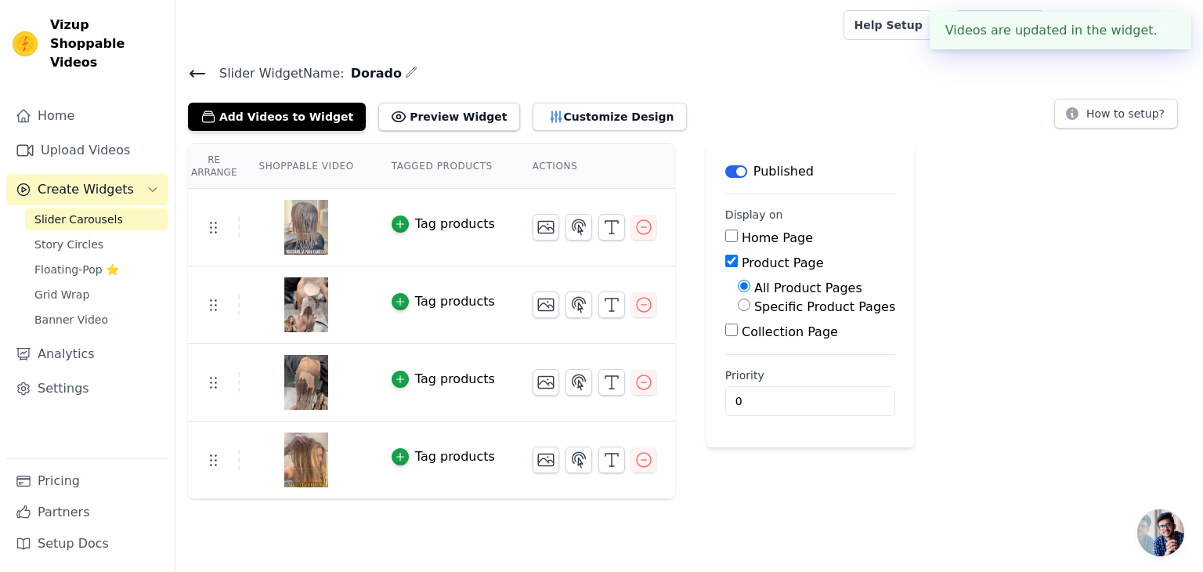
click at [754, 307] on label "Specific Product Pages" at bounding box center [824, 306] width 141 height 15
click at [738, 307] on input "Specific Product Pages" at bounding box center [744, 304] width 13 height 13
radio input "true"
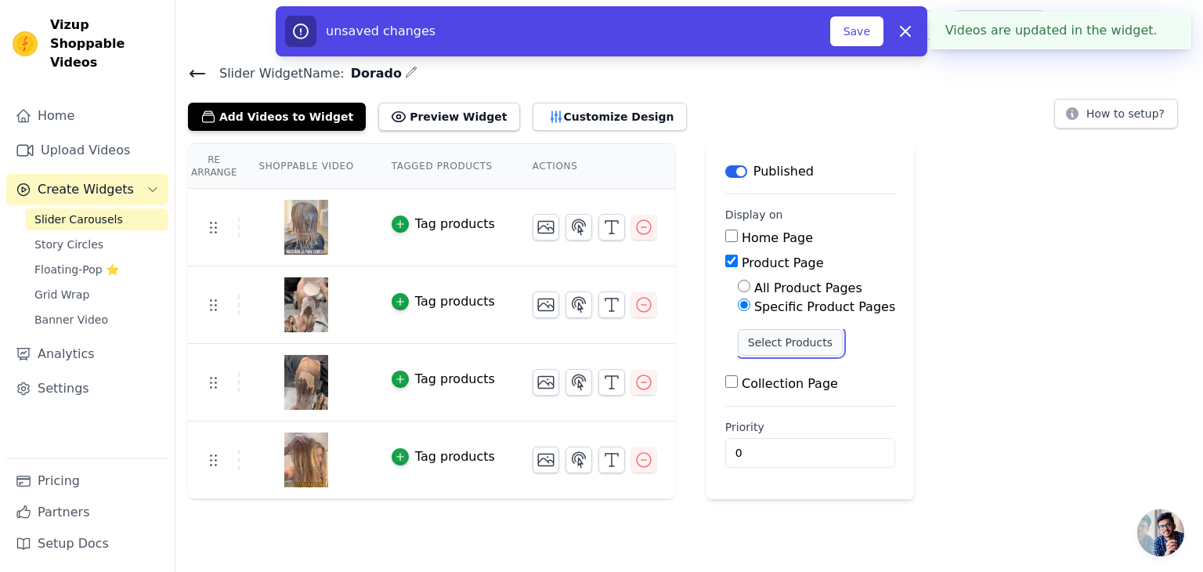
click at [764, 347] on button "Select Products" at bounding box center [790, 342] width 105 height 27
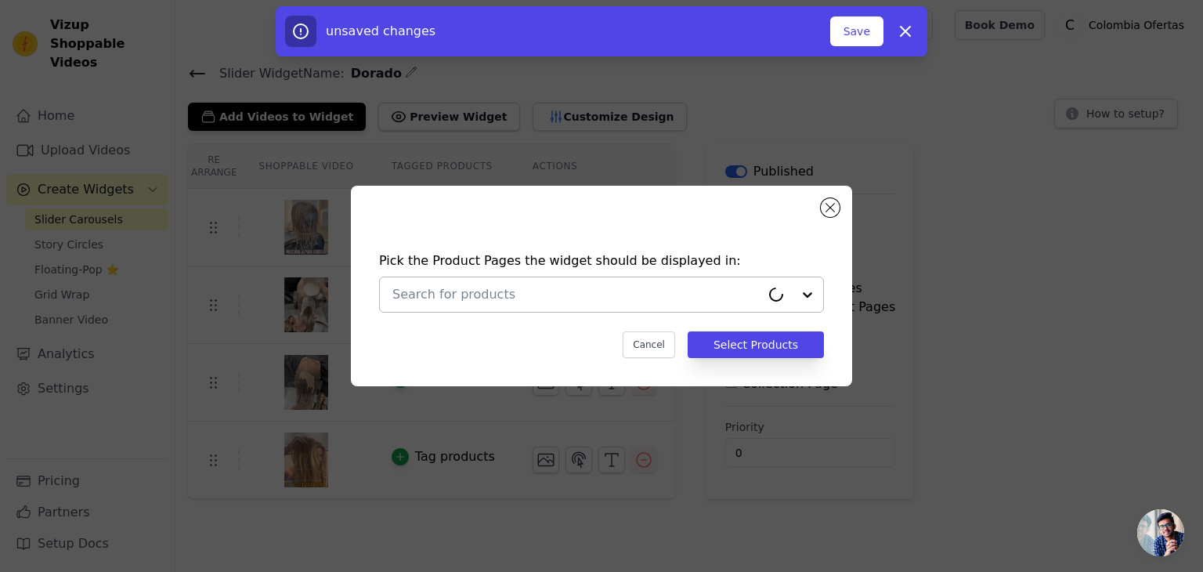
click at [495, 298] on input "text" at bounding box center [576, 294] width 368 height 19
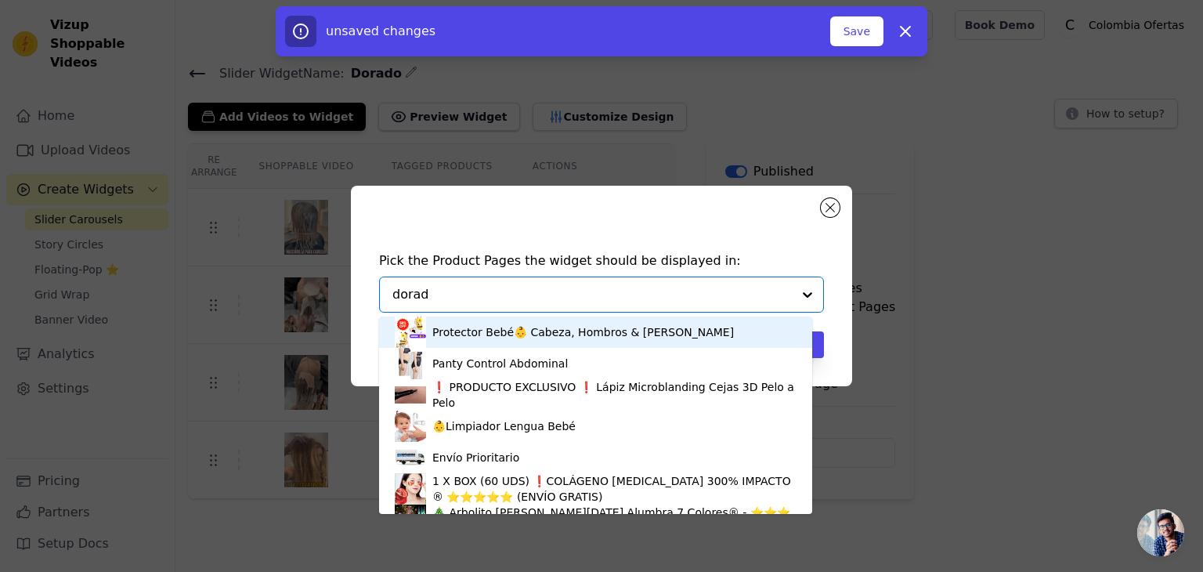
type input "dorado"
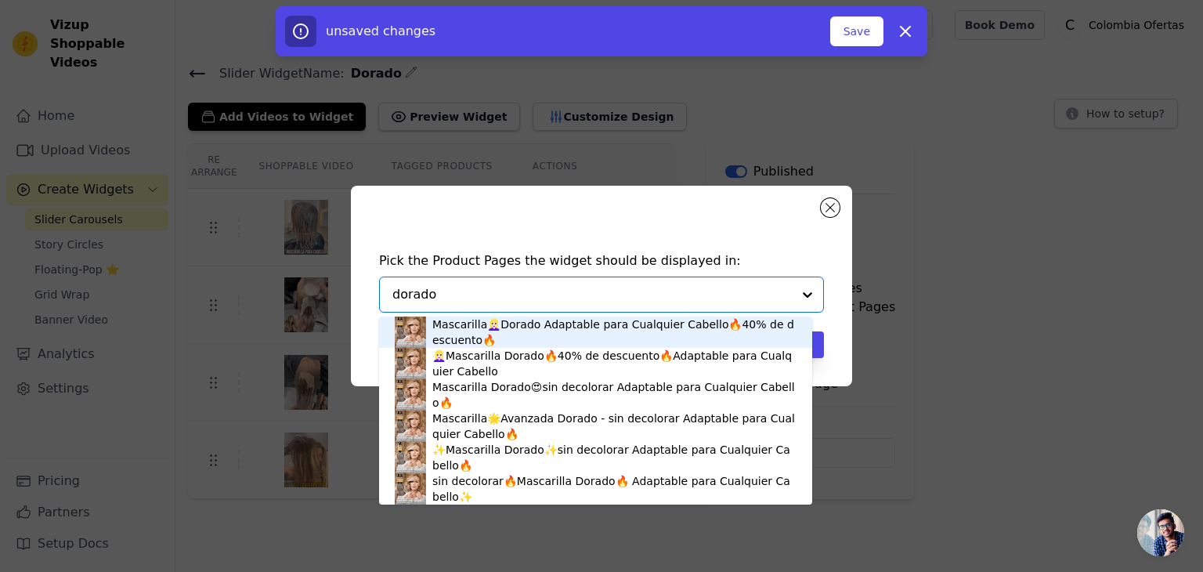
click at [439, 294] on input "dorado" at bounding box center [591, 294] width 399 height 19
click at [522, 329] on div "Mascarilla👱🏻‍♀️Dorado Adaptable para Cualquier Cabello🔥40% de descuento🔥" at bounding box center [614, 331] width 364 height 31
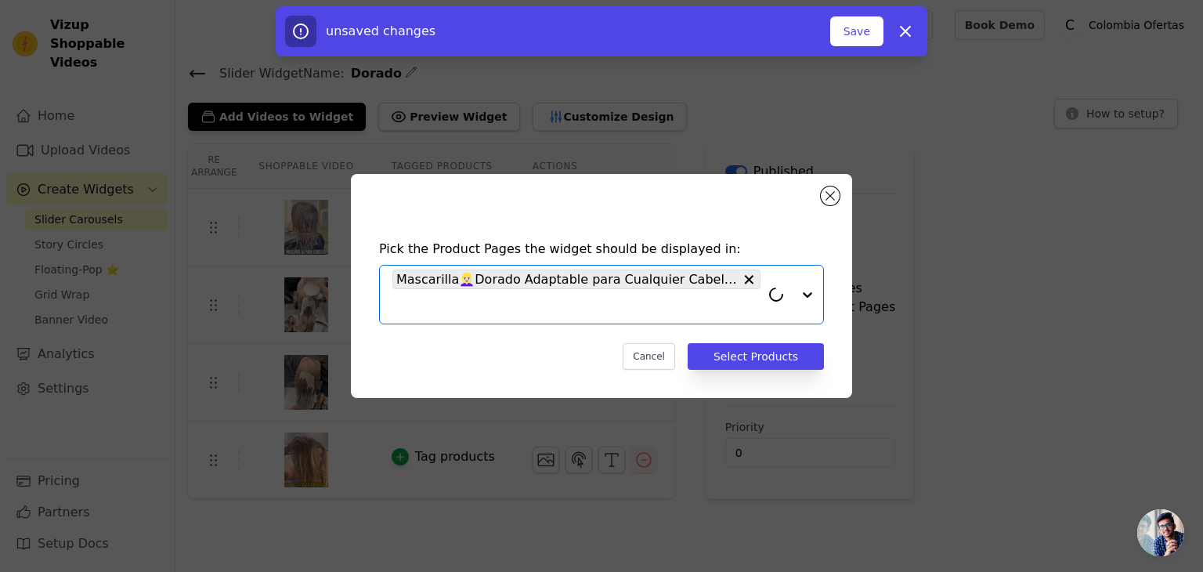
paste input "dorado"
type input "dorado"
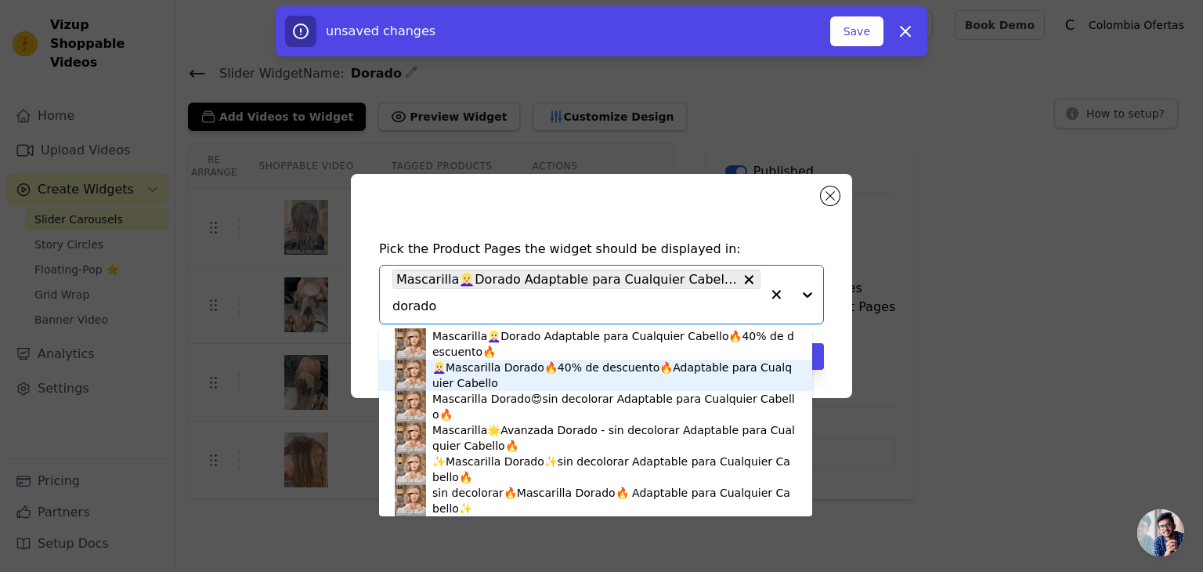
click at [460, 375] on div "👱🏻‍♀️Mascarilla Dorado🔥40% de descuento🔥Adaptable para Cualquier Cabello" at bounding box center [614, 374] width 364 height 31
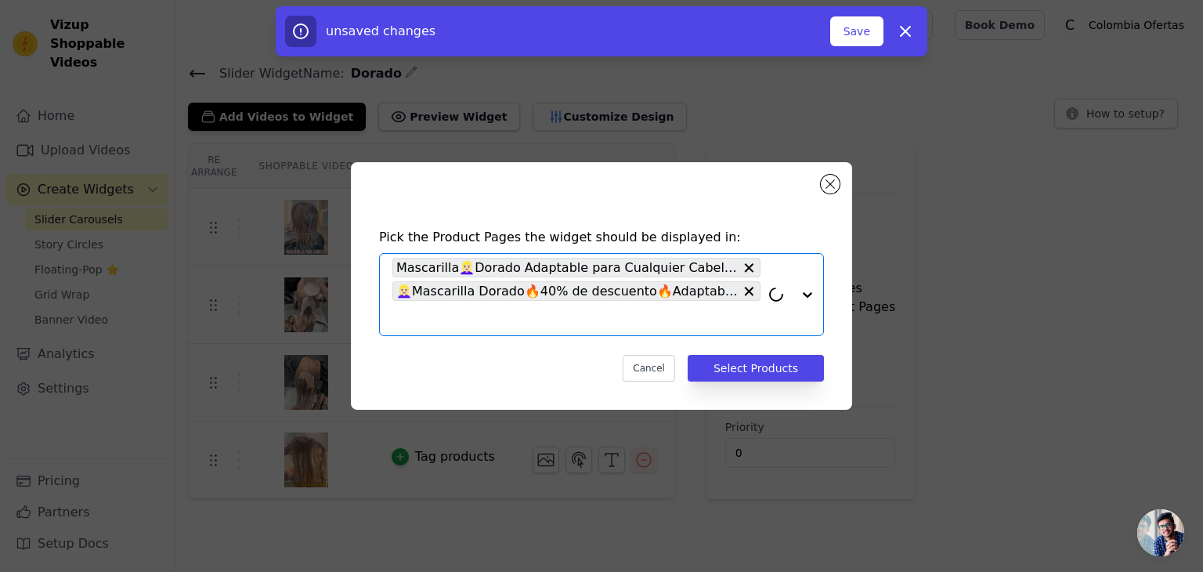
paste input "dorado"
type input "dorado"
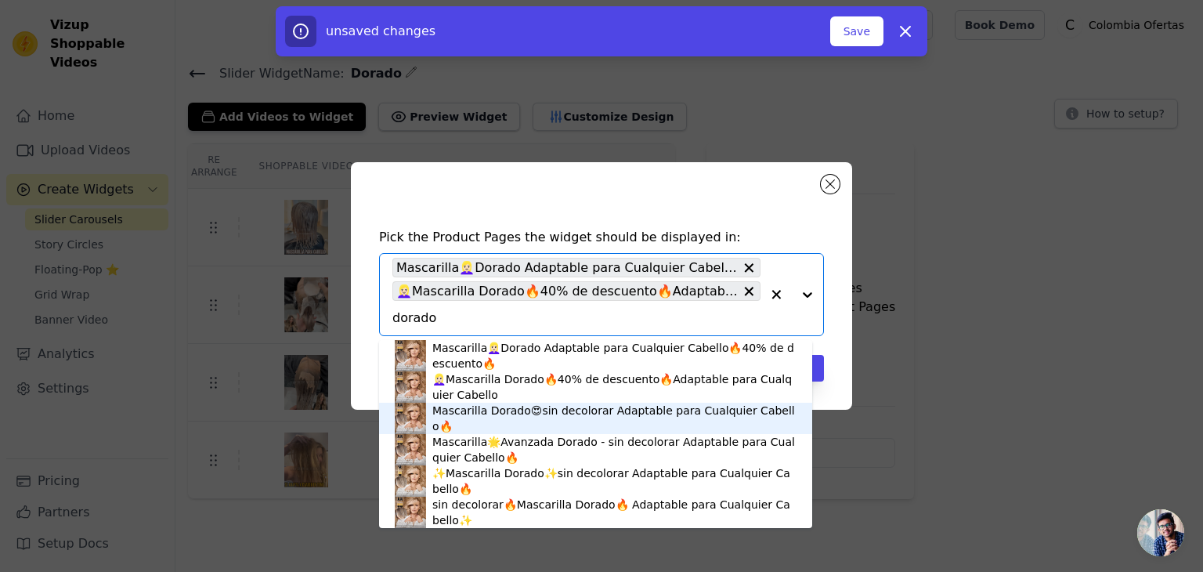
click at [454, 418] on div "Mascarilla Dorado😍sin decolorar Adaptable para Cualquier Cabello🔥" at bounding box center [614, 418] width 364 height 31
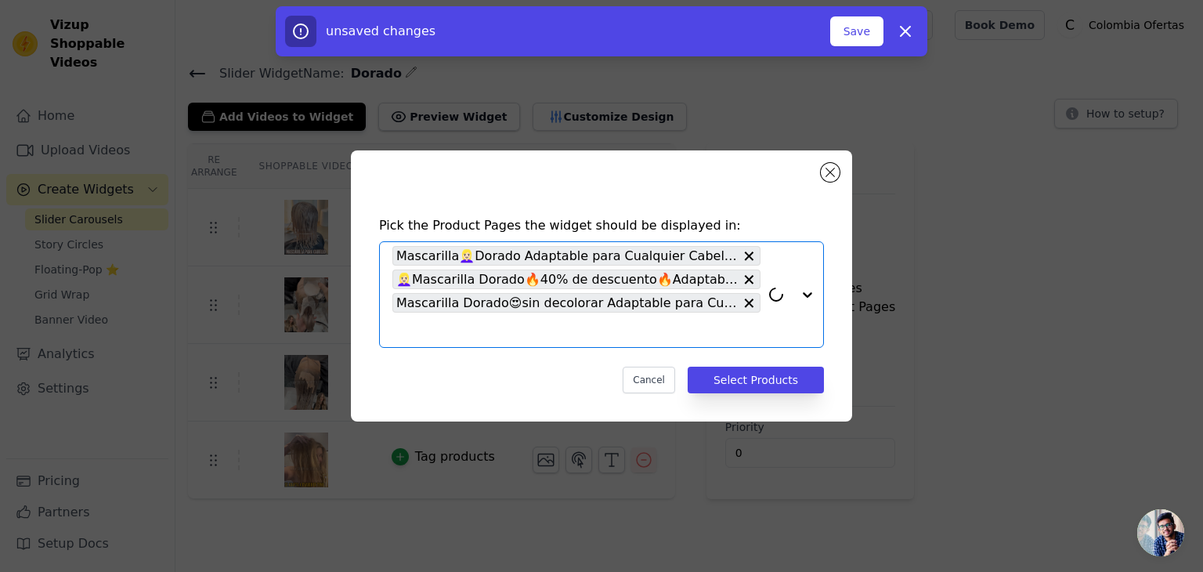
paste input "dorado"
type input "dorado"
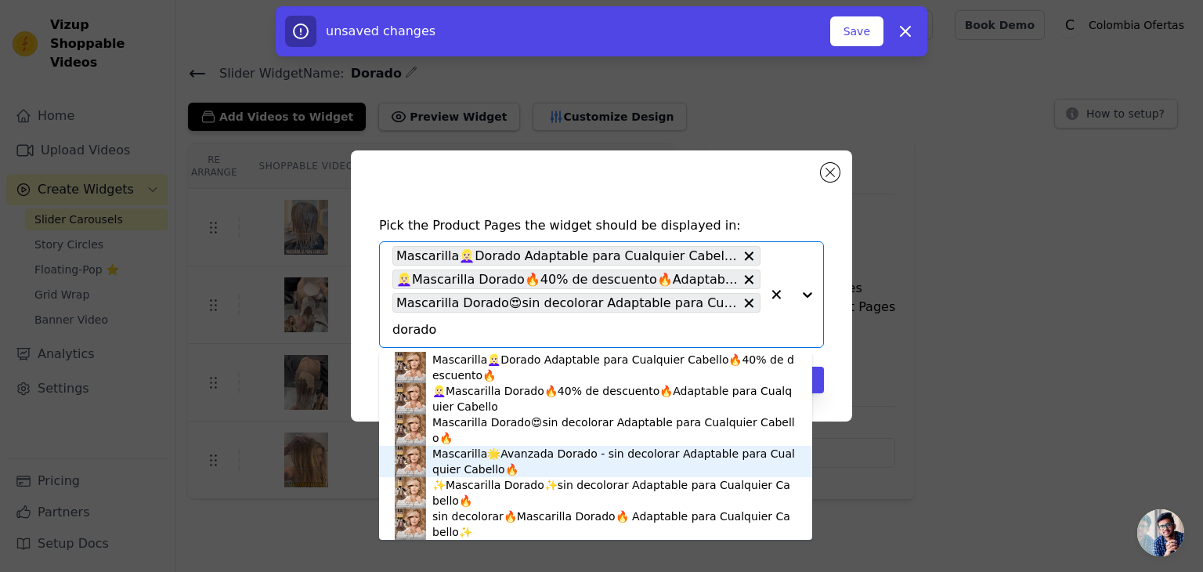
click at [461, 462] on div "Mascarilla🌟Avanzada Dorado - sin decolorar Adaptable para Cualquier Cabello🔥" at bounding box center [614, 461] width 364 height 31
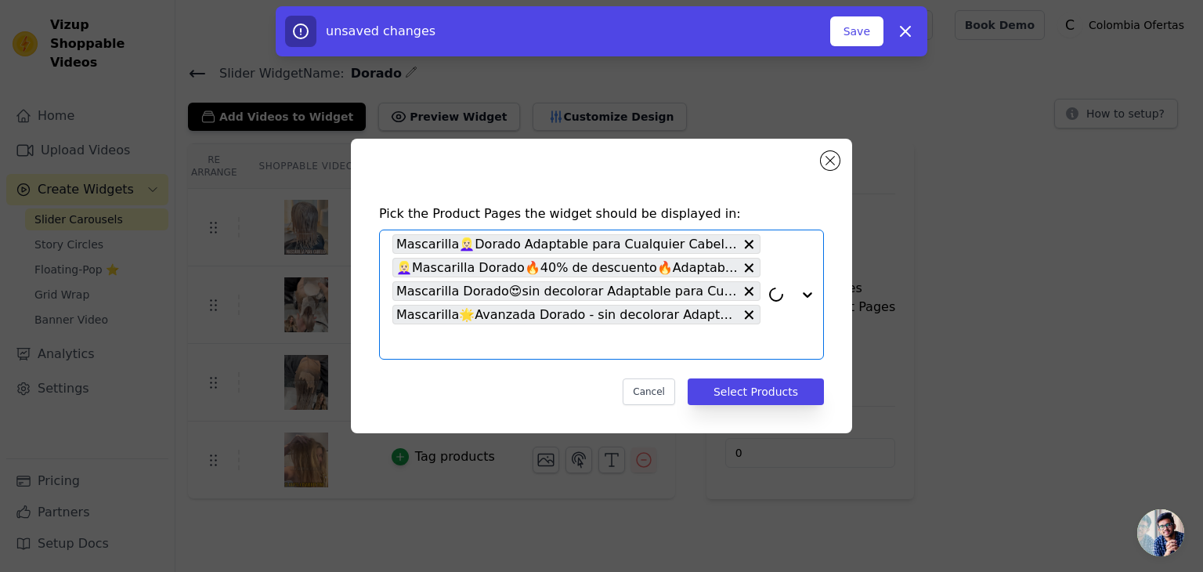
paste input "dorado"
type input "dorado"
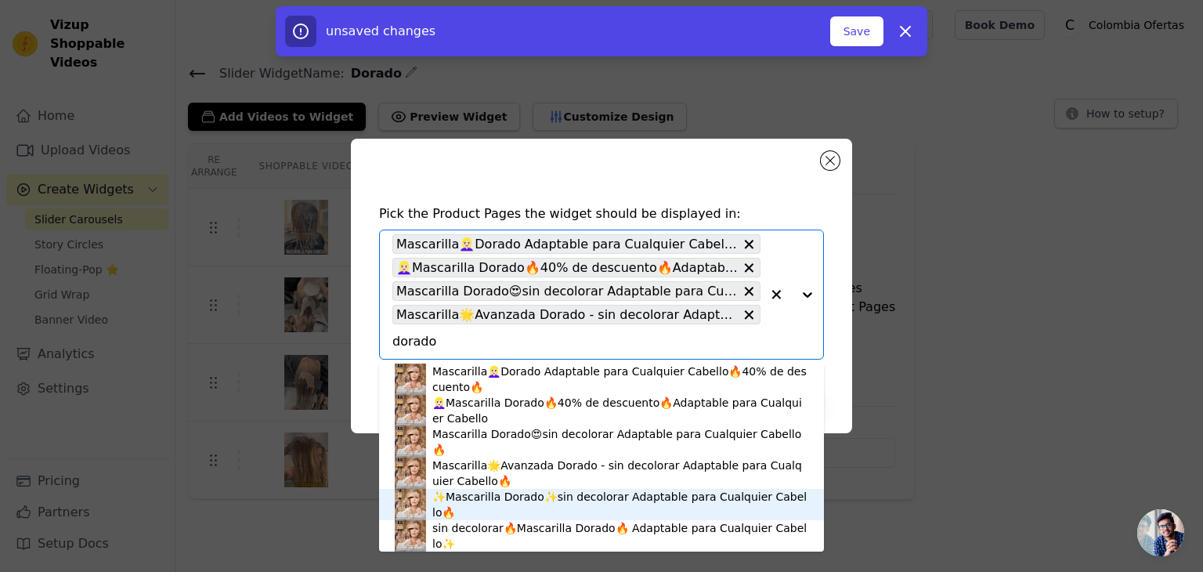
click at [457, 501] on div "✨Mascarilla Dorado✨sin decolorar Adaptable para Cualquier Cabello🔥" at bounding box center [620, 504] width 376 height 31
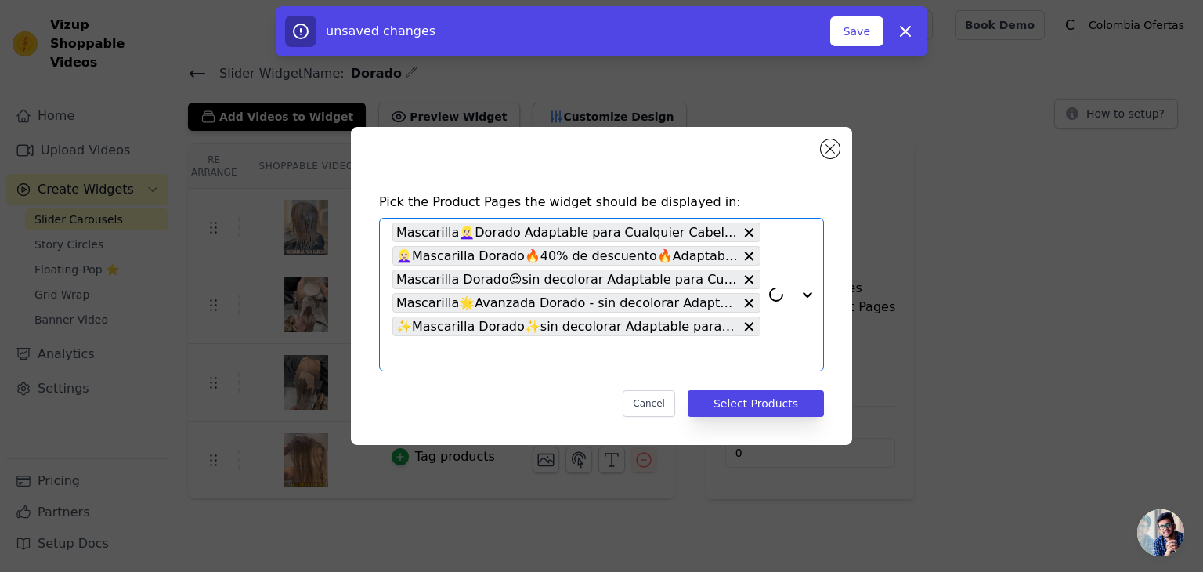
paste input "dorado"
type input "dorado"
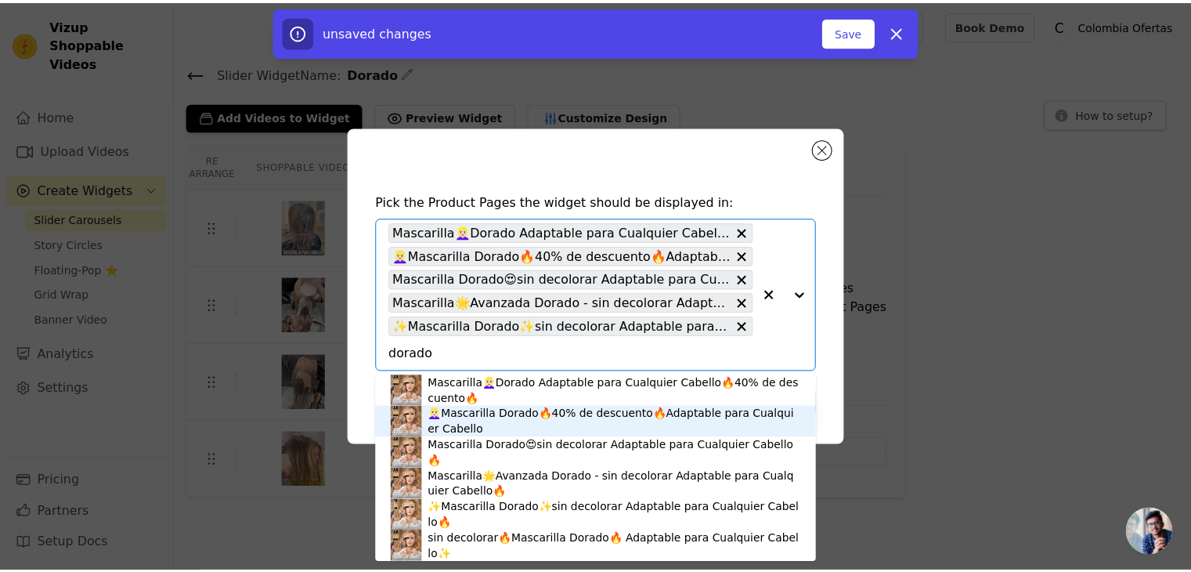
scroll to position [4, 0]
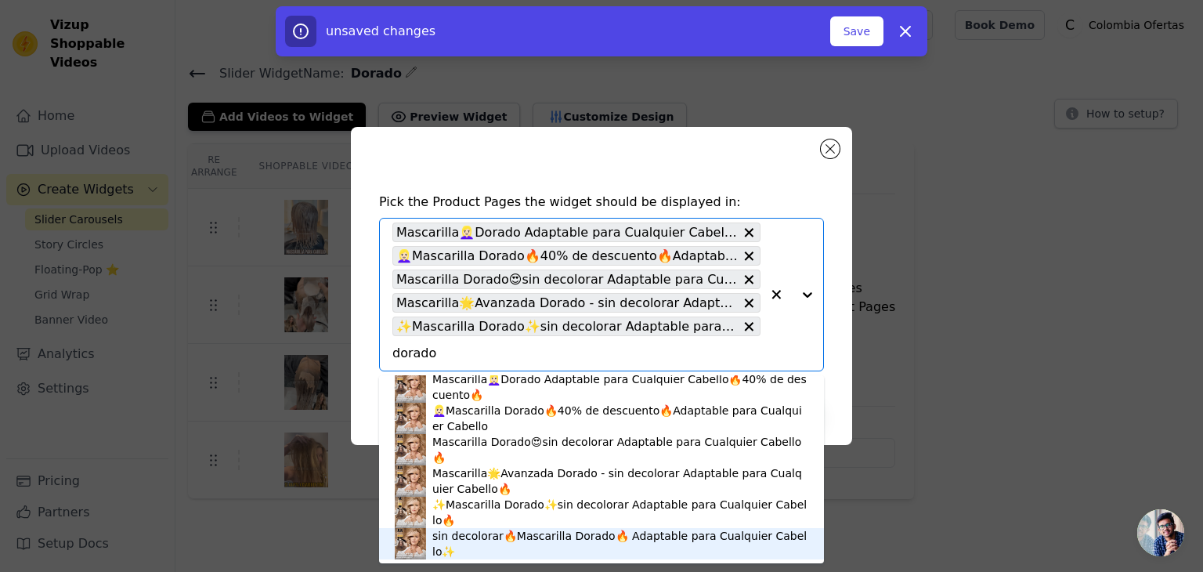
click at [466, 543] on div "sin decolorar🔥Mascarilla Dorado🔥 Adaptable para Cualquier Cabello✨" at bounding box center [620, 543] width 376 height 31
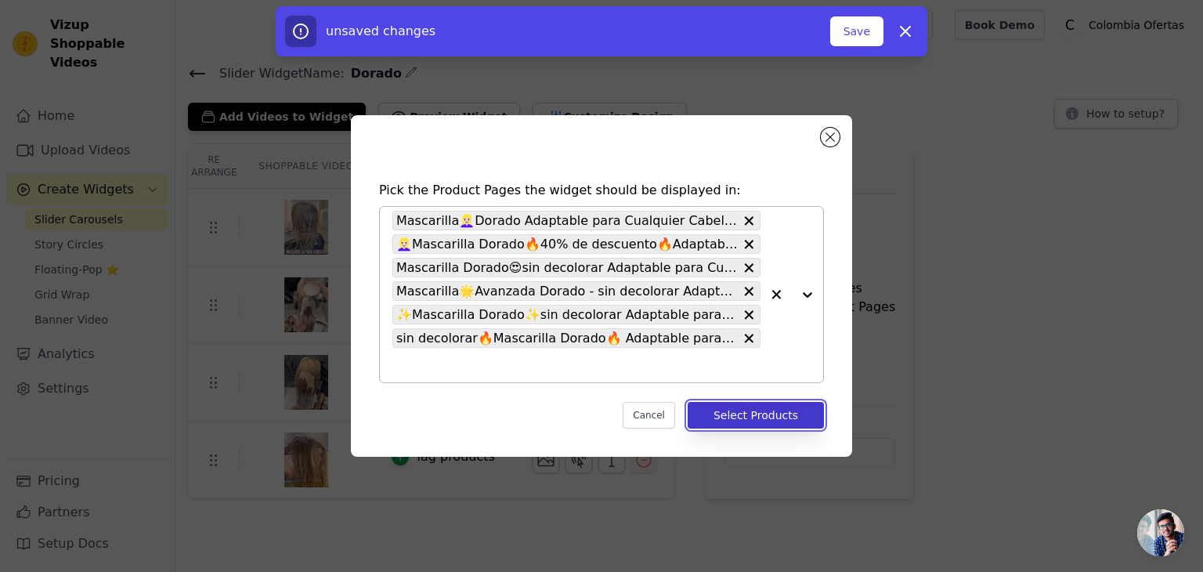
click at [753, 420] on button "Select Products" at bounding box center [756, 415] width 136 height 27
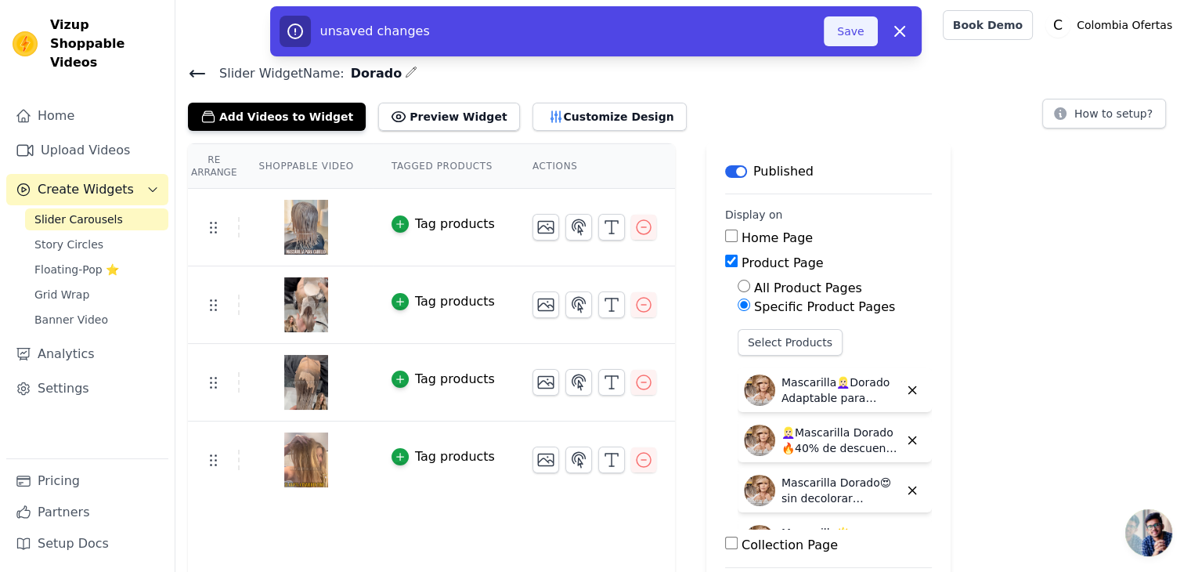
click at [843, 36] on button "Save" at bounding box center [850, 31] width 53 height 30
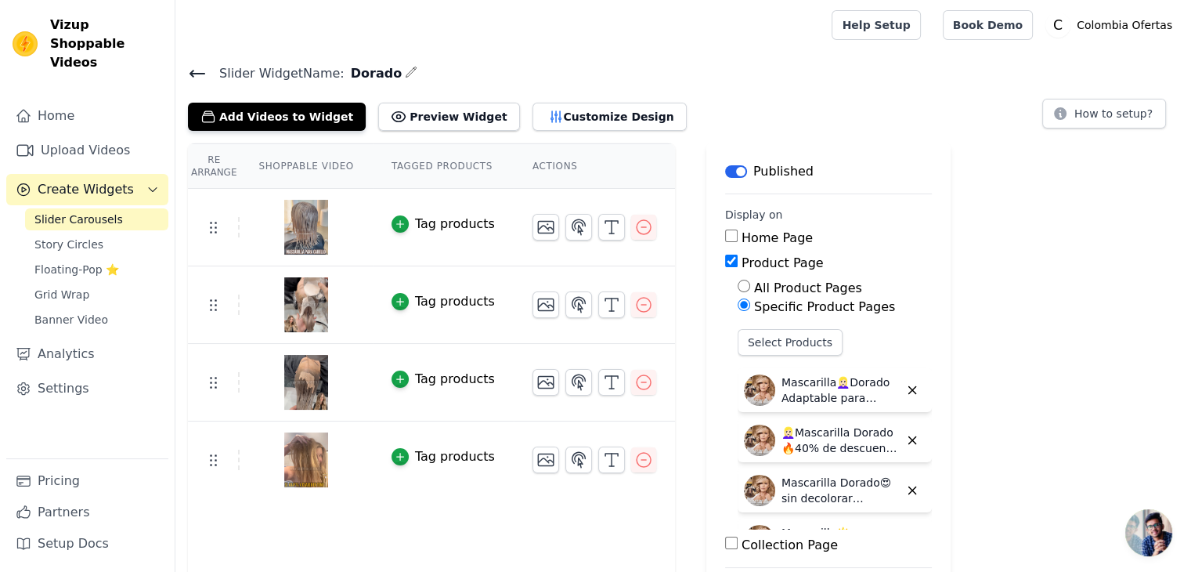
click at [191, 74] on icon at bounding box center [197, 73] width 14 height 6
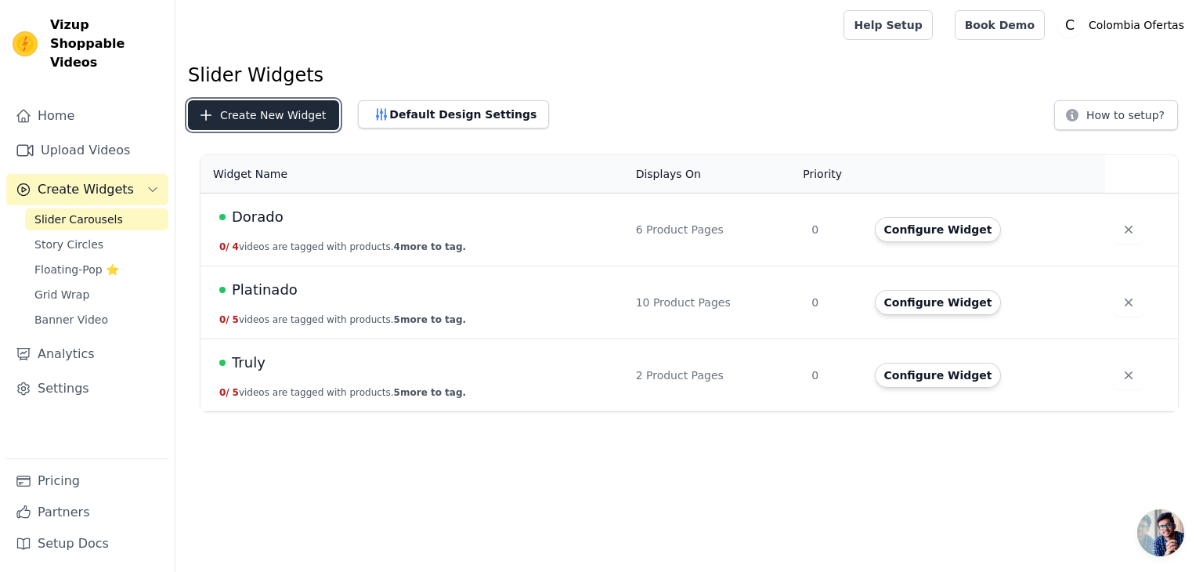
click at [266, 110] on button "Create New Widget" at bounding box center [263, 115] width 151 height 30
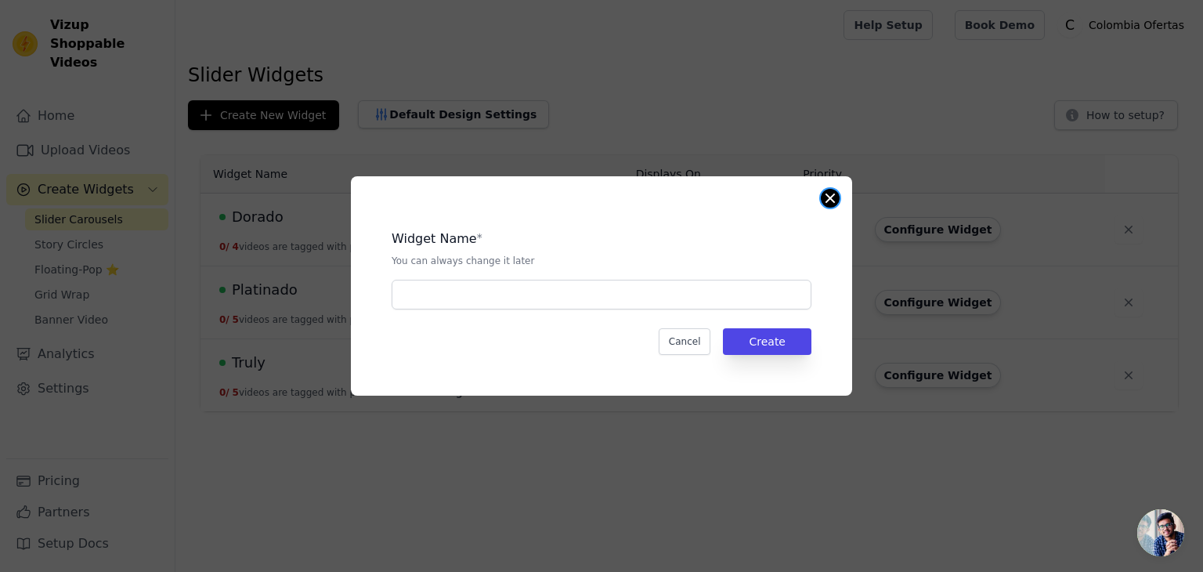
click at [829, 198] on button "Close modal" at bounding box center [830, 198] width 19 height 19
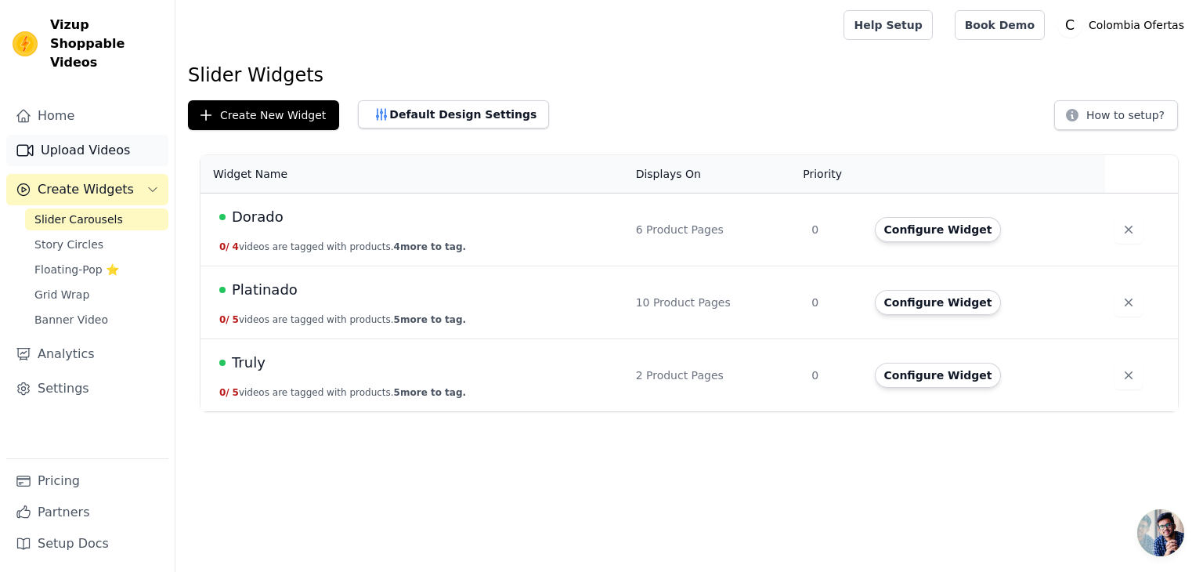
click at [84, 135] on link "Upload Videos" at bounding box center [87, 150] width 162 height 31
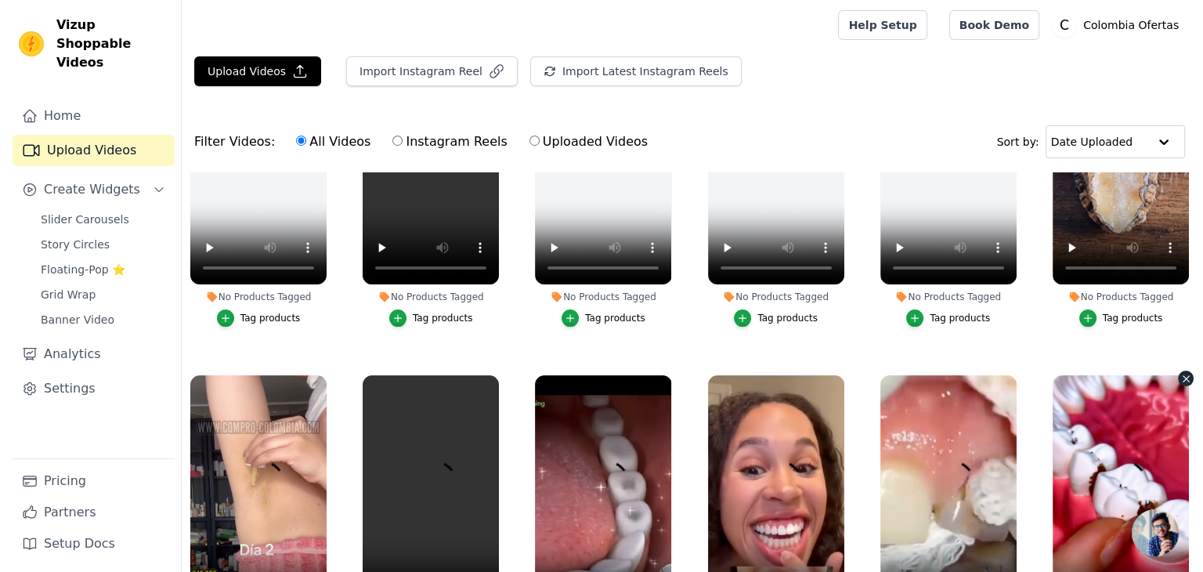
scroll to position [470, 0]
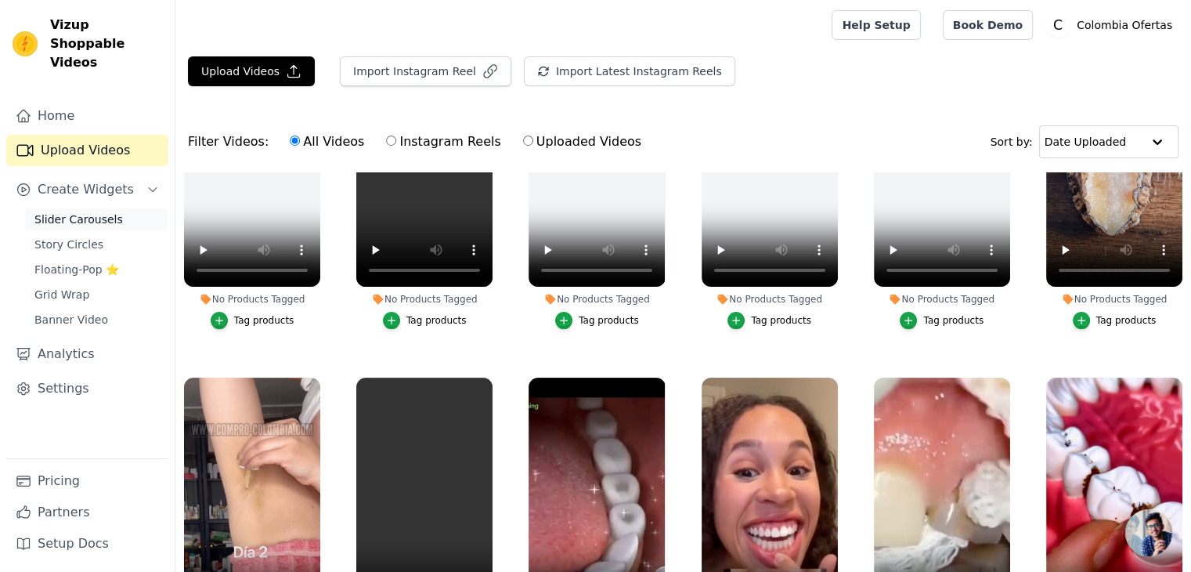
click at [57, 211] on span "Slider Carousels" at bounding box center [78, 219] width 89 height 16
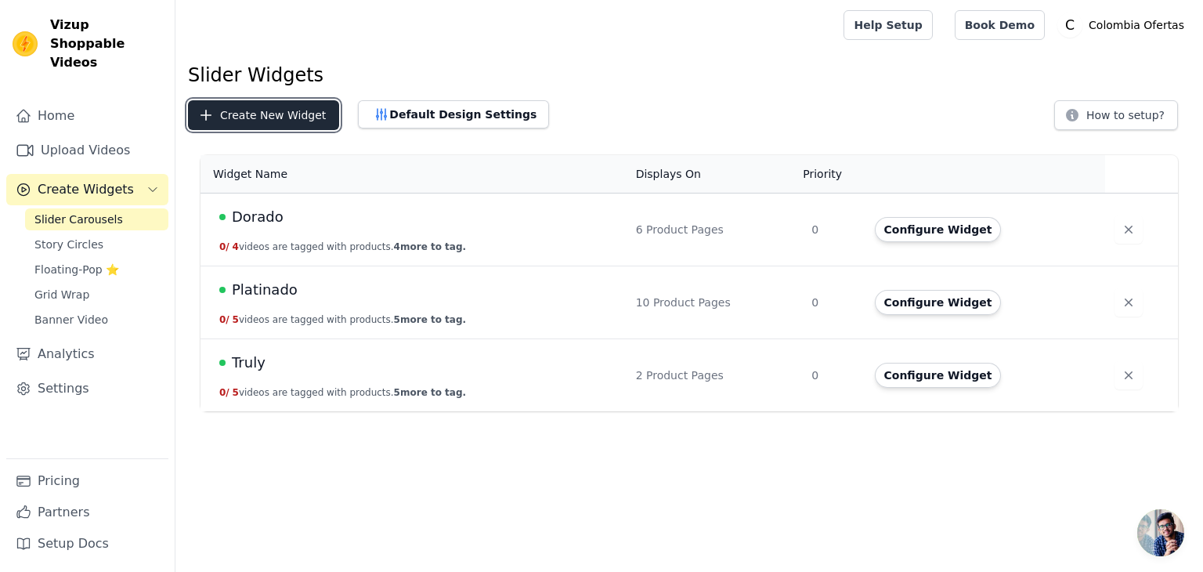
click at [276, 114] on button "Create New Widget" at bounding box center [263, 115] width 151 height 30
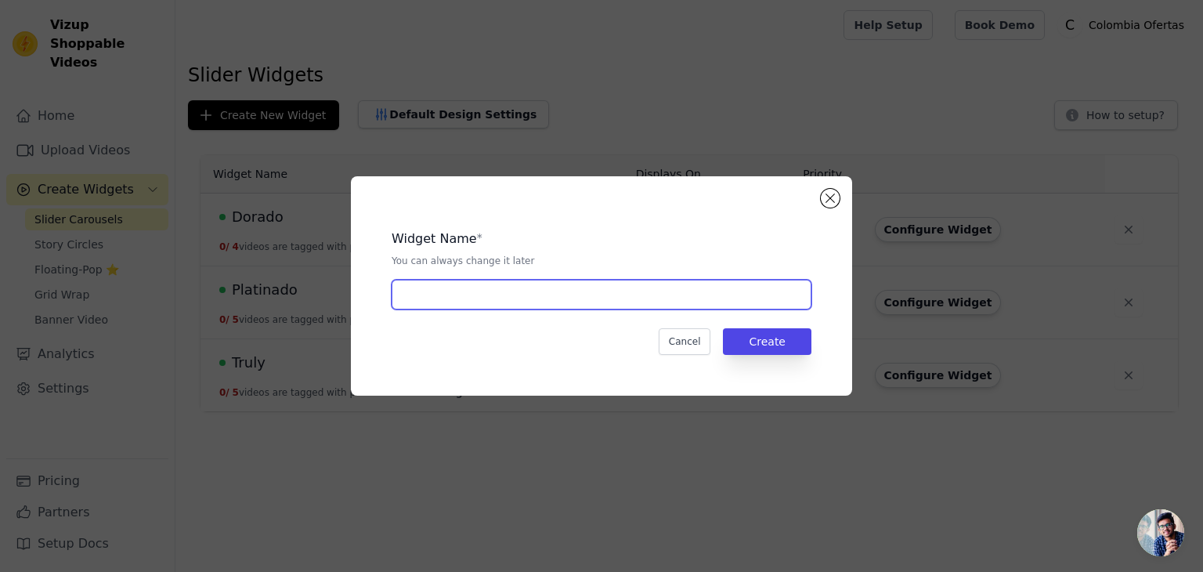
click at [410, 302] on input "text" at bounding box center [602, 295] width 420 height 30
type input "Elixir [MEDICAL_DATA]"
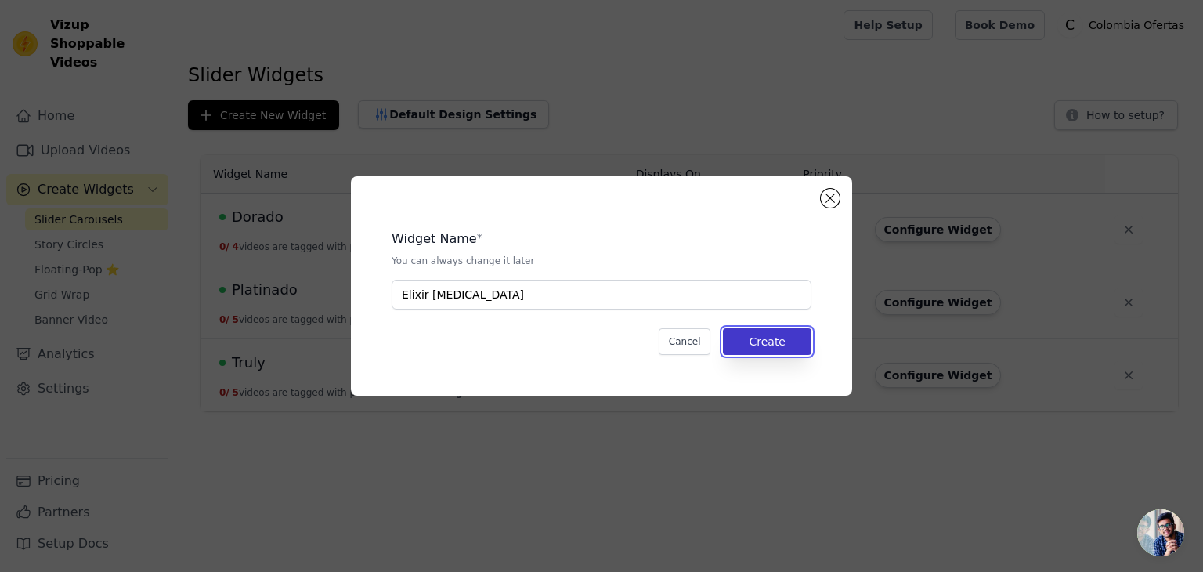
click at [773, 350] on button "Create" at bounding box center [767, 341] width 89 height 27
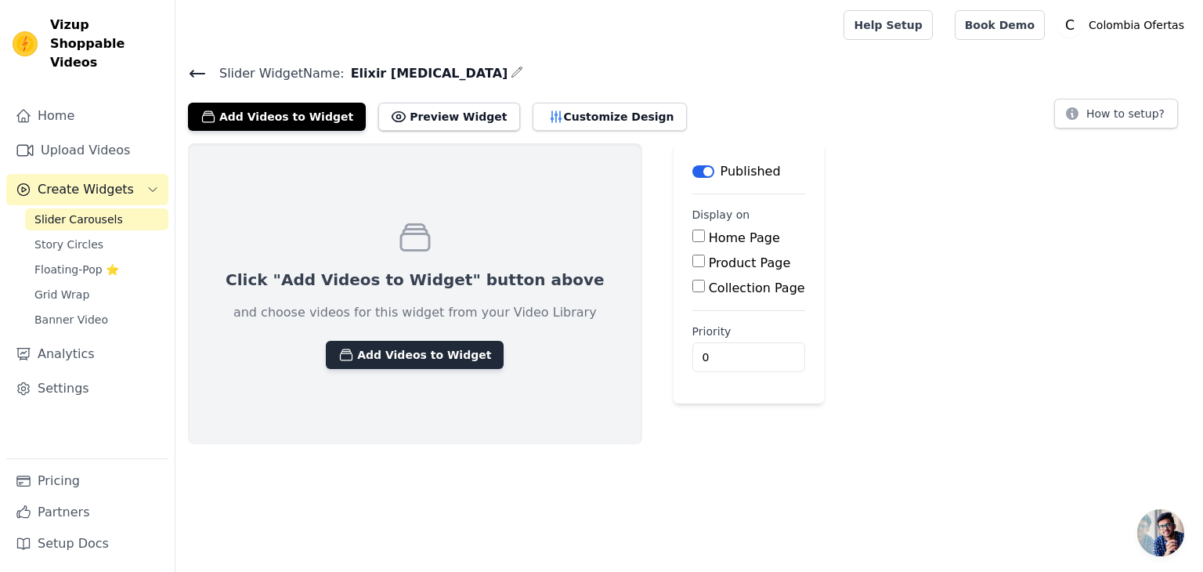
click at [391, 348] on button "Add Videos to Widget" at bounding box center [415, 355] width 178 height 28
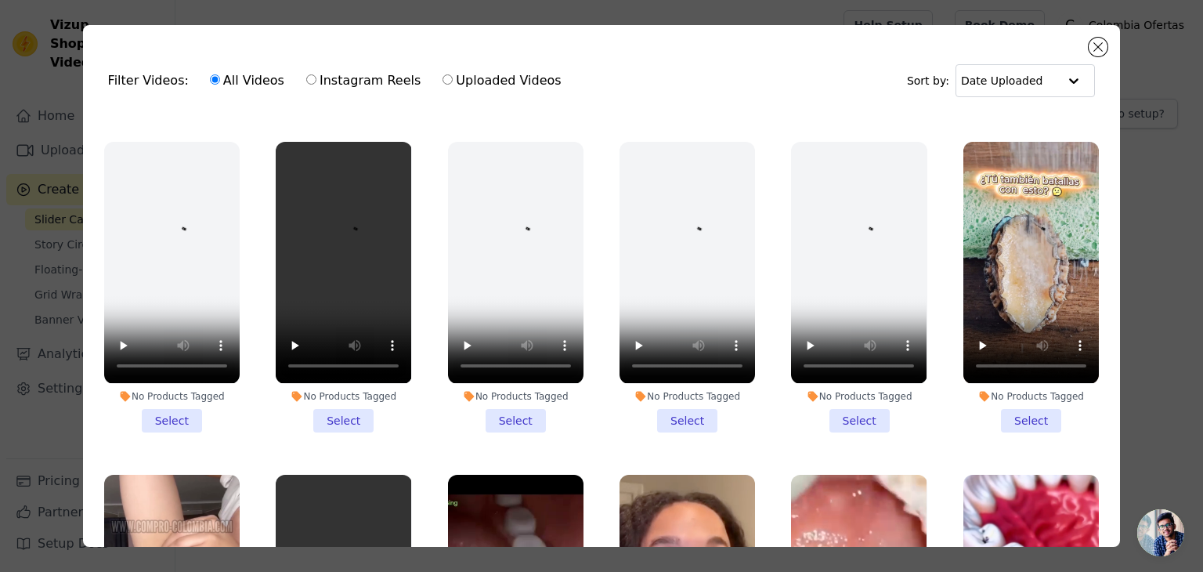
scroll to position [313, 0]
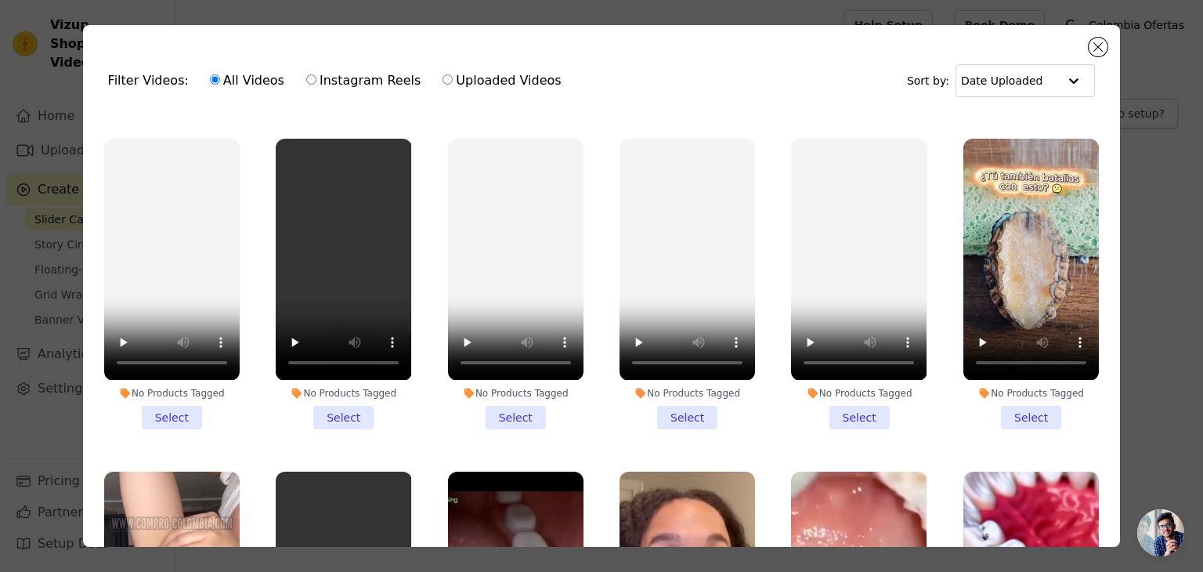
click at [1012, 408] on li "No Products Tagged Select" at bounding box center [1030, 284] width 135 height 290
click at [0, 0] on input "No Products Tagged Select" at bounding box center [0, 0] width 0 height 0
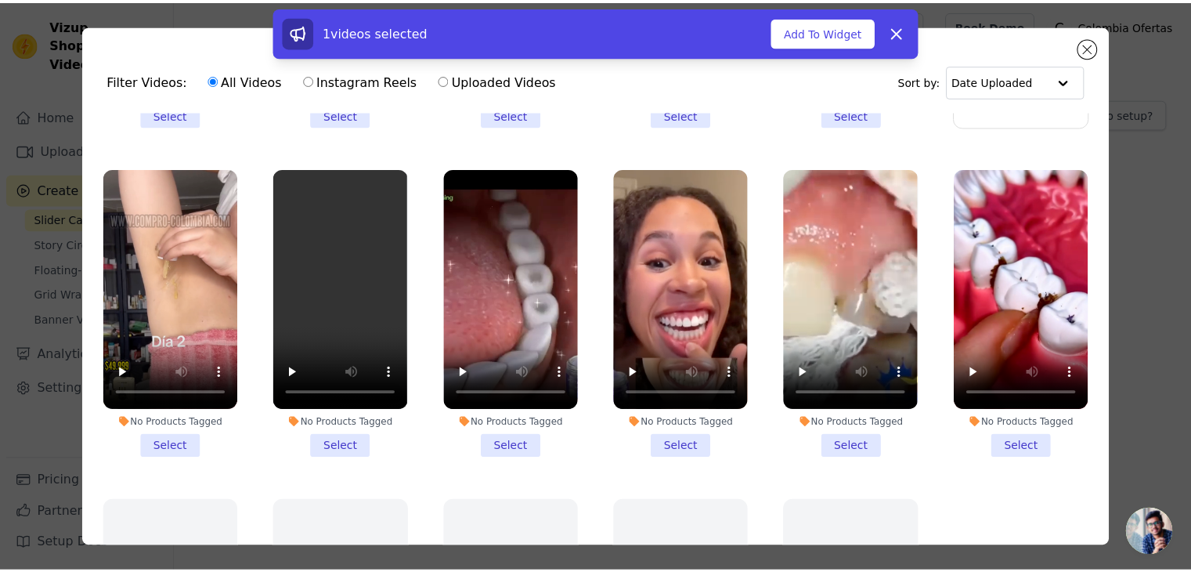
scroll to position [705, 0]
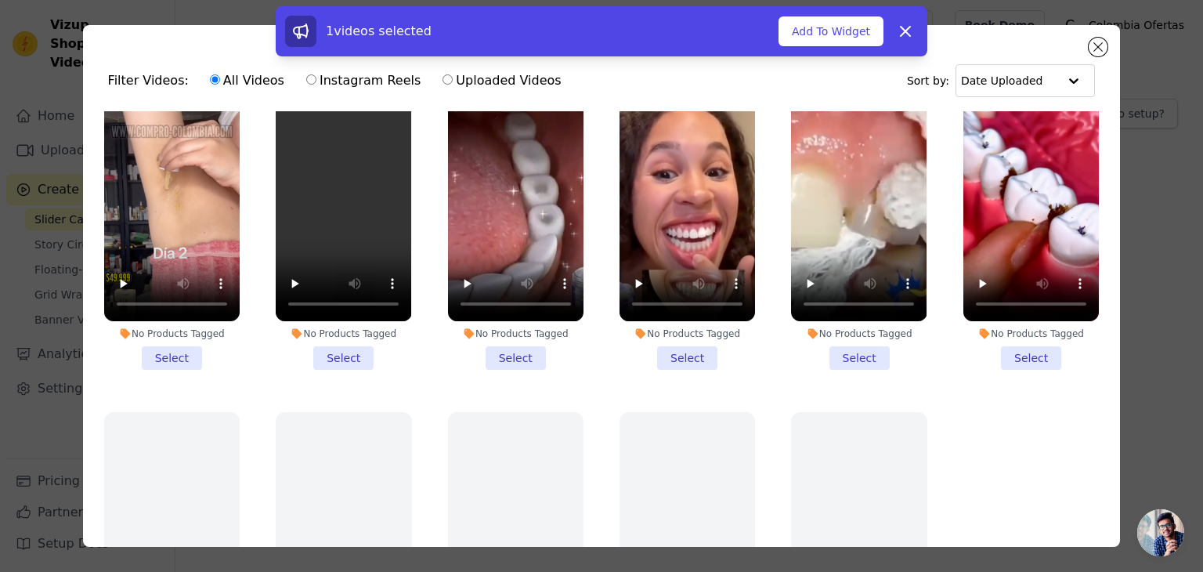
click at [160, 340] on li "No Products Tagged Select" at bounding box center [171, 225] width 135 height 290
click at [0, 0] on input "No Products Tagged Select" at bounding box center [0, 0] width 0 height 0
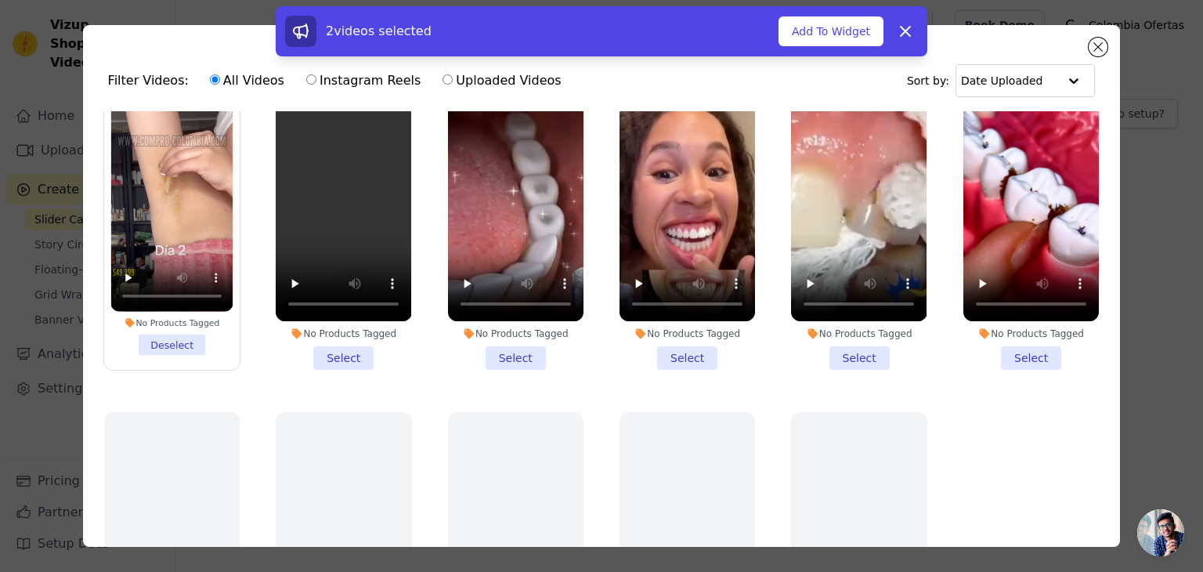
click at [329, 340] on li "No Products Tagged Select" at bounding box center [343, 225] width 135 height 290
click at [0, 0] on input "No Products Tagged Select" at bounding box center [0, 0] width 0 height 0
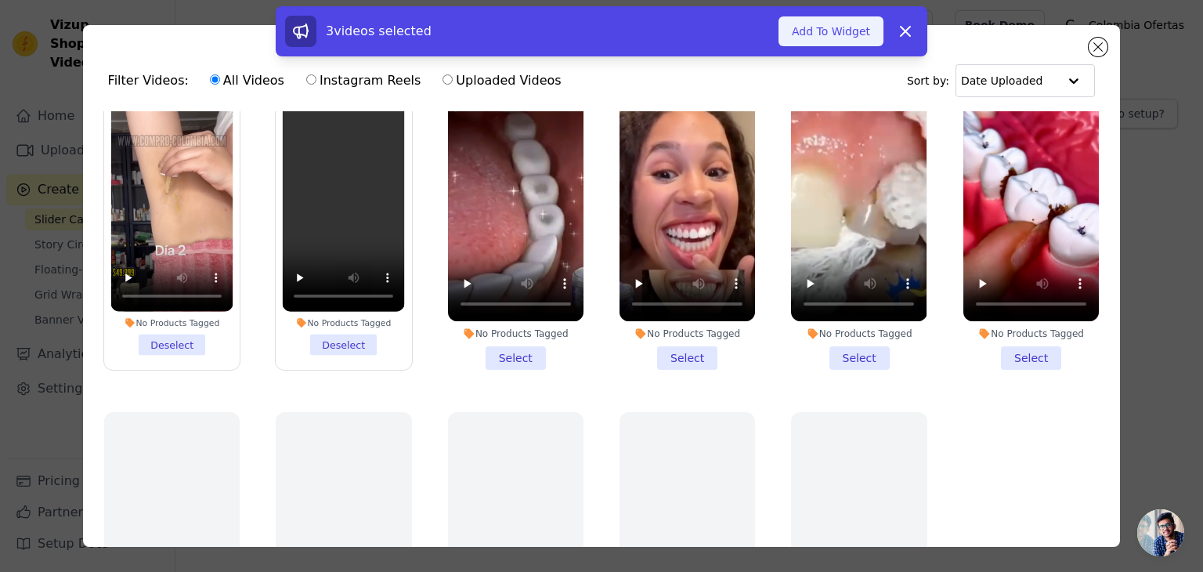
click at [828, 26] on button "Add To Widget" at bounding box center [831, 31] width 105 height 30
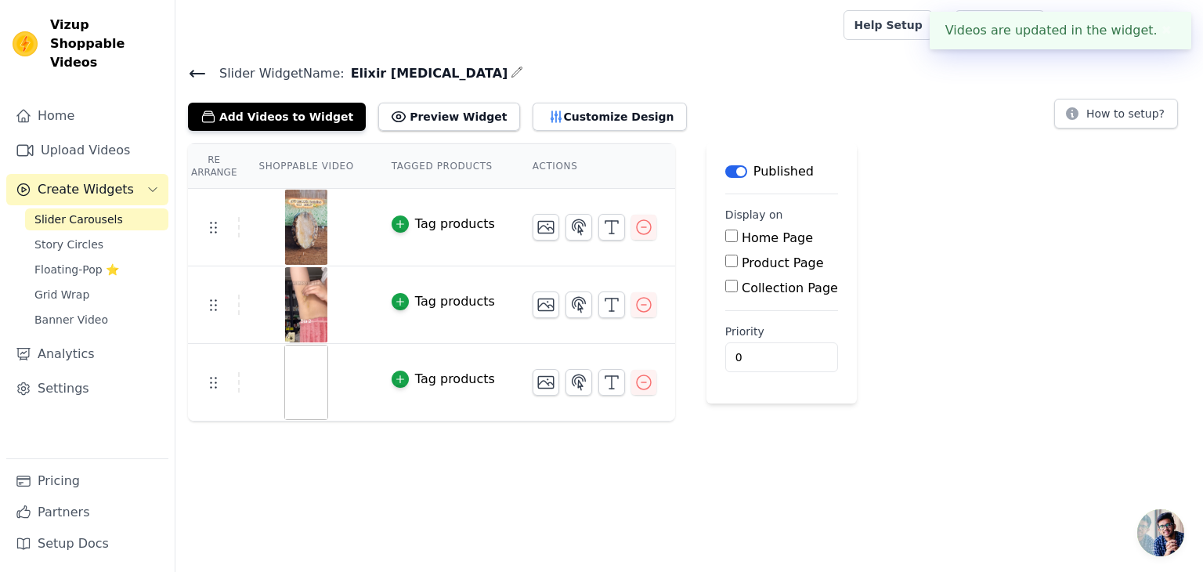
click at [725, 259] on input "Product Page" at bounding box center [731, 261] width 13 height 13
checkbox input "true"
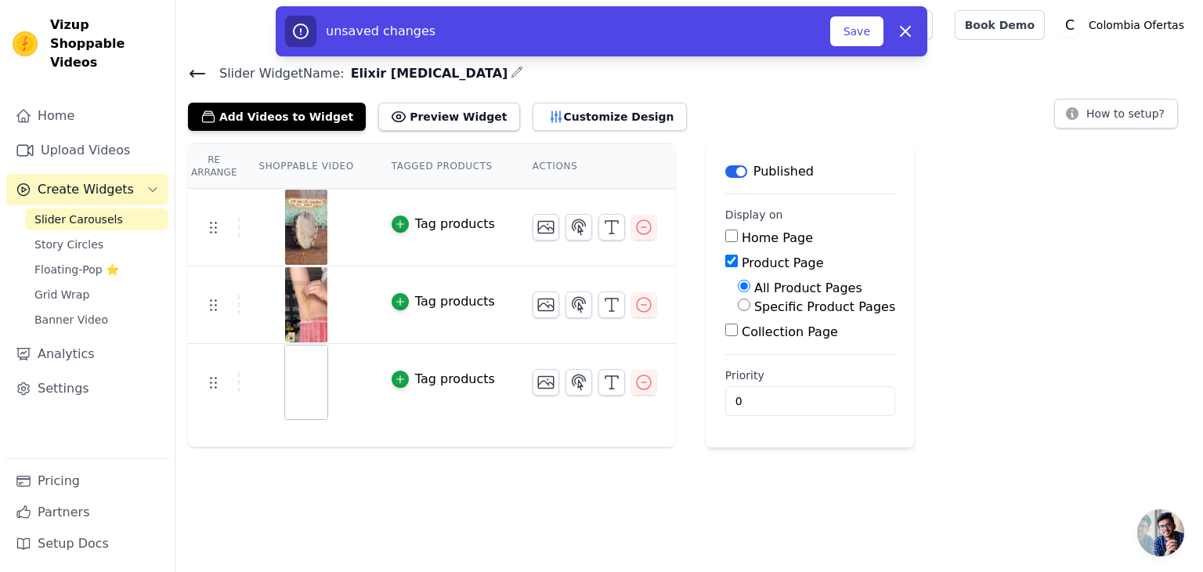
click at [738, 305] on input "Specific Product Pages" at bounding box center [744, 304] width 13 height 13
radio input "true"
click at [747, 341] on button "Select Products" at bounding box center [790, 342] width 105 height 27
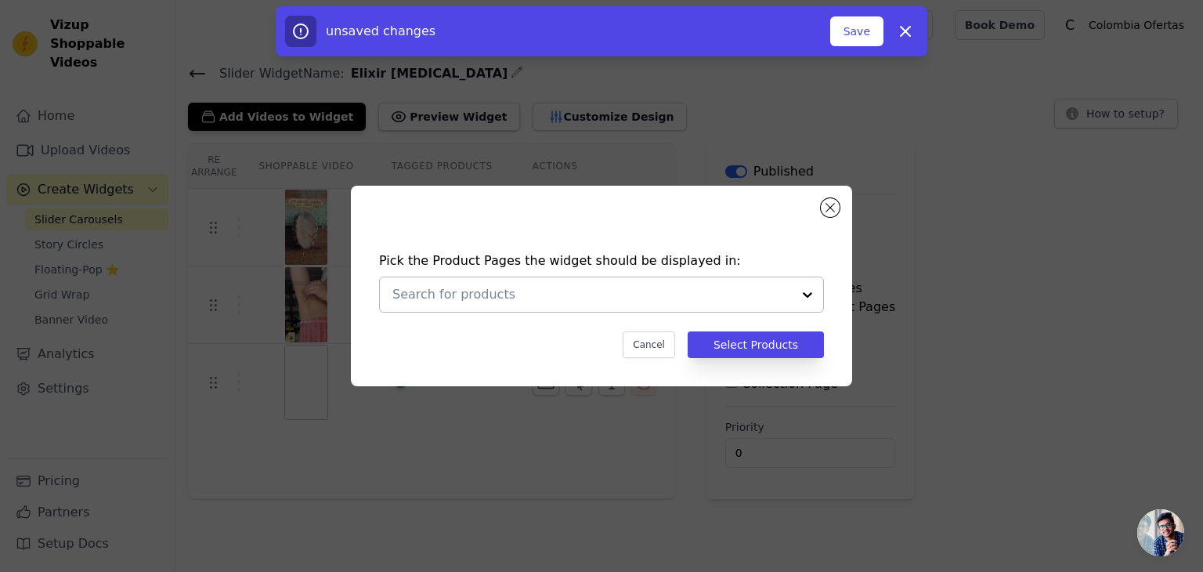
click at [467, 296] on input "text" at bounding box center [591, 294] width 399 height 19
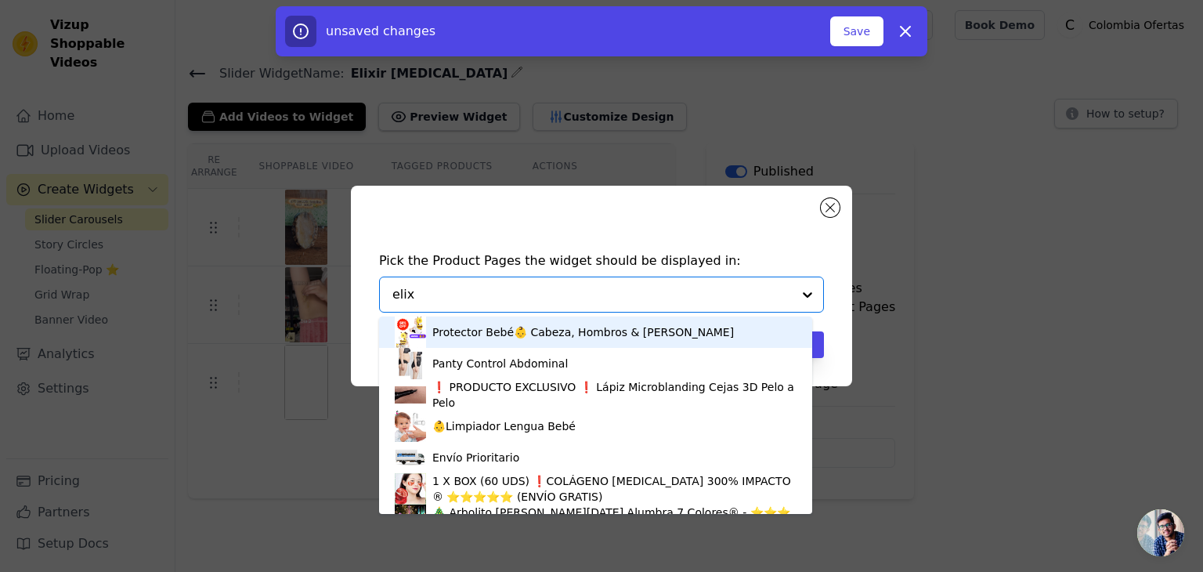
type input "elixi"
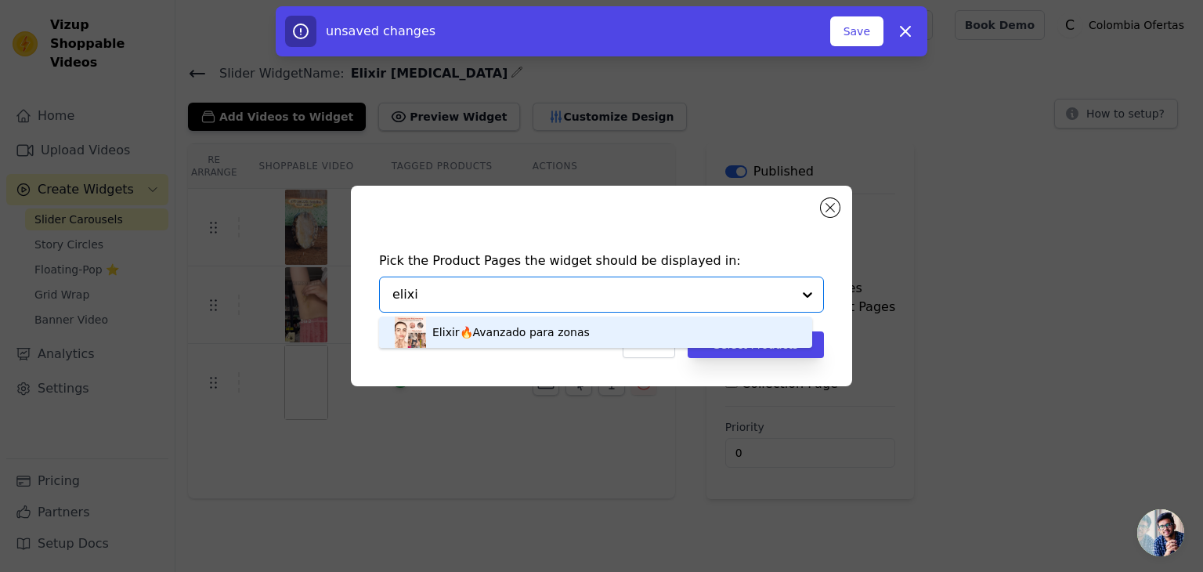
click at [576, 331] on div "Elixir🔥Avanzado para zonas" at bounding box center [596, 331] width 402 height 31
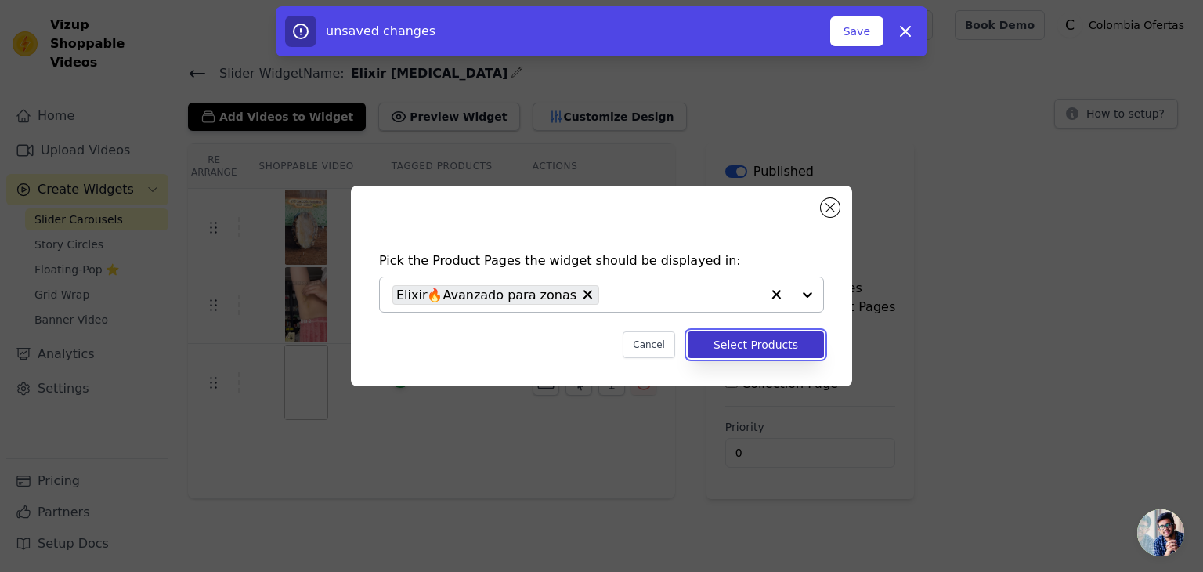
click at [747, 349] on button "Select Products" at bounding box center [756, 344] width 136 height 27
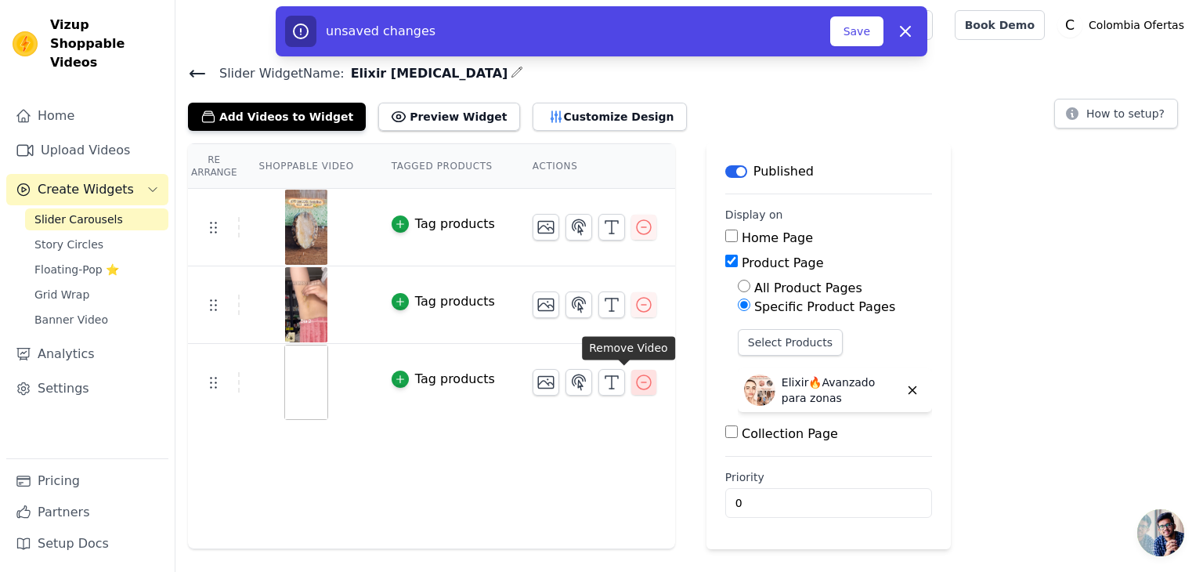
click at [634, 379] on icon "button" at bounding box center [643, 382] width 19 height 19
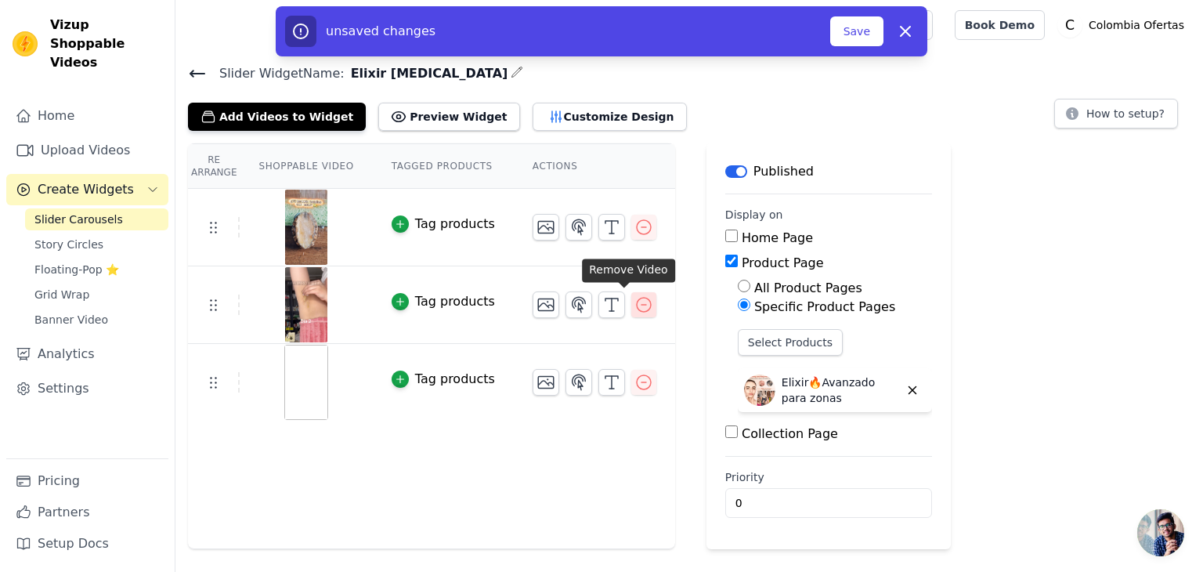
click at [634, 302] on icon "button" at bounding box center [643, 304] width 19 height 19
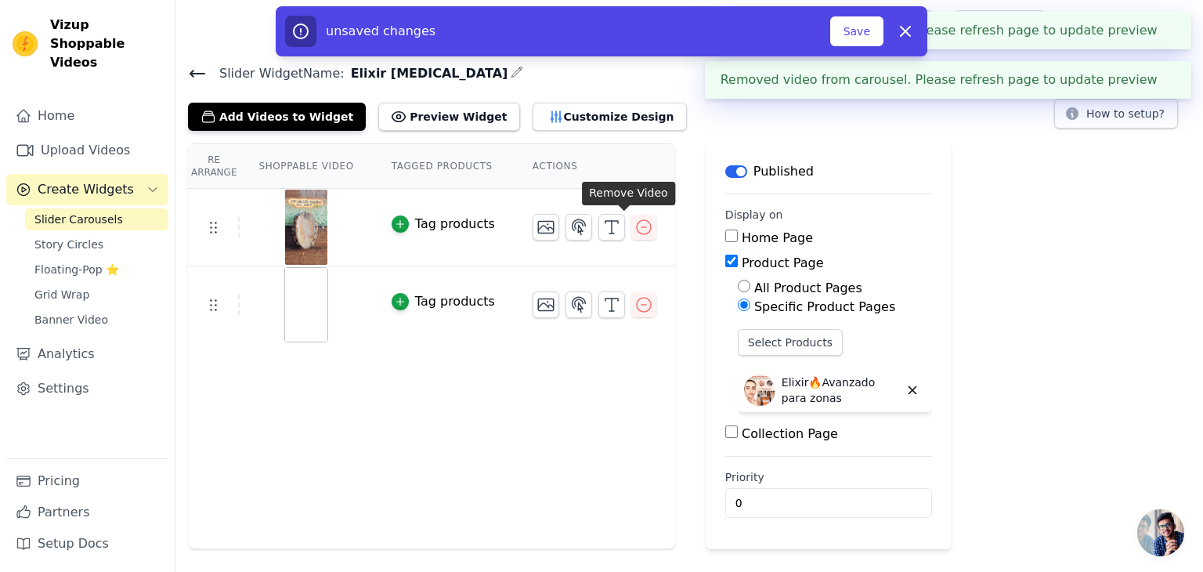
click at [634, 224] on icon "button" at bounding box center [643, 227] width 19 height 19
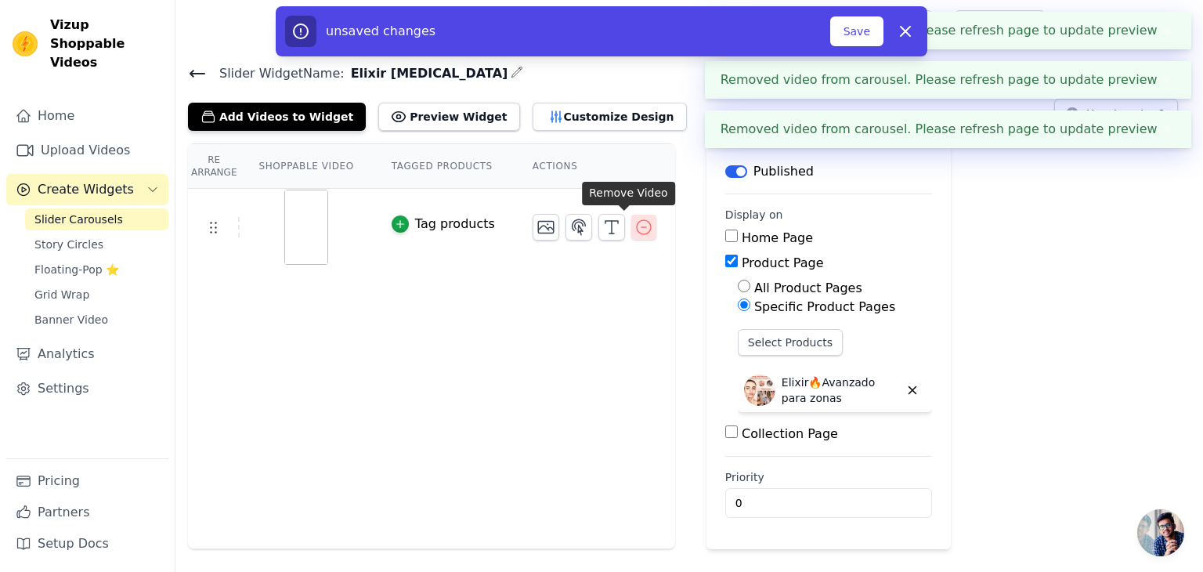
click at [634, 222] on icon "button" at bounding box center [643, 227] width 19 height 19
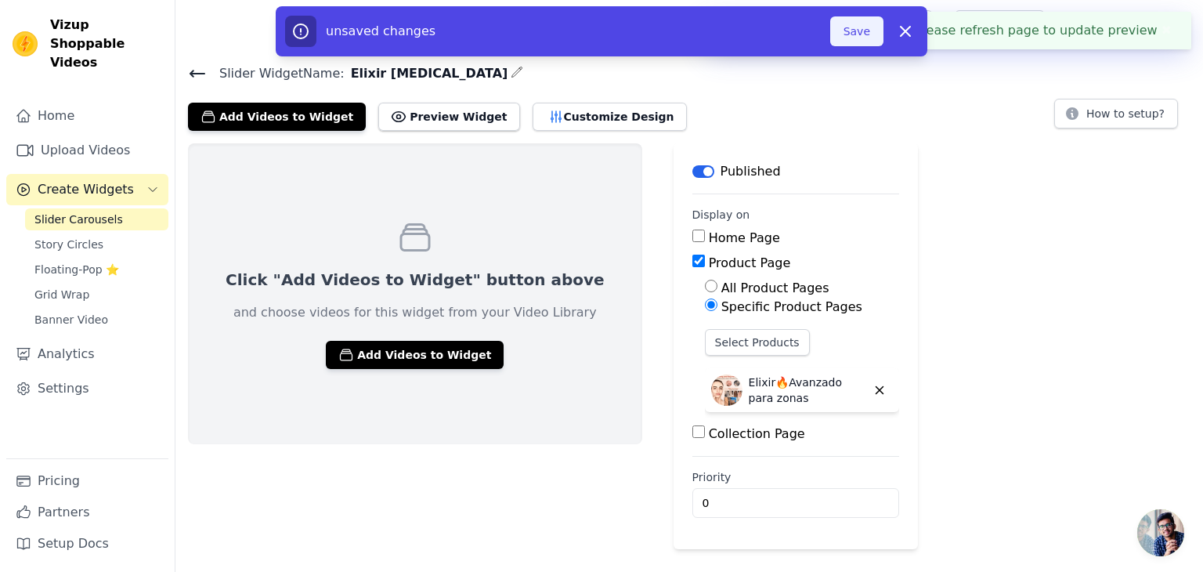
click at [860, 42] on button "Save" at bounding box center [856, 31] width 53 height 30
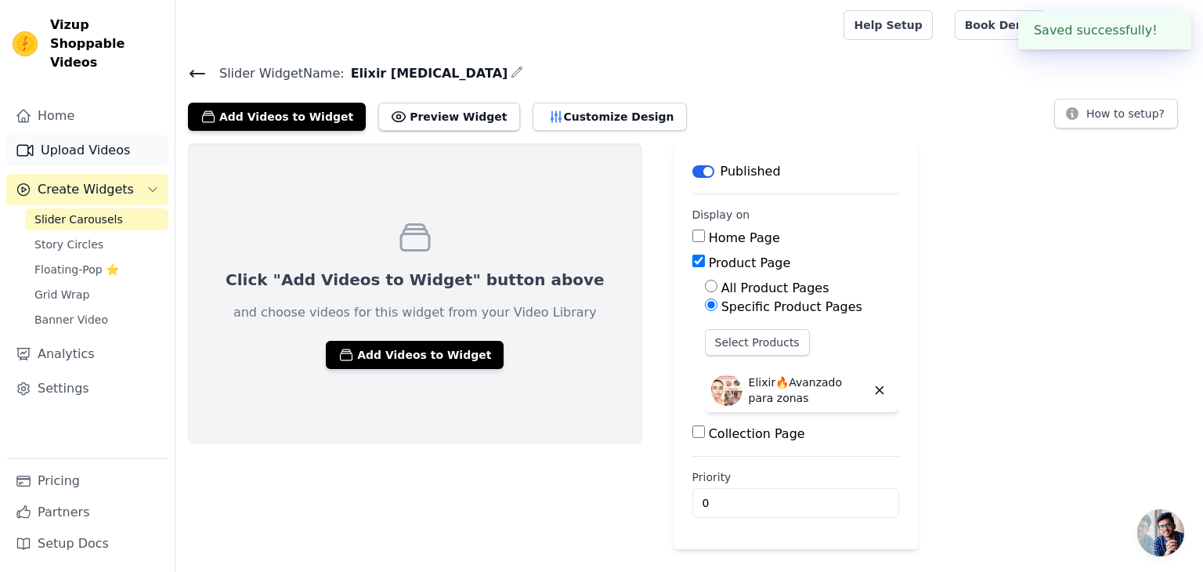
click at [74, 135] on link "Upload Videos" at bounding box center [87, 150] width 162 height 31
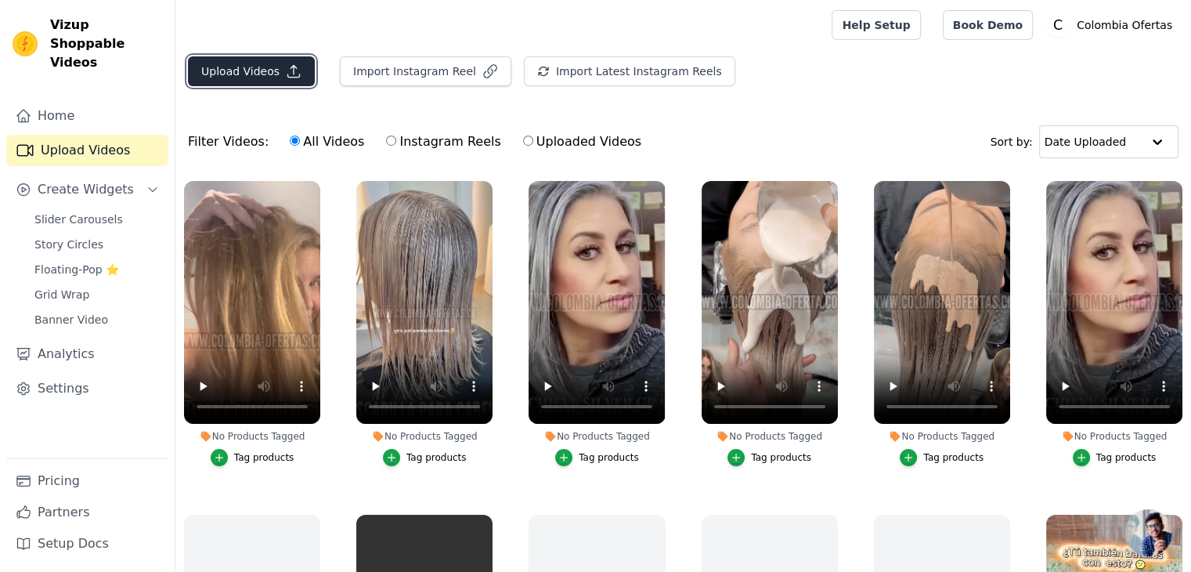
click at [207, 63] on button "Upload Videos" at bounding box center [251, 71] width 127 height 30
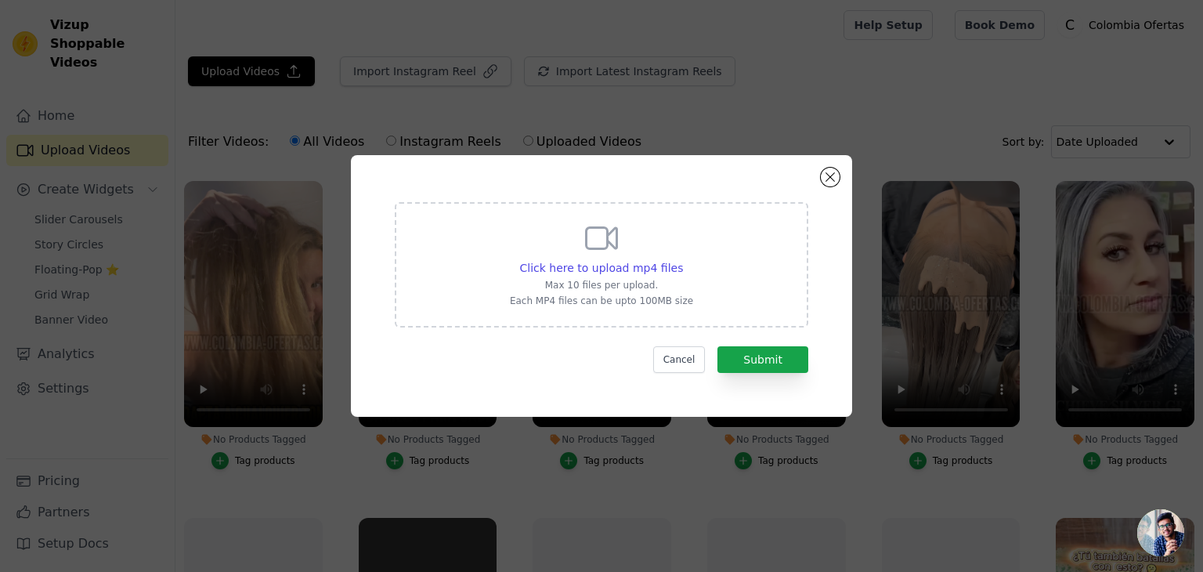
click at [633, 276] on div "Click here to upload mp4 files Max 10 files per upload. Each MP4 files can be u…" at bounding box center [601, 263] width 183 height 88
click at [682, 260] on input "Click here to upload mp4 files Max 10 files per upload. Each MP4 files can be u…" at bounding box center [682, 259] width 1 height 1
type input "C:\fakepath\[MEDICAL_DATA] test 04.mp4"
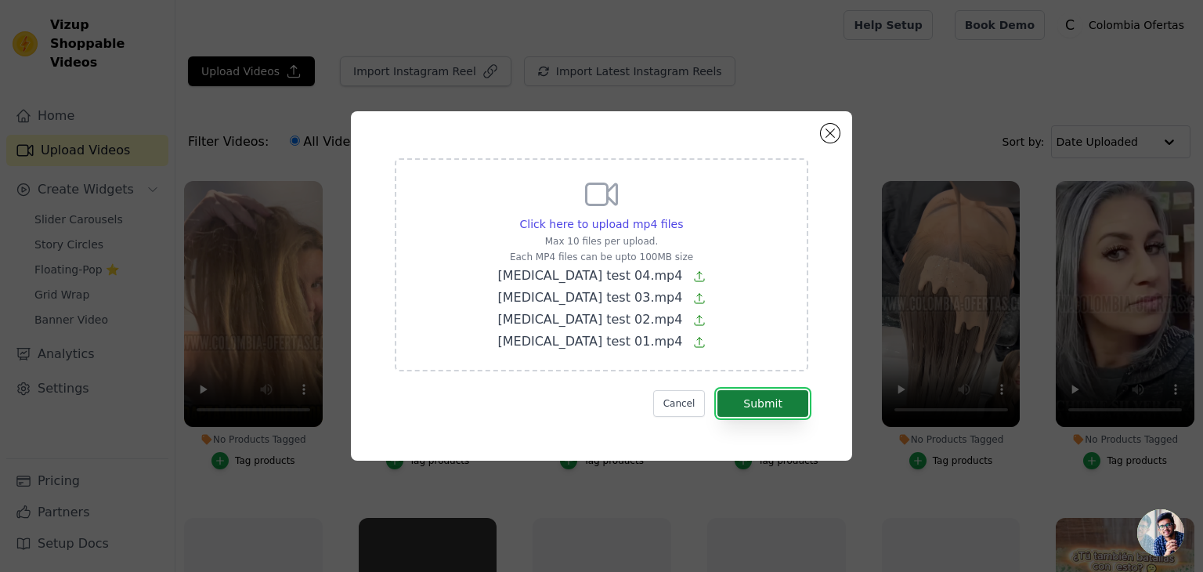
click at [768, 400] on button "Submit" at bounding box center [762, 403] width 91 height 27
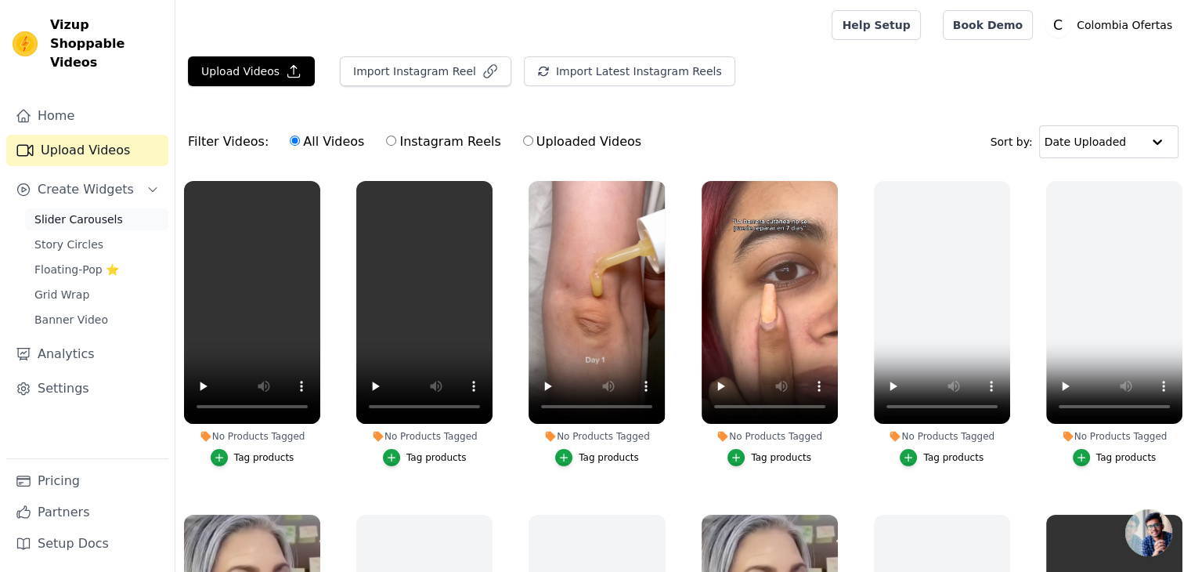
click at [71, 211] on span "Slider Carousels" at bounding box center [78, 219] width 89 height 16
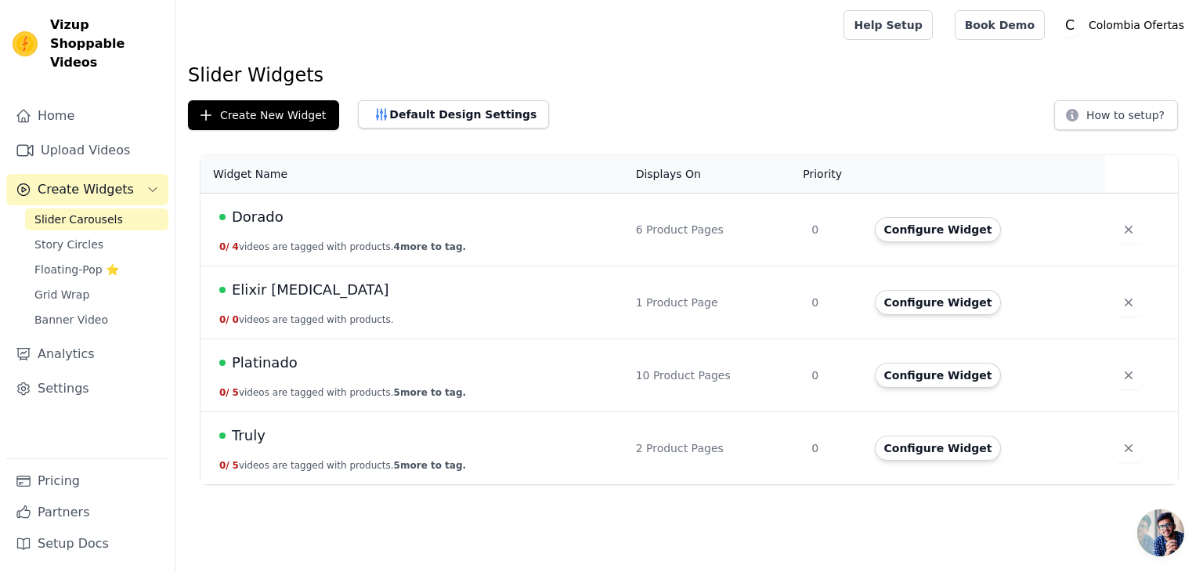
click at [258, 290] on span "Elixir [MEDICAL_DATA]" at bounding box center [310, 290] width 157 height 22
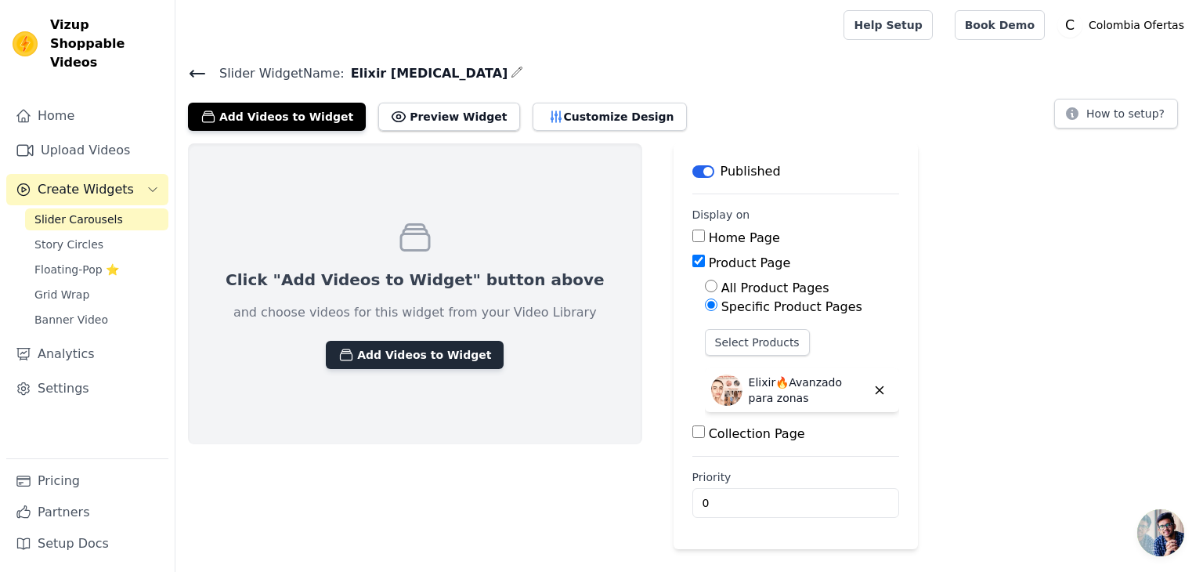
click at [326, 356] on button "Add Videos to Widget" at bounding box center [415, 355] width 178 height 28
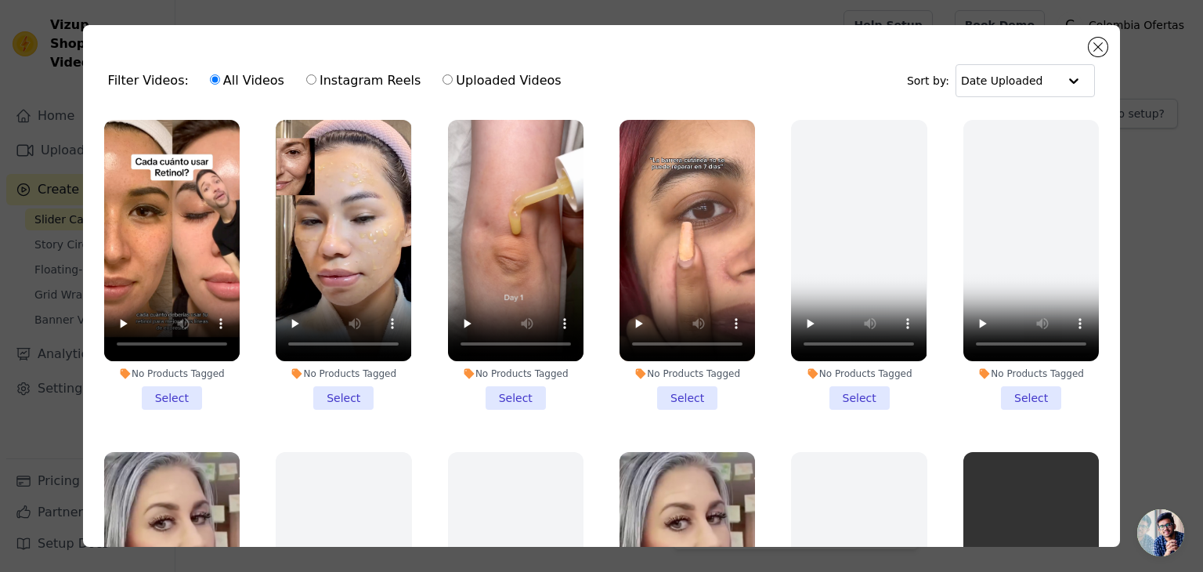
click at [341, 392] on li "No Products Tagged Select" at bounding box center [343, 265] width 135 height 290
click at [0, 0] on input "No Products Tagged Select" at bounding box center [0, 0] width 0 height 0
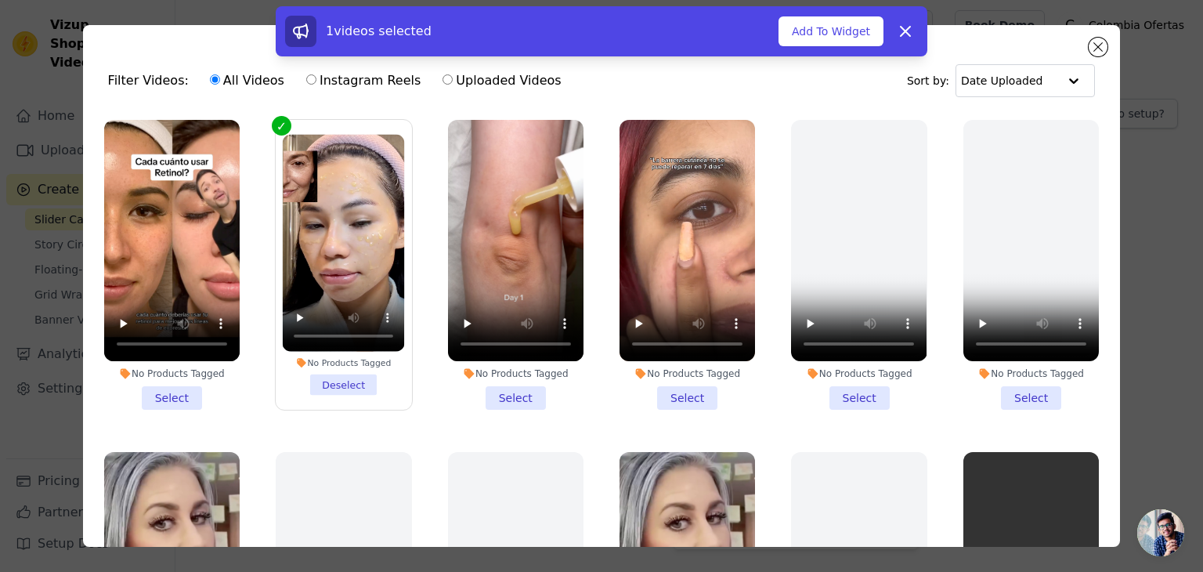
click at [665, 385] on li "No Products Tagged Select" at bounding box center [687, 265] width 135 height 290
click at [0, 0] on input "No Products Tagged Select" at bounding box center [0, 0] width 0 height 0
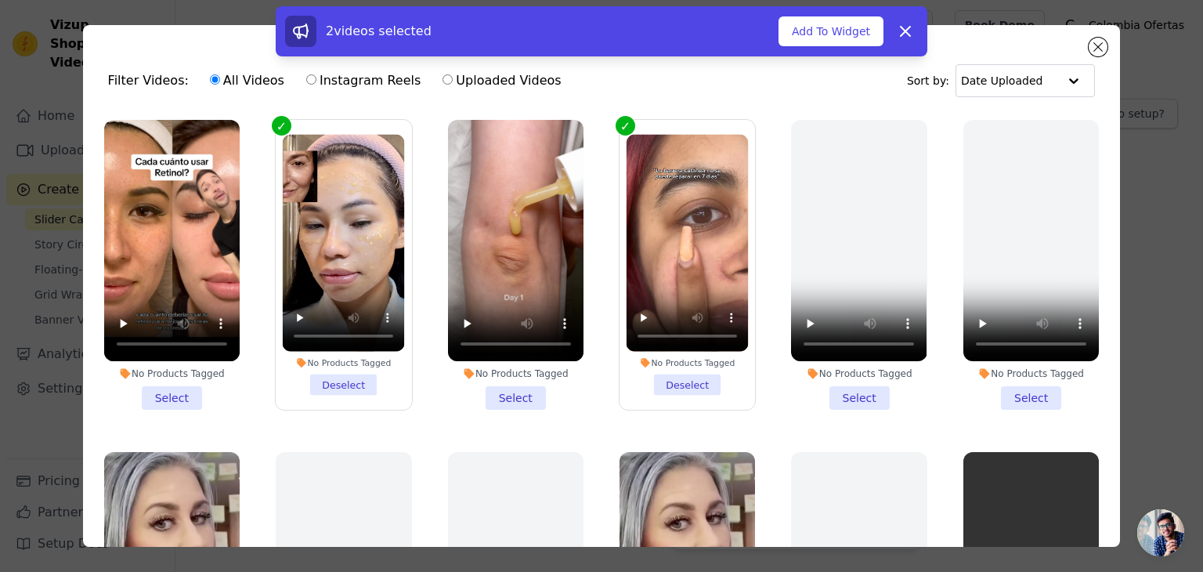
click at [670, 381] on li "No Products Tagged Deselect" at bounding box center [688, 265] width 122 height 261
click at [0, 0] on input "No Products Tagged Deselect" at bounding box center [0, 0] width 0 height 0
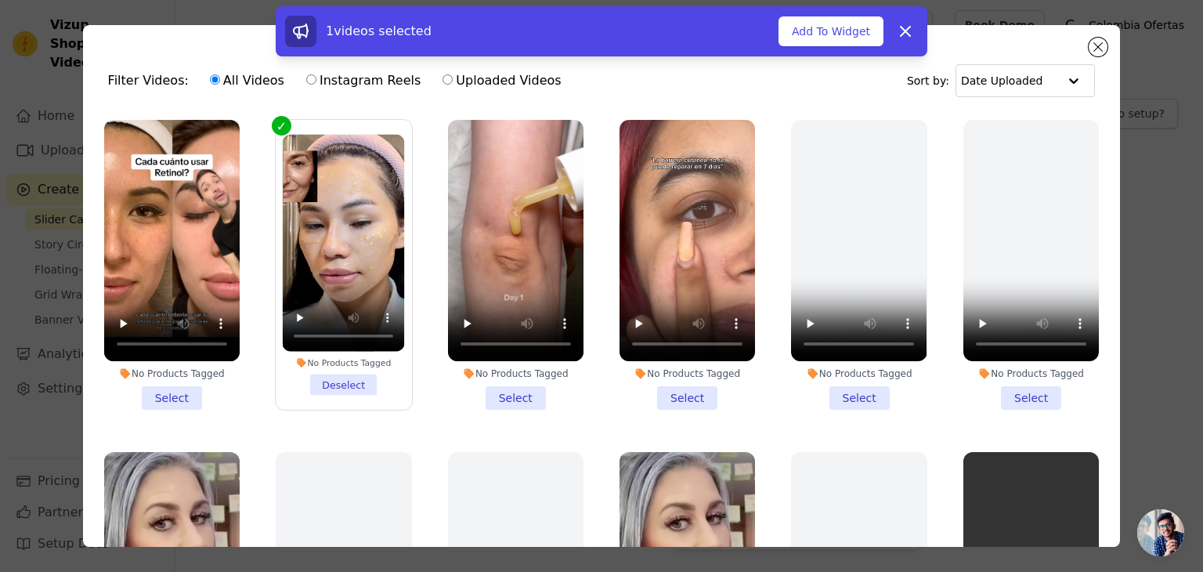
click at [521, 395] on li "No Products Tagged Select" at bounding box center [515, 265] width 135 height 290
click at [0, 0] on input "No Products Tagged Select" at bounding box center [0, 0] width 0 height 0
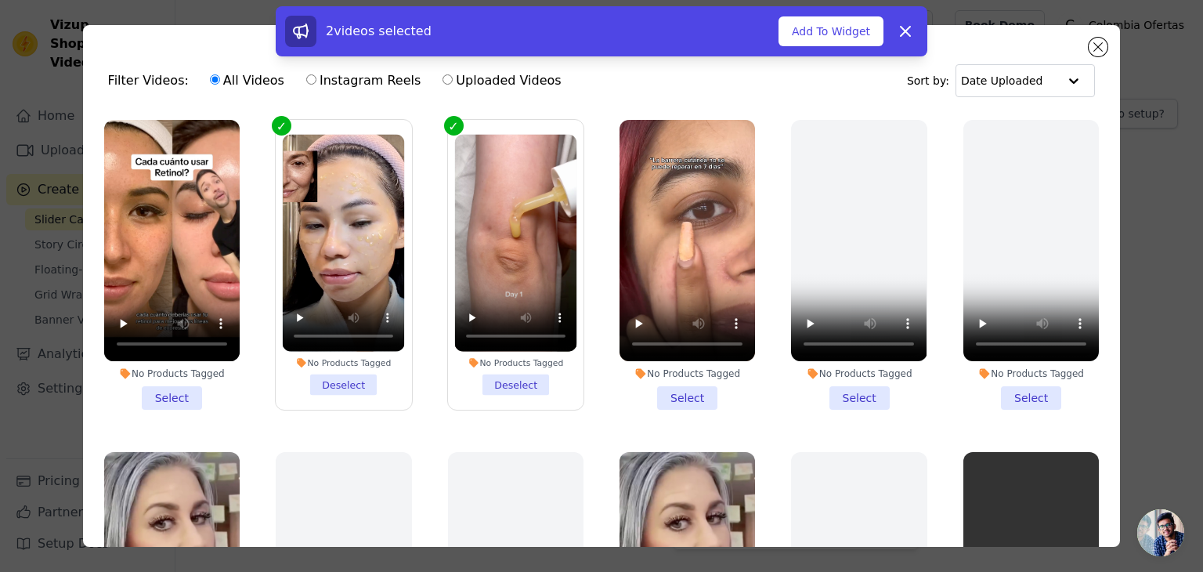
click at [160, 396] on li "No Products Tagged Select" at bounding box center [171, 265] width 135 height 290
click at [0, 0] on input "No Products Tagged Select" at bounding box center [0, 0] width 0 height 0
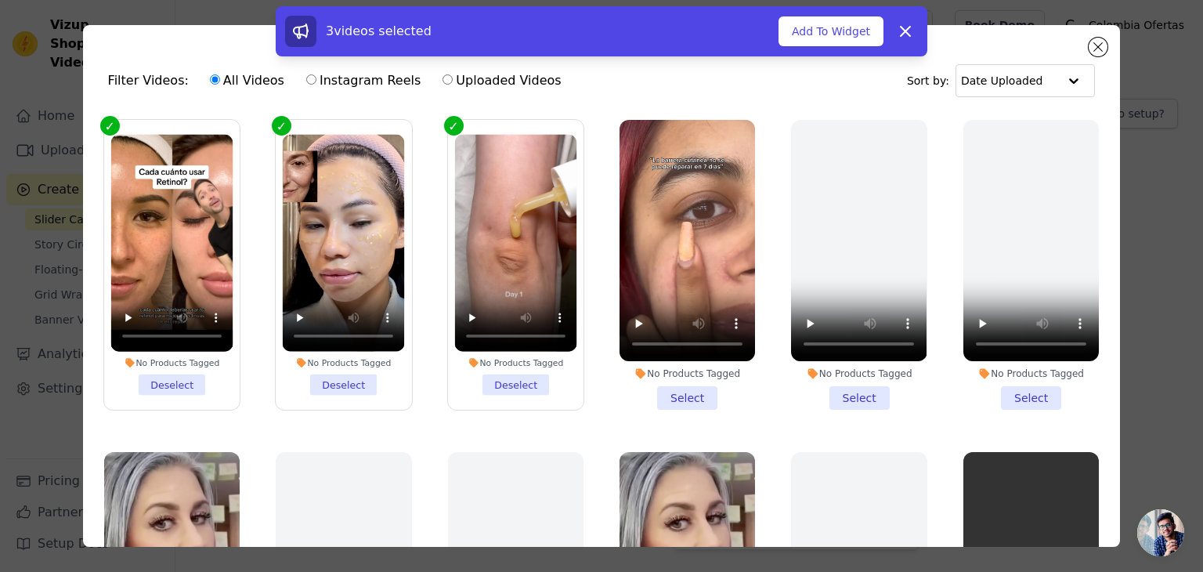
click at [692, 392] on li "No Products Tagged Select" at bounding box center [687, 265] width 135 height 290
click at [0, 0] on input "No Products Tagged Select" at bounding box center [0, 0] width 0 height 0
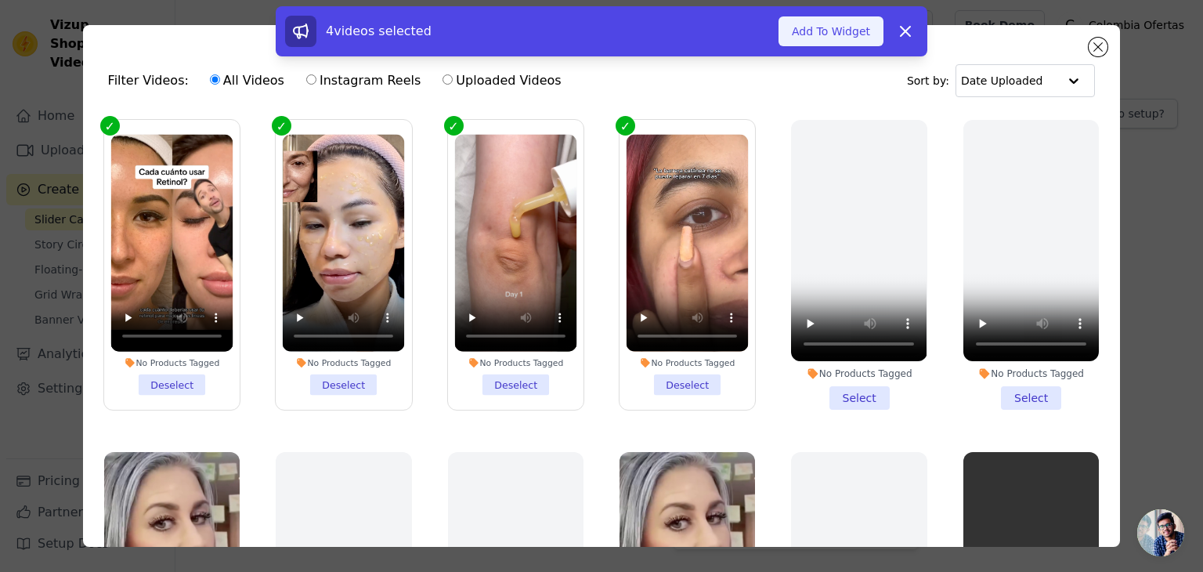
click at [814, 26] on button "Add To Widget" at bounding box center [831, 31] width 105 height 30
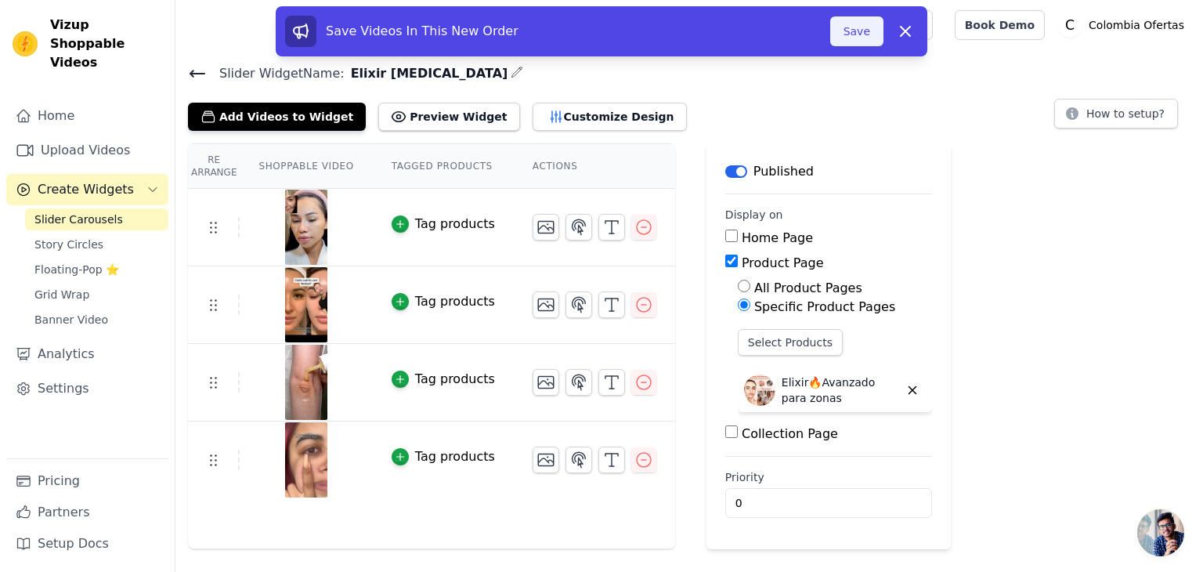
click at [847, 36] on button "Save" at bounding box center [856, 31] width 53 height 30
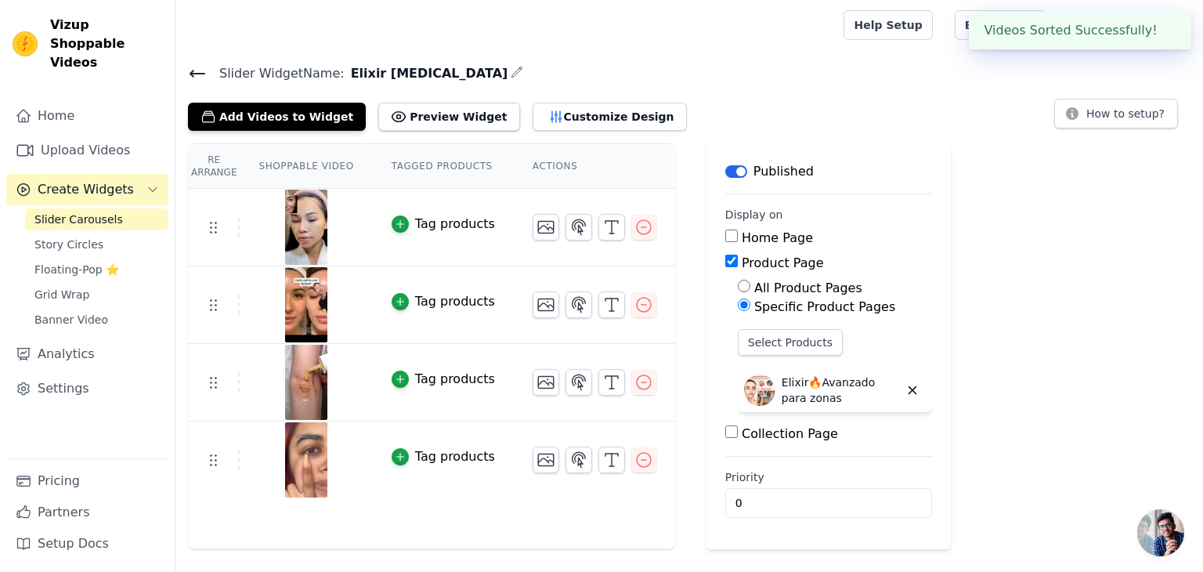
click at [1104, 331] on div "Re Arrange Shoppable Video Tagged Products Actions Tag products Tag products Ta…" at bounding box center [689, 346] width 1028 height 406
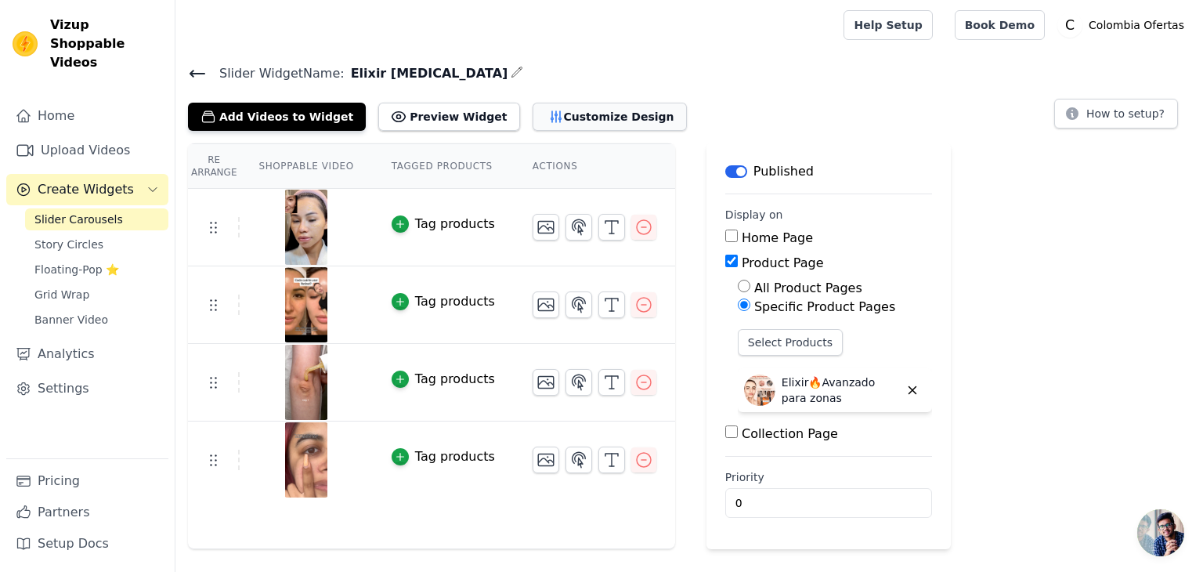
click at [533, 120] on button "Customize Design" at bounding box center [610, 117] width 154 height 28
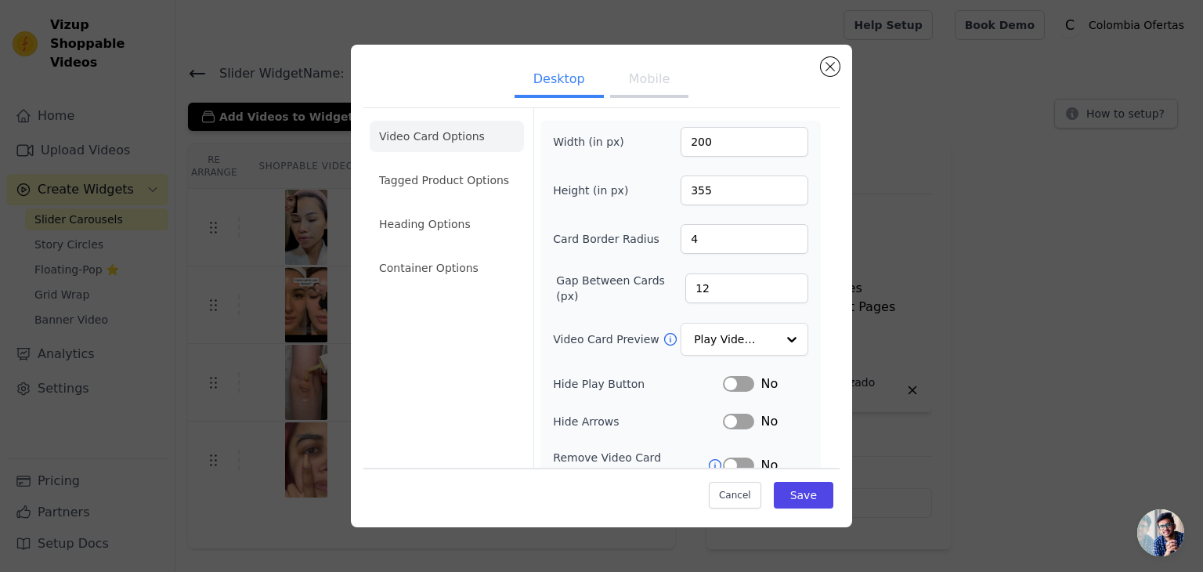
click at [636, 86] on button "Mobile" at bounding box center [649, 80] width 78 height 34
click at [691, 193] on input "300" at bounding box center [745, 190] width 128 height 30
type input "280"
click at [798, 506] on button "Save" at bounding box center [804, 495] width 60 height 27
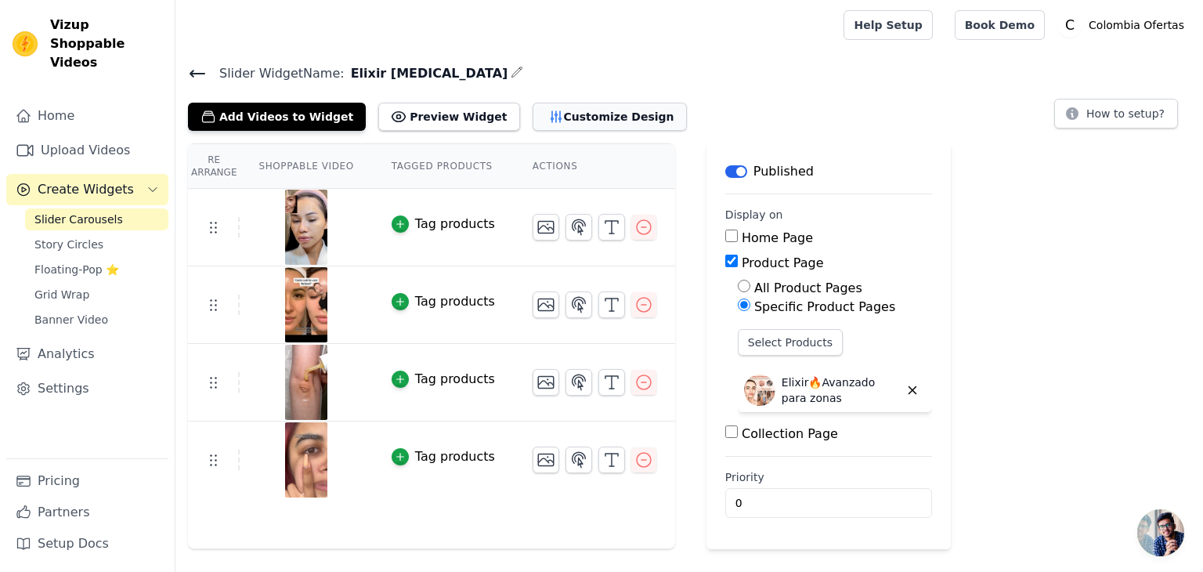
click at [558, 119] on button "Customize Design" at bounding box center [610, 117] width 154 height 28
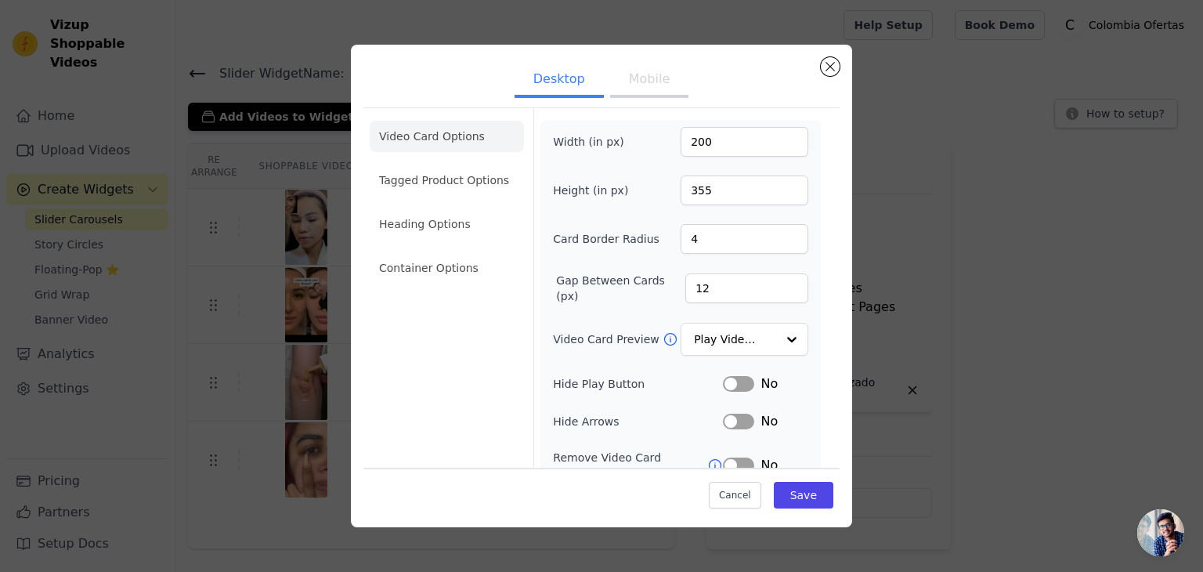
click at [646, 85] on button "Mobile" at bounding box center [649, 80] width 78 height 34
click at [692, 189] on input "280" at bounding box center [745, 190] width 128 height 30
click at [690, 189] on input "280" at bounding box center [745, 190] width 128 height 30
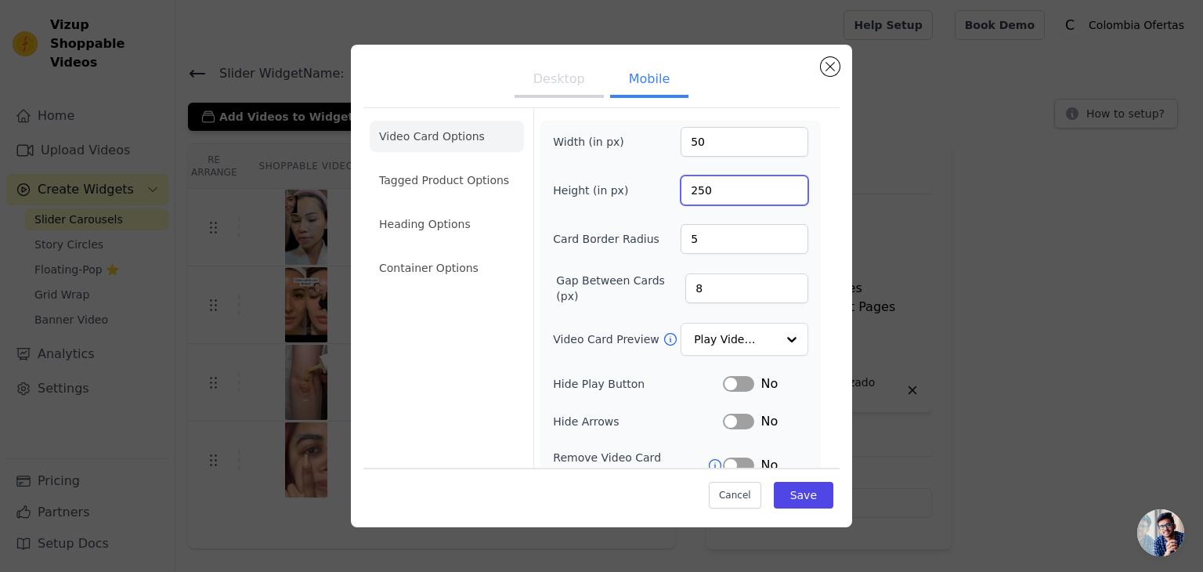
type input "250"
click at [689, 143] on input "50" at bounding box center [745, 142] width 128 height 30
type input "40"
click at [808, 499] on button "Save" at bounding box center [804, 495] width 60 height 27
